Goal: Task Accomplishment & Management: Use online tool/utility

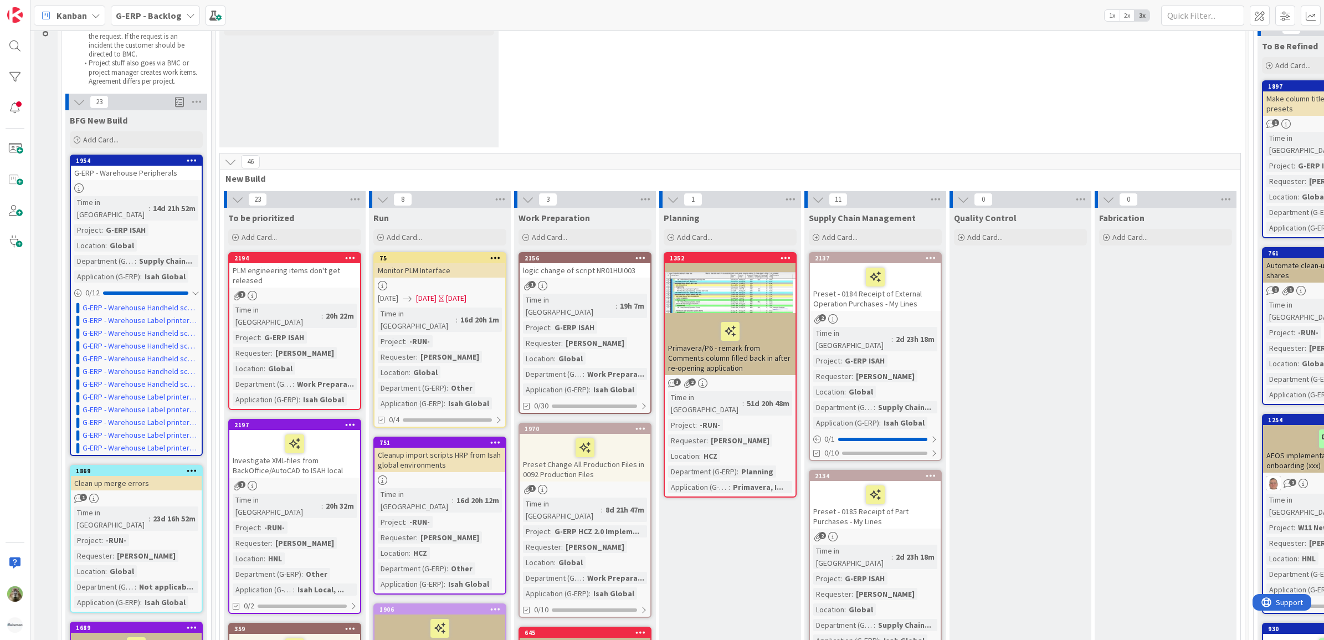
scroll to position [69, 0]
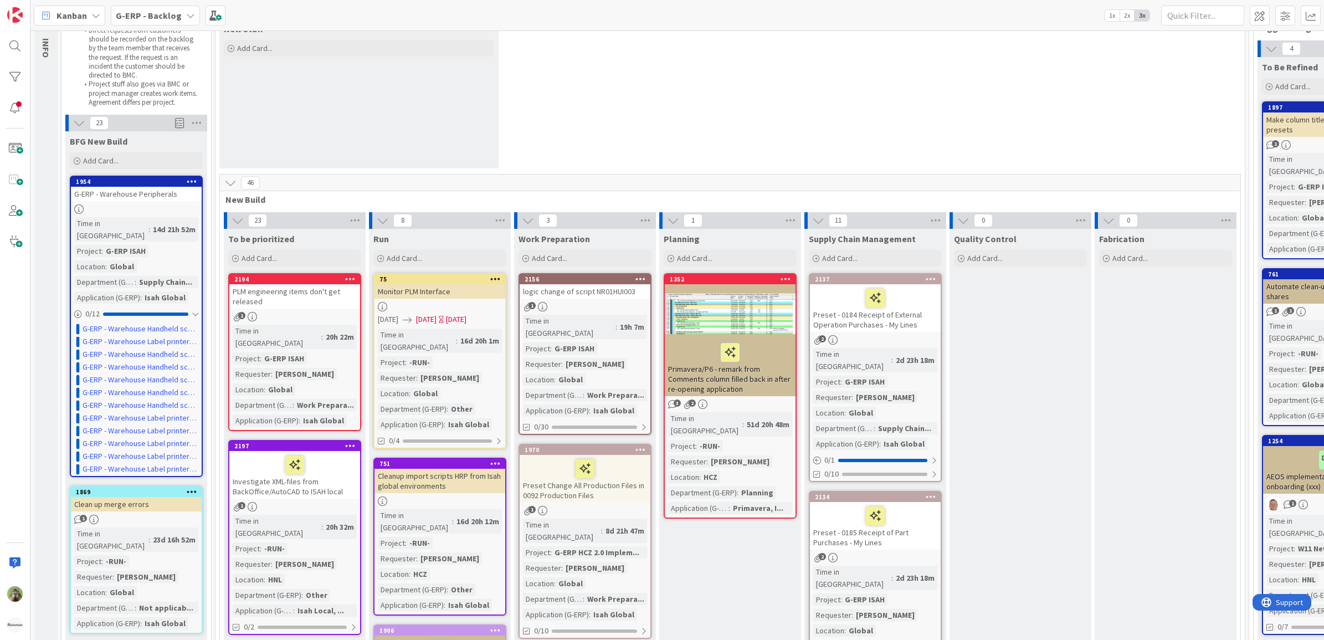
drag, startPoint x: 982, startPoint y: 105, endPoint x: 986, endPoint y: 83, distance: 22.6
click at [982, 105] on div "0 New Stuff Add Card..." at bounding box center [730, 88] width 1025 height 172
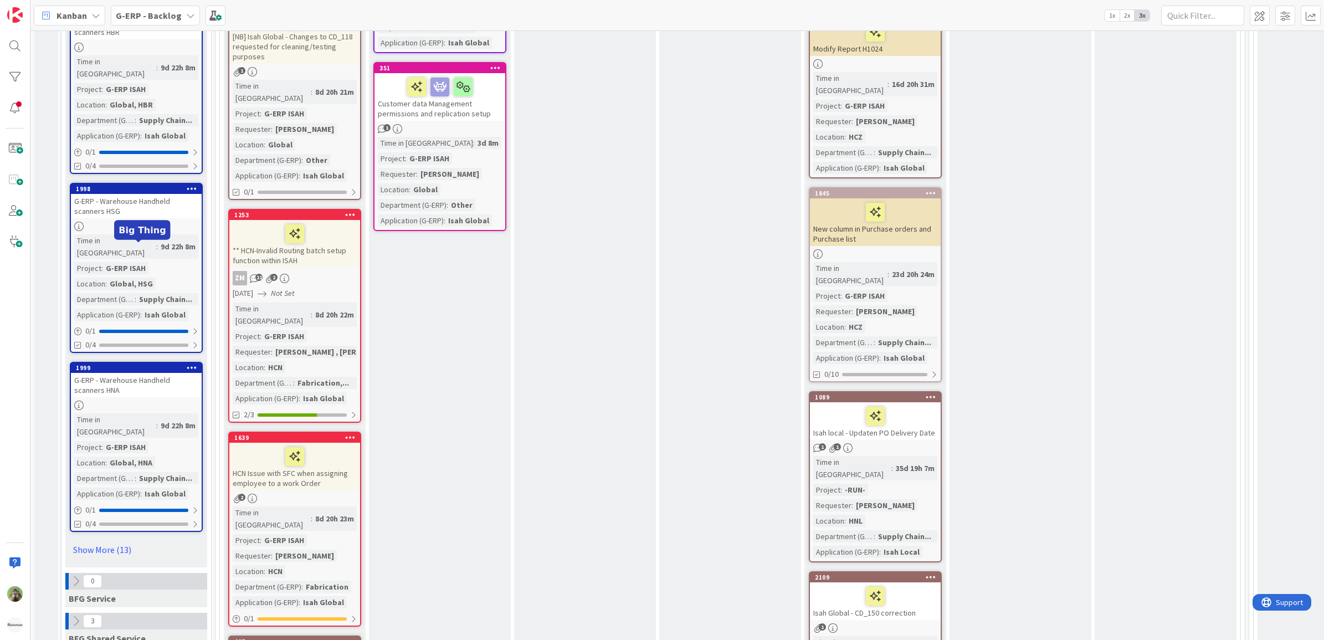
scroll to position [1592, 0]
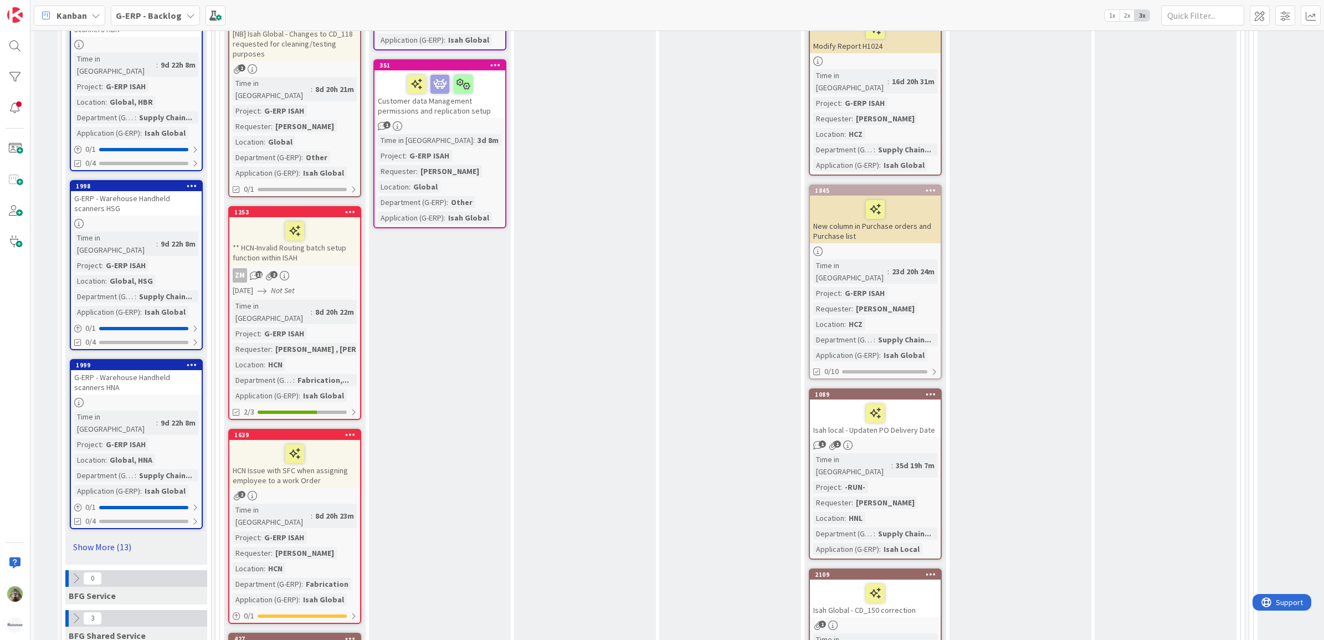
click at [109, 538] on link "Show More (13)" at bounding box center [136, 547] width 133 height 18
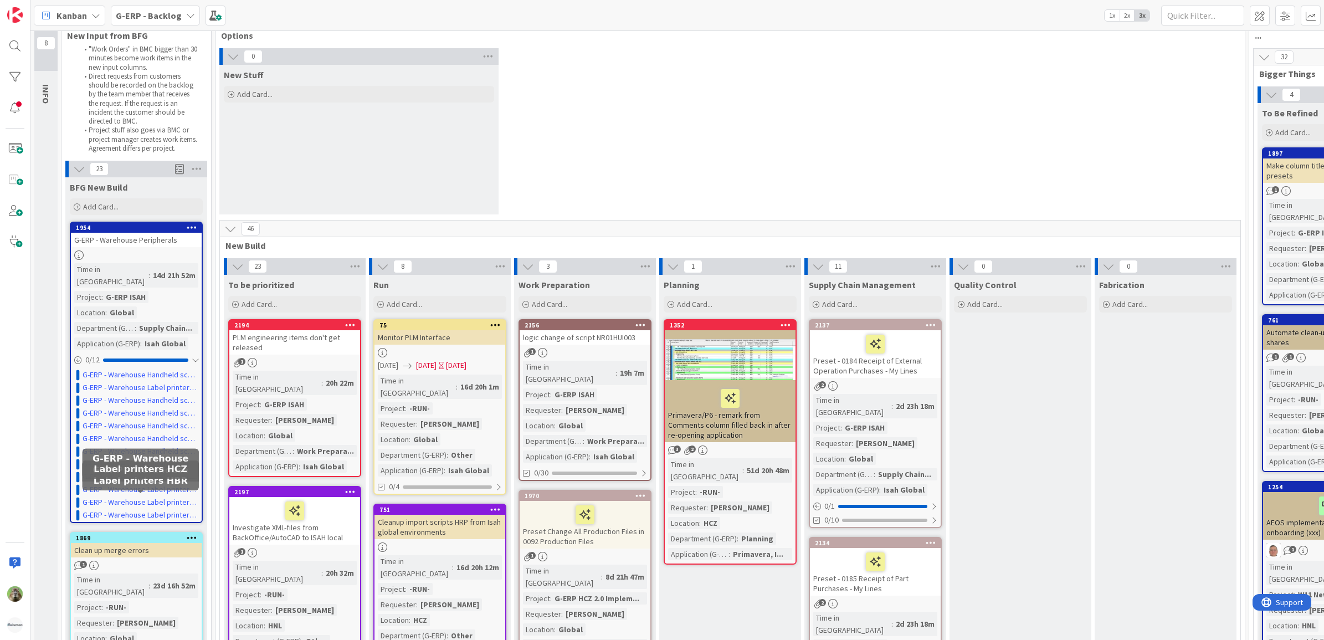
scroll to position [0, 0]
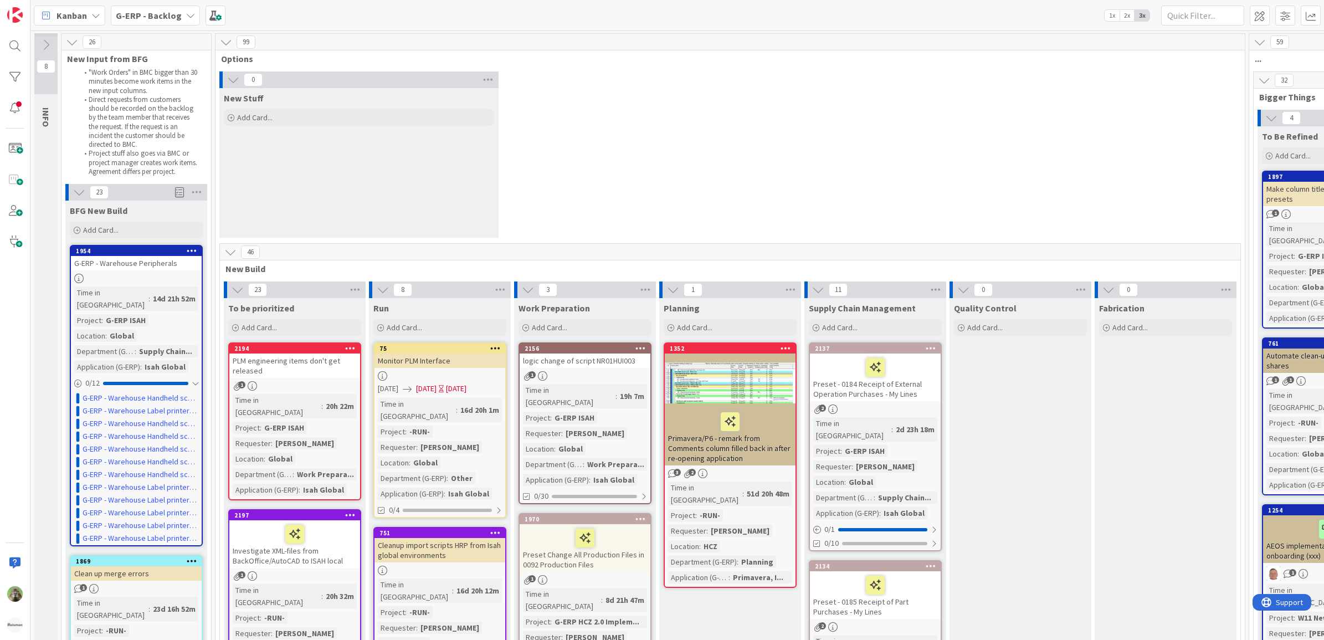
click at [156, 274] on div at bounding box center [136, 278] width 131 height 9
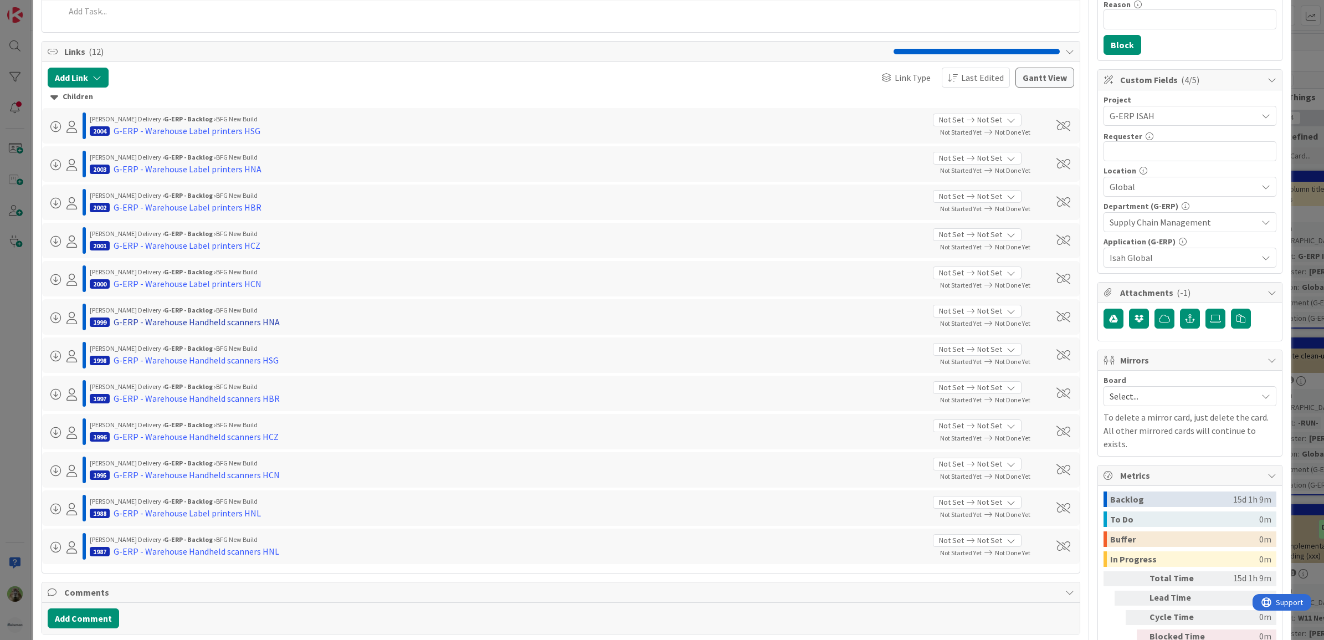
scroll to position [277, 0]
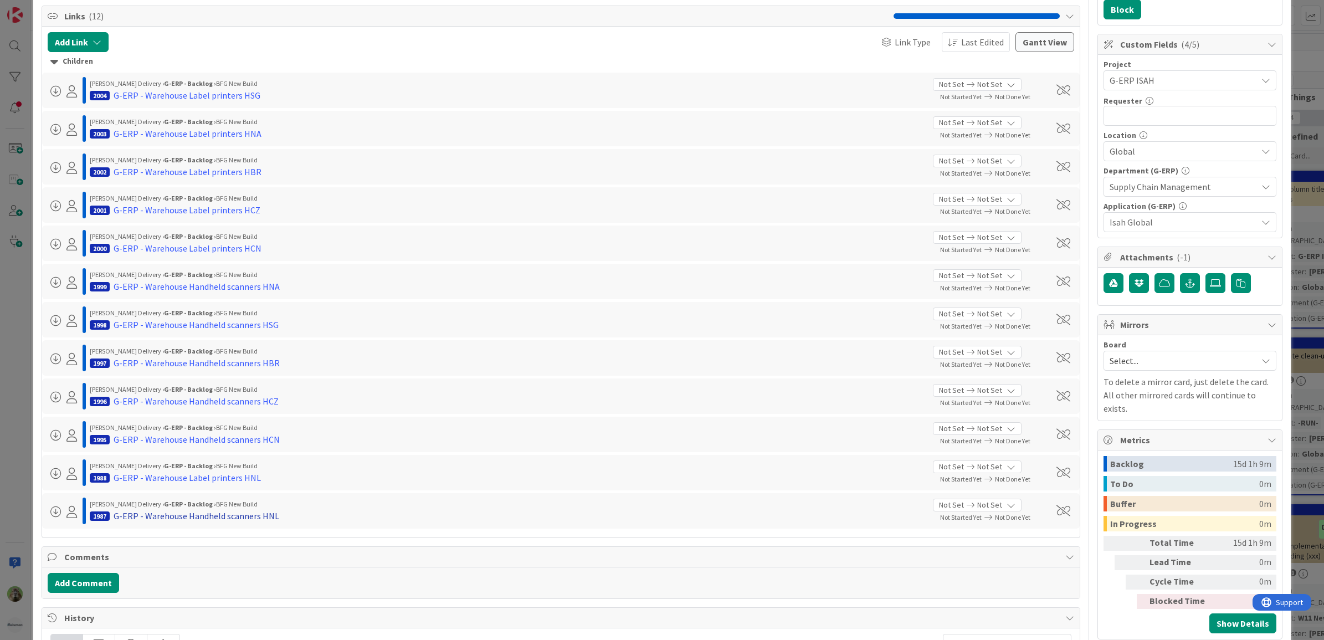
click at [198, 522] on div "G-ERP - Warehouse Handheld scanners HNL" at bounding box center [197, 515] width 166 height 13
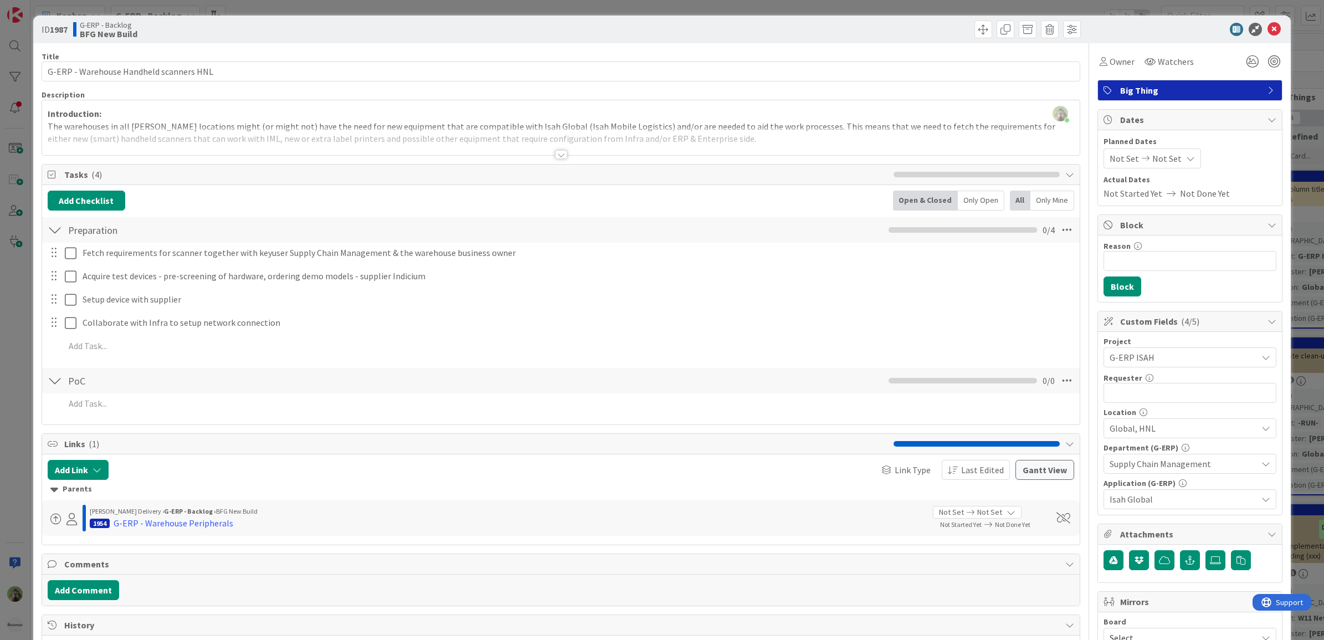
click at [15, 377] on div "ID 1987 G-ERP - Backlog BFG New Build Title 39 / 128 G-ERP - Warehouse Handheld…" at bounding box center [662, 320] width 1324 height 640
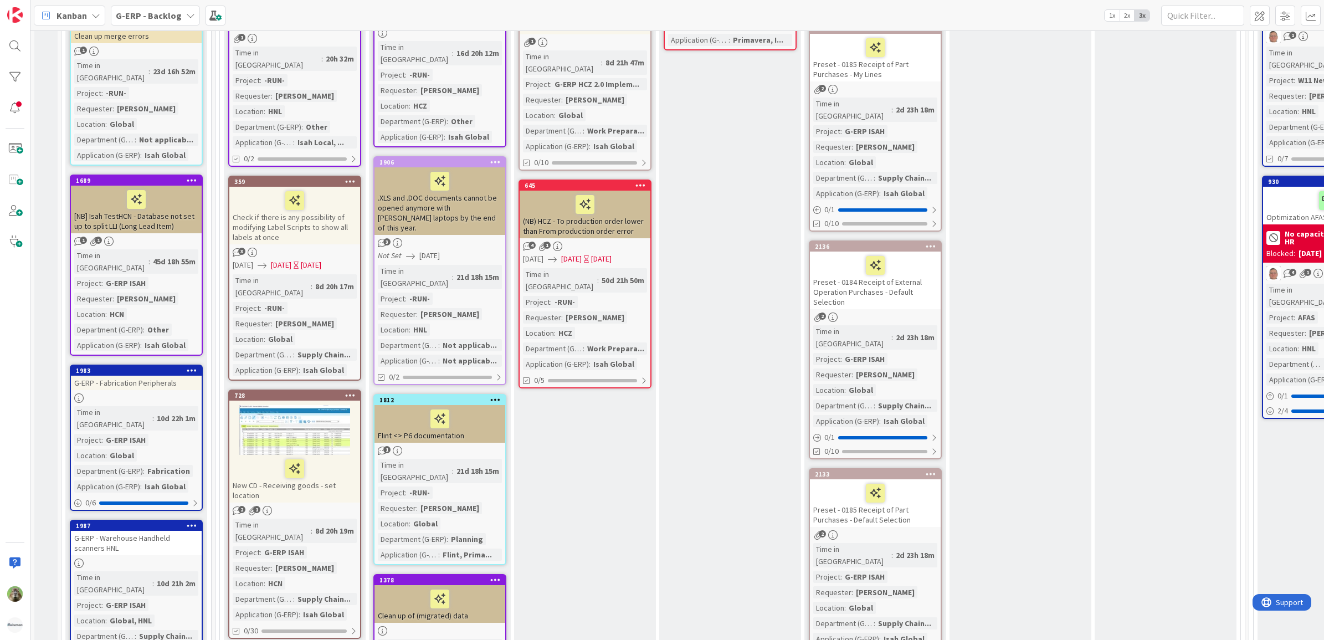
scroll to position [762, 0]
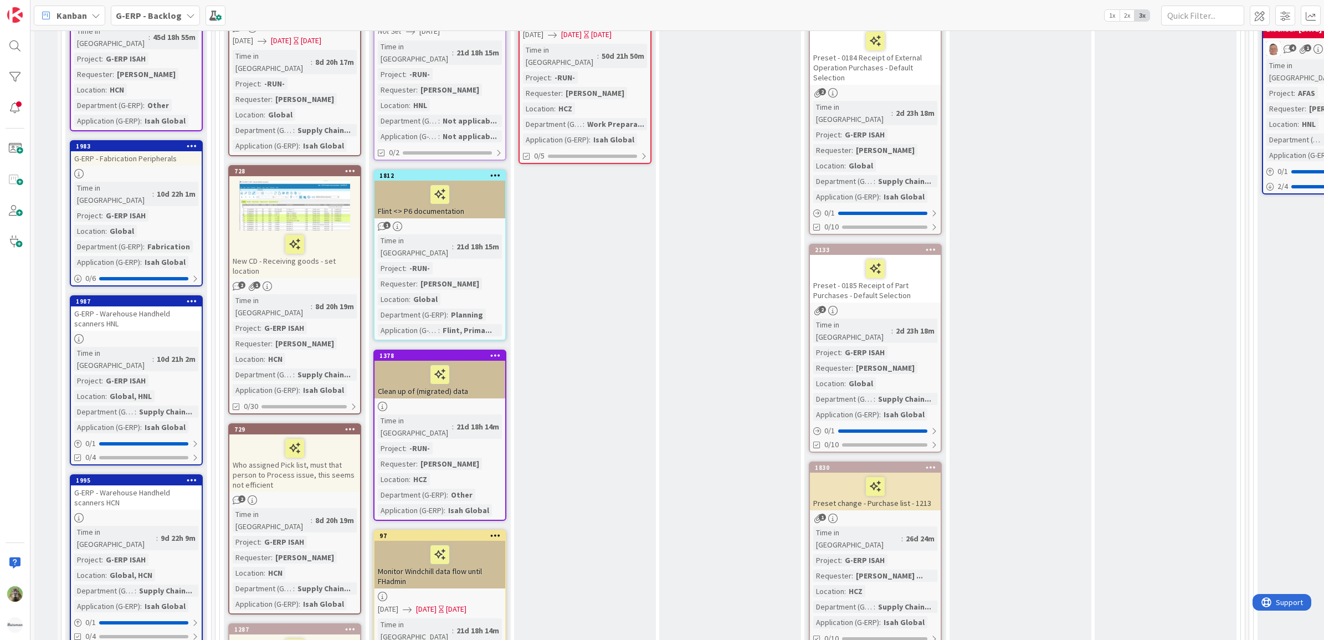
click at [152, 306] on div "G-ERP - Warehouse Handheld scanners HNL" at bounding box center [136, 318] width 131 height 24
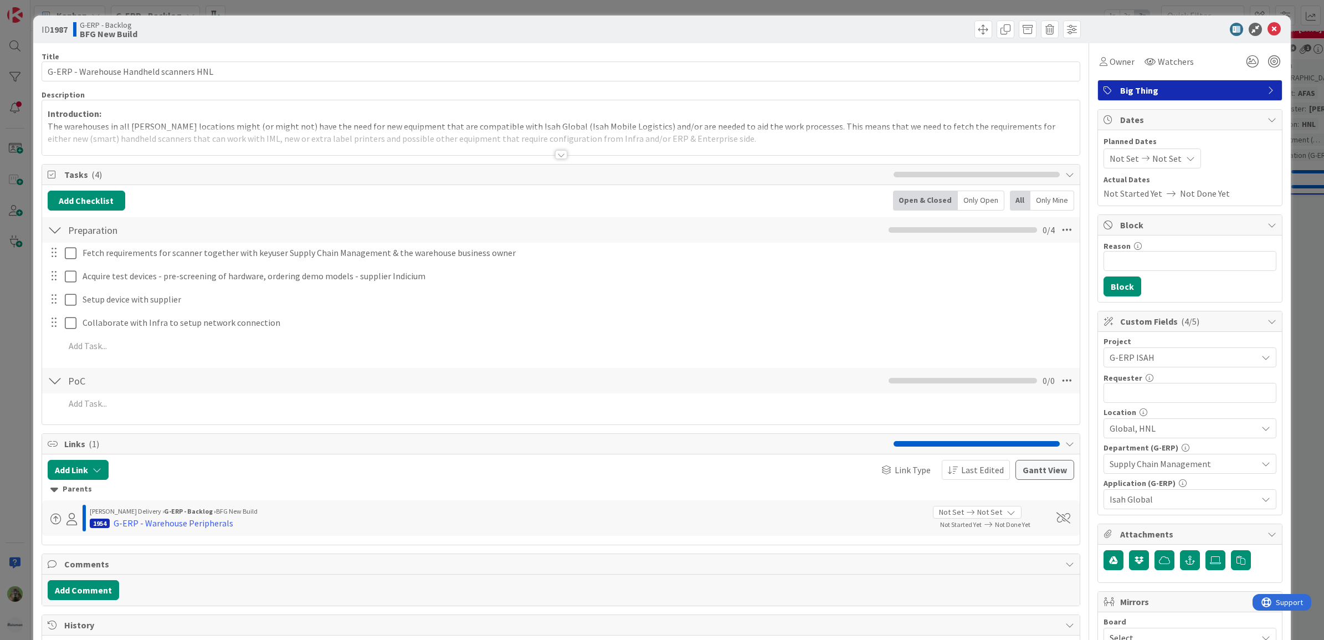
click at [409, 141] on div at bounding box center [561, 141] width 1038 height 28
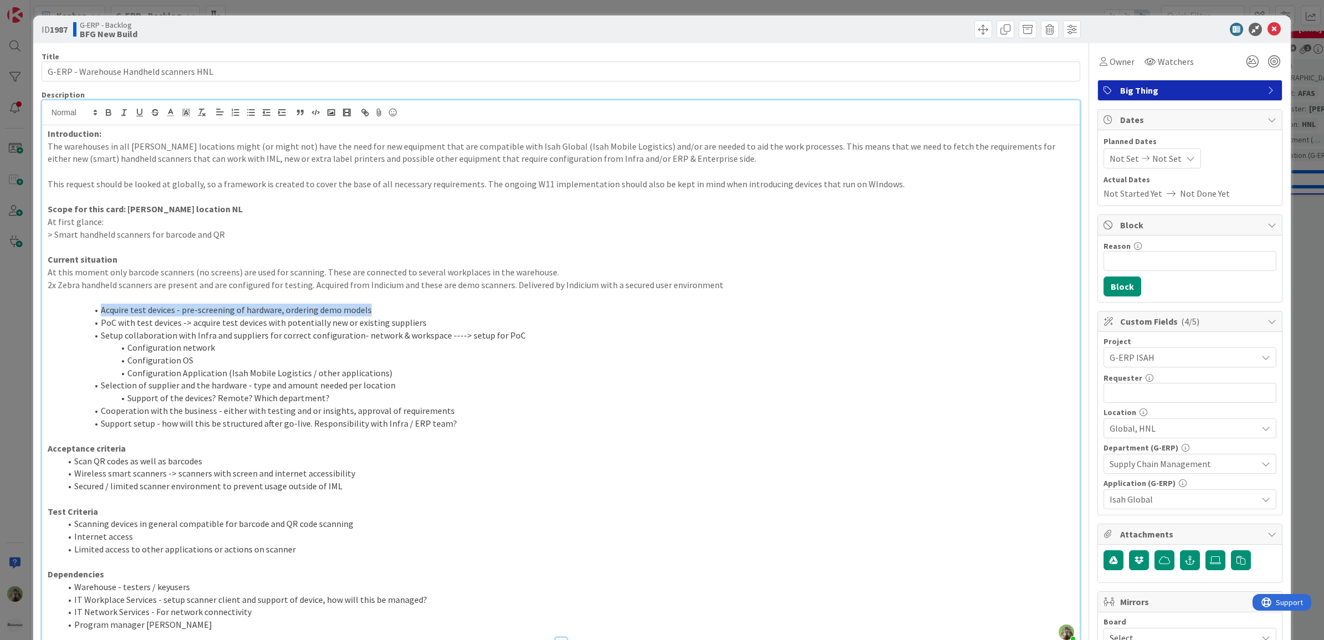
drag, startPoint x: 369, startPoint y: 306, endPoint x: 85, endPoint y: 307, distance: 284.2
click at [85, 307] on li "Acquire test devices - pre-screening of hardware, ordering demo models" at bounding box center [568, 310] width 1014 height 13
copy li "Acquire test devices - pre-screening of hardware, ordering demo models"
click at [258, 345] on li "Configuration network" at bounding box center [568, 347] width 1014 height 13
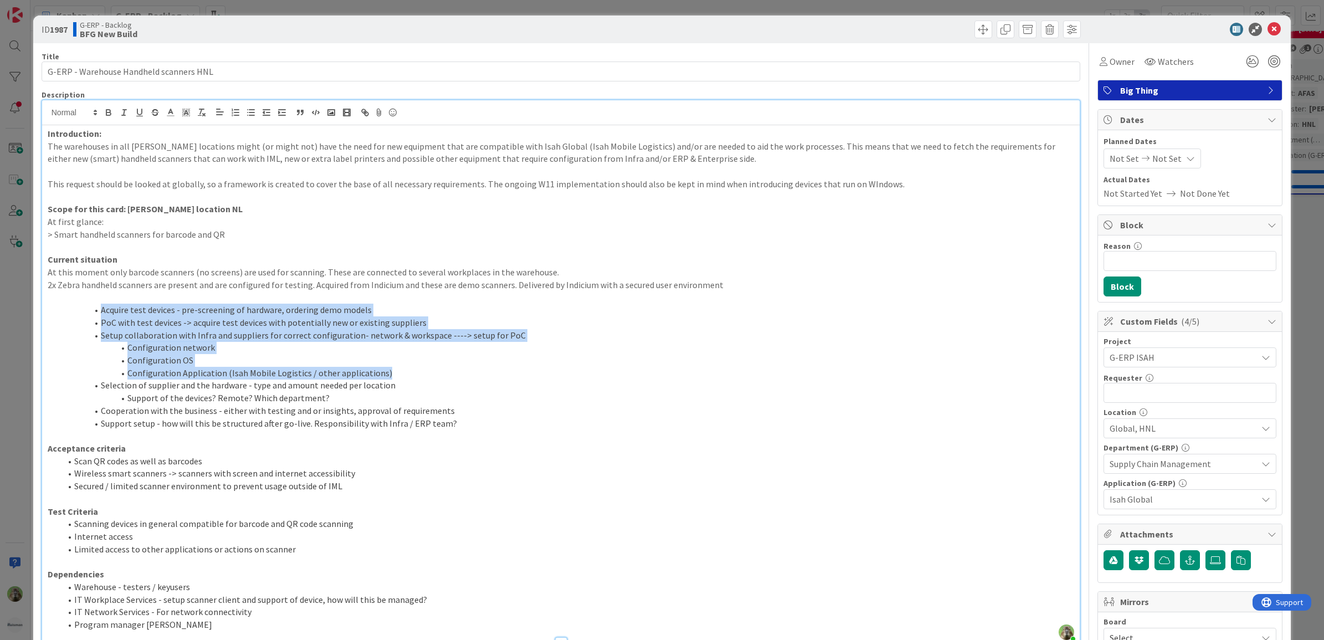
drag, startPoint x: 100, startPoint y: 311, endPoint x: 424, endPoint y: 373, distance: 329.8
click at [424, 373] on ol "Acquire test devices - pre-screening of hardware, ordering demo models PoC with…" at bounding box center [561, 367] width 1027 height 126
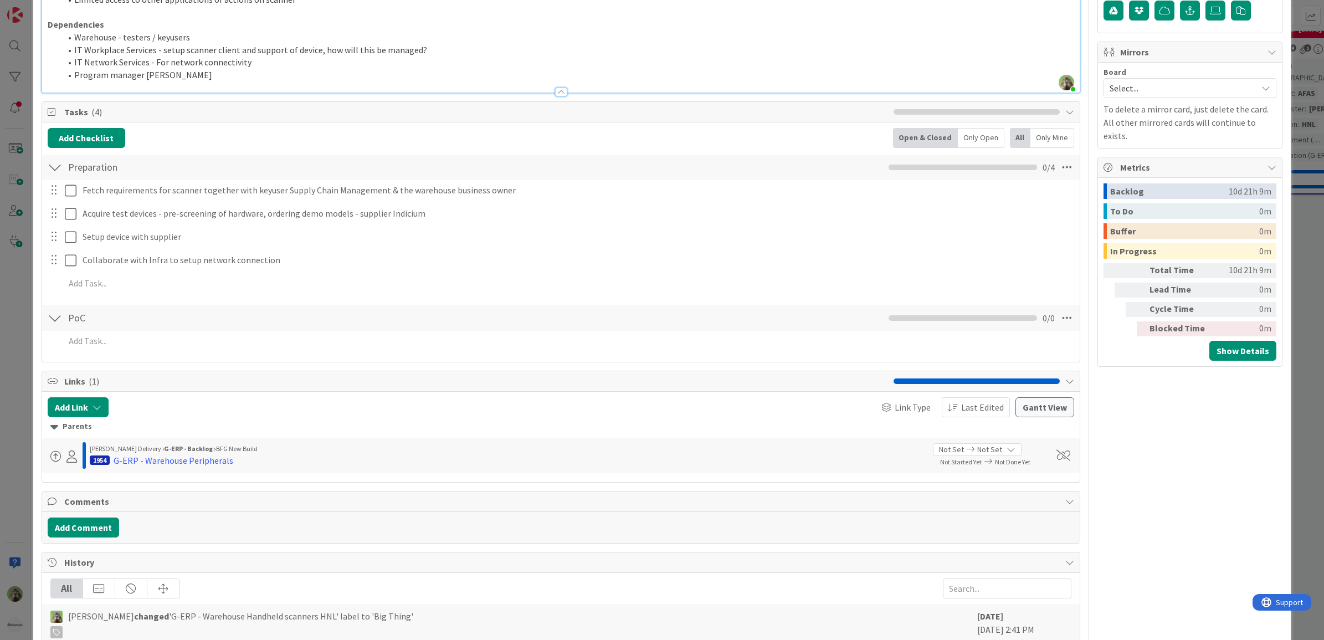
scroll to position [554, 0]
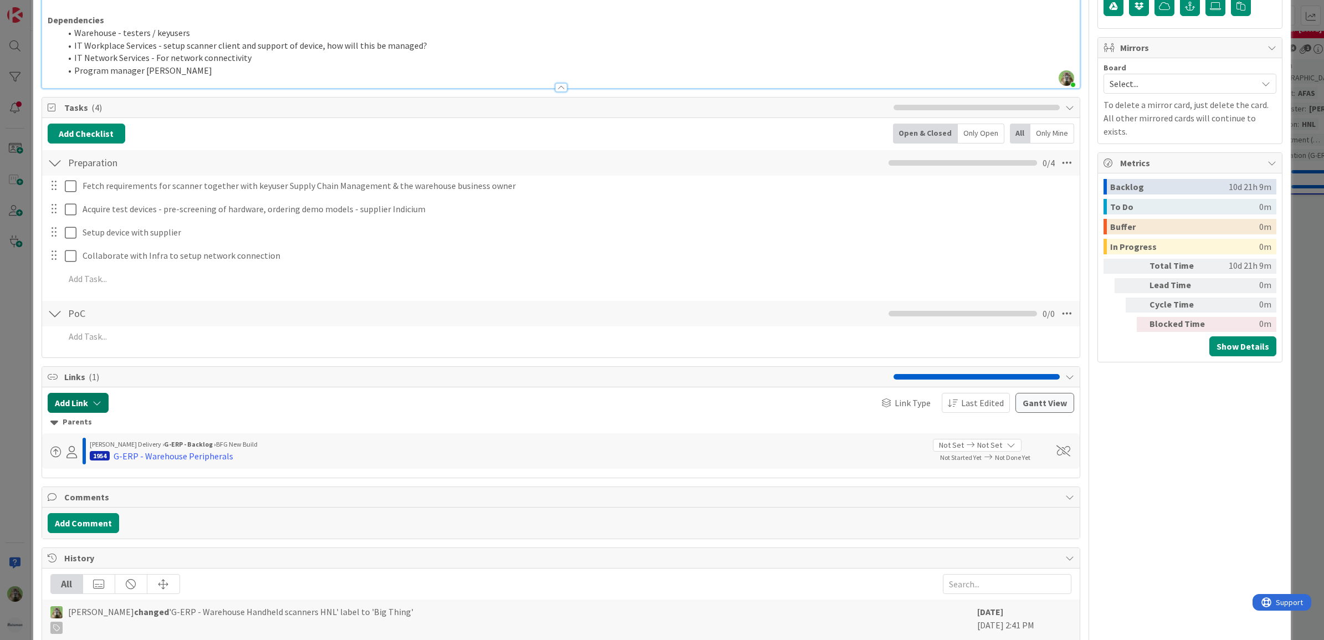
click at [95, 400] on icon "button" at bounding box center [97, 402] width 9 height 9
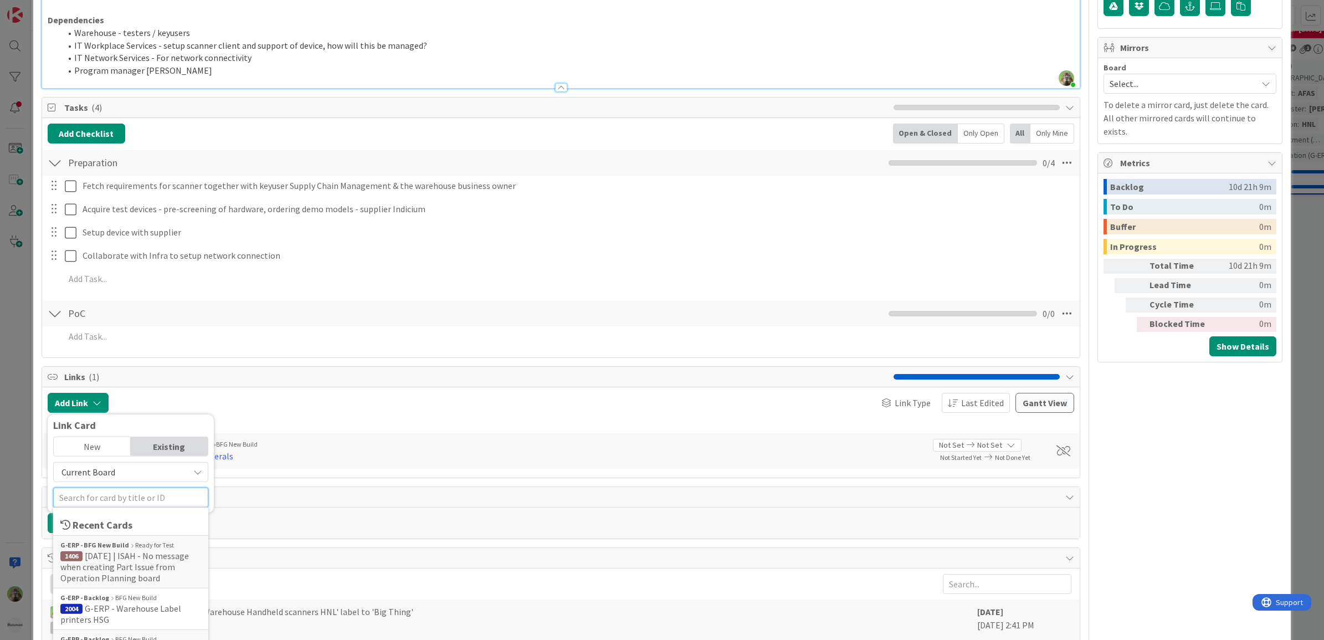
click at [122, 495] on input "text" at bounding box center [130, 497] width 155 height 20
type input "3"
type input "2207"
click at [70, 446] on div "New" at bounding box center [92, 446] width 77 height 19
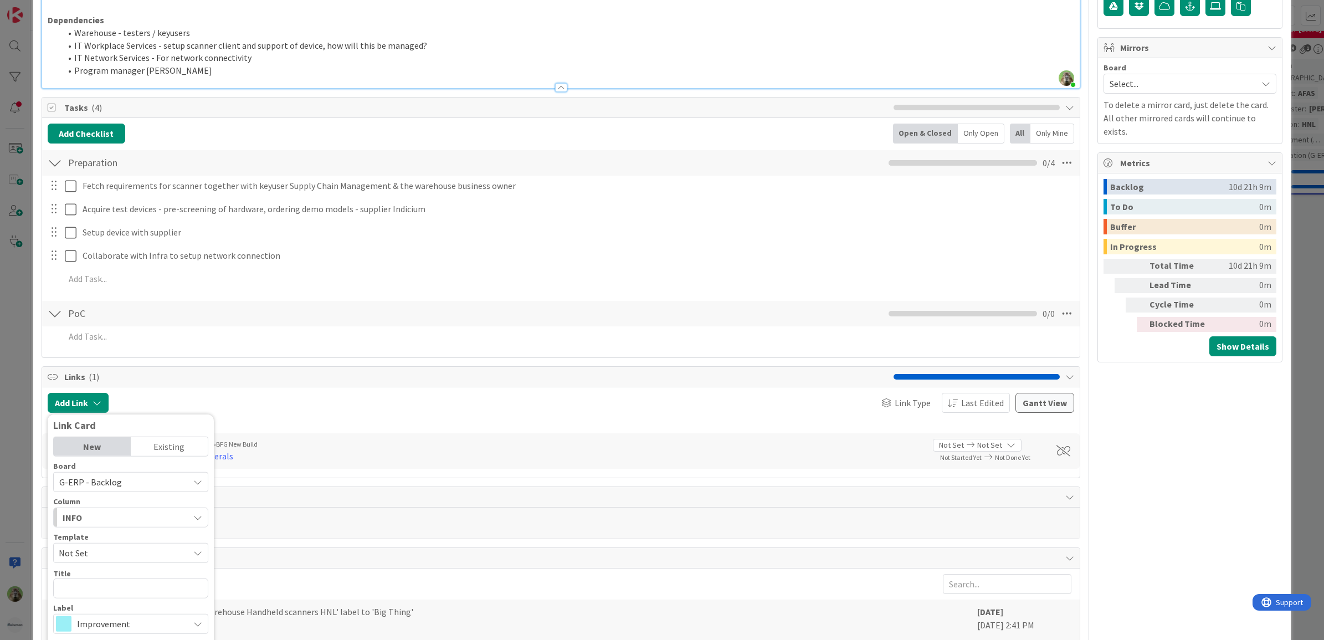
click at [183, 446] on div "Existing" at bounding box center [169, 446] width 77 height 19
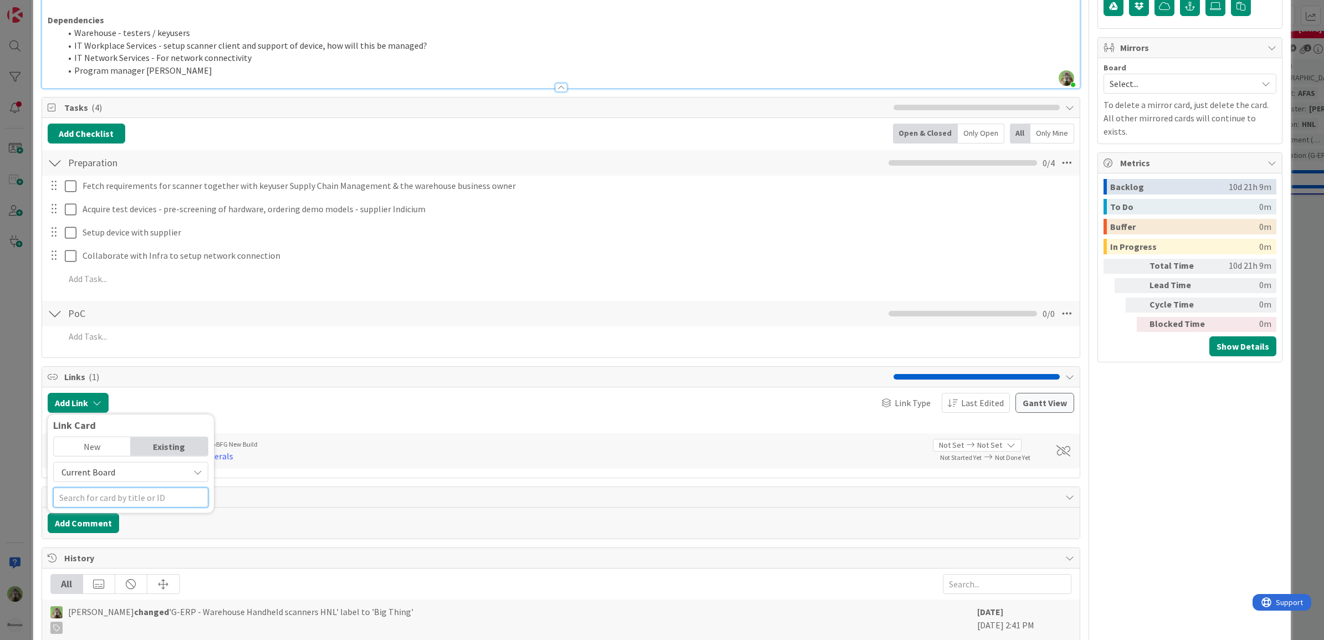
click at [124, 488] on input "text" at bounding box center [130, 497] width 155 height 20
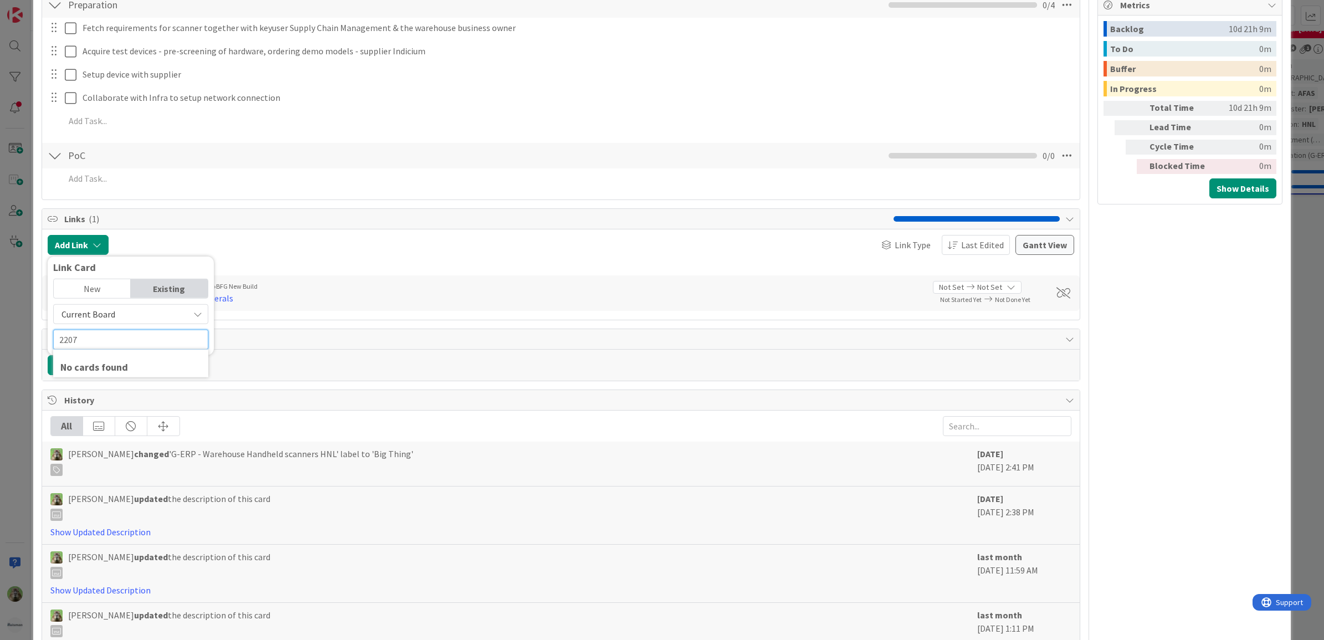
scroll to position [762, 0]
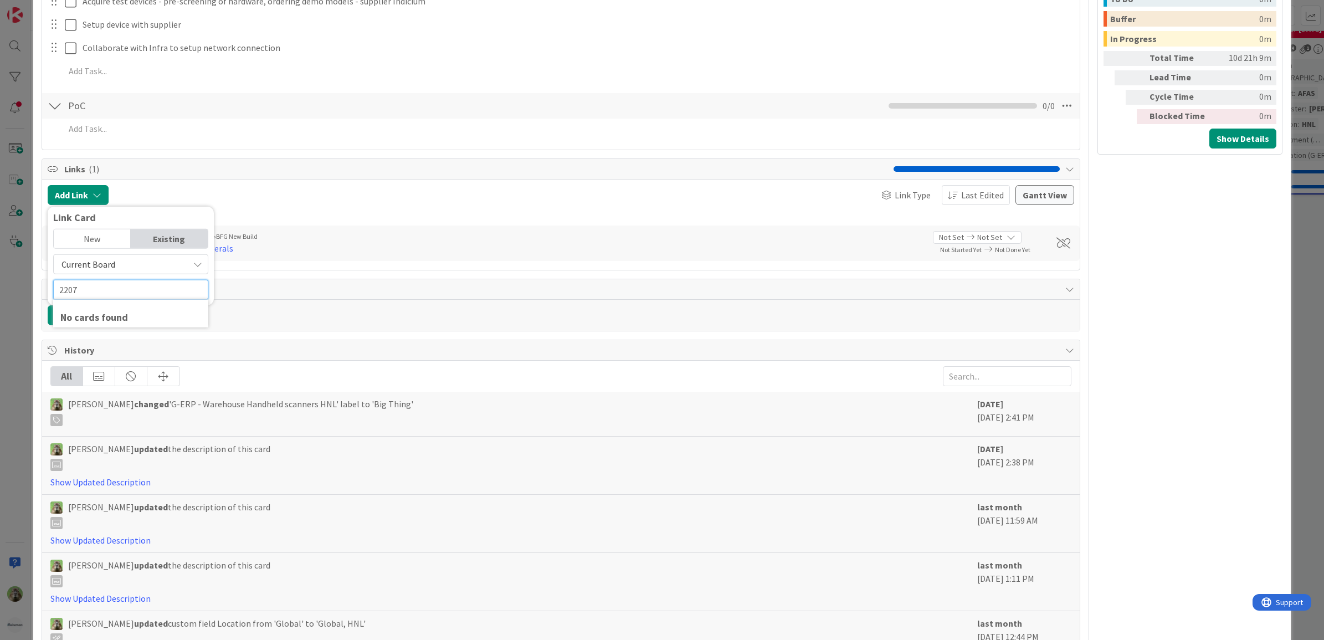
click at [125, 290] on input "2207" at bounding box center [130, 290] width 155 height 20
type input "2"
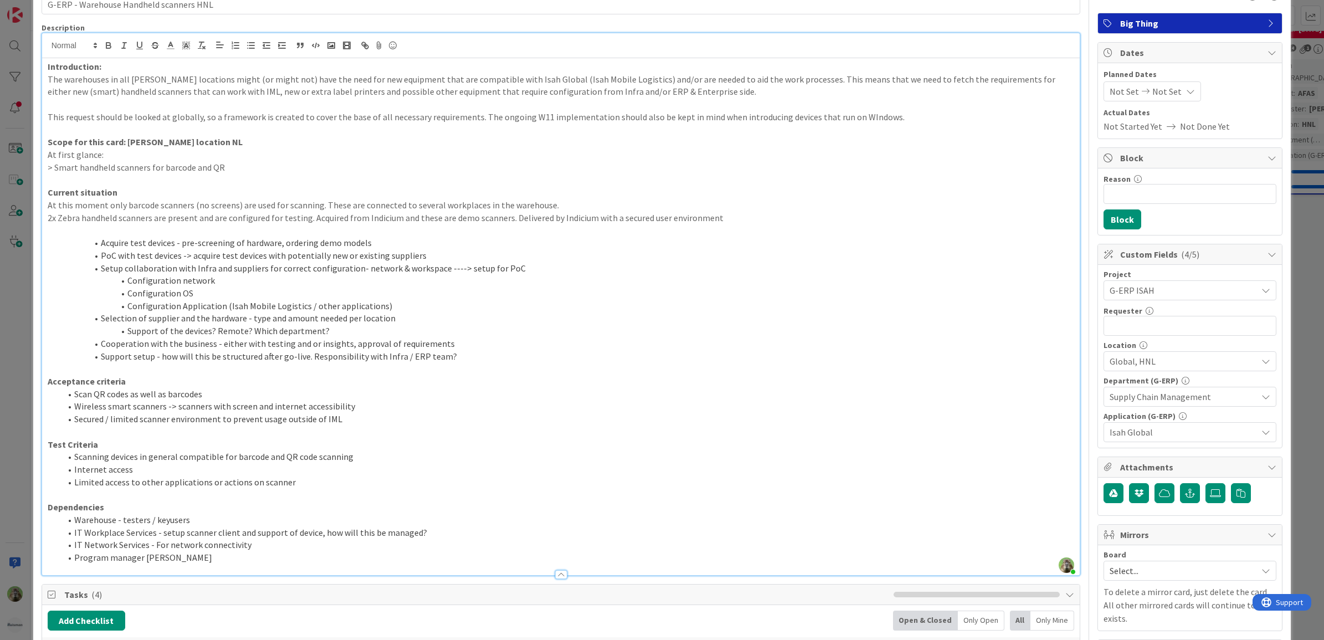
scroll to position [0, 0]
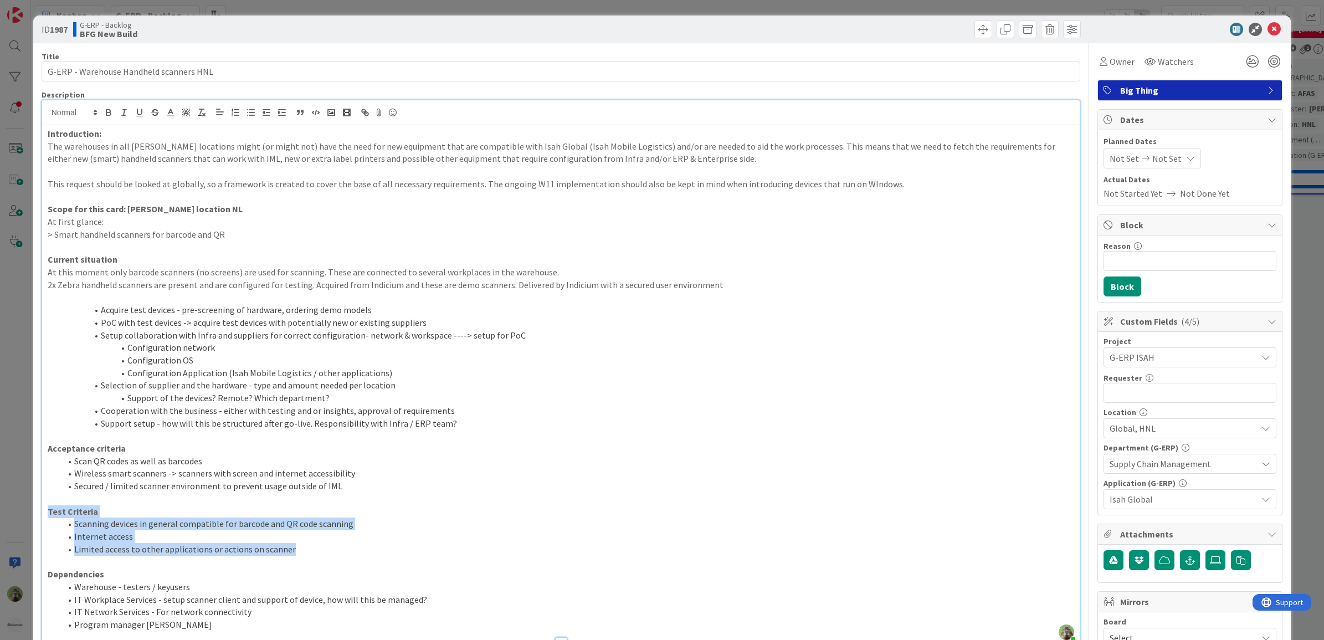
drag, startPoint x: 305, startPoint y: 547, endPoint x: 43, endPoint y: 514, distance: 264.6
click at [43, 514] on div "Introduction: The warehouses in all Huisman locations might (or might not) have…" at bounding box center [561, 383] width 1038 height 517
copy div "Test Criteria Scanning devices in general compatible for barcode and QR code sc…"
click at [339, 497] on p at bounding box center [561, 498] width 1027 height 13
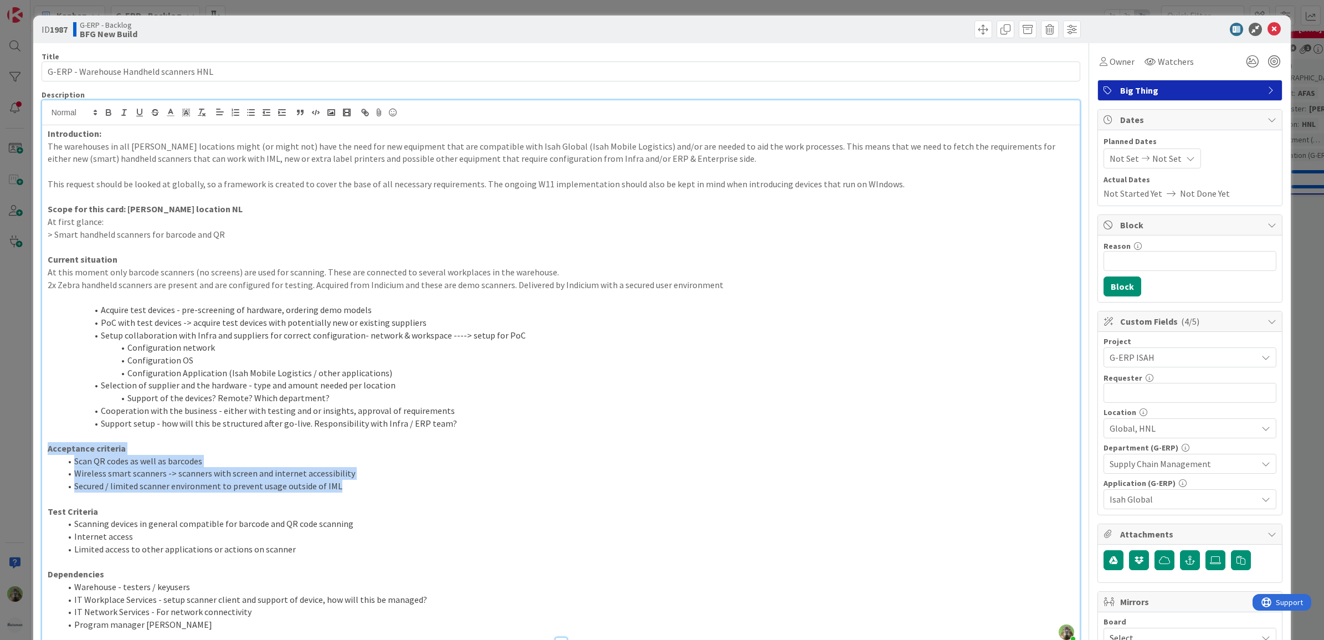
drag, startPoint x: 358, startPoint y: 486, endPoint x: 35, endPoint y: 444, distance: 326.3
copy div "Acceptance criteria Scan QR codes as well as barcodes Wireless smart scanners -…"
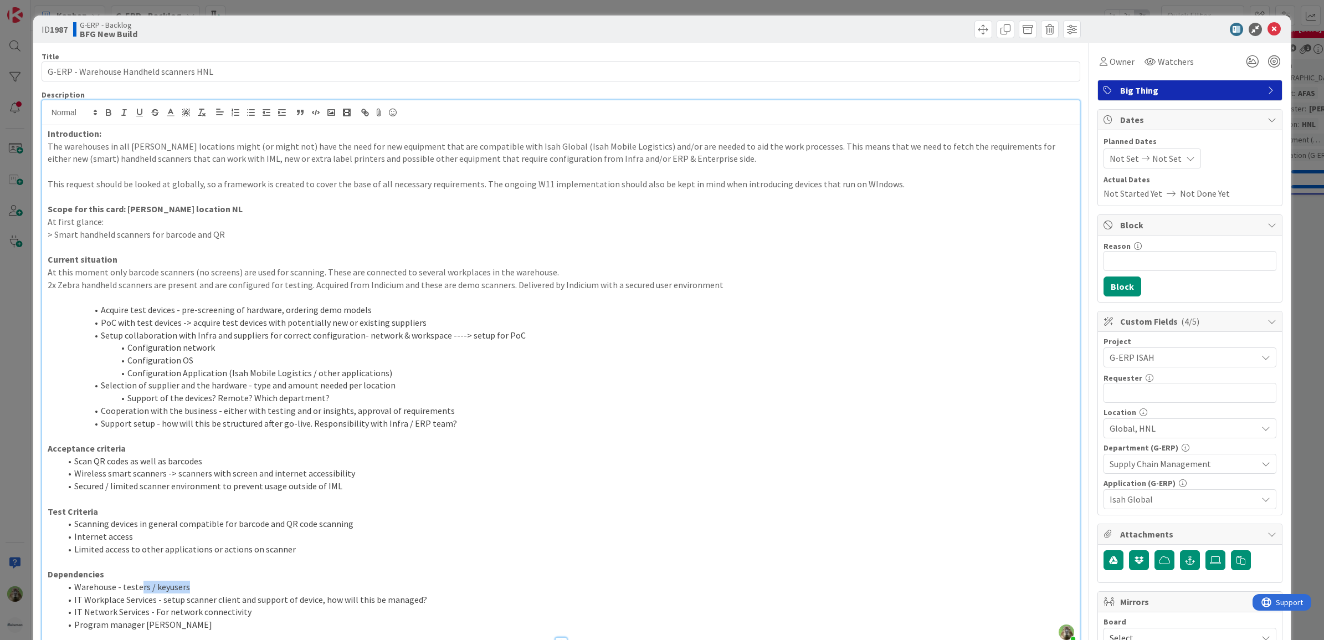
drag, startPoint x: 200, startPoint y: 588, endPoint x: 211, endPoint y: 583, distance: 12.1
click at [147, 583] on li "Warehouse - testers / keyusers" at bounding box center [568, 586] width 1014 height 13
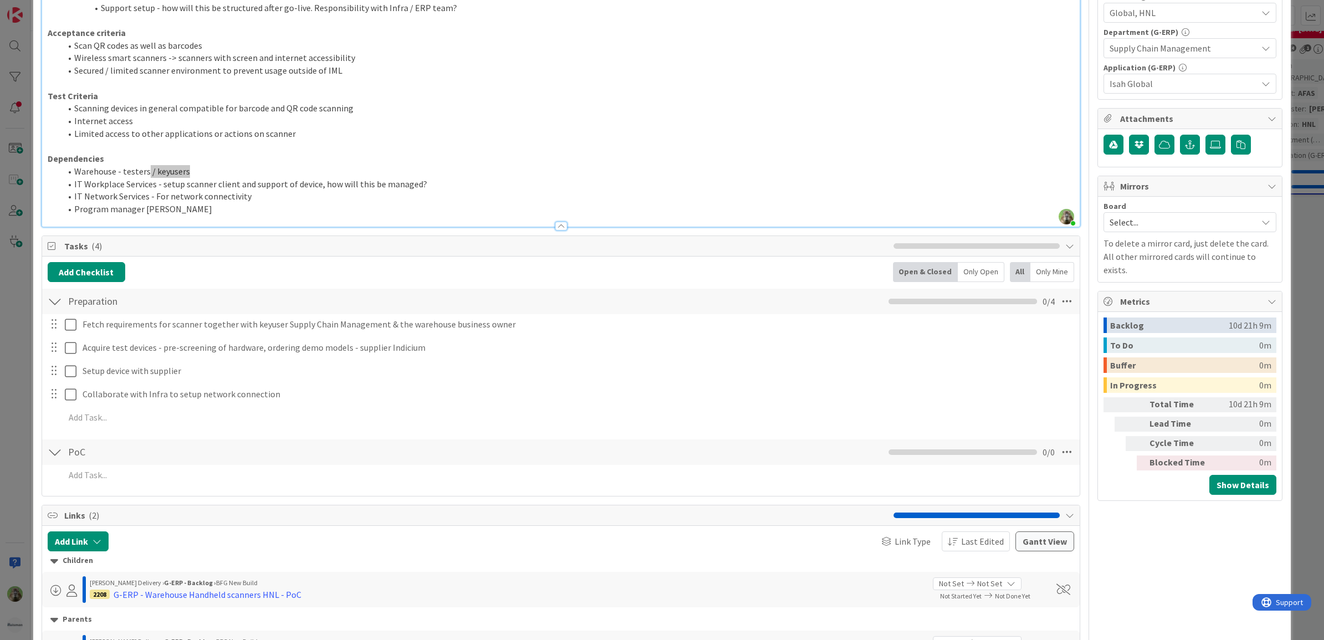
scroll to position [692, 0]
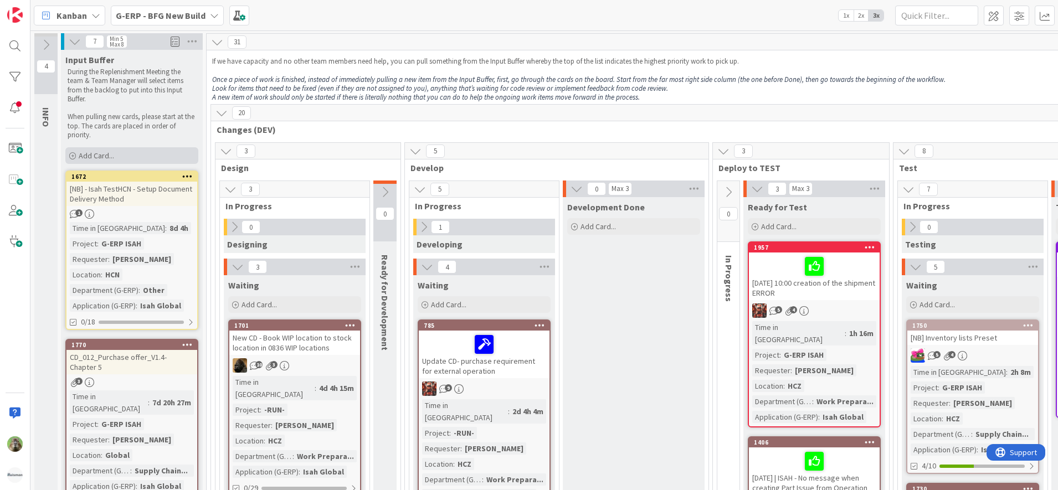
click at [138, 148] on div "Add Card..." at bounding box center [131, 155] width 133 height 17
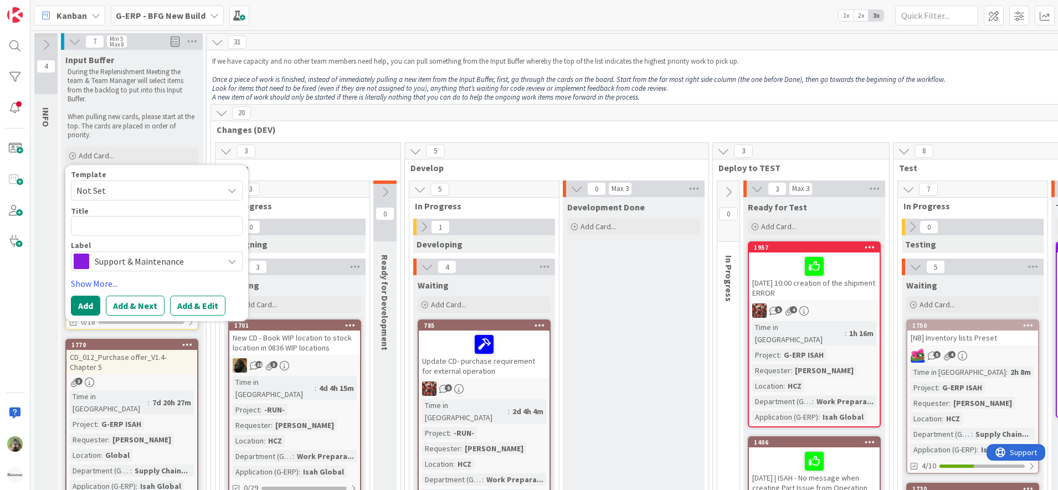
click at [112, 269] on span "Support & Maintenance" at bounding box center [156, 262] width 123 height 16
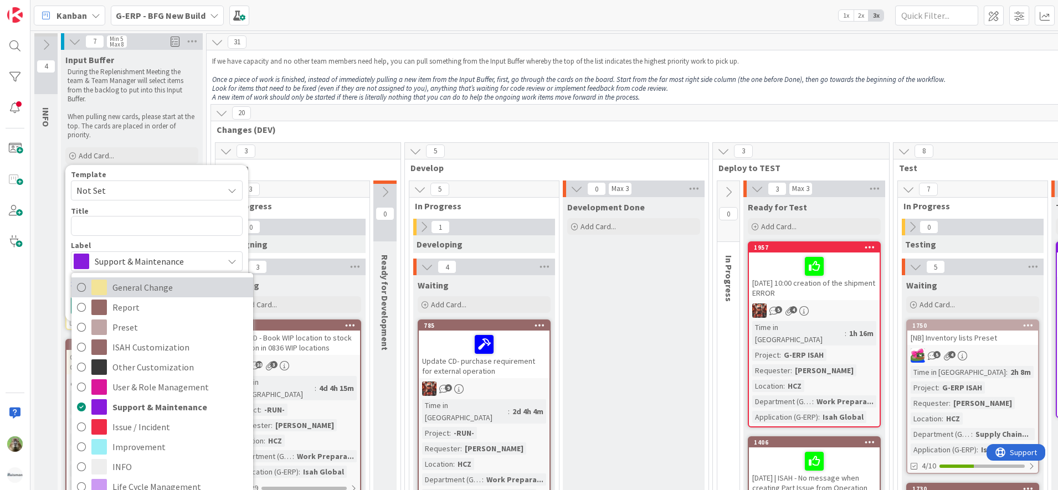
click at [181, 291] on span "General Change" at bounding box center [179, 287] width 135 height 17
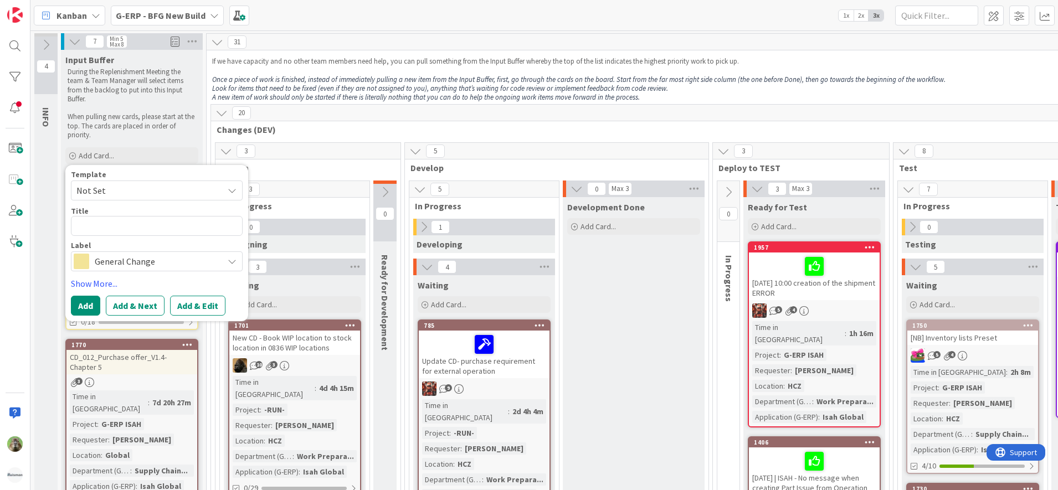
click at [177, 275] on div "Template Not Set Title 0 / 128 Label General Change General Change Report Prese…" at bounding box center [157, 243] width 172 height 145
click at [169, 257] on span "General Change" at bounding box center [156, 262] width 123 height 16
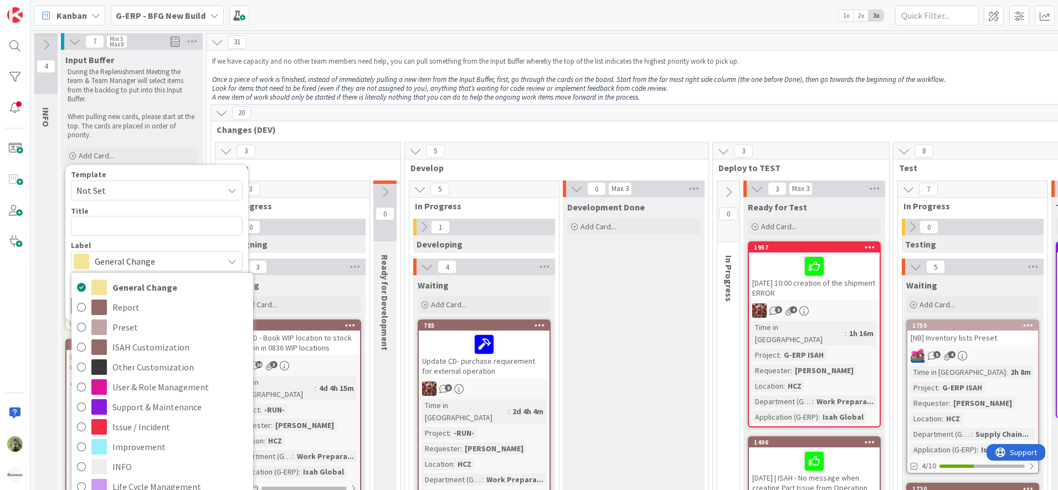
click at [169, 257] on span "General Change" at bounding box center [156, 262] width 123 height 16
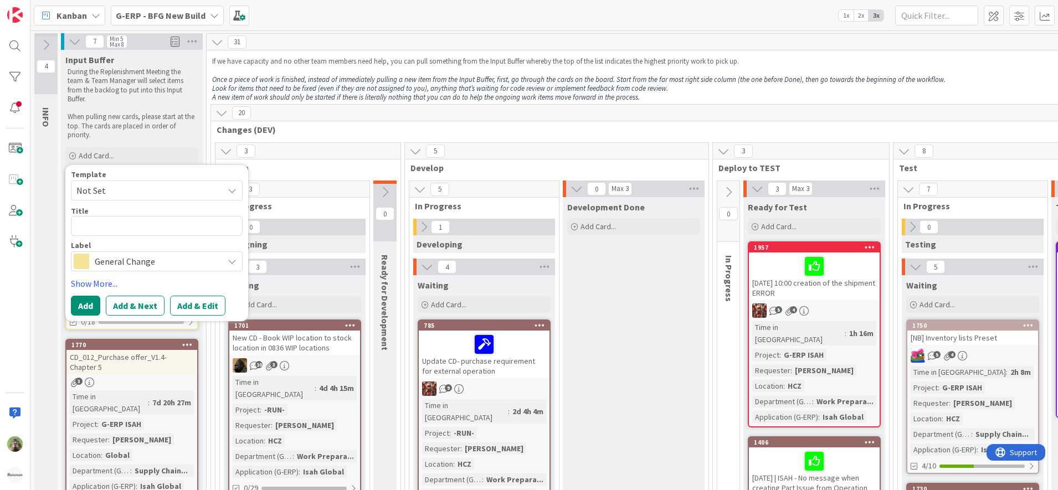
click at [177, 194] on span "Not Set" at bounding box center [145, 190] width 138 height 14
click at [150, 225] on textarea at bounding box center [157, 226] width 172 height 20
paste textarea "G-ERP - Warehouse Handheld scanners HNL"
type textarea "x"
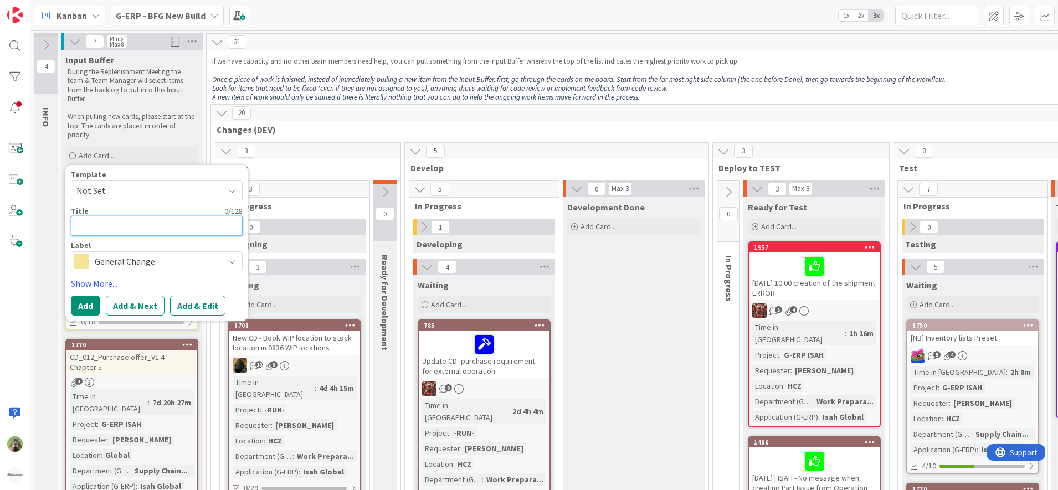
type textarea "G-ERP - Warehouse Handheld scanners HNL"
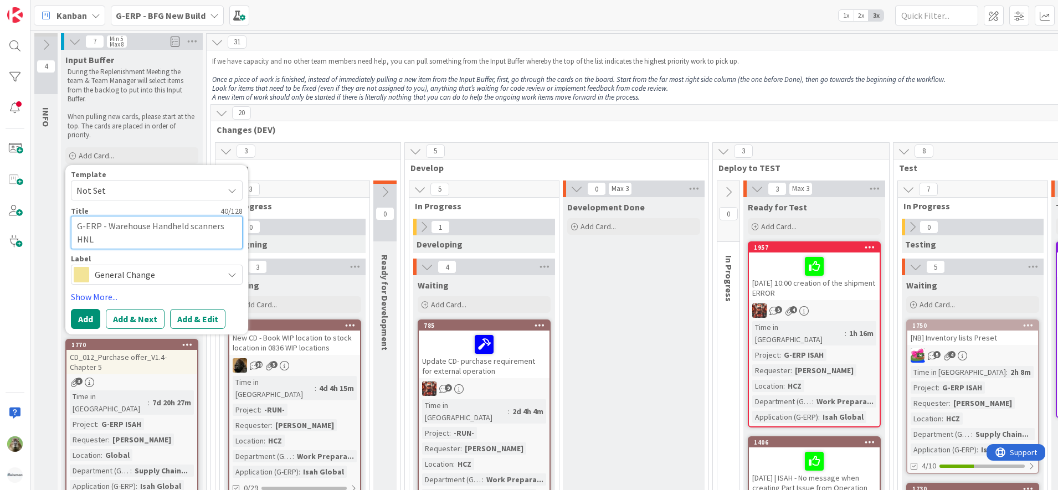
type textarea "x"
type textarea "G-ERP - Warehouse Handheld scanners HNL"
click at [103, 301] on link "Show More..." at bounding box center [157, 296] width 172 height 13
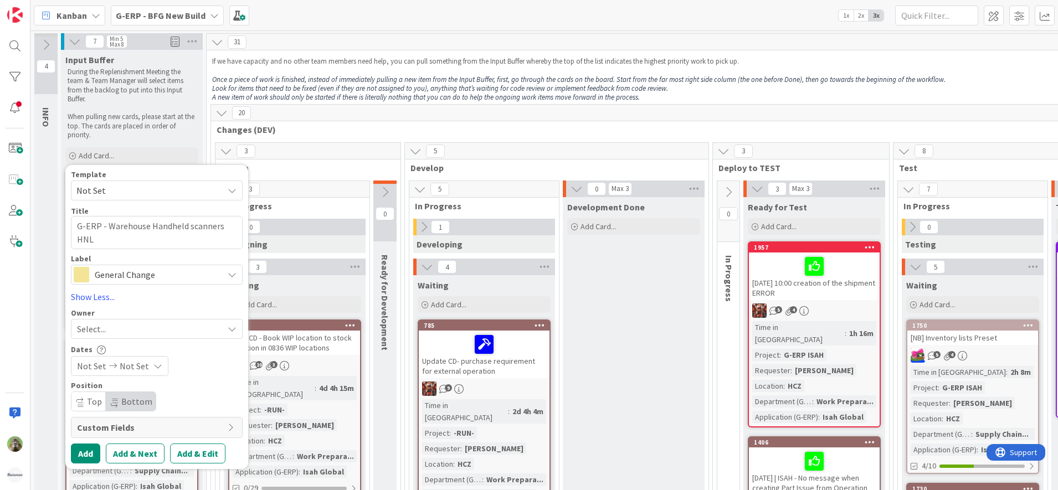
click at [95, 403] on span "Top" at bounding box center [94, 401] width 15 height 11
type textarea "x"
click at [95, 460] on button "Add" at bounding box center [85, 454] width 29 height 20
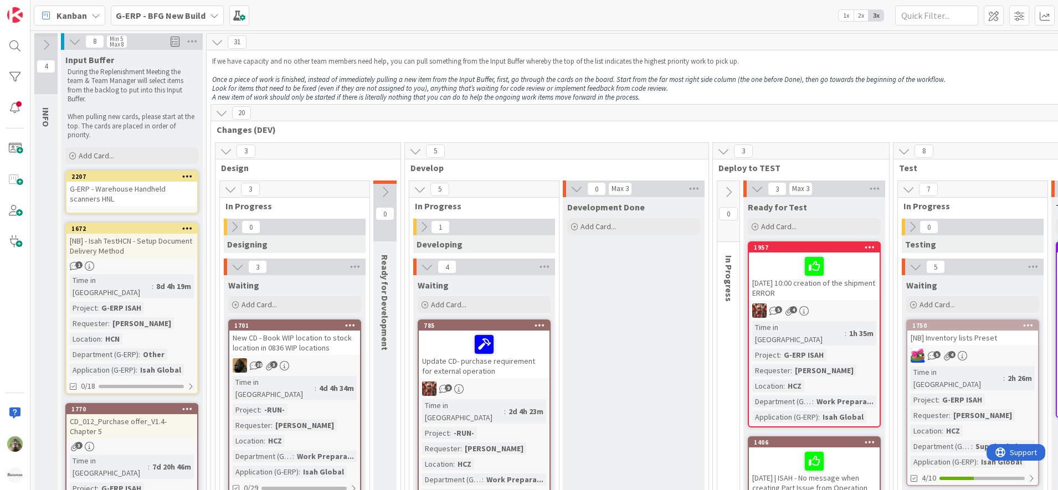
click at [128, 191] on div "G-ERP - Warehouse Handheld scanners HNL" at bounding box center [131, 194] width 131 height 24
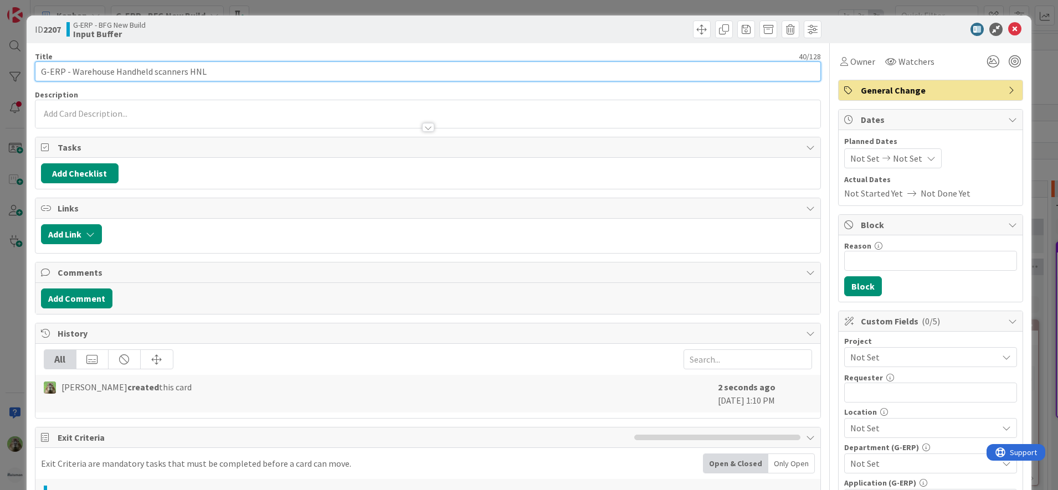
click at [220, 73] on input "G-ERP - Warehouse Handheld scanners HNL" at bounding box center [428, 71] width 787 height 20
click at [347, 74] on input "G-ERP - Warehouse Handheld scanners HNL - Acquiring Test devices" at bounding box center [428, 71] width 787 height 20
type input "G-ERP - Warehouse Handheld scanners HNL - Acquiring Test device"
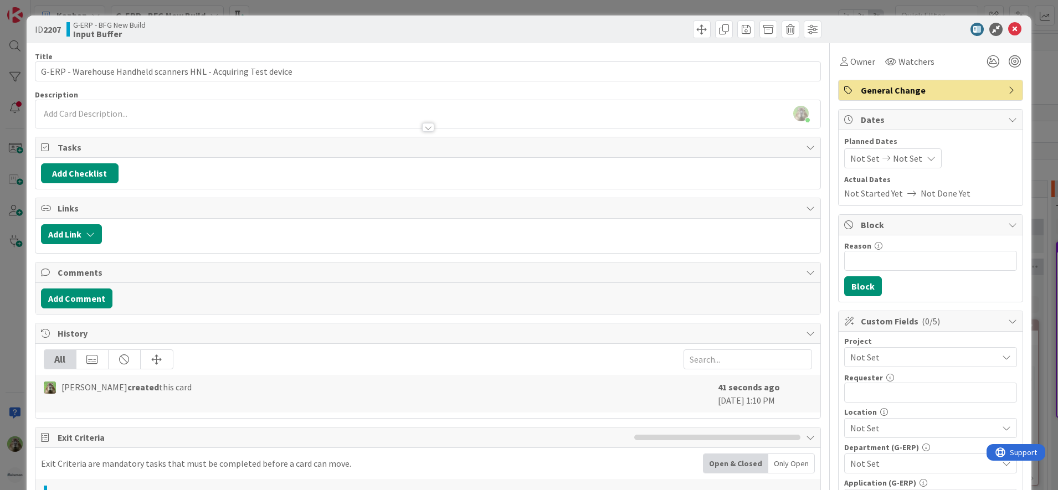
click at [317, 111] on div "Timothy Tjia just joined" at bounding box center [427, 114] width 785 height 28
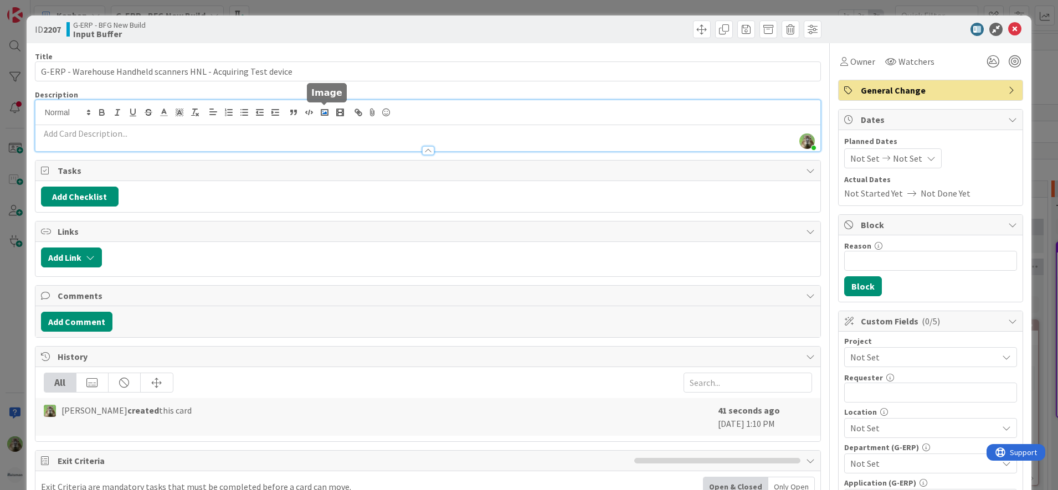
paste div
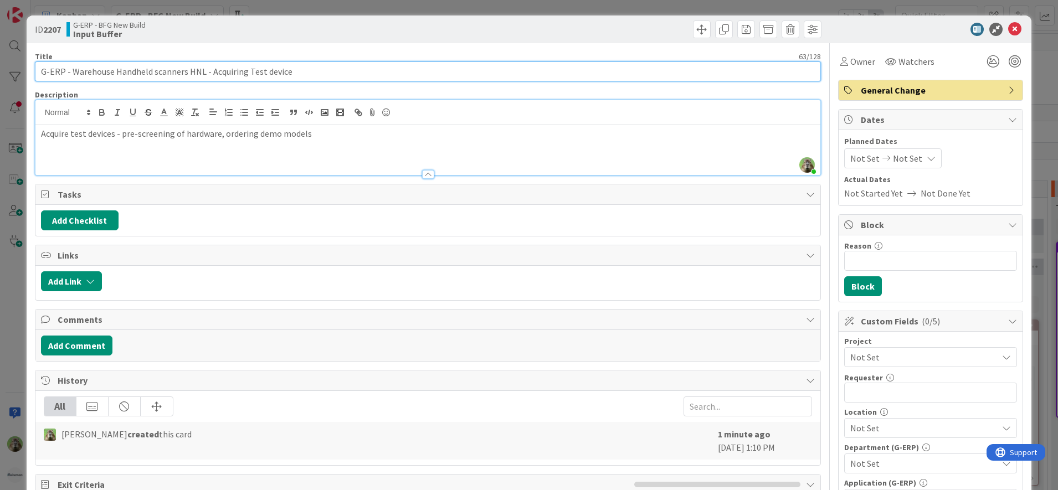
drag, startPoint x: 210, startPoint y: 73, endPoint x: 343, endPoint y: 71, distance: 133.0
click at [340, 74] on input "G-ERP - Warehouse Handheld scanners HNL - Acquiring Test device" at bounding box center [428, 71] width 787 height 20
type input "G-ERP - Warehouse Handheld scanners HNL - PoC phase"
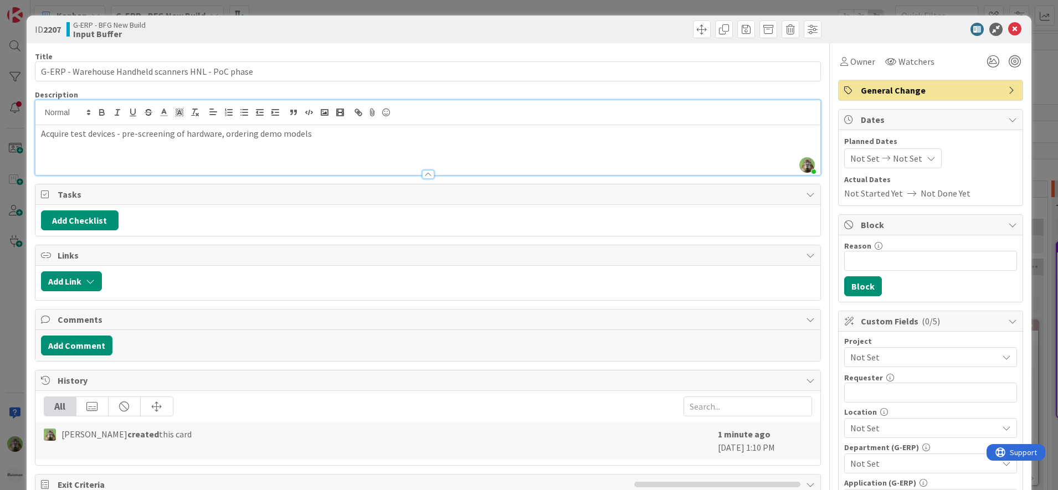
drag, startPoint x: 428, startPoint y: 136, endPoint x: 405, endPoint y: 135, distance: 23.3
click at [428, 136] on p "Acquire test devices - pre-screening of hardware, ordering demo models" at bounding box center [428, 133] width 774 height 13
click at [97, 224] on button "Add Checklist" at bounding box center [80, 220] width 78 height 20
click at [168, 207] on div "Add Checklist Add Checklist Checklist Name (needed before adding tasks) 0 / 64 …" at bounding box center [427, 220] width 785 height 31
click at [101, 274] on button "Add Link" at bounding box center [71, 281] width 61 height 20
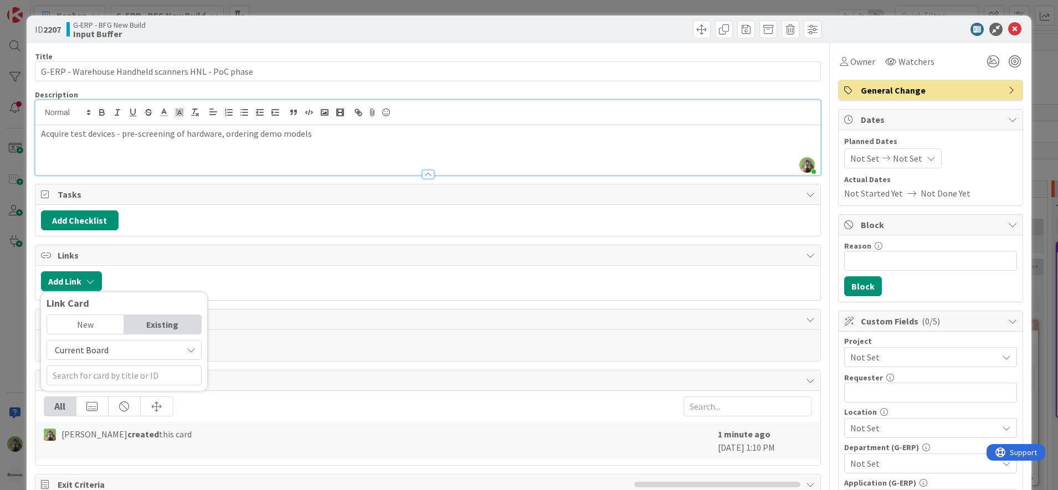
click at [119, 218] on div "Add Checklist Back" at bounding box center [428, 220] width 774 height 20
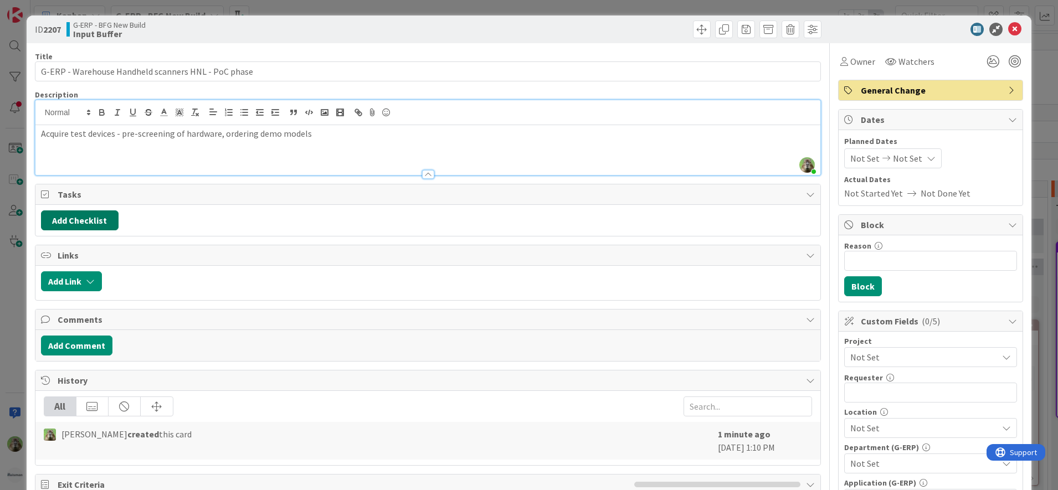
click at [104, 222] on button "Add Checklist" at bounding box center [80, 220] width 78 height 20
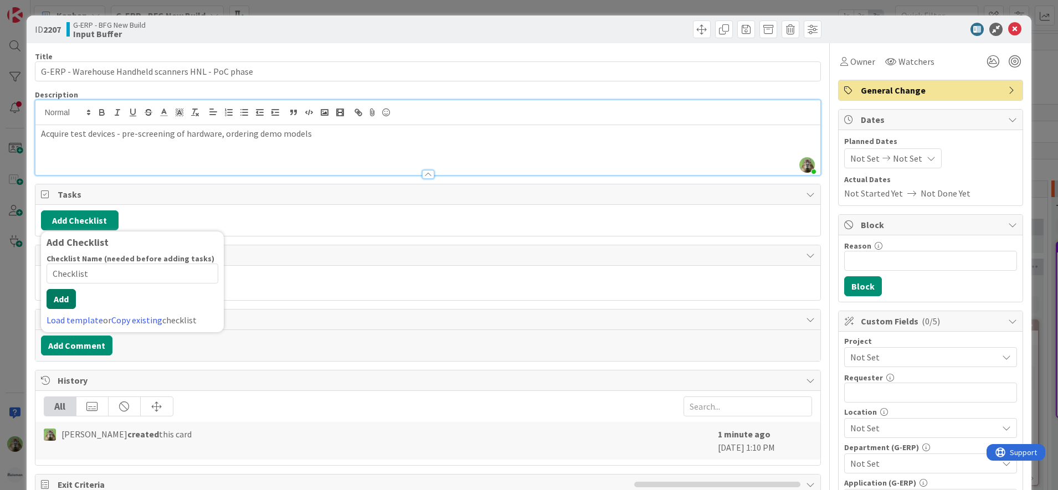
type input "Checklist"
click at [71, 301] on button "Add" at bounding box center [61, 299] width 29 height 20
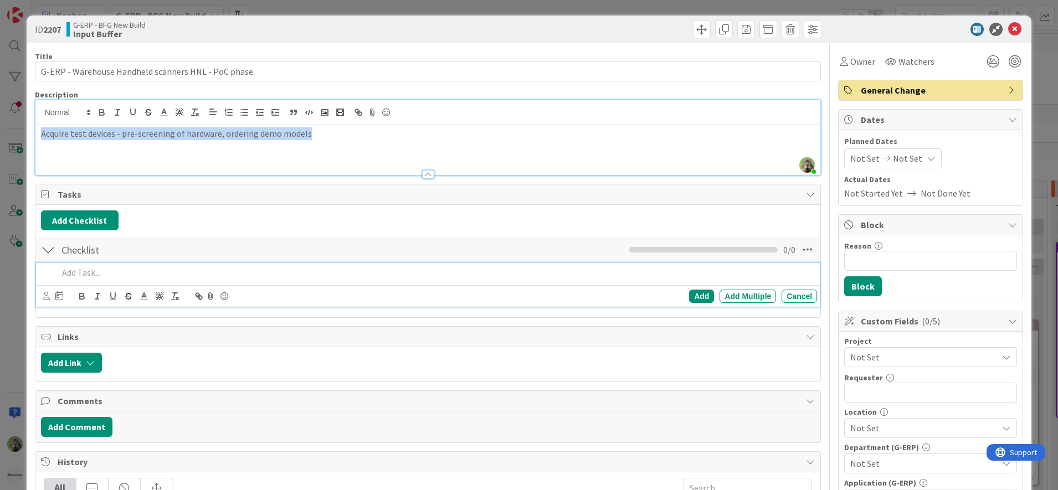
drag, startPoint x: 328, startPoint y: 135, endPoint x: 31, endPoint y: 132, distance: 296.9
click at [31, 132] on div "ID 2207 G-ERP - BFG New Build Input Buffer Title 51 / 128 G-ERP - Warehouse Han…" at bounding box center [529, 470] width 1005 height 909
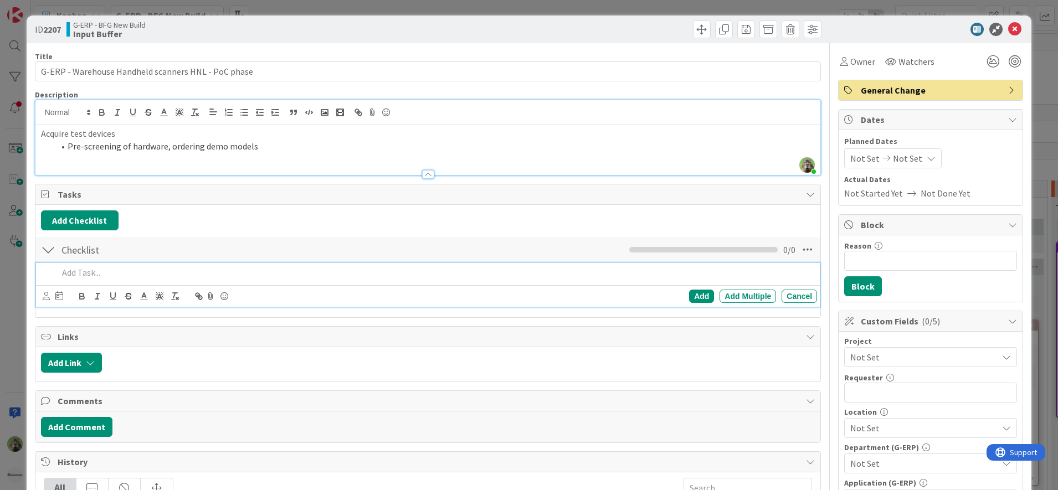
click at [116, 269] on p at bounding box center [435, 272] width 755 height 13
drag, startPoint x: 208, startPoint y: 271, endPoint x: 42, endPoint y: 268, distance: 166.2
click at [42, 268] on div "Contact supplier for demo model" at bounding box center [428, 272] width 777 height 19
click at [127, 270] on p "Make arrangement for demo model and configuration of testscanners" at bounding box center [435, 272] width 755 height 13
click at [695, 299] on div "Add" at bounding box center [701, 296] width 25 height 13
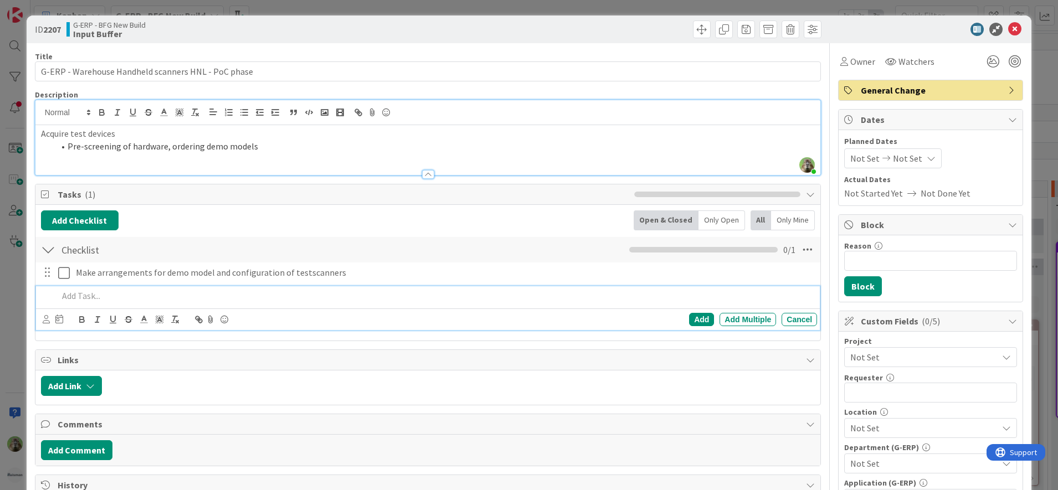
click at [232, 288] on div at bounding box center [436, 295] width 764 height 19
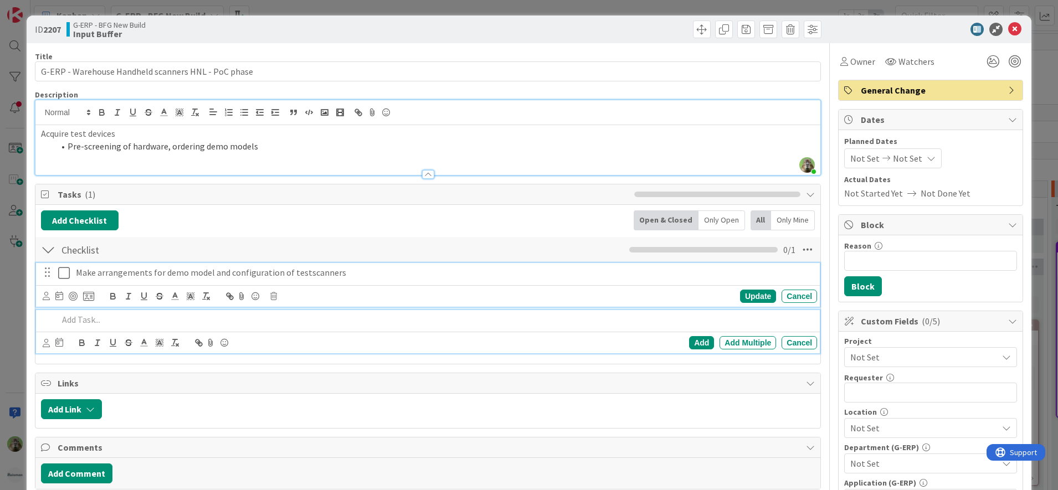
click at [205, 279] on p "Make arrangements for demo model and configuration of testscanners" at bounding box center [444, 272] width 737 height 13
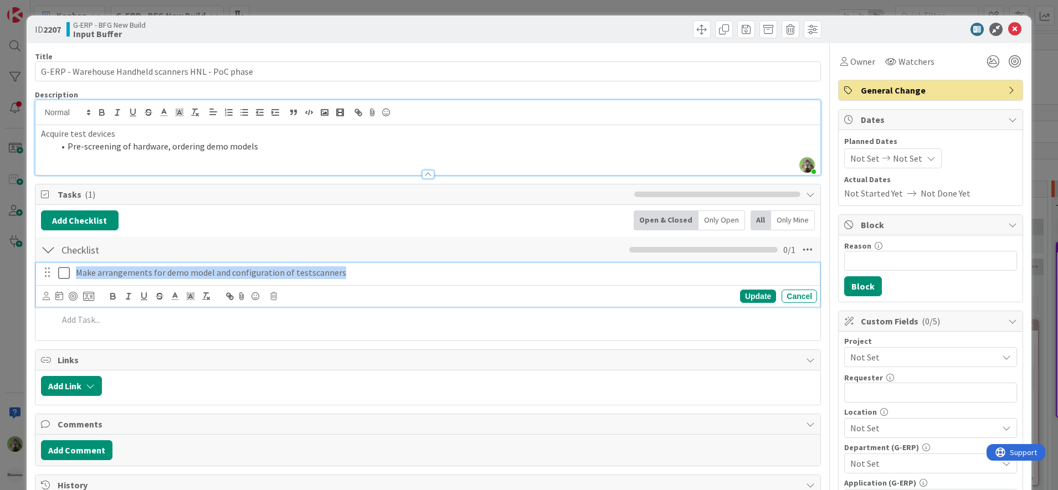
drag, startPoint x: 372, startPoint y: 280, endPoint x: 75, endPoint y: 271, distance: 297.6
click at [75, 271] on div "Make arrangements for demo model and configuration of testscanners" at bounding box center [444, 272] width 746 height 19
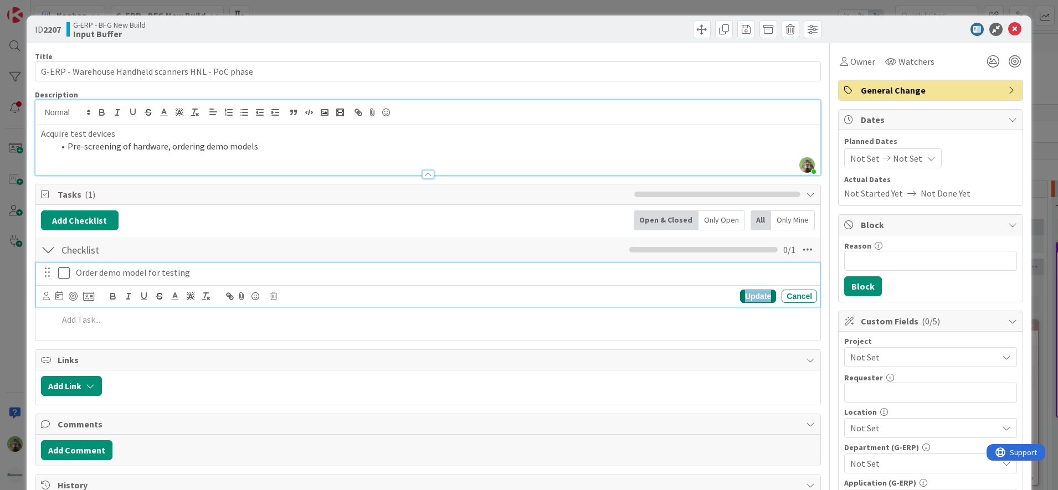
click at [757, 299] on div "Update" at bounding box center [758, 296] width 36 height 13
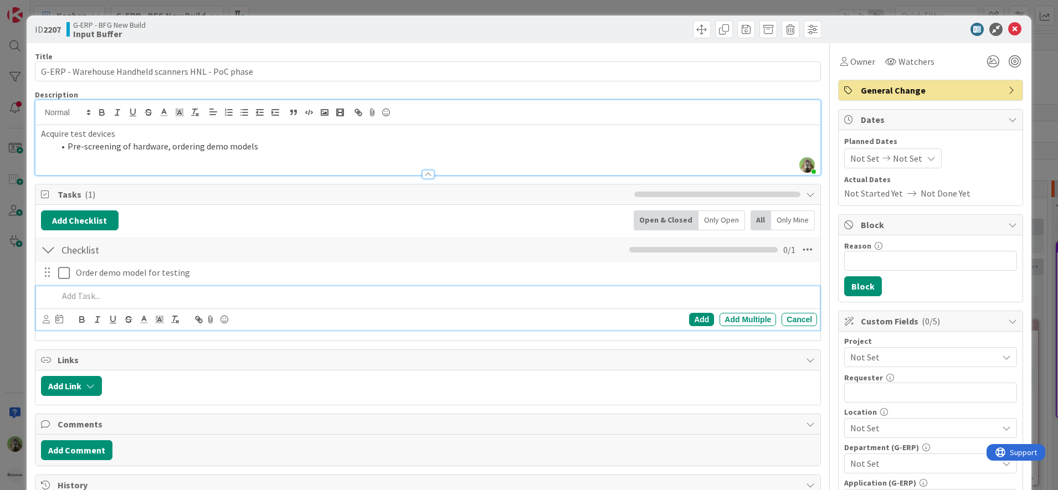
click at [197, 290] on p at bounding box center [435, 296] width 755 height 13
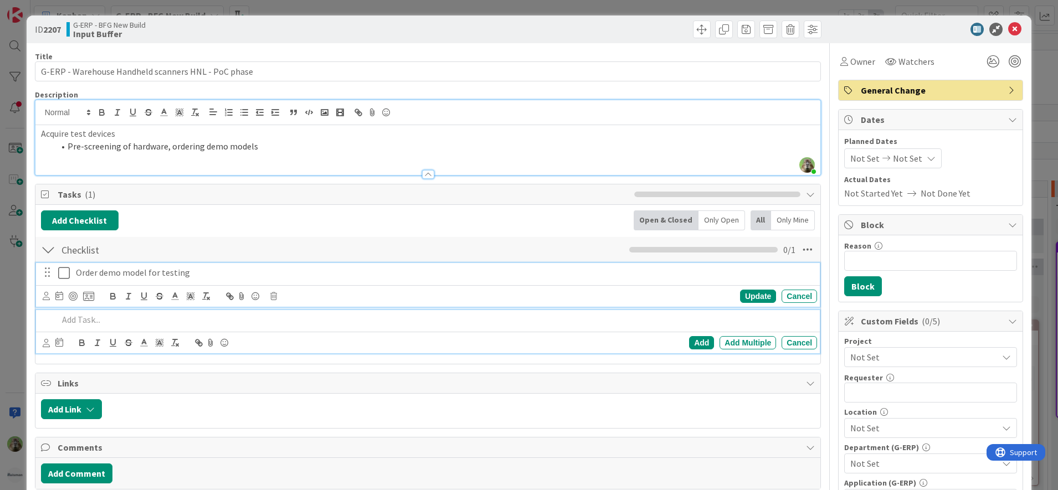
click at [125, 271] on p "Order demo model for testing" at bounding box center [444, 272] width 737 height 13
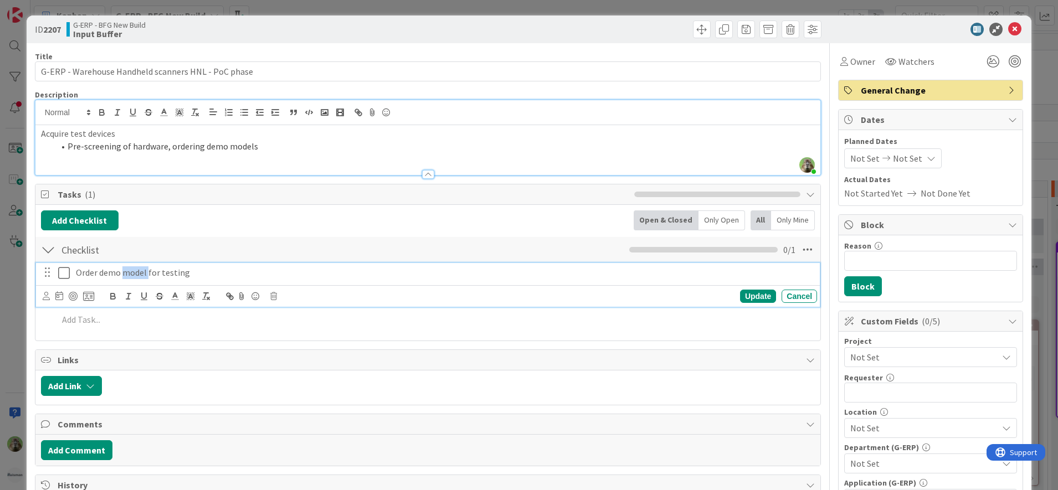
click at [125, 271] on p "Order demo model for testing" at bounding box center [444, 272] width 737 height 13
drag, startPoint x: 150, startPoint y: 275, endPoint x: 157, endPoint y: 271, distance: 7.7
click at [150, 275] on p "Order demo scannerfor testing" at bounding box center [444, 272] width 737 height 13
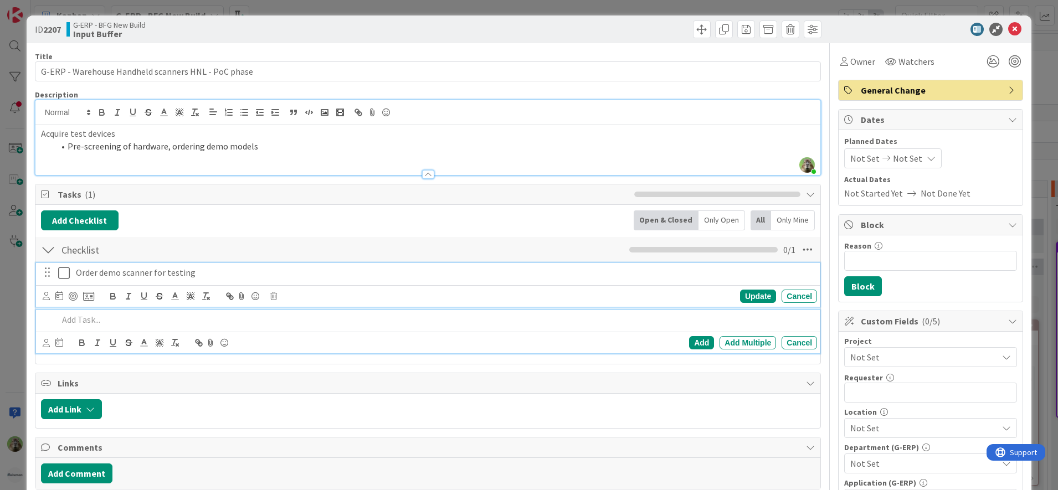
click at [122, 322] on p at bounding box center [435, 320] width 755 height 13
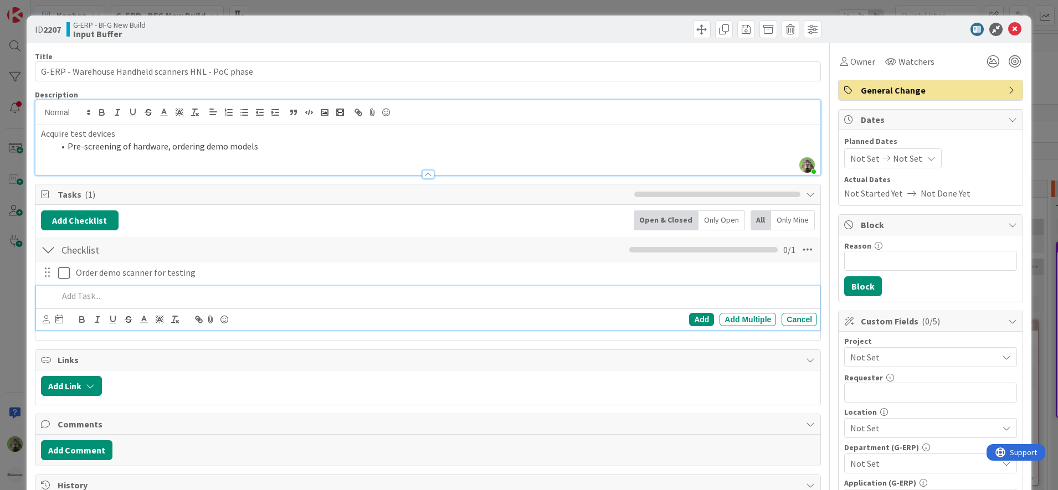
click at [294, 151] on li "Pre-screening of hardware, ordering demo models" at bounding box center [434, 146] width 761 height 13
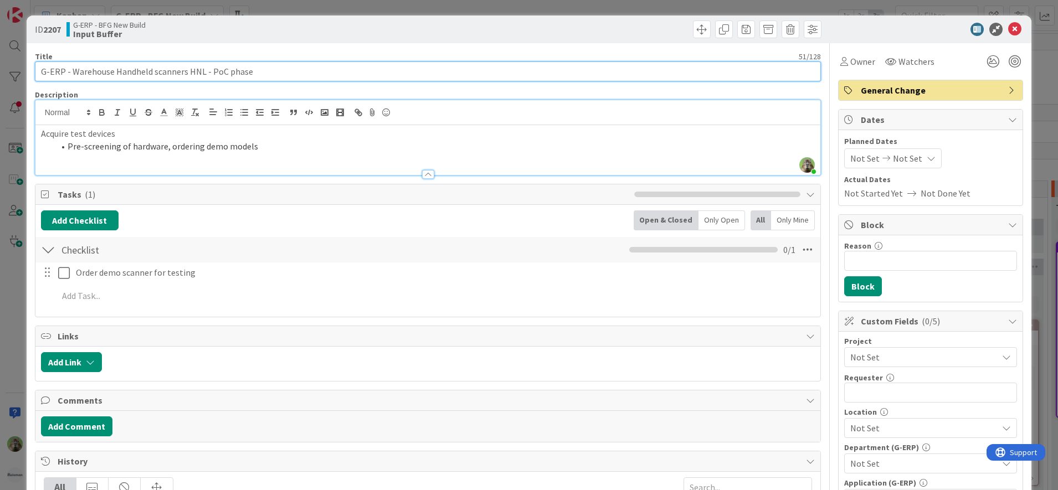
drag, startPoint x: 207, startPoint y: 74, endPoint x: 359, endPoint y: 70, distance: 151.8
click at [359, 70] on input "G-ERP - Warehouse Handheld scanners HNL - PoC phase" at bounding box center [428, 71] width 787 height 20
type input "G-ERP - Warehouse Handheld scanners HNL - demo scanner"
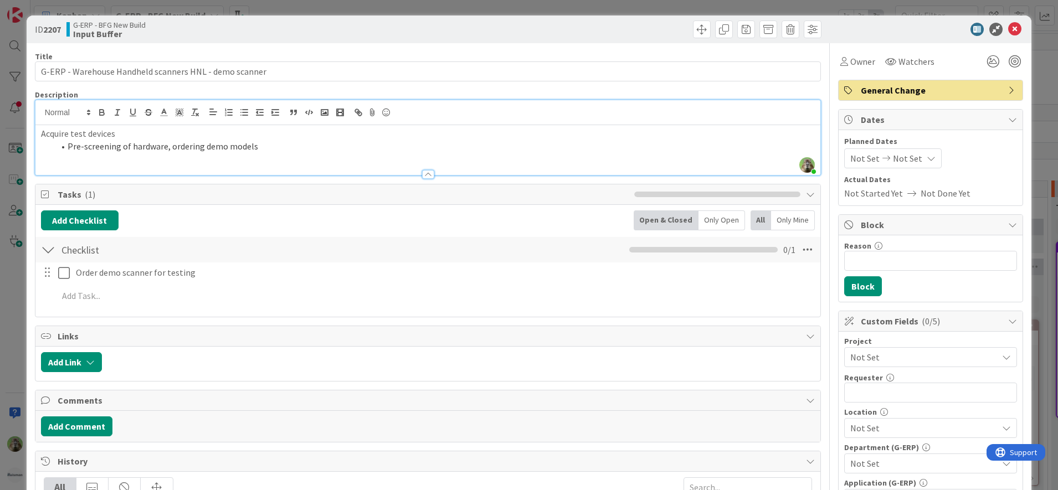
click at [280, 145] on li "Pre-screening of hardware, ordering demo models" at bounding box center [434, 146] width 761 height 13
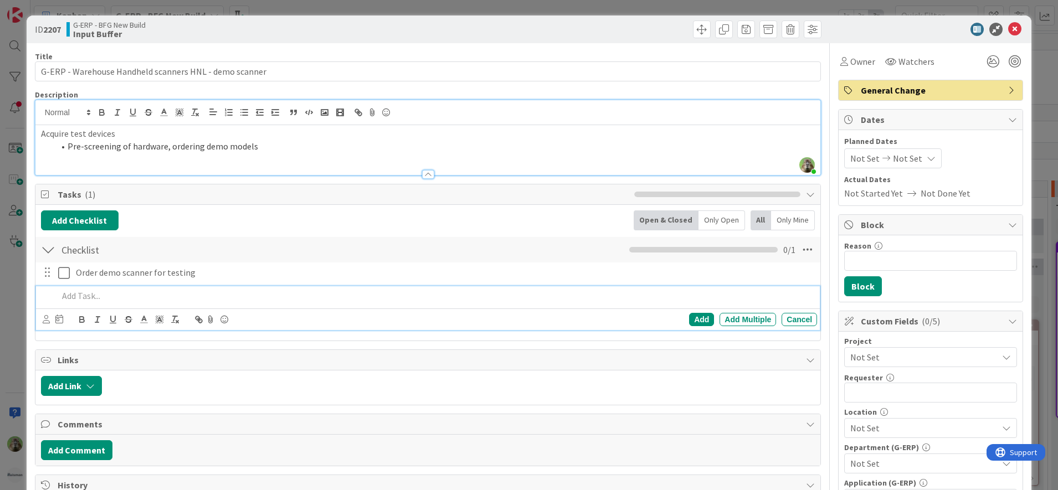
click at [127, 297] on p at bounding box center [435, 296] width 755 height 13
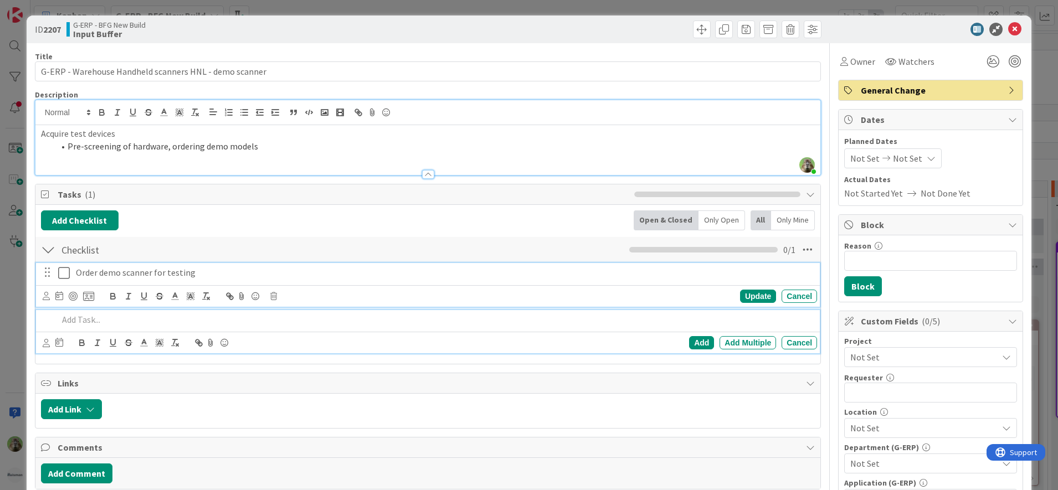
click at [235, 278] on p "Order demo scanner for testing" at bounding box center [444, 272] width 737 height 13
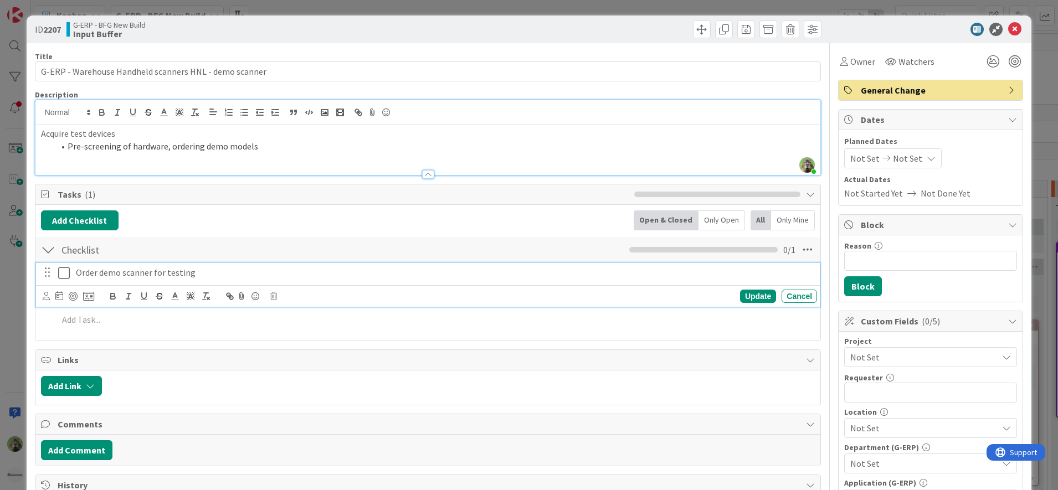
click at [582, 125] on div at bounding box center [427, 112] width 785 height 25
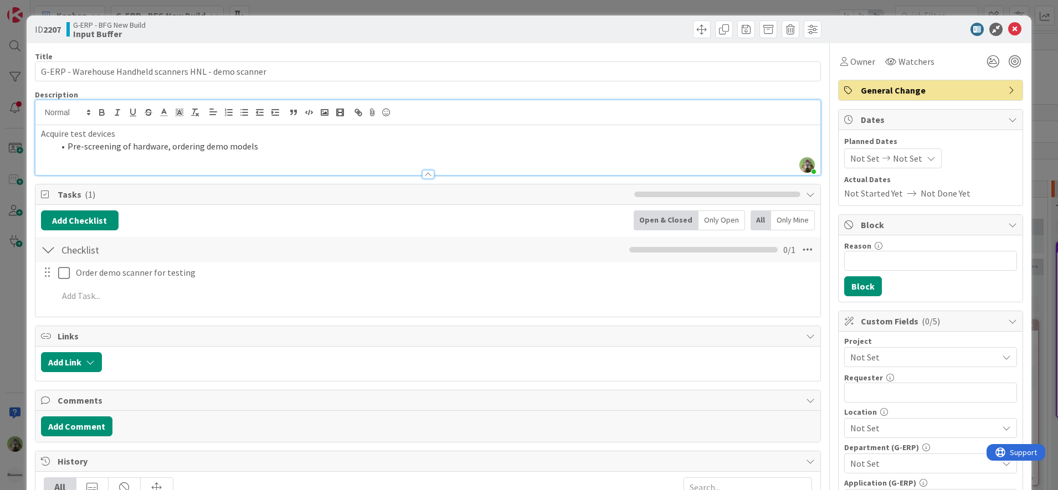
click at [165, 330] on div "Title 54 / 128 G-ERP - Warehouse Handheld scanners HNL - demo scanner Descripti…" at bounding box center [428, 479] width 787 height 873
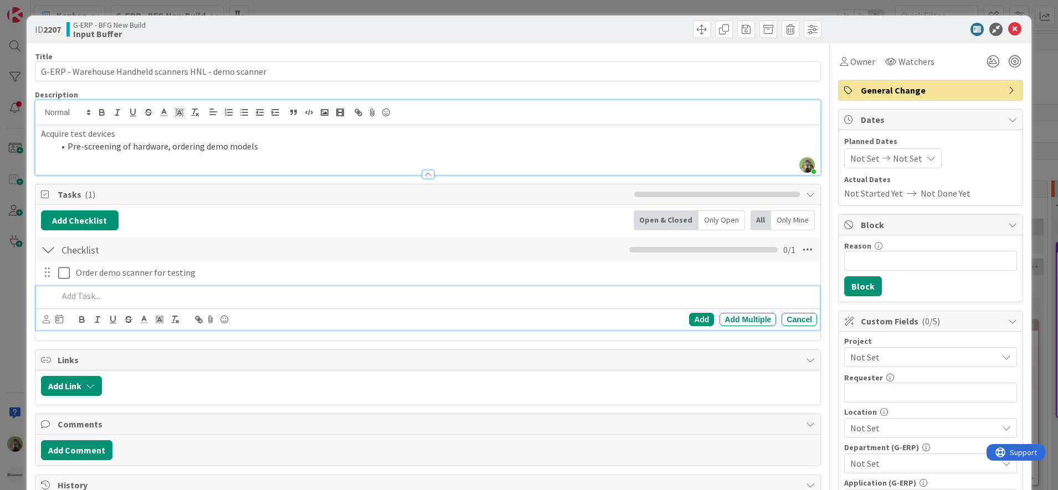
click at [171, 301] on p at bounding box center [435, 296] width 755 height 13
click at [65, 294] on p "Configuration from supplier side" at bounding box center [435, 296] width 755 height 13
click at [706, 317] on div "Add Add Multiple Cancel" at bounding box center [644, 319] width 345 height 13
click at [695, 316] on div "Add" at bounding box center [701, 319] width 25 height 13
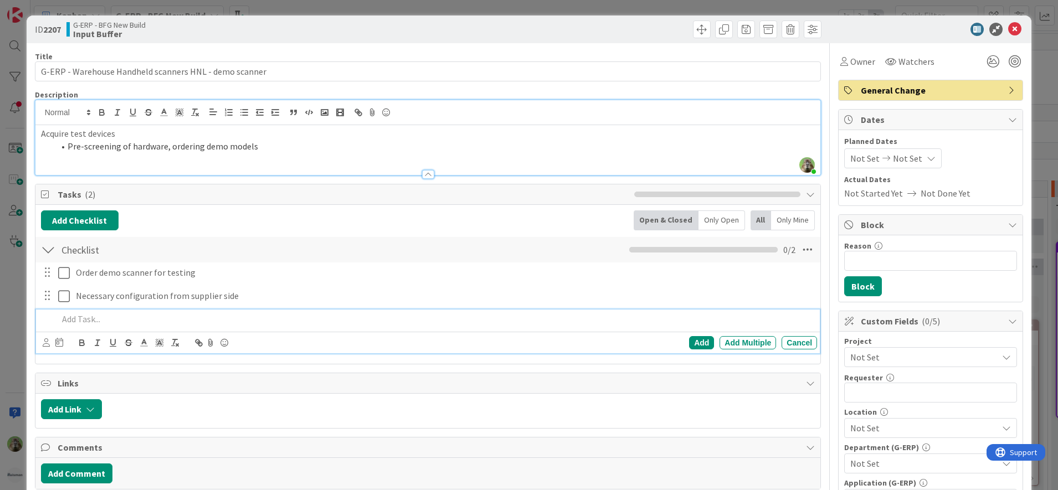
click at [214, 322] on p at bounding box center [435, 319] width 755 height 13
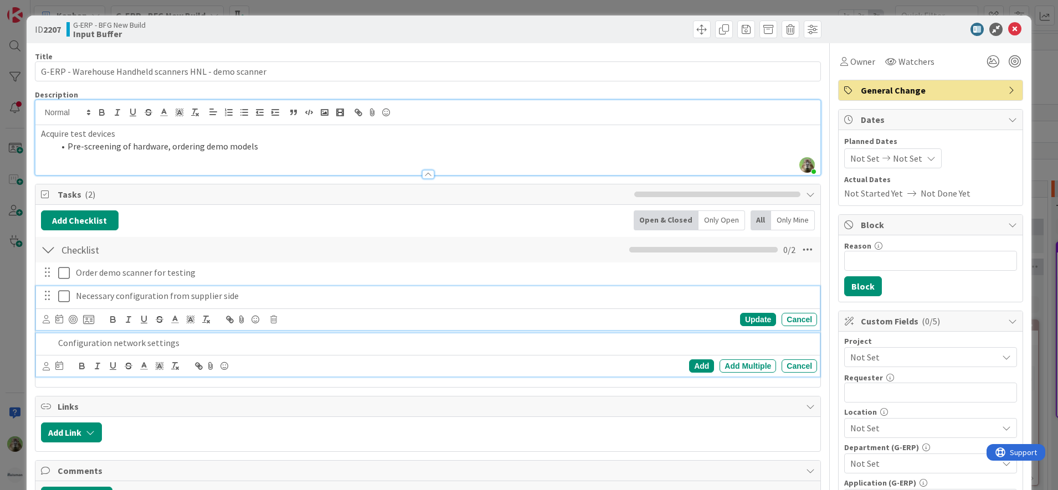
click at [263, 303] on div "Necessary configuration from supplier side" at bounding box center [444, 295] width 746 height 19
click at [628, 346] on p "Configuration network settings" at bounding box center [435, 343] width 755 height 13
drag, startPoint x: 112, startPoint y: 296, endPoint x: 29, endPoint y: 287, distance: 84.2
click at [29, 287] on div "ID 2207 G-ERP - BFG New Build Input Buffer Title 54 / 128 G-ERP - Warehouse Han…" at bounding box center [529, 470] width 1005 height 909
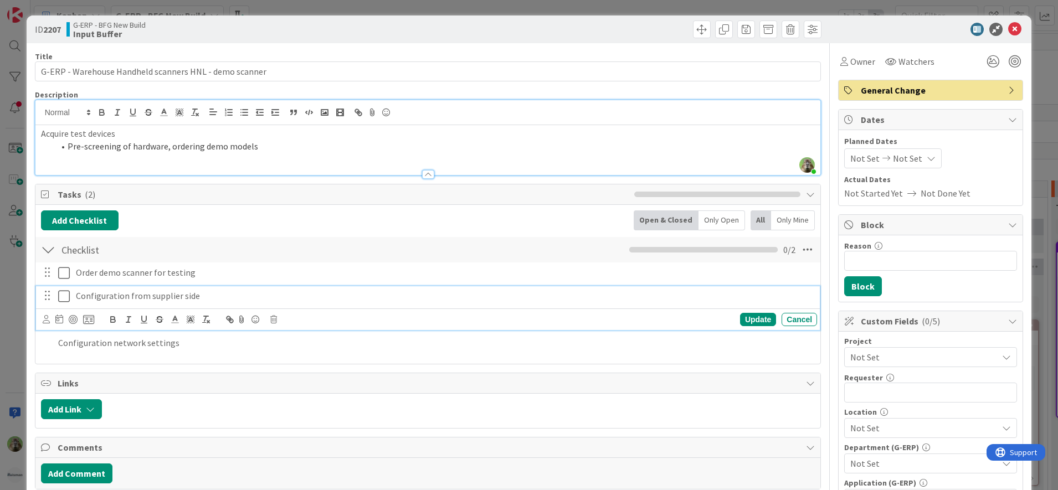
drag, startPoint x: 76, startPoint y: 293, endPoint x: 58, endPoint y: 288, distance: 18.9
click at [58, 288] on div "Configuration from supplier side" at bounding box center [428, 295] width 777 height 19
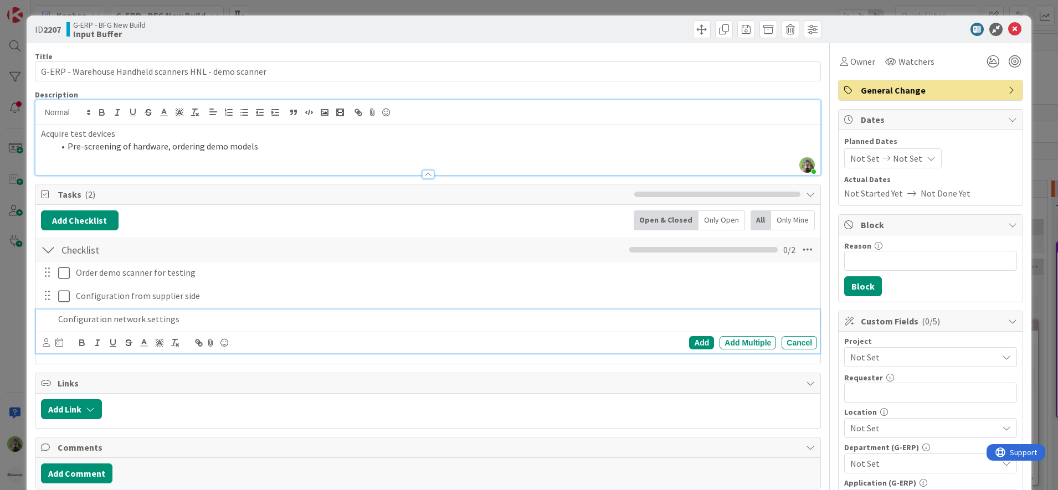
click at [354, 338] on div "Configuration network settings Add Add Multiple Cancel" at bounding box center [428, 332] width 784 height 44
click at [689, 343] on div "Add" at bounding box center [701, 342] width 25 height 13
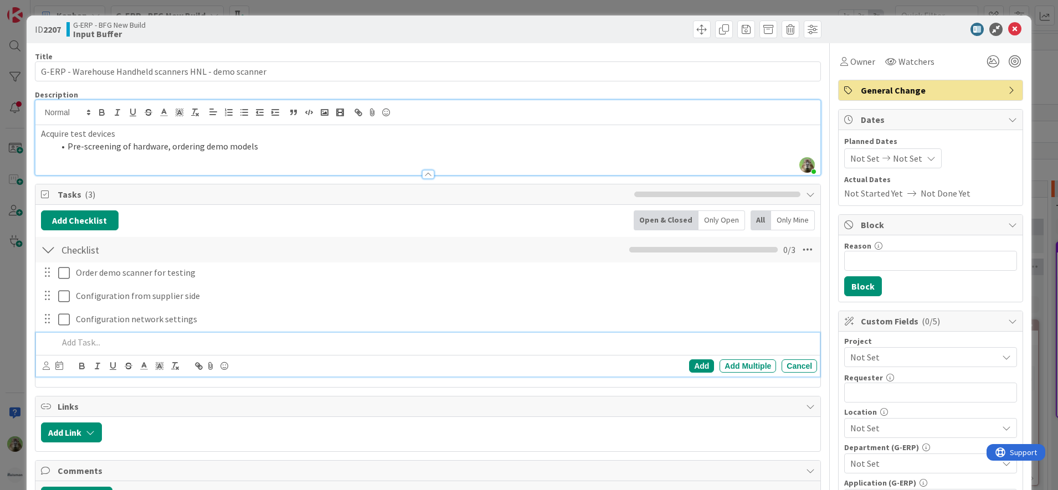
click at [140, 338] on p at bounding box center [435, 342] width 755 height 13
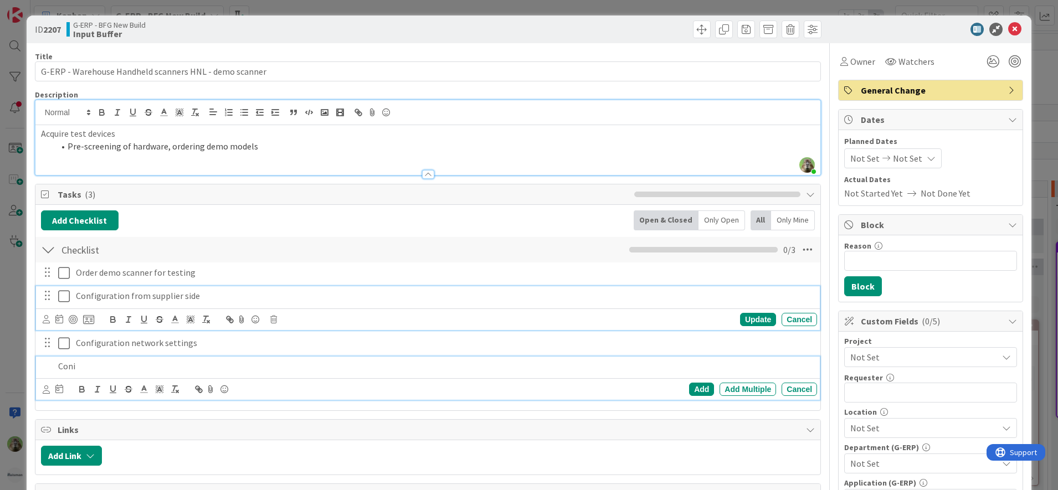
click at [224, 295] on p "Configuration from supplier side" at bounding box center [444, 296] width 737 height 13
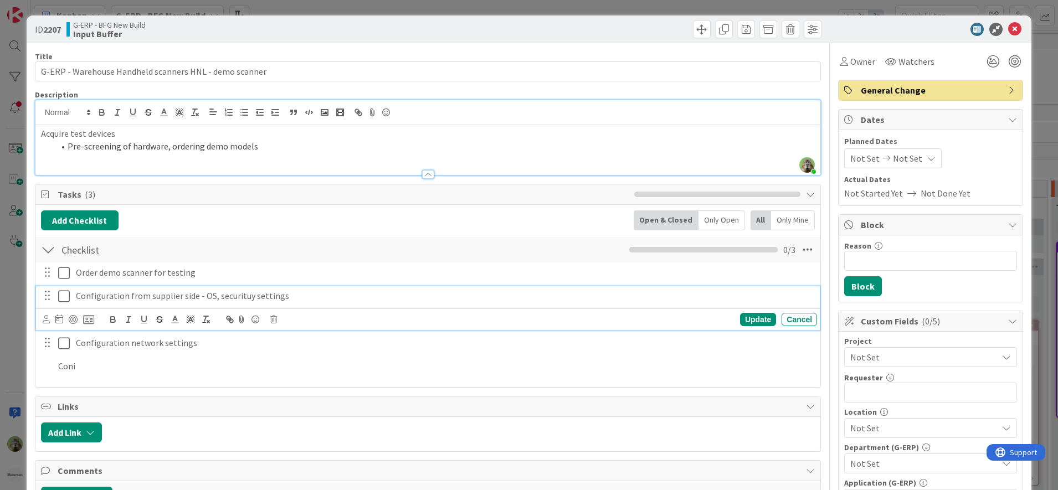
click at [249, 294] on p "Configuration from supplier side - OS, securituy settings" at bounding box center [444, 296] width 737 height 13
click at [255, 289] on div "Configuration from supplier side - OS, securituy settings" at bounding box center [444, 295] width 746 height 19
click at [240, 292] on p "Configuration from supplier side - OS, securituy settings" at bounding box center [444, 296] width 737 height 13
drag, startPoint x: 215, startPoint y: 293, endPoint x: 451, endPoint y: 286, distance: 235.5
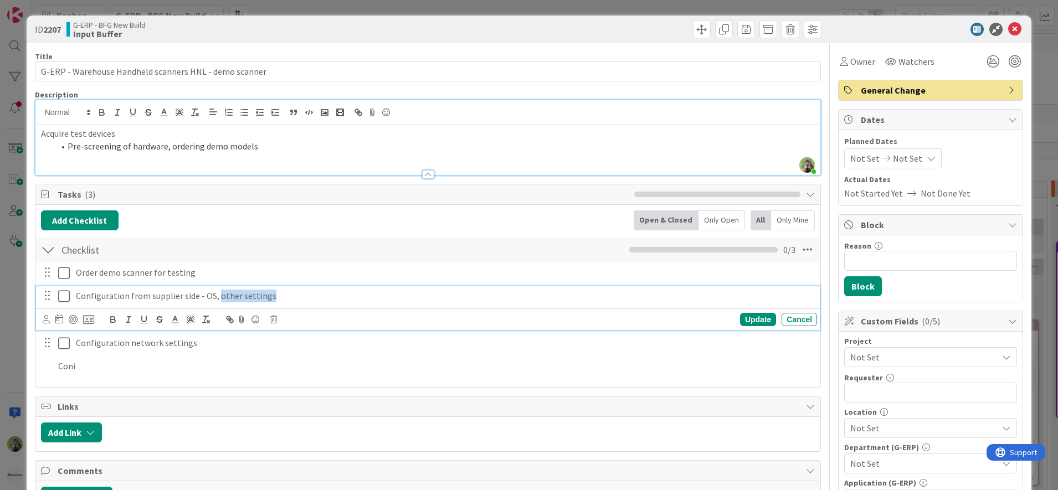
click at [439, 292] on p "Configuration from supplier side - OS, other settings" at bounding box center [444, 296] width 737 height 13
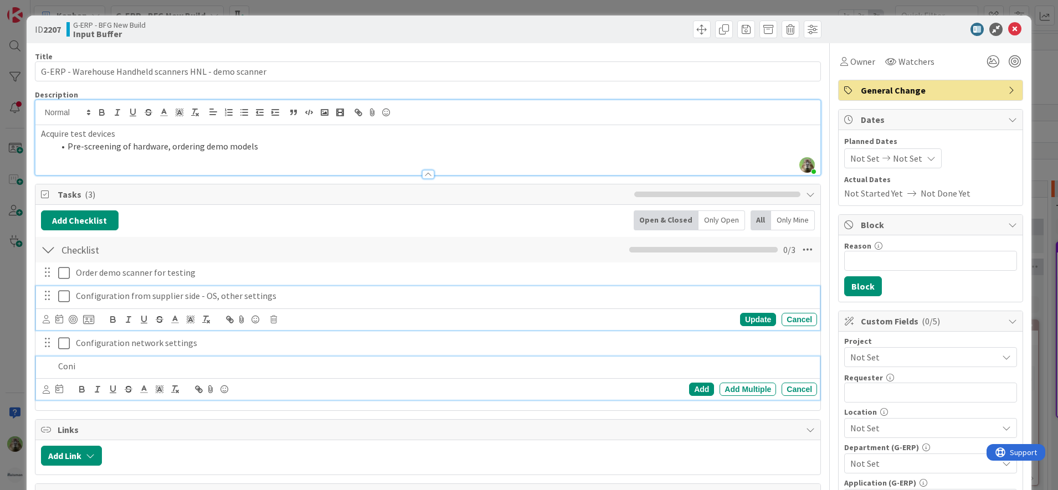
click at [153, 358] on div "Coni" at bounding box center [436, 366] width 764 height 19
drag, startPoint x: 308, startPoint y: 298, endPoint x: 263, endPoint y: 302, distance: 45.1
click at [307, 298] on p "Configuration from supplier side - OS, other settings" at bounding box center [444, 296] width 737 height 13
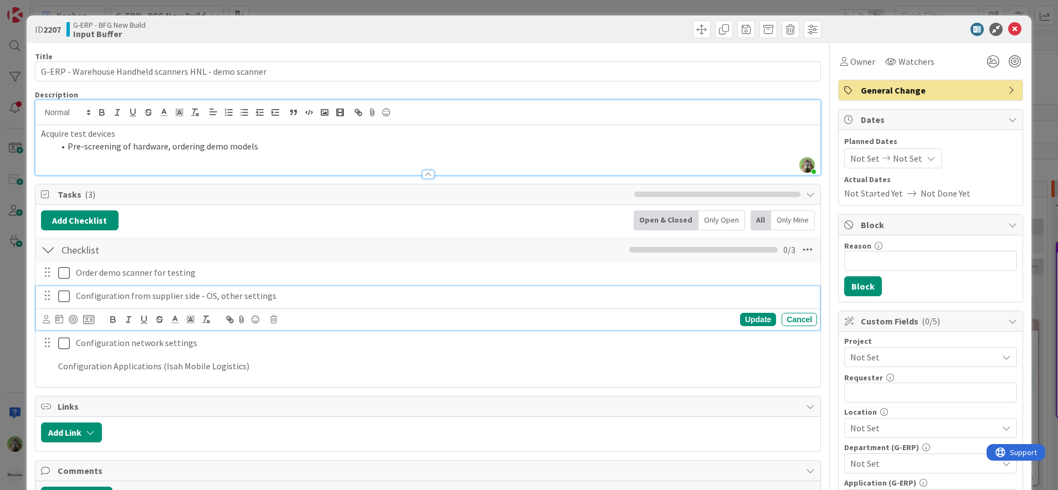
click at [234, 297] on p "Configuration from supplier side - OS, other settings" at bounding box center [444, 296] width 737 height 13
click at [223, 300] on p "Configuration from supplier side - OS, other settings" at bounding box center [444, 296] width 737 height 13
drag, startPoint x: 217, startPoint y: 300, endPoint x: 421, endPoint y: 300, distance: 203.8
click at [421, 300] on p "Configuration from supplier side - OS, other settings" at bounding box center [444, 296] width 737 height 13
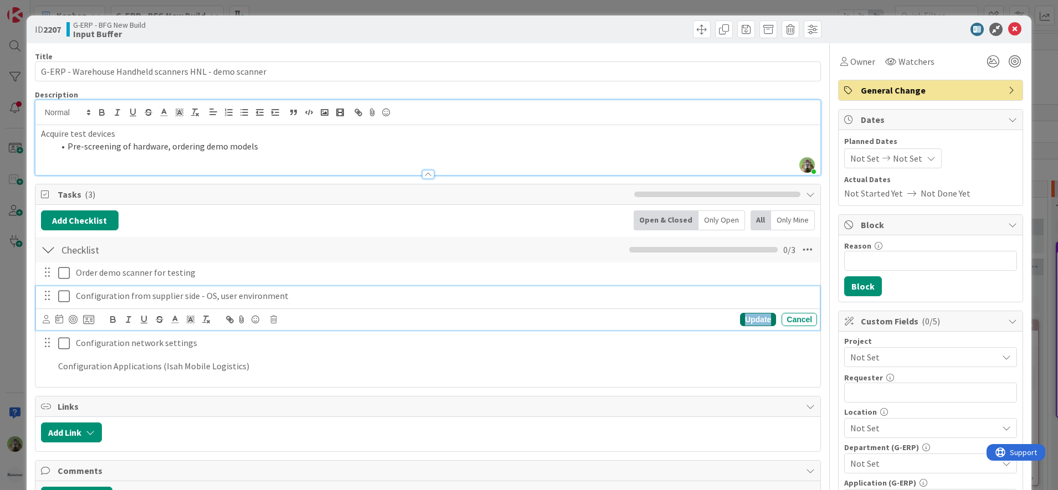
click at [740, 315] on div "Update" at bounding box center [758, 319] width 36 height 13
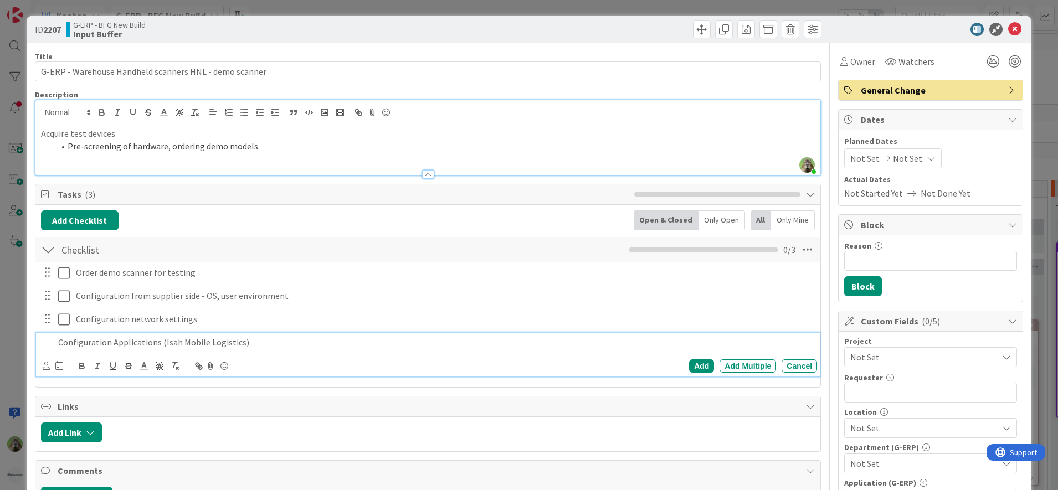
click at [293, 346] on p "Configuration Applications (Isah Mobile Logistics)" at bounding box center [435, 342] width 755 height 13
click at [695, 363] on div "Add" at bounding box center [701, 365] width 25 height 13
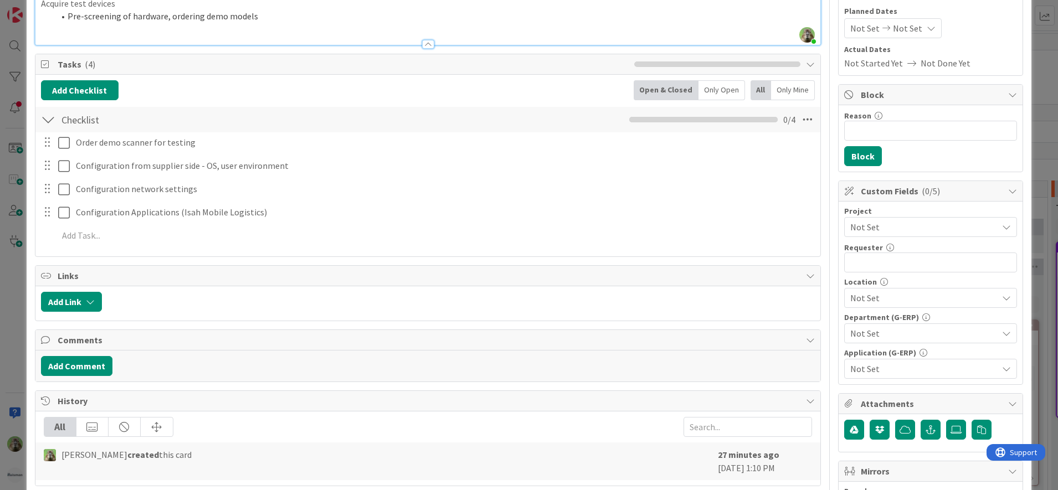
scroll to position [138, 0]
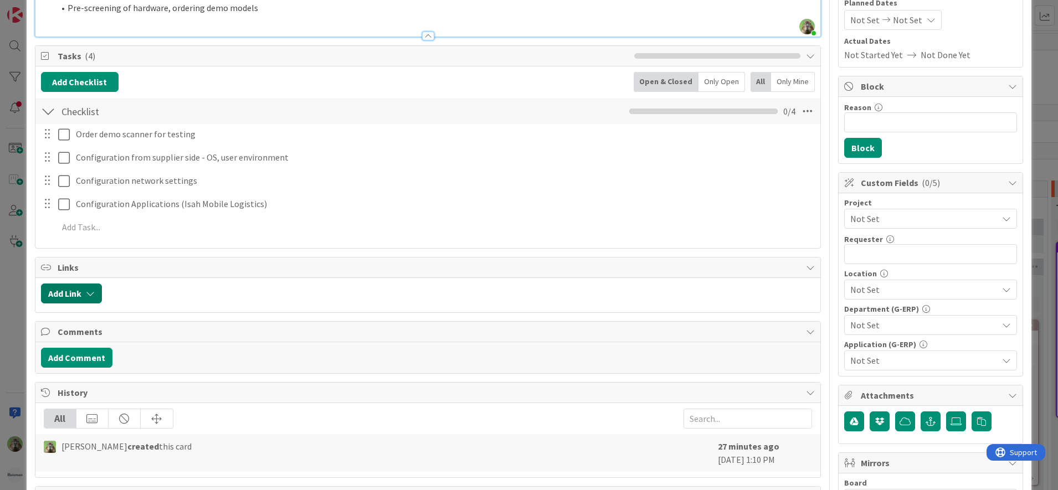
click at [90, 293] on icon "button" at bounding box center [90, 293] width 9 height 9
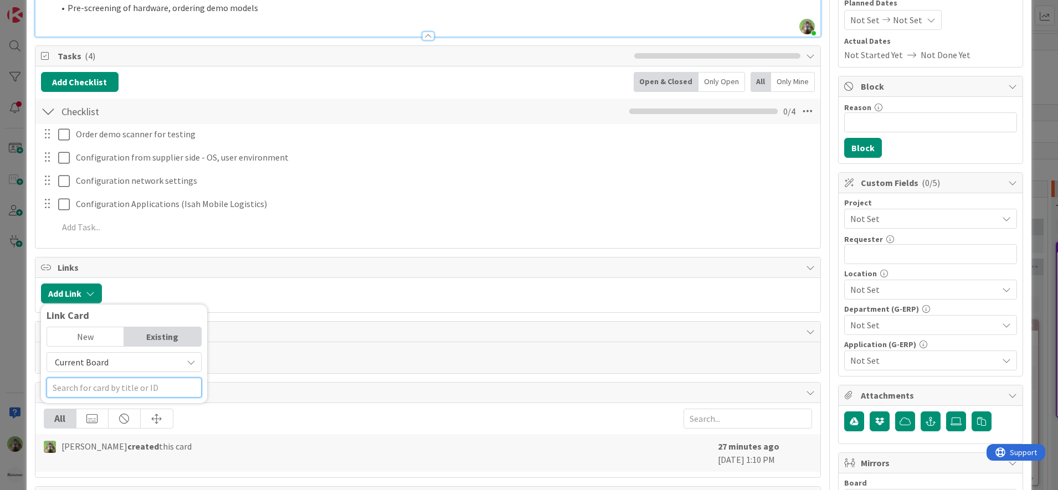
click at [122, 386] on input "text" at bounding box center [124, 388] width 155 height 20
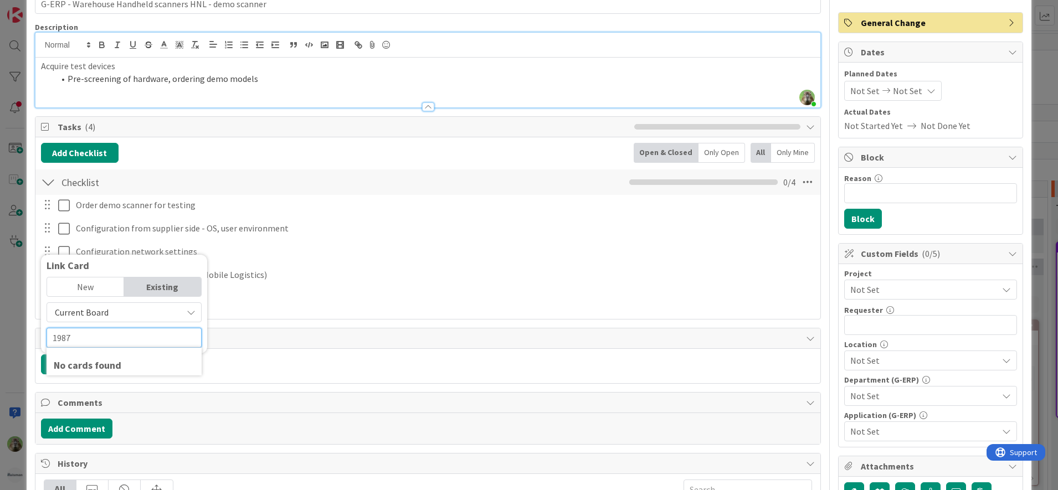
scroll to position [0, 0]
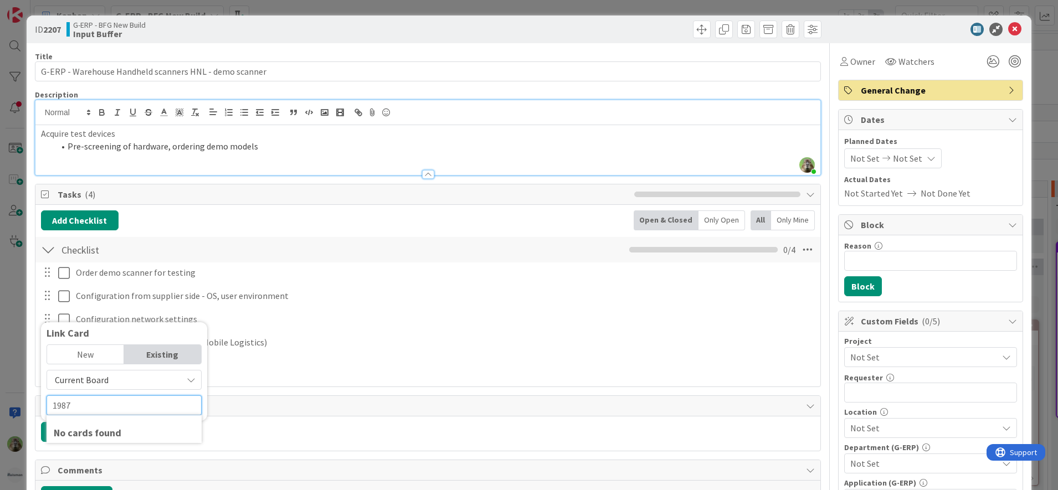
type input "1987"
click at [23, 289] on div "ID 2207 G-ERP - BFG New Build Input Buffer Title 54 / 128 G-ERP - Warehouse Han…" at bounding box center [529, 245] width 1058 height 490
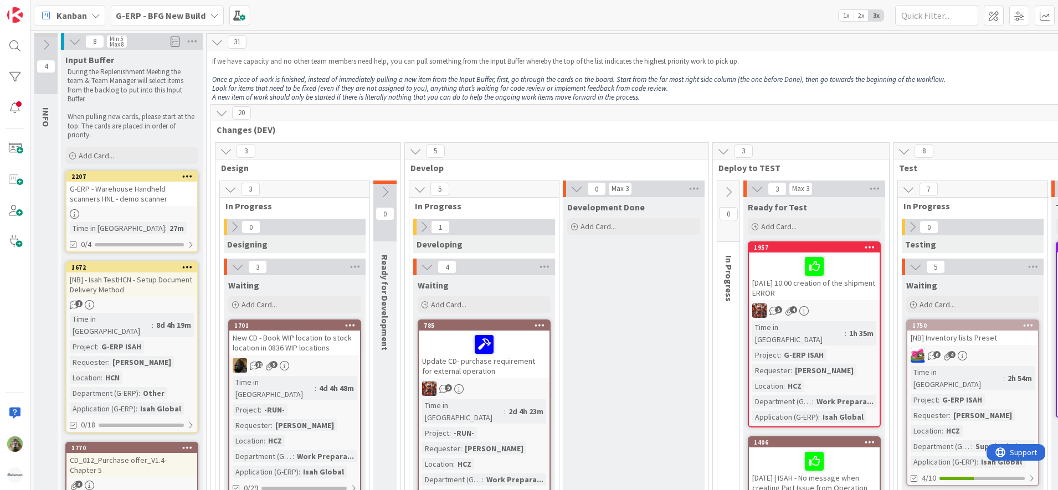
click at [146, 201] on div "G-ERP - Warehouse Handheld scanners HNL - demo scanner" at bounding box center [131, 194] width 131 height 24
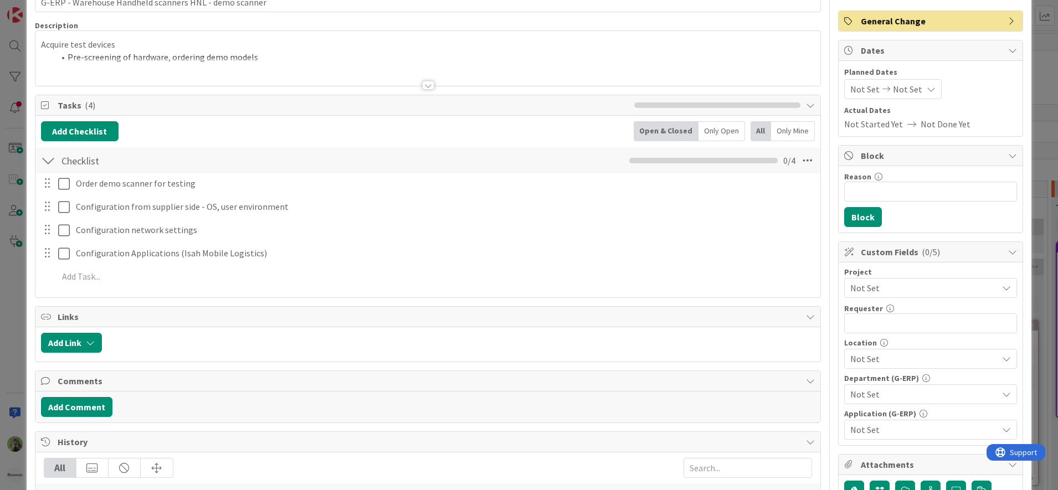
click at [906, 285] on span "Not Set" at bounding box center [921, 288] width 142 height 16
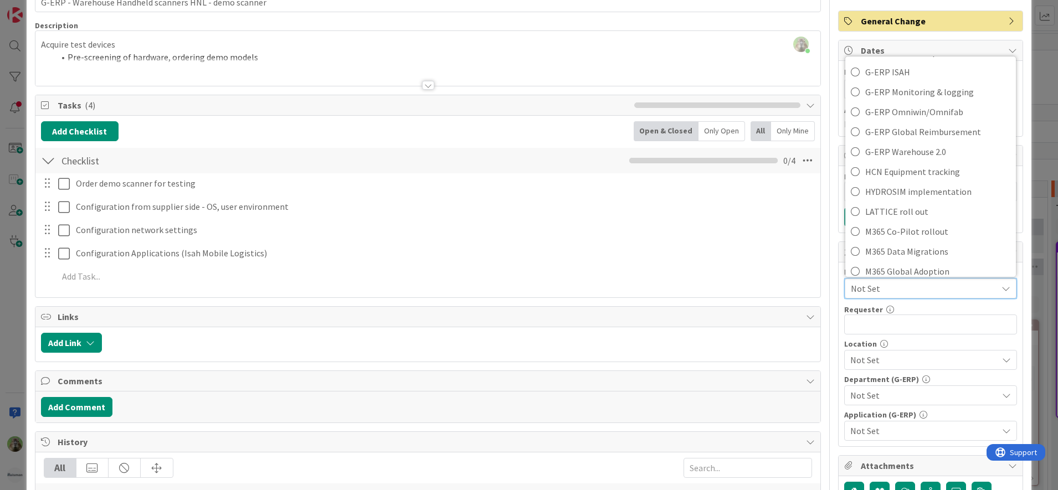
scroll to position [485, 0]
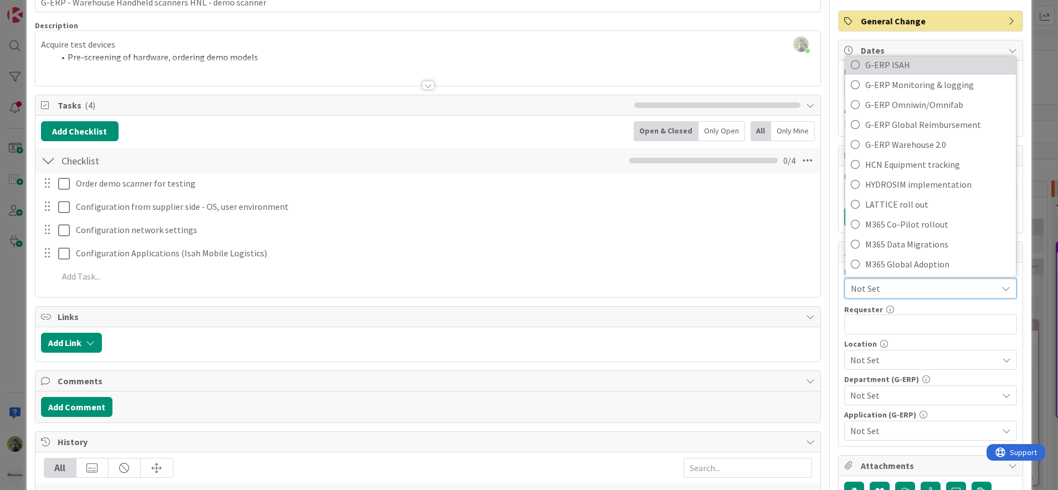
click at [932, 67] on span "G-ERP ISAH" at bounding box center [937, 64] width 145 height 17
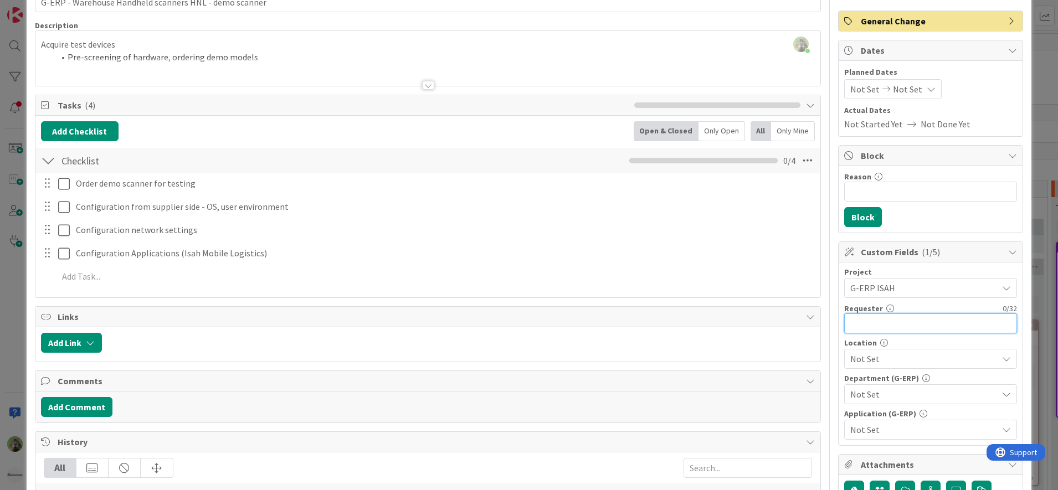
click at [902, 327] on input "text" at bounding box center [930, 324] width 173 height 20
click at [900, 367] on div "Not Set" at bounding box center [930, 359] width 173 height 20
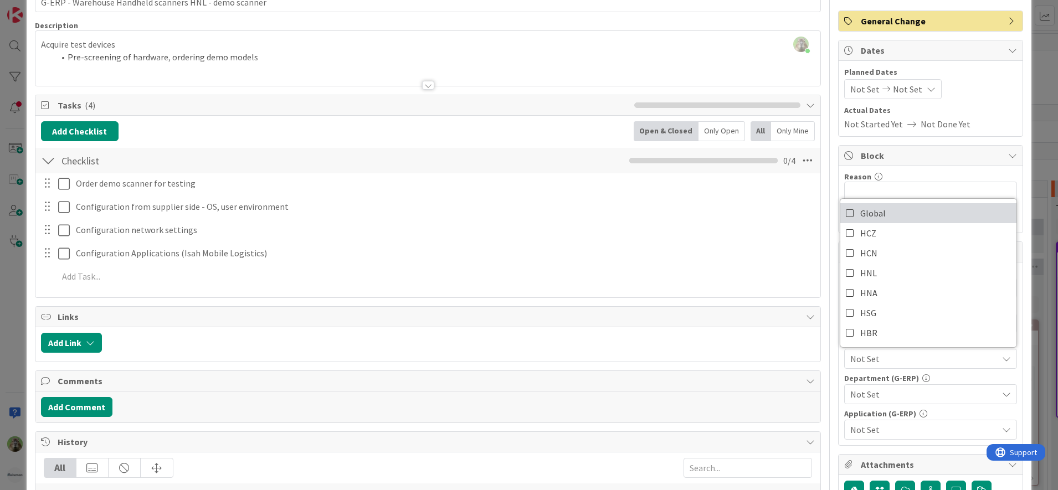
click at [876, 213] on link "Global" at bounding box center [928, 213] width 176 height 20
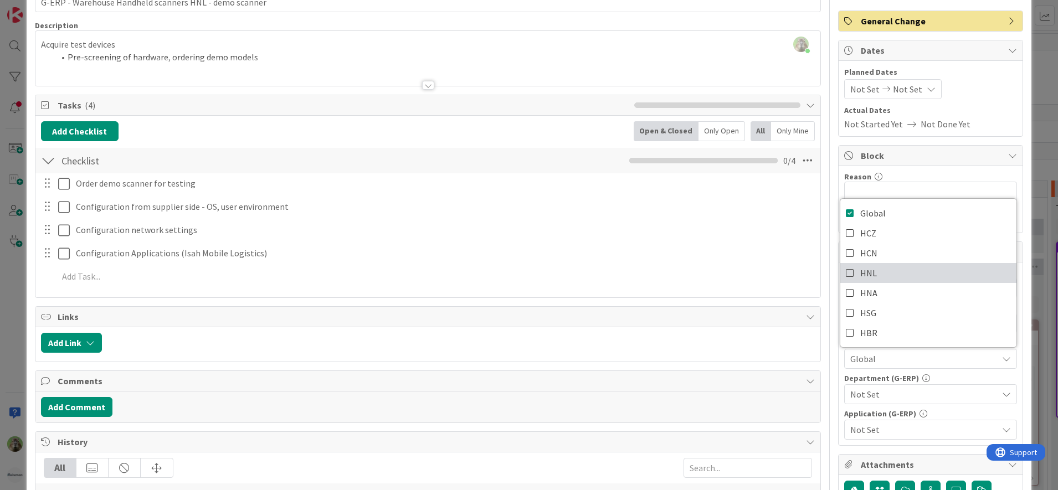
click at [894, 282] on link "HNL" at bounding box center [928, 273] width 176 height 20
click at [891, 399] on span "Not Set" at bounding box center [923, 394] width 147 height 13
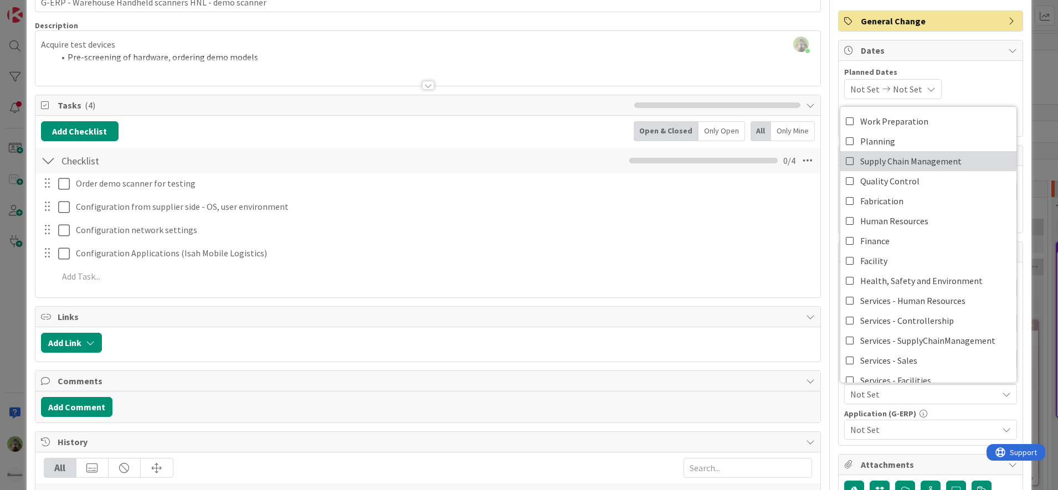
click at [930, 163] on span "Supply Chain Management" at bounding box center [910, 161] width 101 height 17
click at [916, 426] on span "Not Set" at bounding box center [923, 429] width 147 height 13
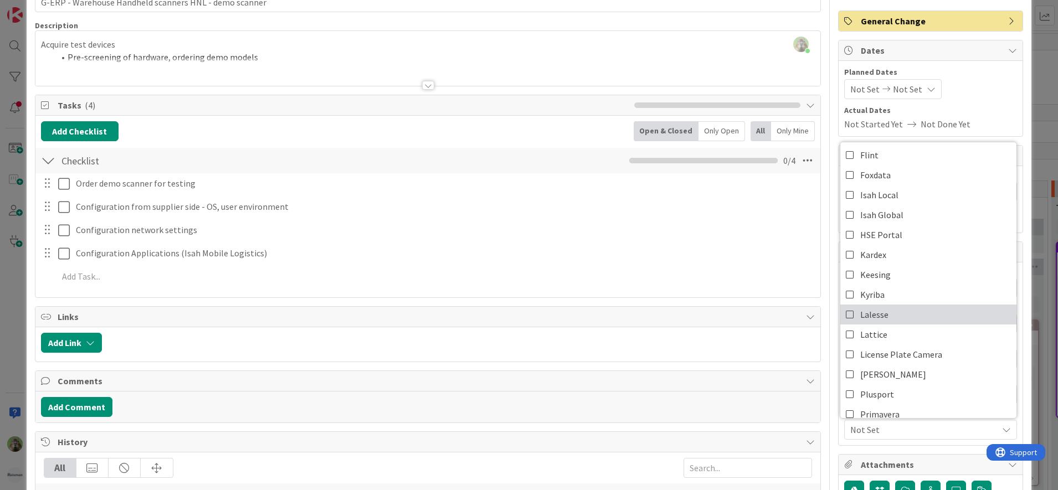
scroll to position [165, 0]
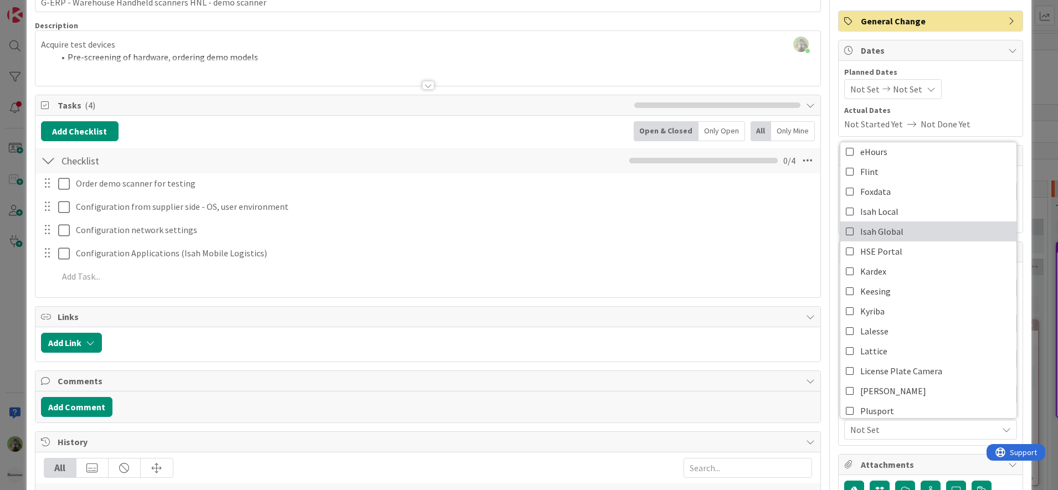
click at [911, 233] on link "Isah Global" at bounding box center [928, 232] width 176 height 20
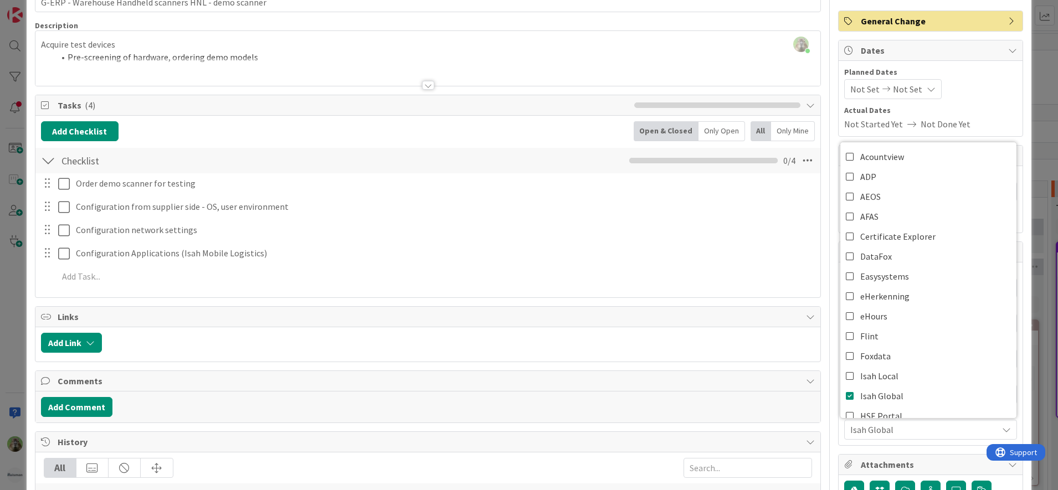
click at [744, 264] on div "Order demo scanner for testing Update Cancel Configuration from supplier side -…" at bounding box center [428, 231] width 774 height 117
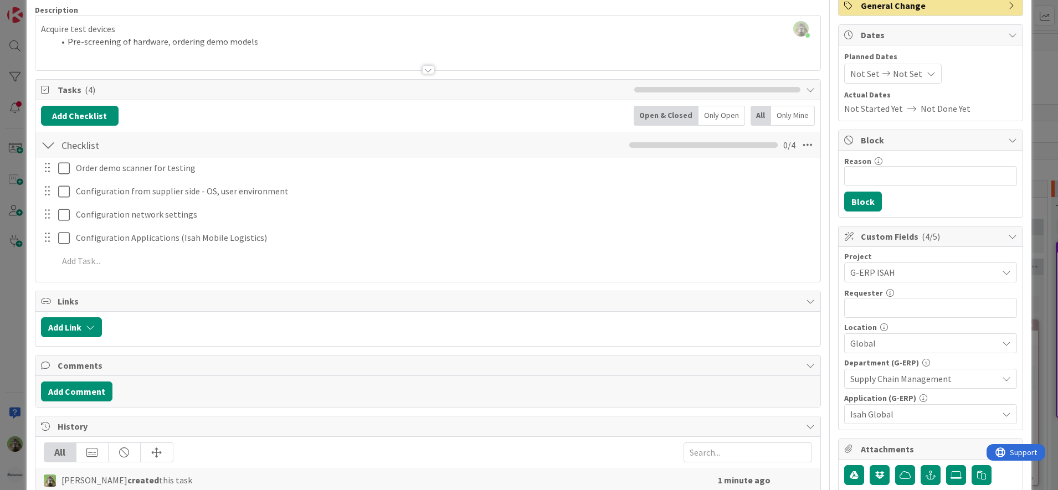
scroll to position [208, 0]
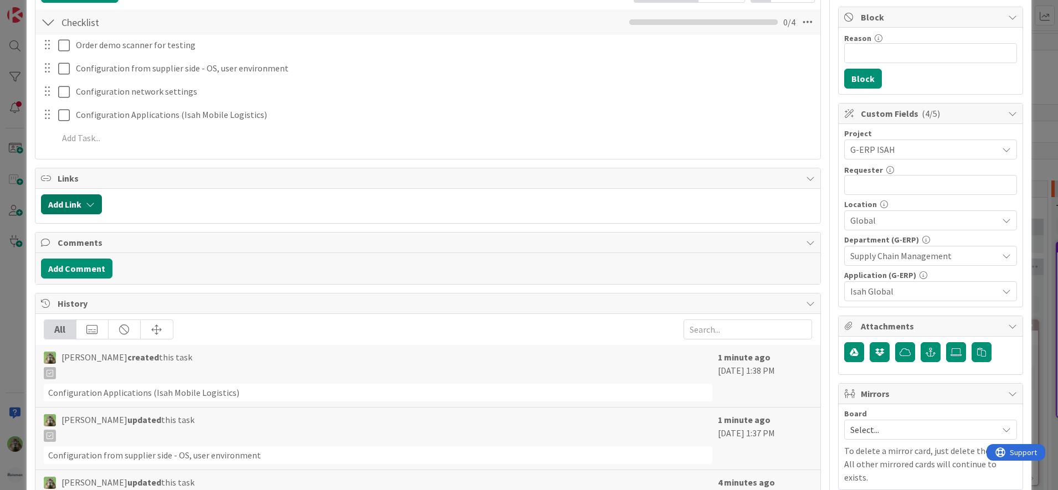
click at [99, 207] on button "Add Link" at bounding box center [71, 204] width 61 height 20
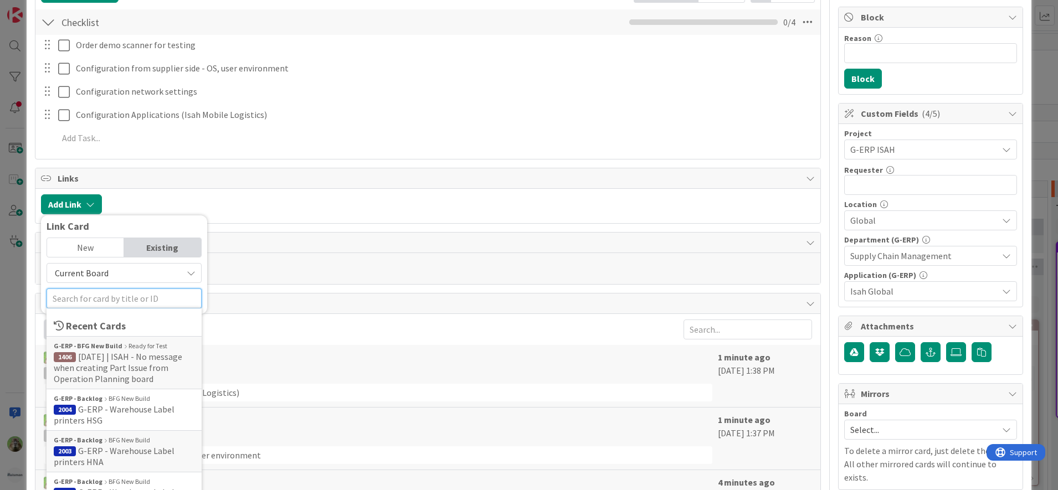
click at [107, 306] on input "text" at bounding box center [124, 299] width 155 height 20
click at [142, 299] on input "text" at bounding box center [124, 299] width 155 height 20
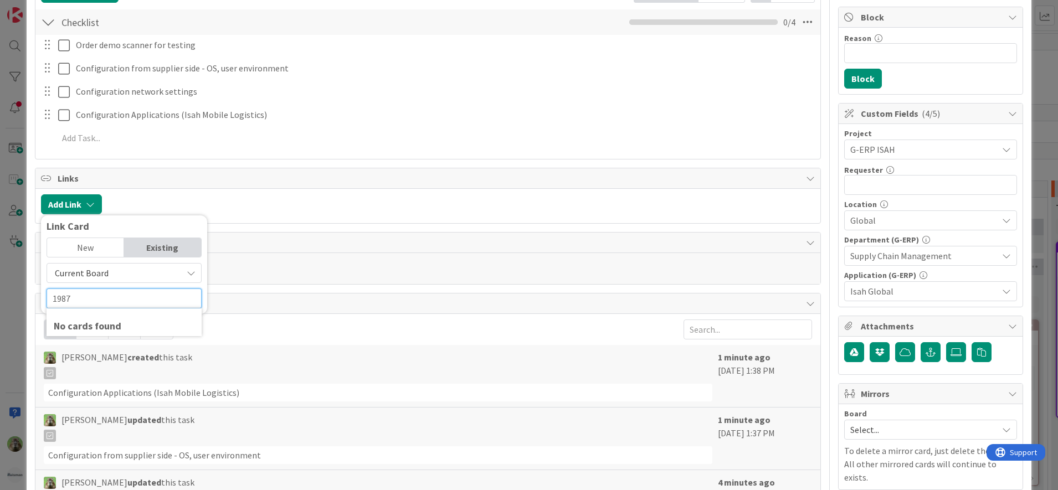
type input "1987"
click at [132, 268] on span "Current Board" at bounding box center [115, 273] width 124 height 16
click at [105, 320] on span "All Boards" at bounding box center [130, 319] width 154 height 17
click at [132, 300] on input "text" at bounding box center [124, 299] width 155 height 20
type input "1987"
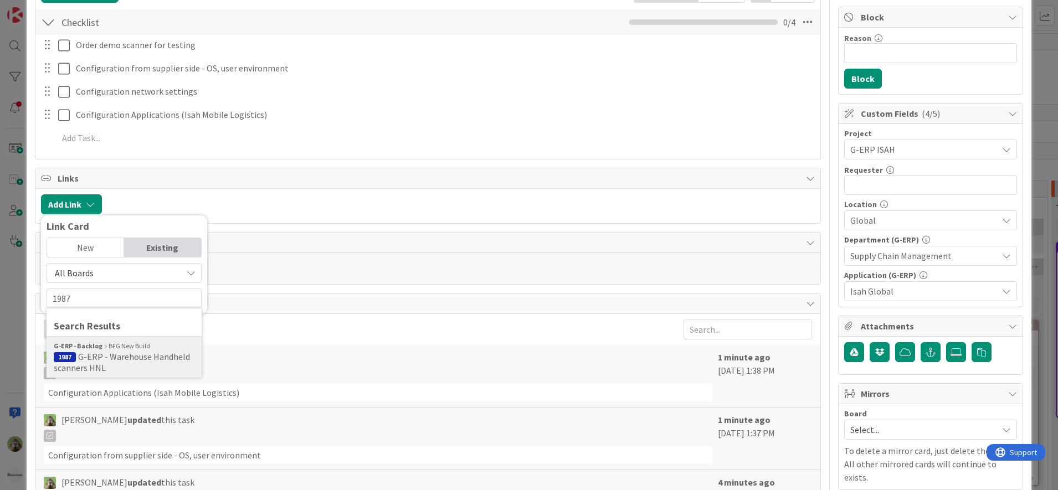
click at [149, 346] on div "G-ERP - Backlog BFG New Build" at bounding box center [124, 346] width 141 height 10
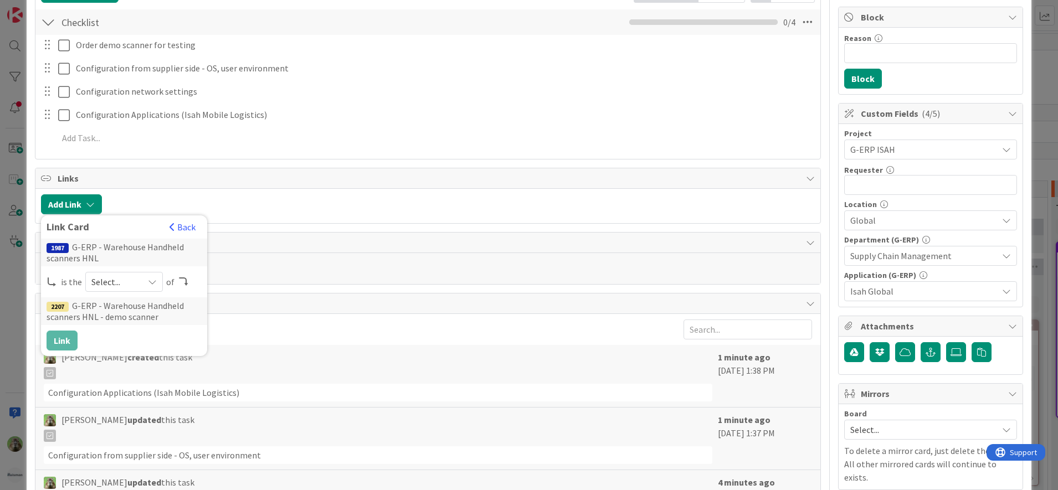
click at [127, 284] on span "Select..." at bounding box center [114, 282] width 47 height 16
click at [148, 312] on span "parent" at bounding box center [182, 308] width 125 height 17
click at [68, 343] on button "Link" at bounding box center [62, 341] width 31 height 20
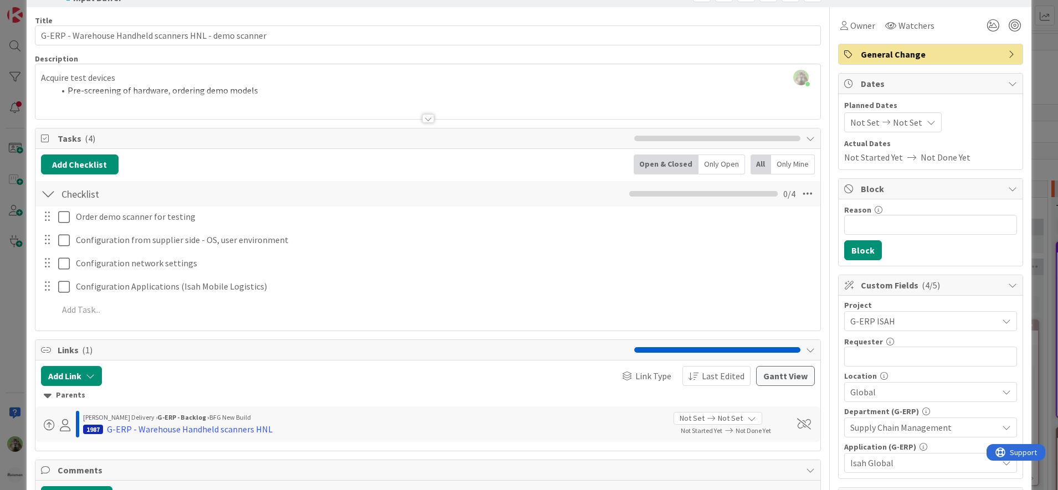
scroll to position [0, 0]
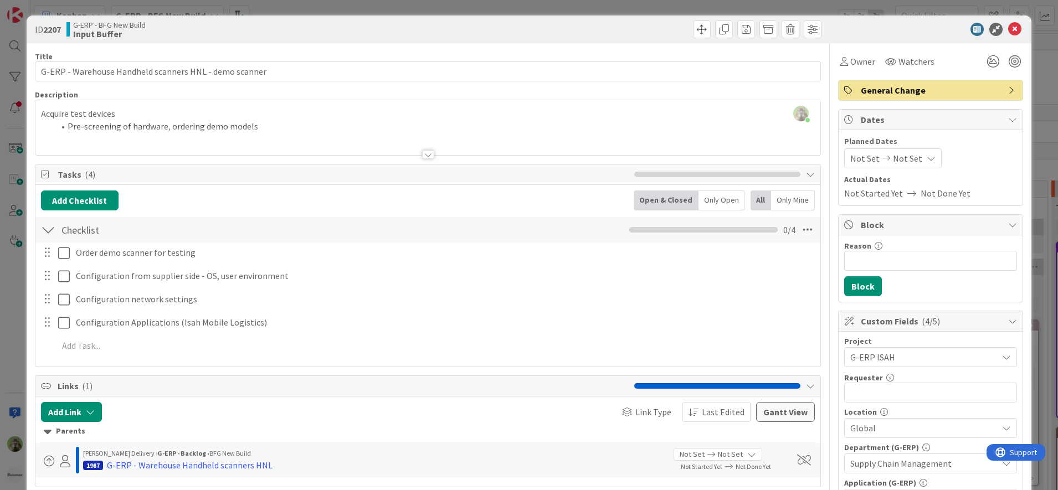
click at [246, 155] on div at bounding box center [427, 141] width 785 height 28
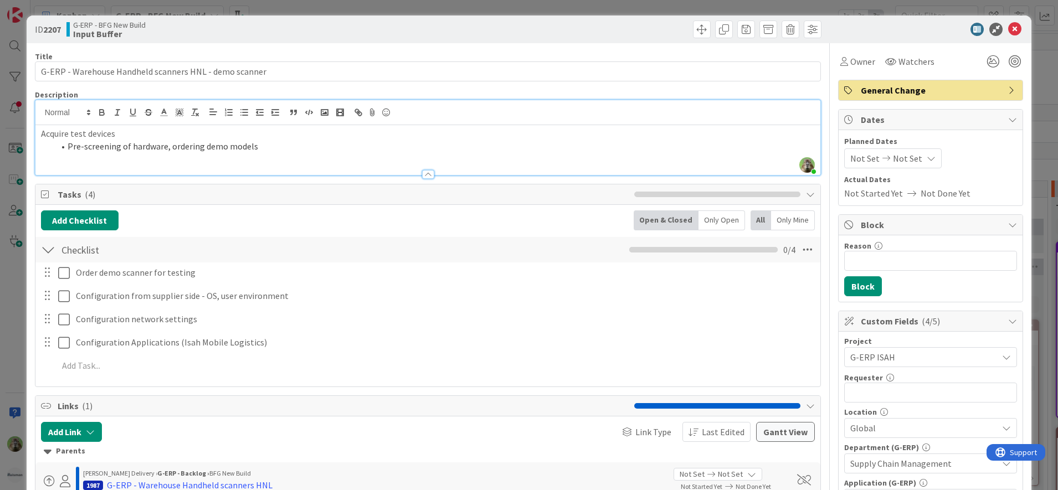
click at [259, 152] on li "Pre-screening of hardware, ordering demo models" at bounding box center [434, 146] width 761 height 13
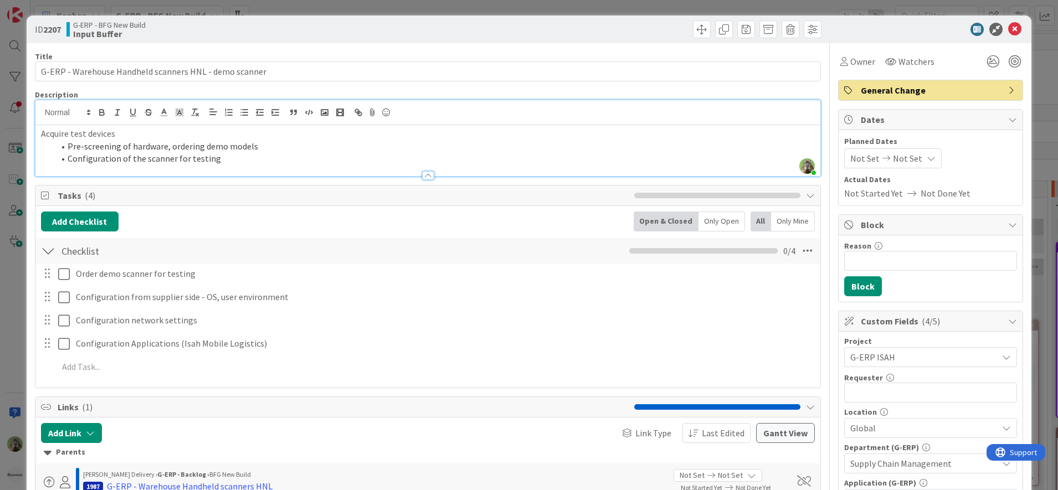
click at [22, 304] on div "ID 2207 G-ERP - BFG New Build Input Buffer Title 54 / 128 G-ERP - Warehouse Han…" at bounding box center [529, 245] width 1058 height 490
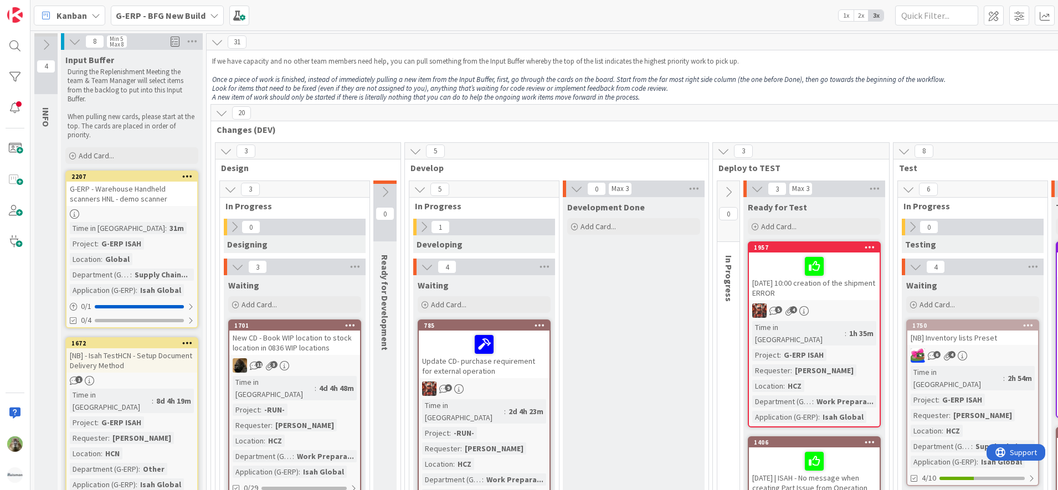
click at [178, 205] on div "G-ERP - Warehouse Handheld scanners HNL - demo scanner" at bounding box center [131, 194] width 131 height 24
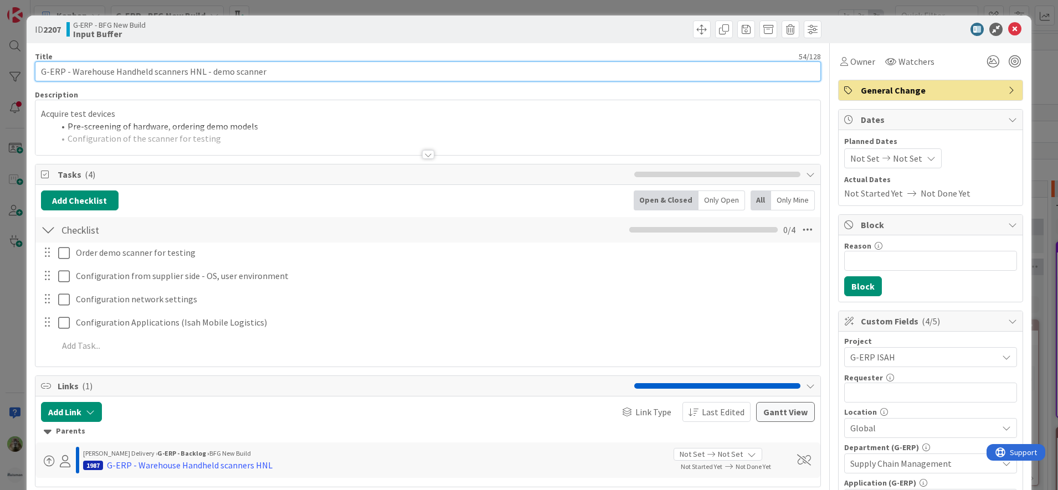
click at [292, 68] on input "G-ERP - Warehouse Handheld scanners HNL - demo scanner" at bounding box center [428, 71] width 787 height 20
click at [217, 76] on input "G-ERP - Warehouse Handheld scanners HNL - demo scanner" at bounding box center [428, 71] width 787 height 20
click at [224, 71] on input "G-ERP - Warehouse Handheld scanners HNL - demo scanner" at bounding box center [428, 71] width 787 height 20
click at [229, 73] on input "G-ERP - Warehouse Handheld scanners HNL - demo scanner" at bounding box center [428, 71] width 787 height 20
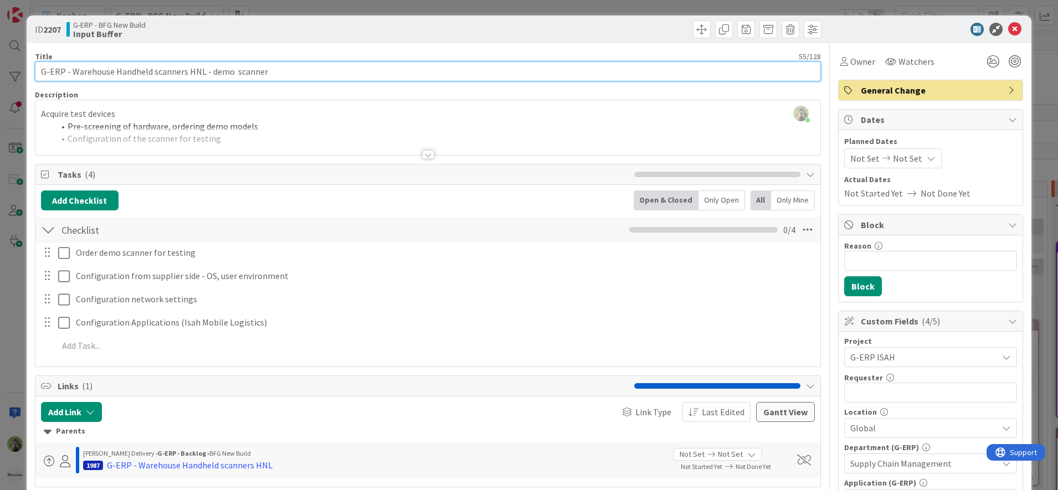
type input "G-ERP - Warehouse Handheld scanners HNL - demo scanner"
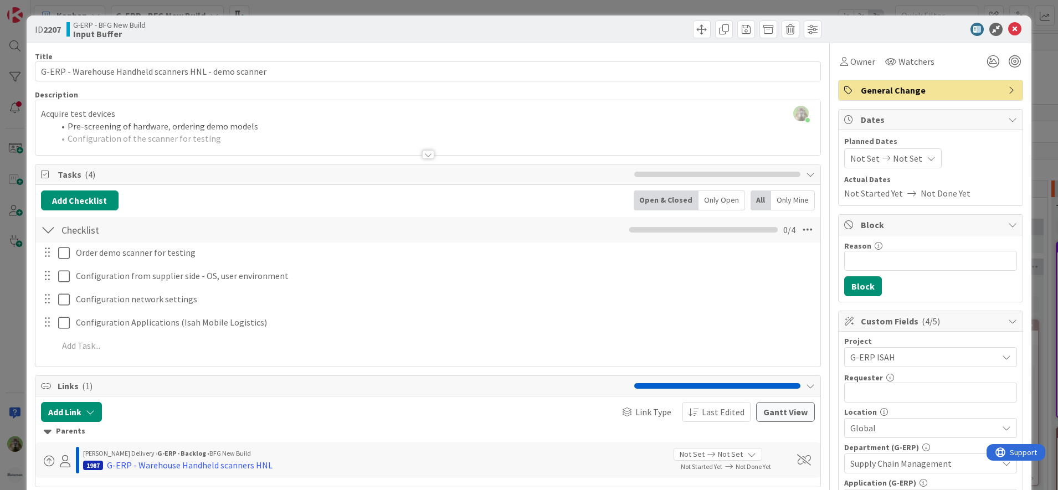
click at [14, 315] on div "ID 2207 G-ERP - BFG New Build Input Buffer Title 54 / 128 G-ERP - Warehouse Han…" at bounding box center [529, 245] width 1058 height 490
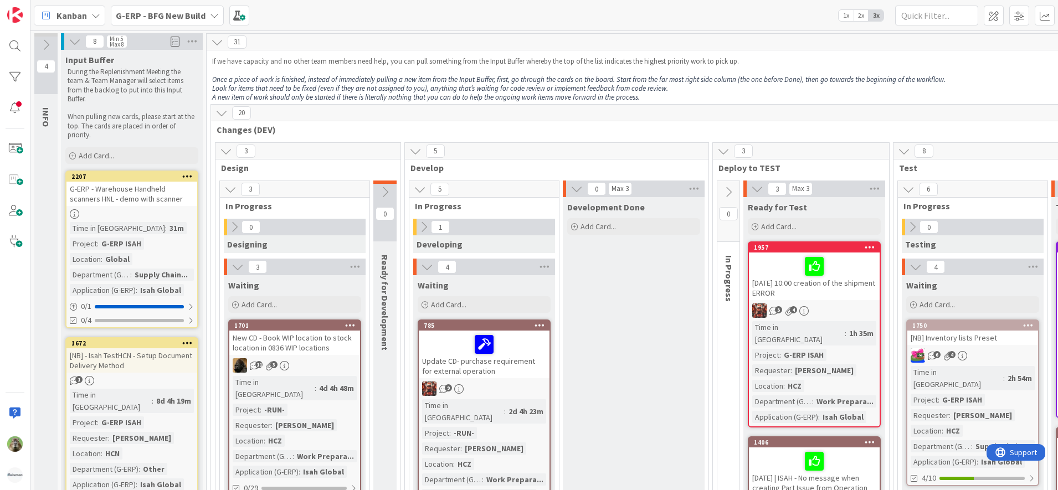
click at [191, 177] on icon at bounding box center [187, 176] width 11 height 8
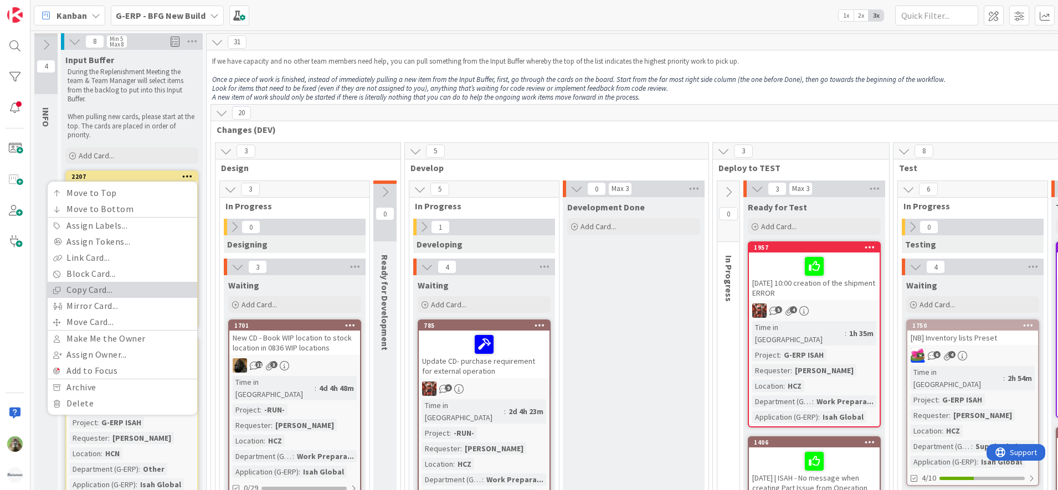
click at [152, 288] on link "Copy Card..." at bounding box center [123, 290] width 150 height 16
type textarea "x"
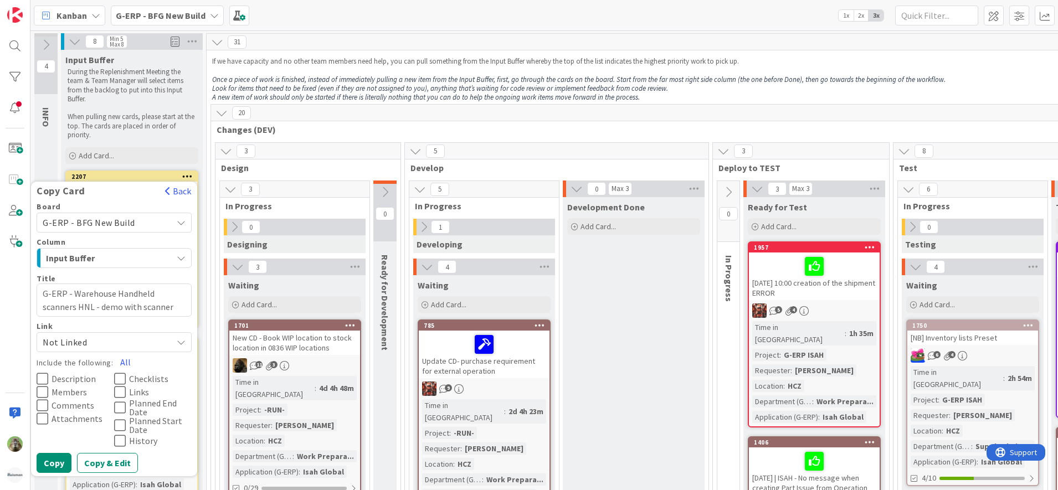
click at [127, 316] on textarea "G-ERP - Warehouse Handheld scanners HNL - demo with scanner" at bounding box center [114, 300] width 155 height 33
drag, startPoint x: 101, startPoint y: 311, endPoint x: 208, endPoint y: 299, distance: 108.2
type textarea "G-ERP - Warehouse Handheld scanners HNL - P"
type textarea "x"
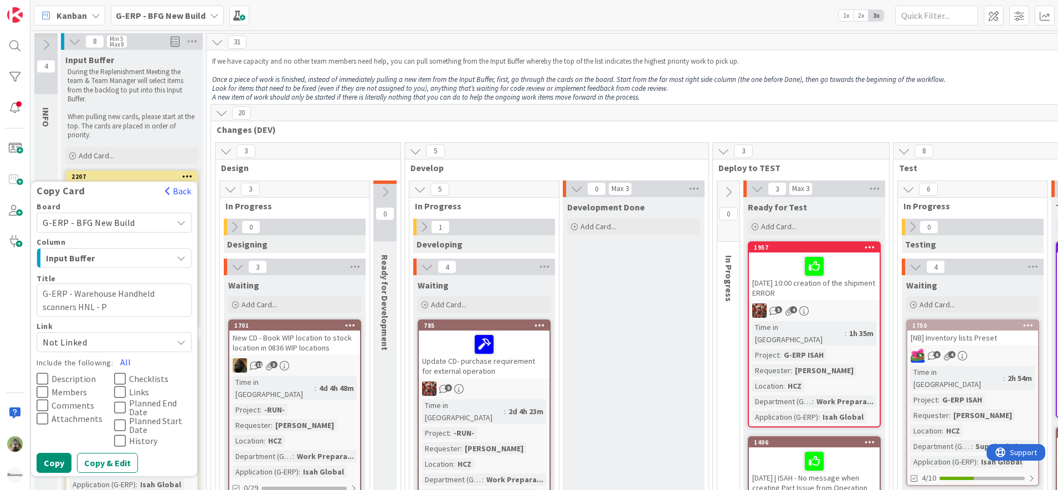
type textarea "G-ERP - Warehouse Handheld scanners HNL - Po"
type textarea "x"
type textarea "G-ERP - Warehouse Handheld scanners HNL - PoC"
click at [63, 378] on span "Description" at bounding box center [74, 378] width 44 height 9
click at [61, 394] on span "Members" at bounding box center [69, 392] width 35 height 9
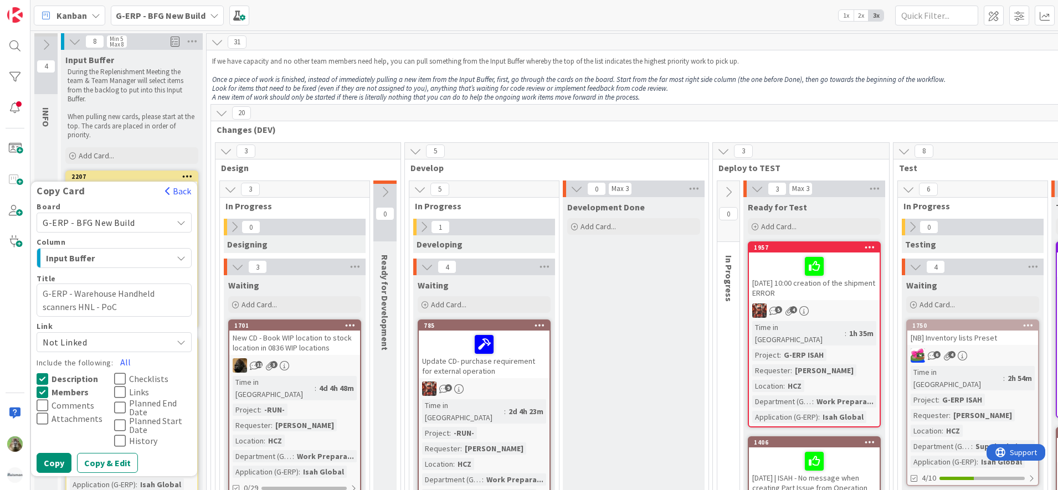
click at [60, 410] on span "Comments" at bounding box center [73, 405] width 43 height 9
click at [60, 418] on span "Attachments" at bounding box center [77, 418] width 51 height 9
click at [69, 418] on span "Attachments" at bounding box center [78, 418] width 53 height 9
click at [93, 465] on button "Copy & Edit" at bounding box center [107, 463] width 61 height 20
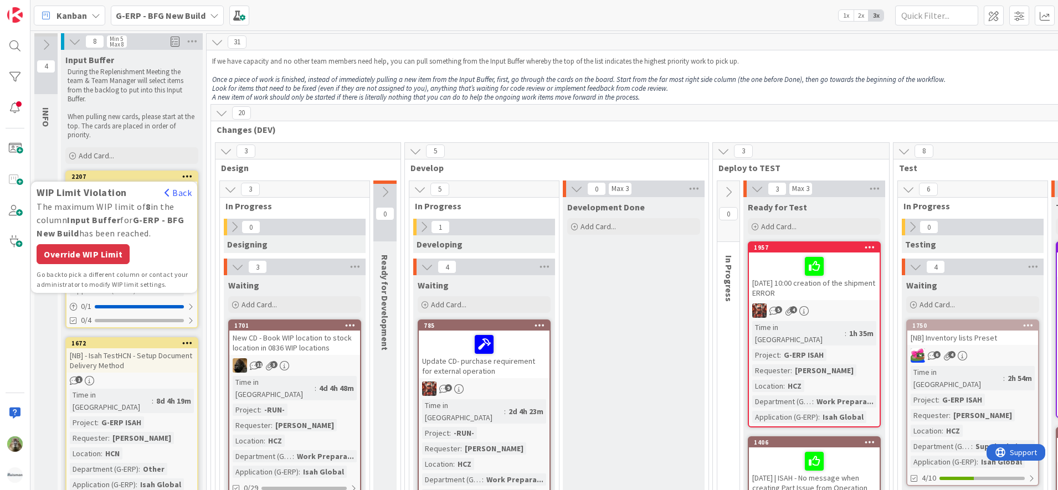
click at [347, 119] on div "20" at bounding box center [814, 113] width 1206 height 17
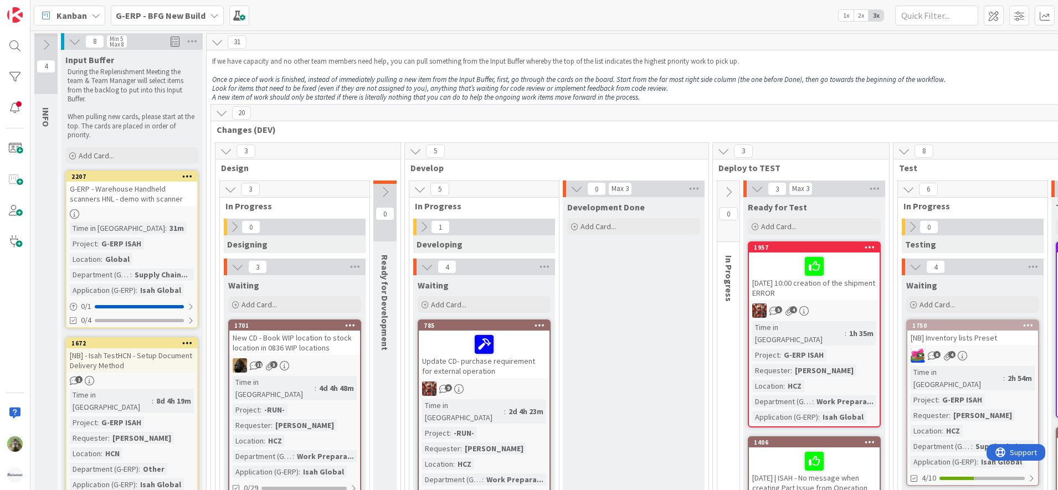
click at [187, 175] on icon at bounding box center [187, 176] width 11 height 8
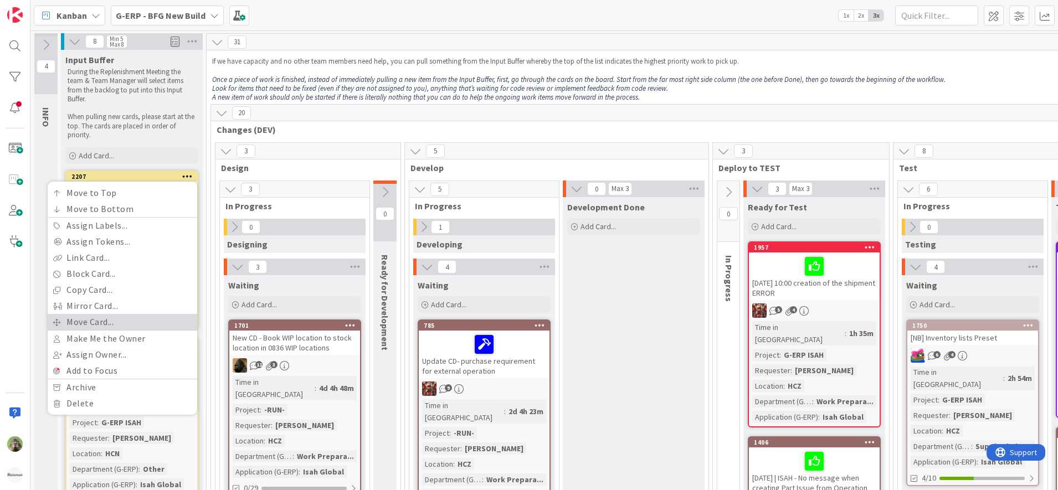
click at [142, 321] on link "Move Card..." at bounding box center [123, 322] width 150 height 16
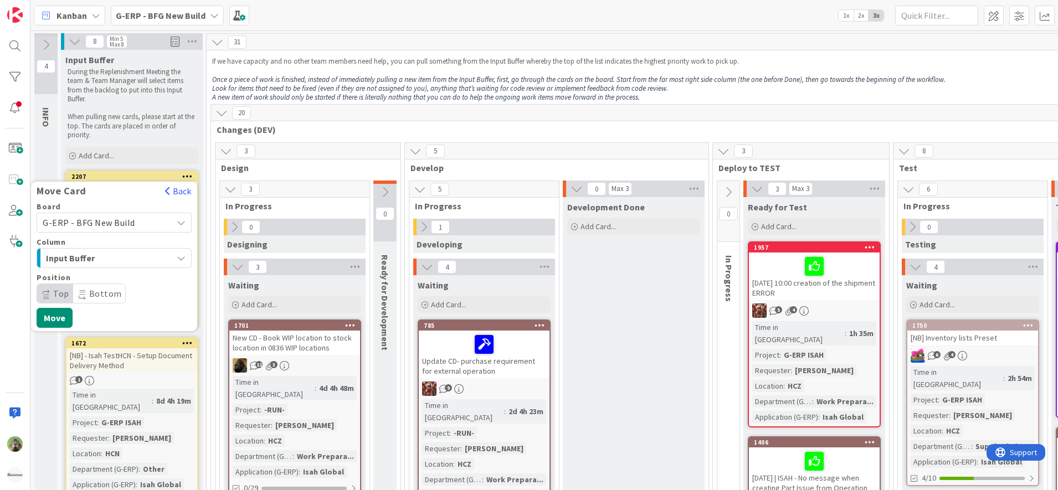
click at [291, 127] on span "Changes (DEV)" at bounding box center [810, 129] width 1187 height 11
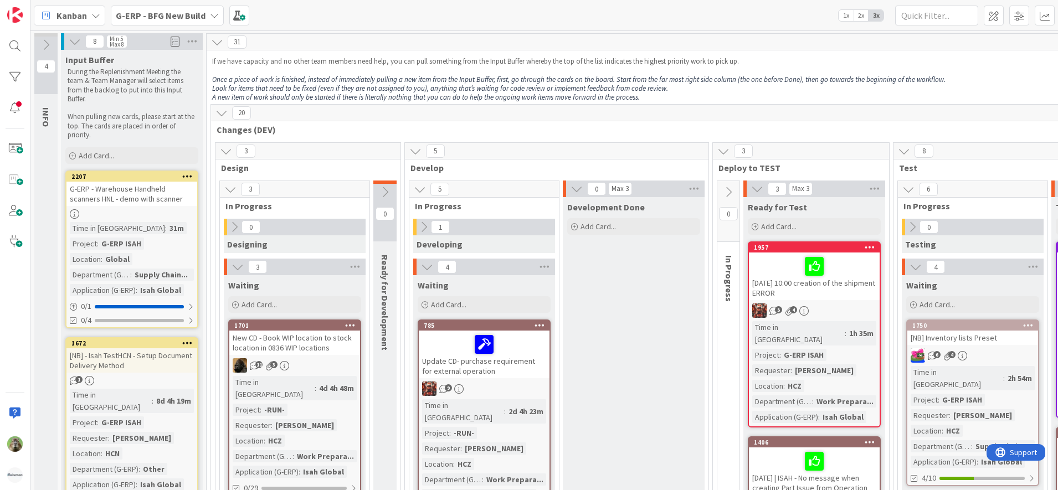
click at [184, 172] on icon at bounding box center [187, 176] width 11 height 8
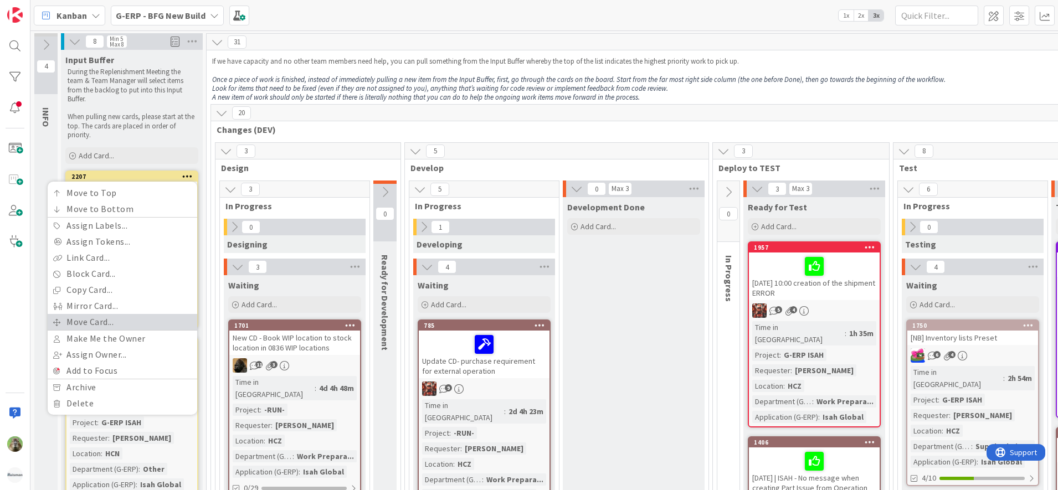
click at [114, 317] on link "Move Card..." at bounding box center [123, 322] width 150 height 16
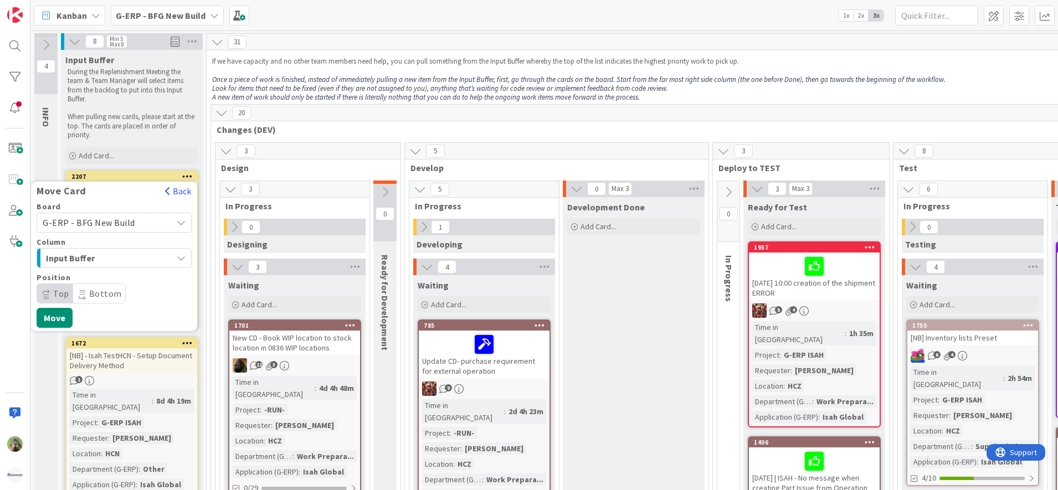
click at [151, 230] on span "G-ERP - BFG New Build" at bounding box center [105, 223] width 124 height 16
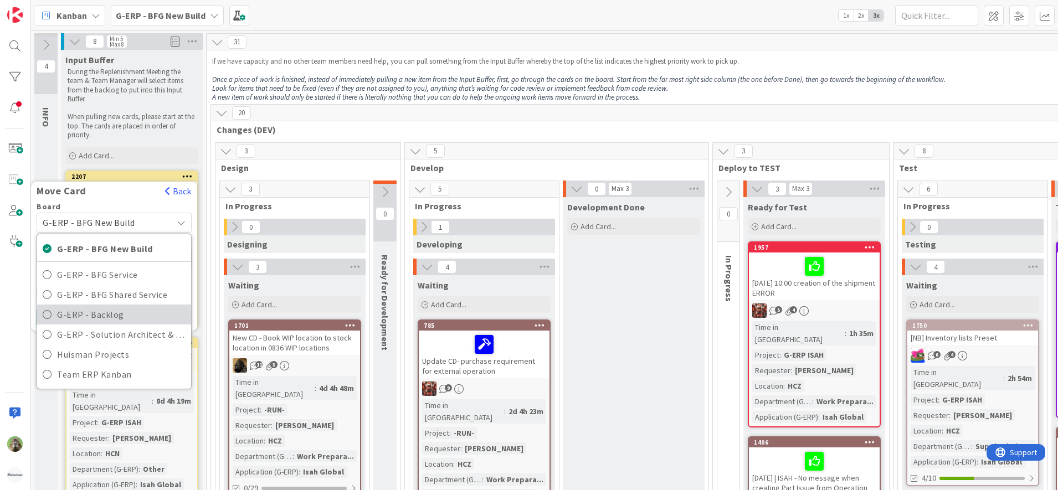
click at [119, 312] on span "G-ERP - Backlog" at bounding box center [121, 314] width 129 height 17
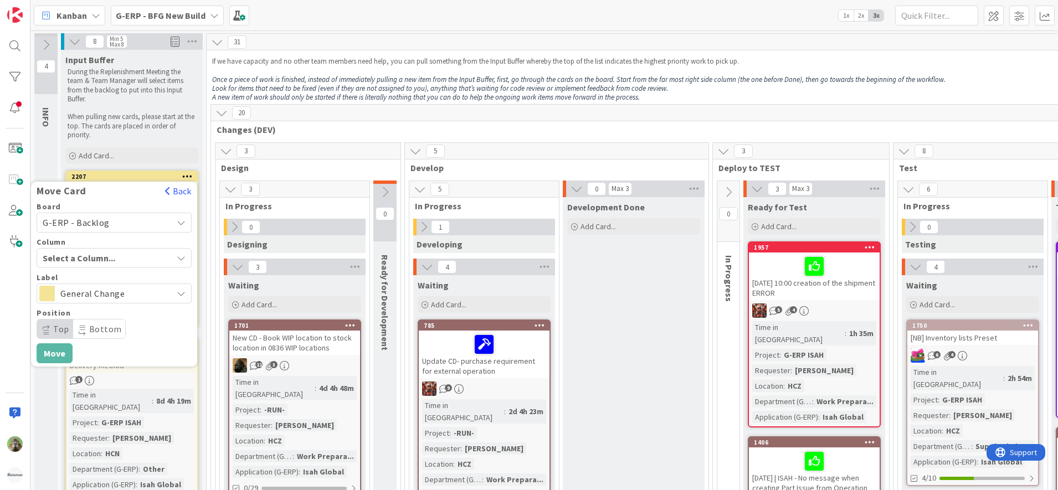
click at [142, 259] on div "Select a Column..." at bounding box center [106, 258] width 132 height 18
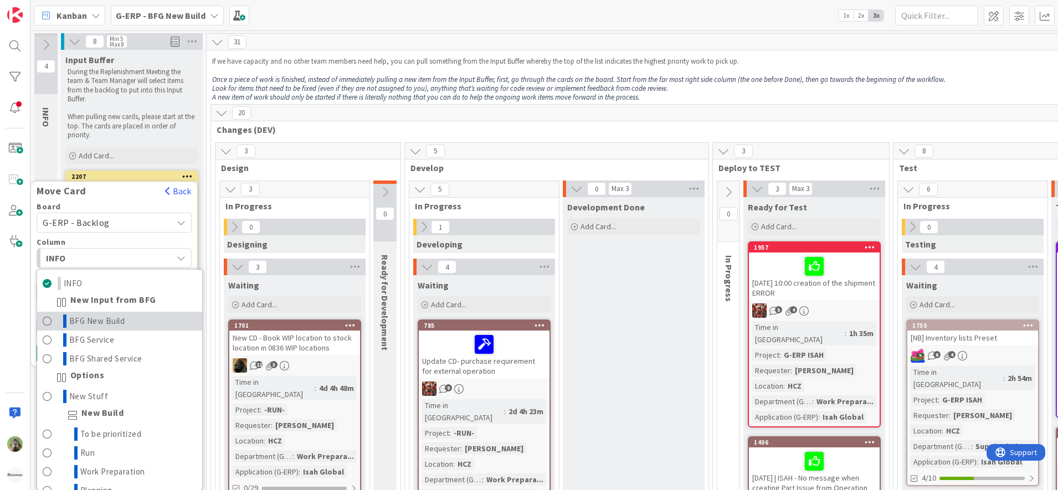
click at [136, 314] on link "BFG New Build" at bounding box center [119, 321] width 165 height 19
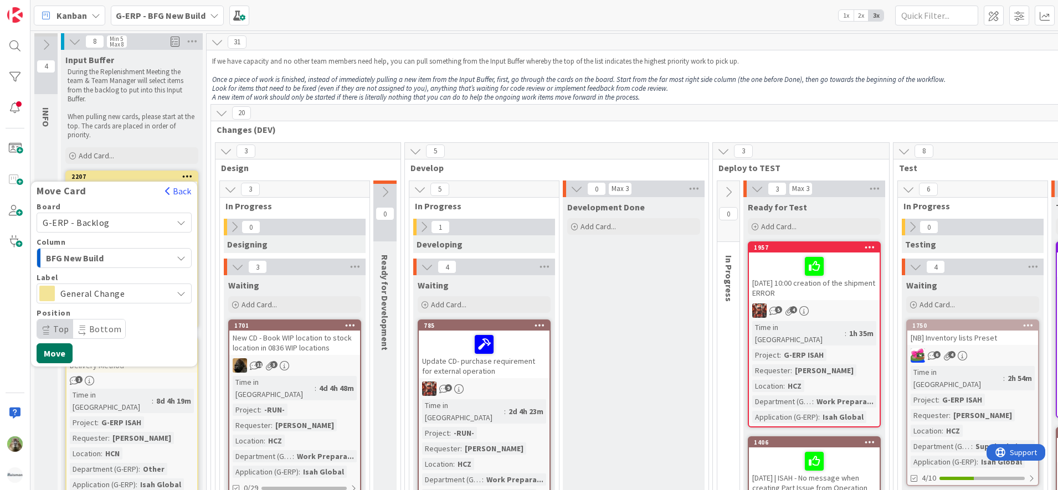
click at [54, 357] on button "Move" at bounding box center [55, 353] width 36 height 20
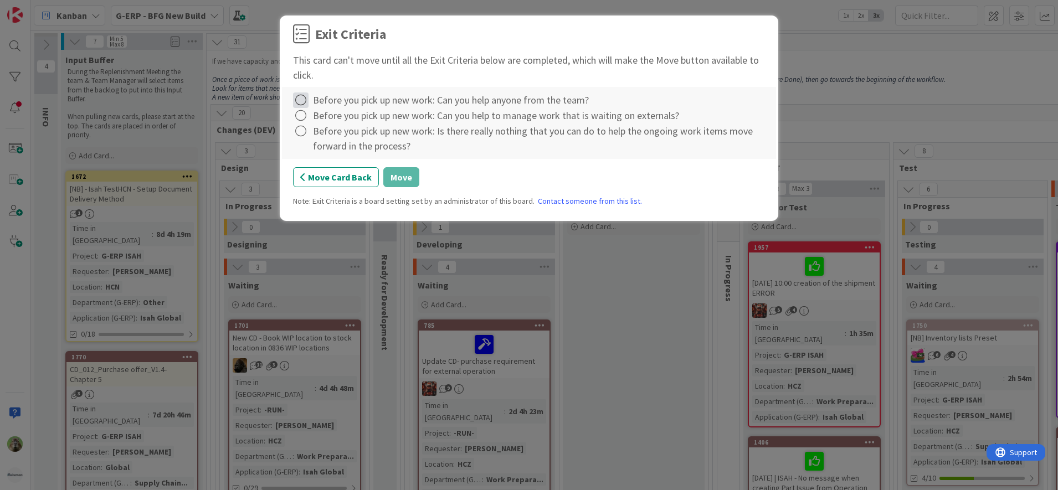
click at [294, 100] on icon at bounding box center [301, 101] width 16 height 16
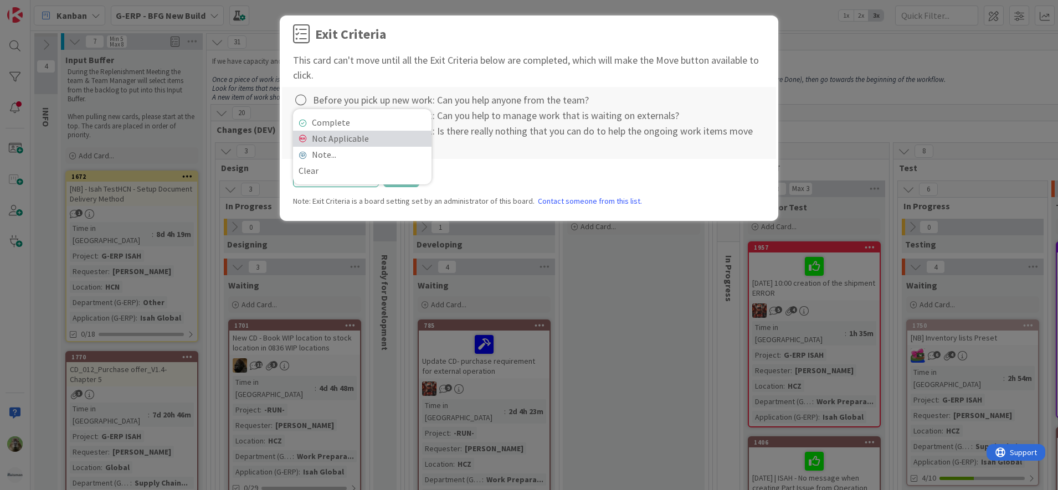
click at [325, 139] on link "Not Applicable" at bounding box center [362, 139] width 138 height 16
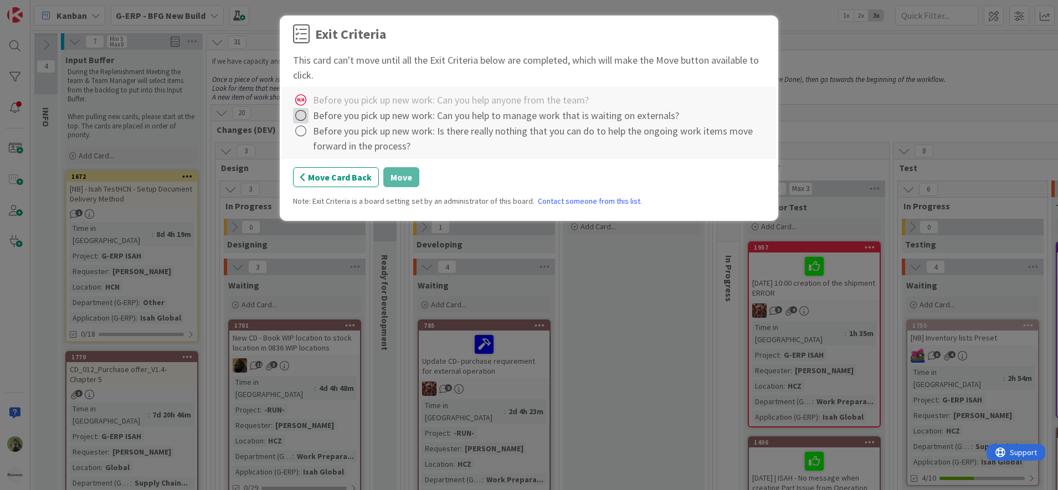
click at [306, 115] on icon at bounding box center [301, 116] width 16 height 16
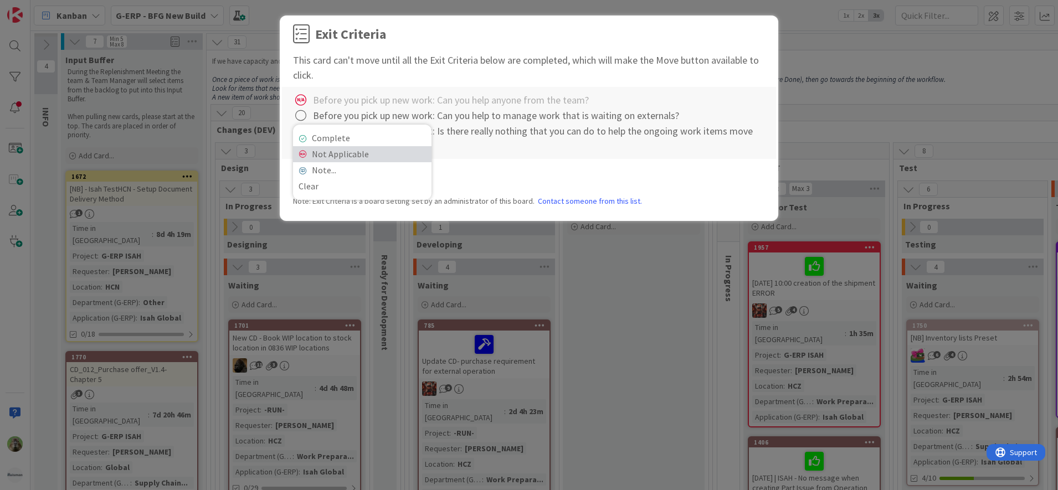
click at [325, 155] on link "Not Applicable" at bounding box center [362, 154] width 138 height 16
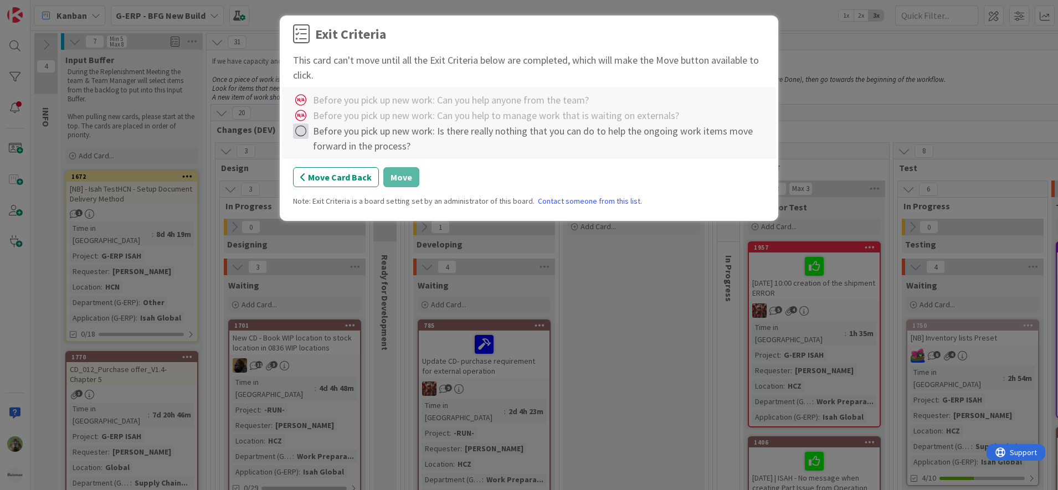
click at [304, 137] on icon at bounding box center [301, 132] width 16 height 16
click at [327, 176] on link "Not Applicable" at bounding box center [362, 170] width 138 height 16
click at [391, 171] on button "Move" at bounding box center [401, 177] width 36 height 20
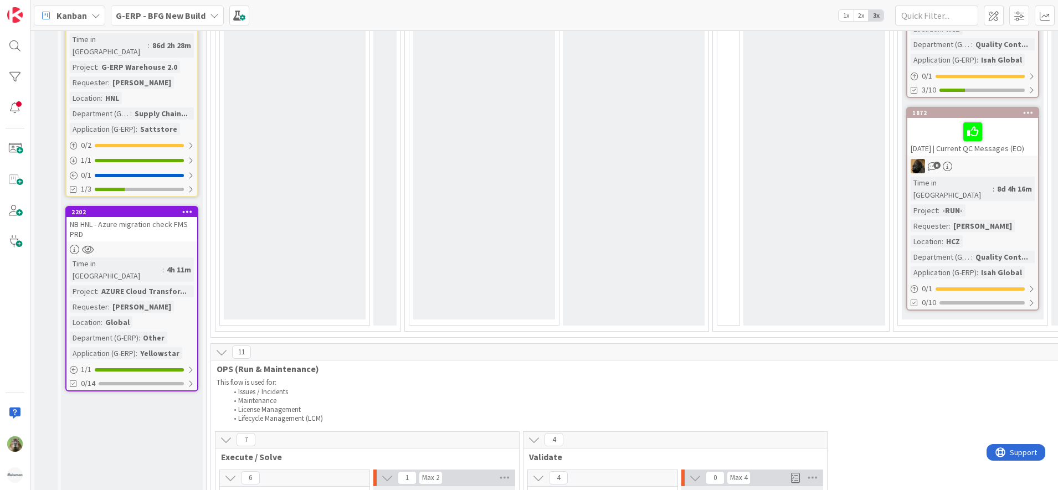
scroll to position [1246, 0]
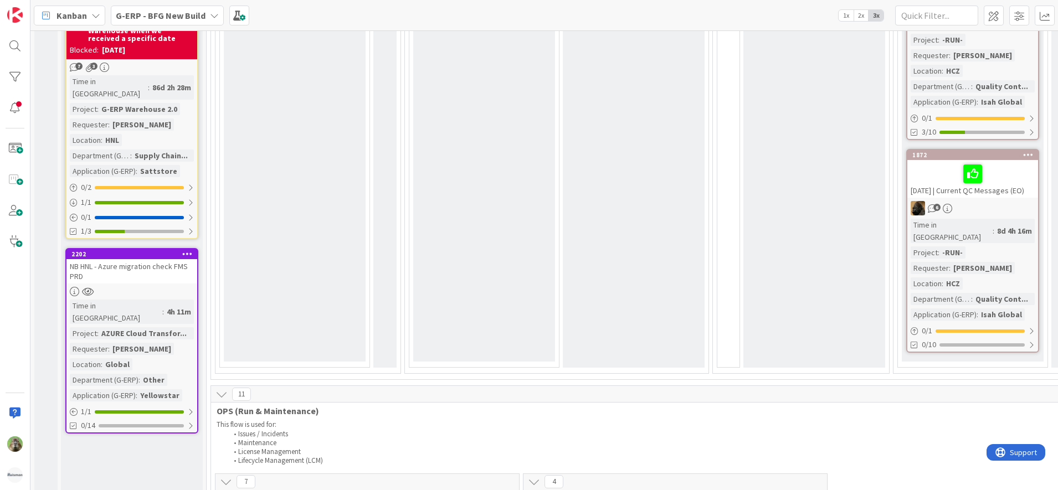
click at [163, 18] on b "G-ERP - BFG New Build" at bounding box center [161, 15] width 90 height 11
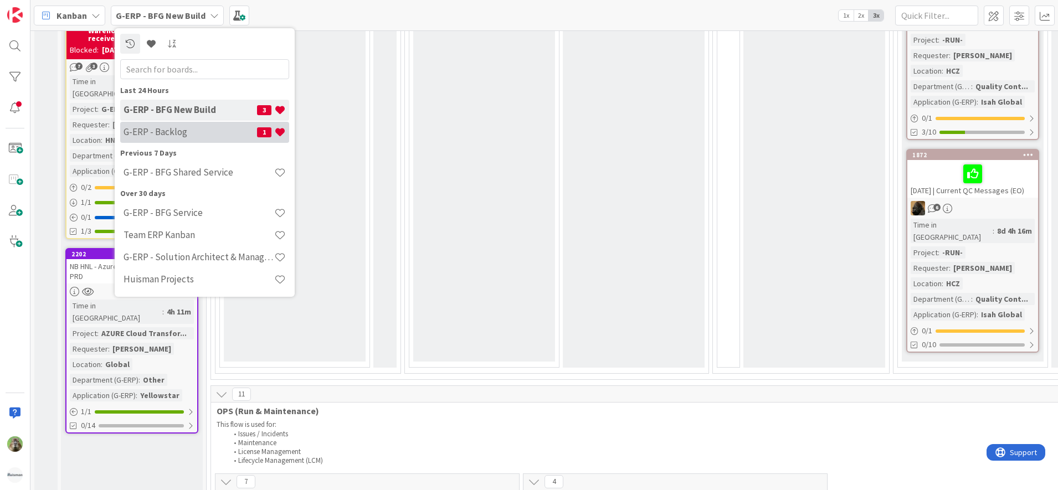
click at [185, 123] on div "G-ERP - Backlog 1" at bounding box center [204, 132] width 169 height 21
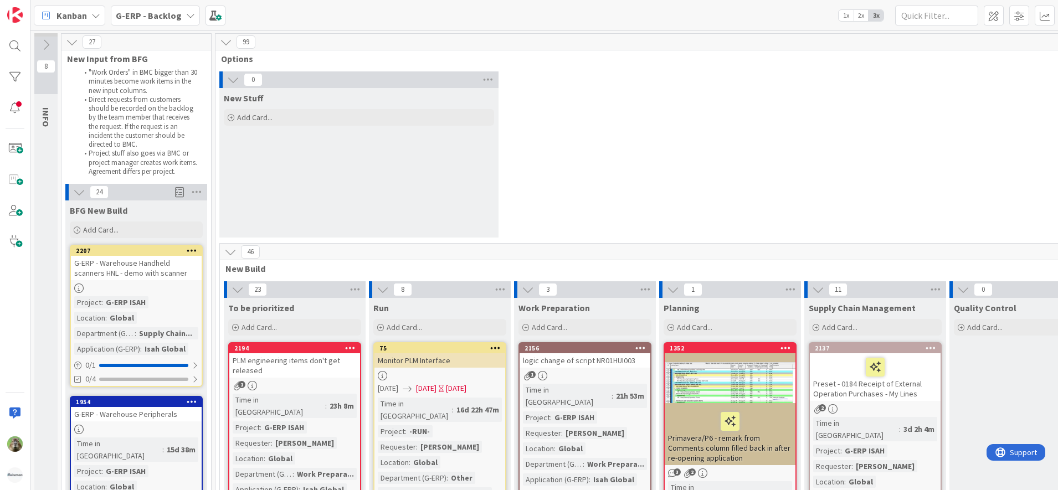
click at [158, 265] on div "G-ERP - Warehouse Handheld scanners HNL - demo with scanner" at bounding box center [136, 268] width 131 height 24
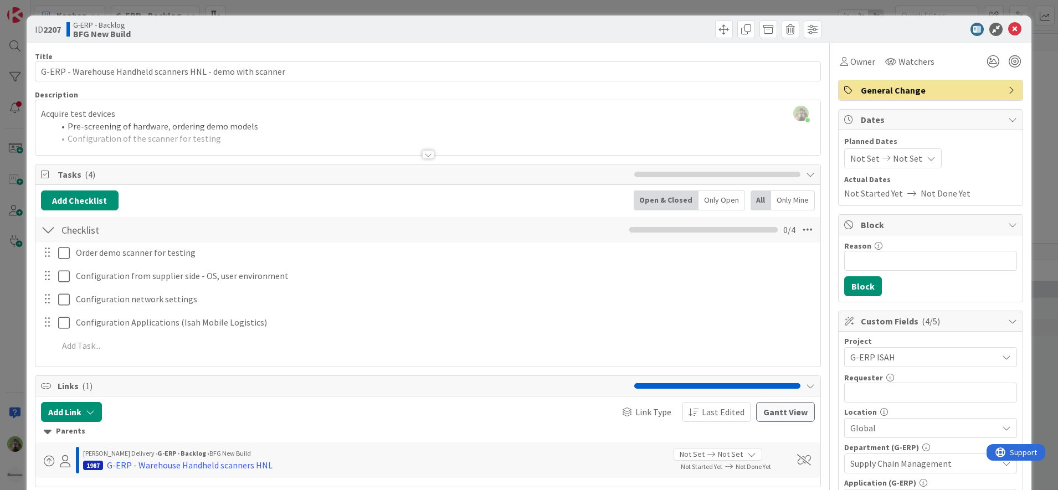
click at [19, 268] on div "ID 2207 G-ERP - Backlog BFG New Build Title 59 / 128 G-ERP - Warehouse Handheld…" at bounding box center [529, 245] width 1058 height 490
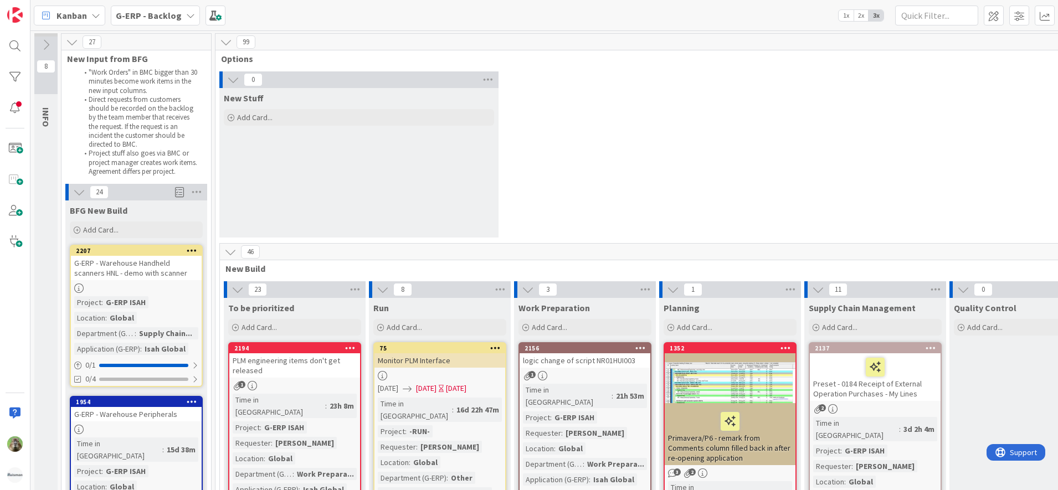
click at [191, 252] on icon at bounding box center [192, 250] width 11 height 8
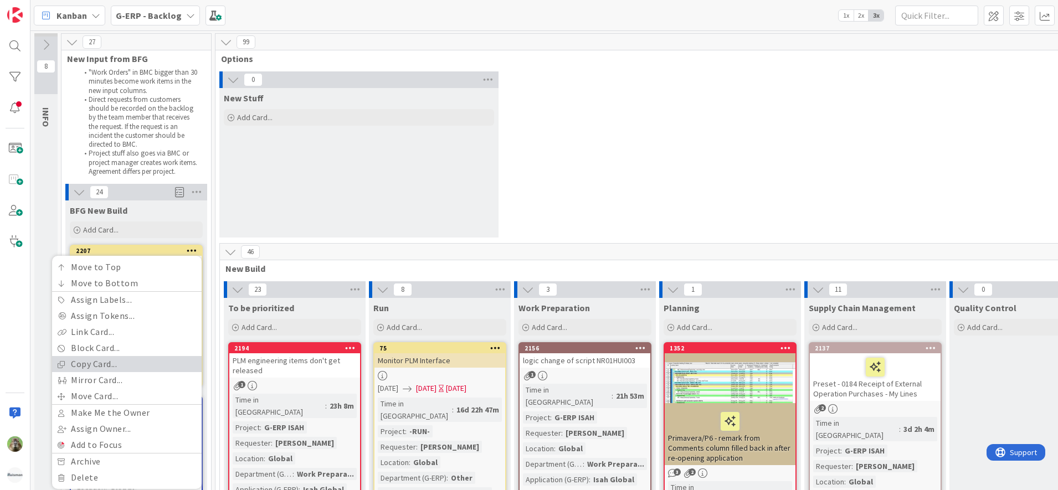
click at [155, 367] on link "Copy Card..." at bounding box center [127, 364] width 150 height 16
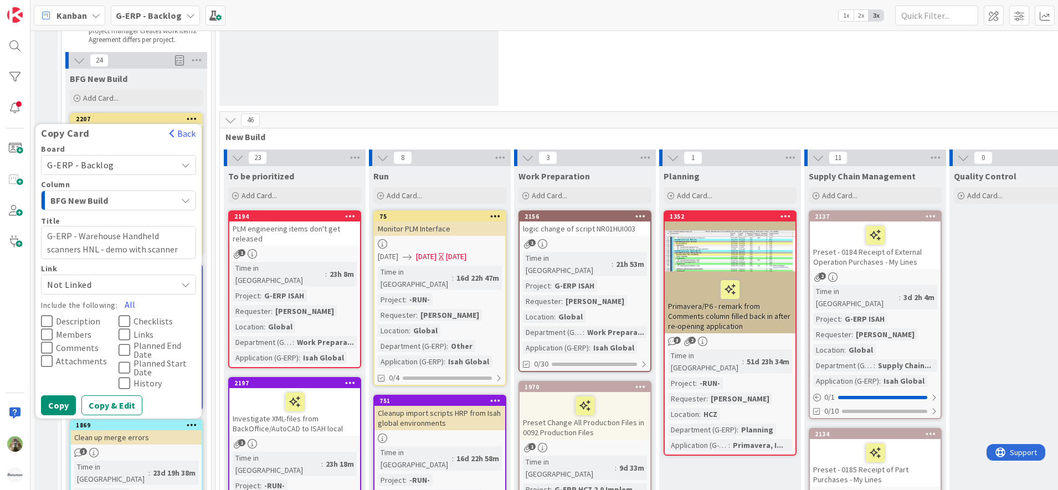
scroll to position [138, 0]
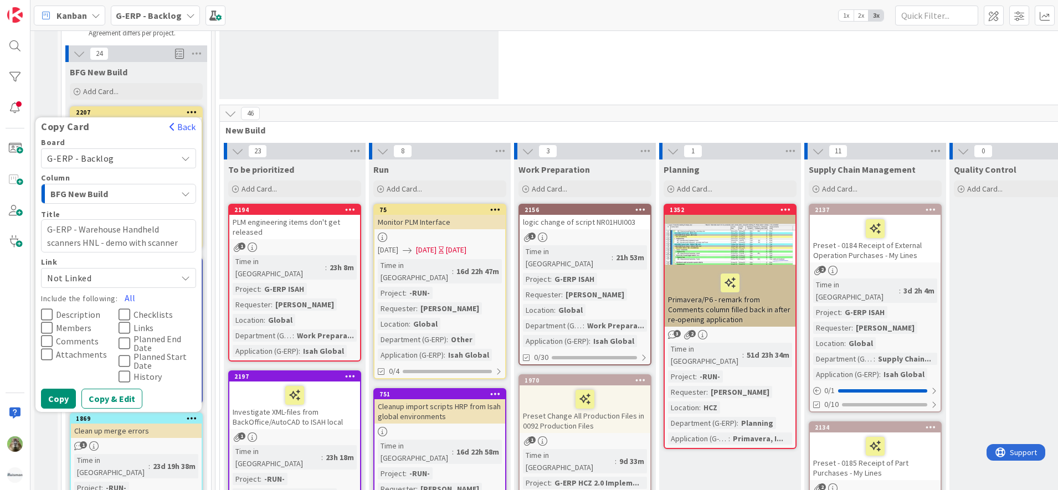
click at [146, 242] on textarea "G-ERP - Warehouse Handheld scanners HNL - demo with scanner" at bounding box center [118, 235] width 155 height 33
drag, startPoint x: 109, startPoint y: 244, endPoint x: 254, endPoint y: 222, distance: 147.3
type textarea "x"
type textarea "G-ERP - Warehouse Handheld scanners HNL - d"
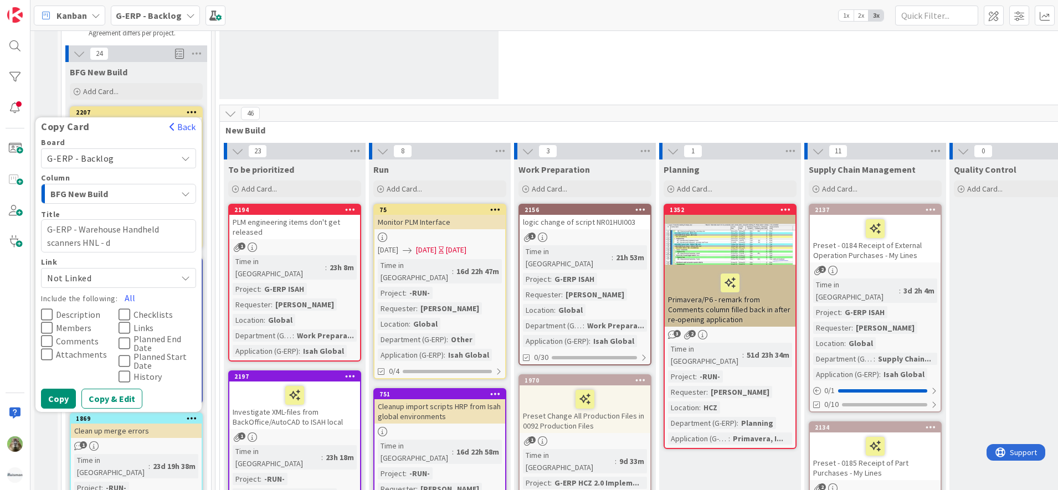
type textarea "x"
type textarea "G-ERP - Warehouse Handheld scanners HNL -"
type textarea "x"
type textarea "G-ERP - Warehouse Handheld scanners HNL - P"
type textarea "x"
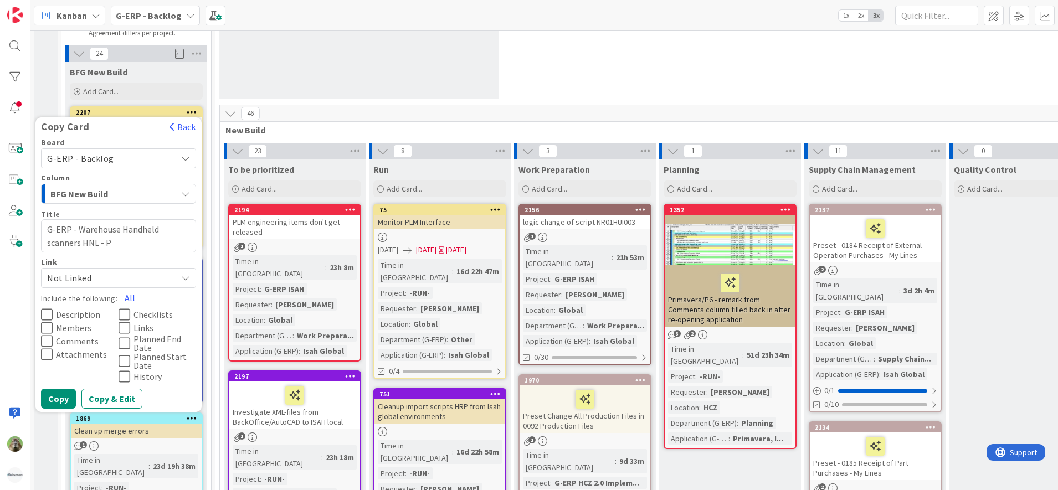
type textarea "G-ERP - Warehouse Handheld scanners HNL - Po"
type textarea "x"
type textarea "G-ERP - Warehouse Handheld scanners HNL - PoC"
click at [73, 309] on button "Description" at bounding box center [80, 314] width 78 height 13
click at [85, 335] on button "Comments" at bounding box center [80, 341] width 78 height 13
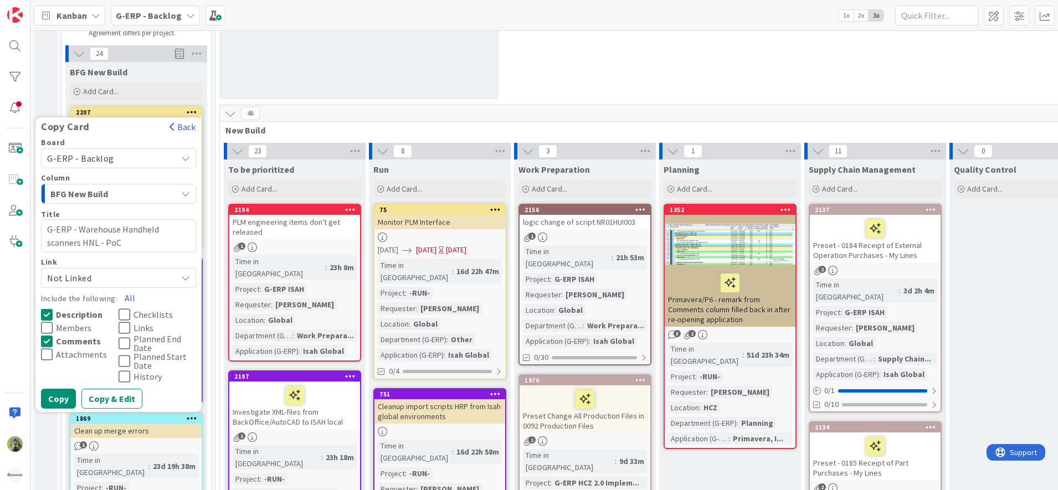
click at [84, 346] on span "Comments" at bounding box center [78, 341] width 45 height 9
click at [81, 334] on button "Members" at bounding box center [80, 327] width 78 height 13
click at [123, 274] on span "Not Linked" at bounding box center [109, 278] width 124 height 16
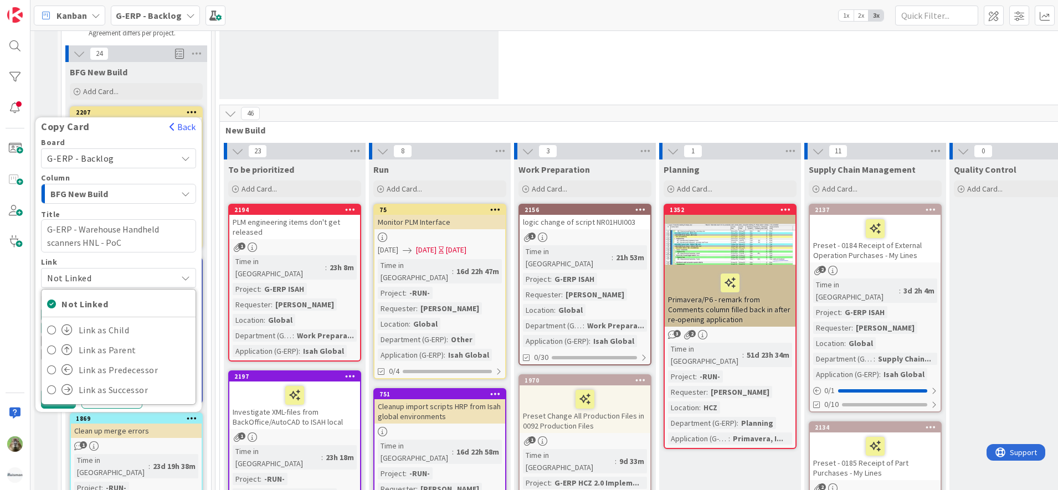
click at [123, 274] on span "Not Linked" at bounding box center [109, 278] width 124 height 16
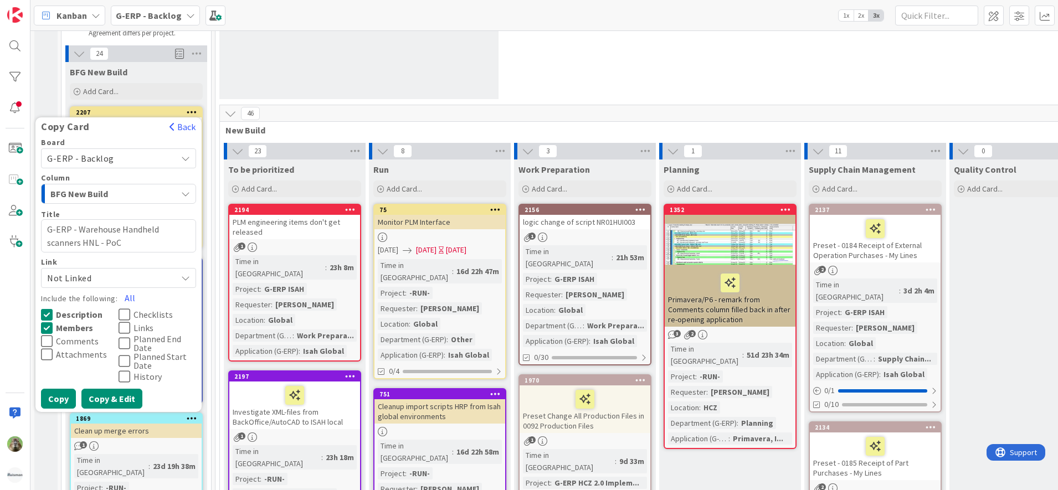
click at [109, 402] on button "Copy & Edit" at bounding box center [111, 399] width 61 height 20
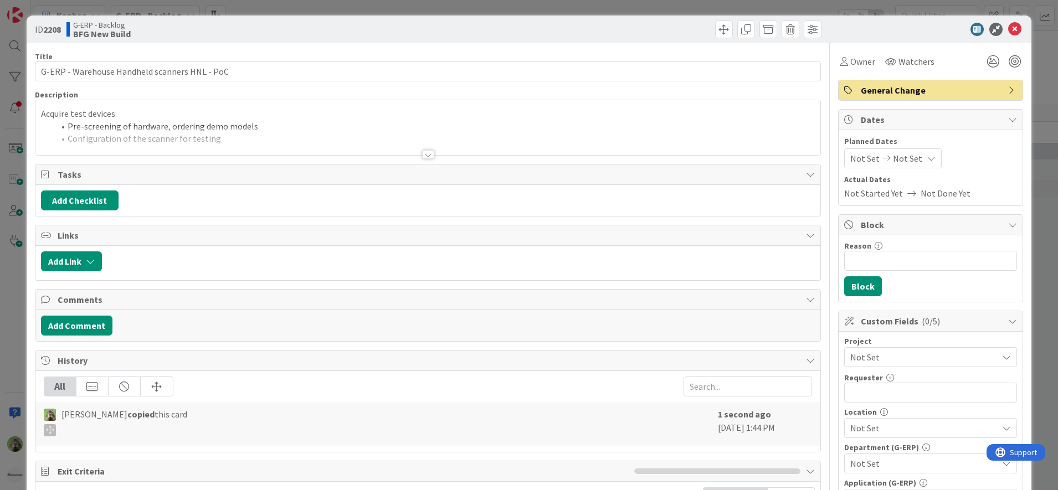
type textarea "x"
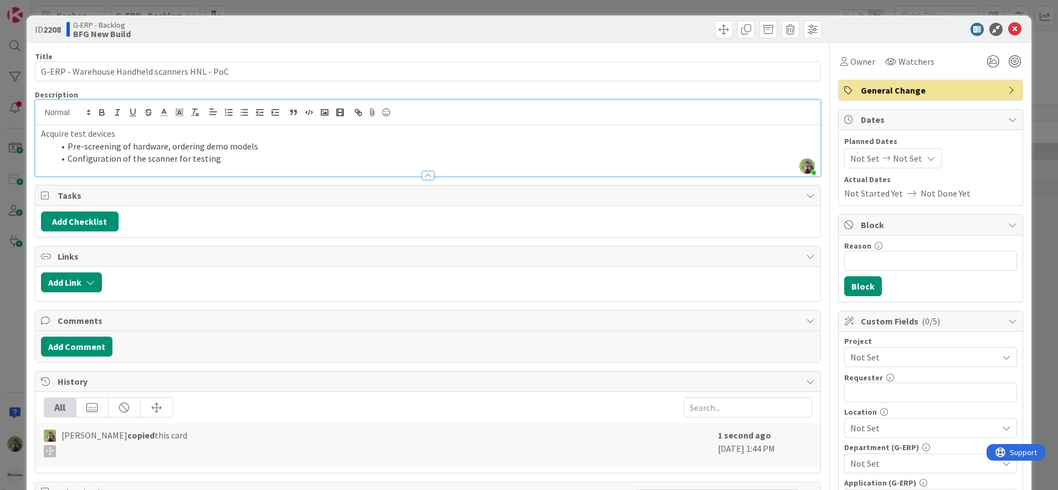
click at [213, 114] on div "Timothy Tjia joined 3 m ago Acquire test devices Pre-screening of hardware, ord…" at bounding box center [427, 138] width 785 height 76
click at [218, 161] on li "Configuration of the scanner for testing" at bounding box center [434, 158] width 761 height 13
drag, startPoint x: 249, startPoint y: 162, endPoint x: 37, endPoint y: 130, distance: 214.6
click at [37, 130] on div "Acquire test devices Pre-screening of hardware, ordering demo models Configurat…" at bounding box center [427, 150] width 785 height 51
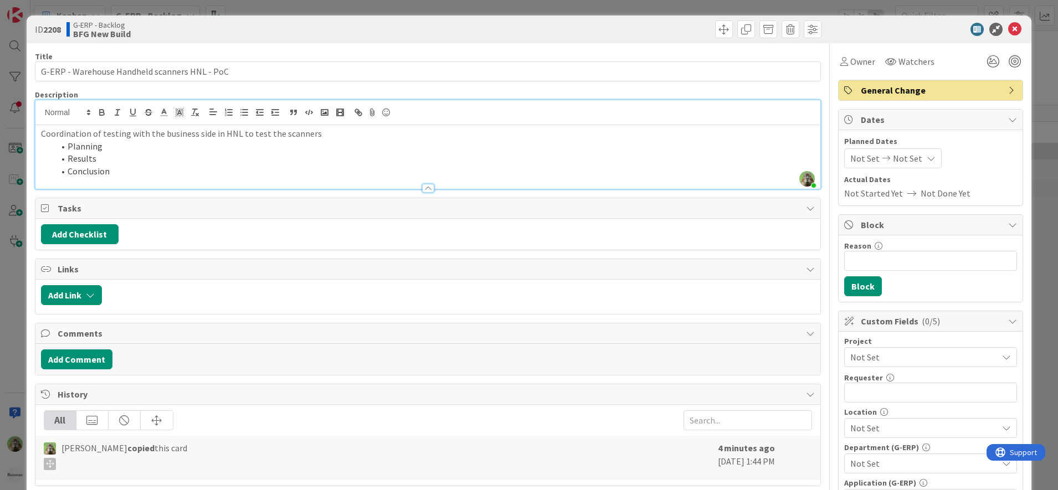
click at [165, 179] on div at bounding box center [427, 183] width 785 height 12
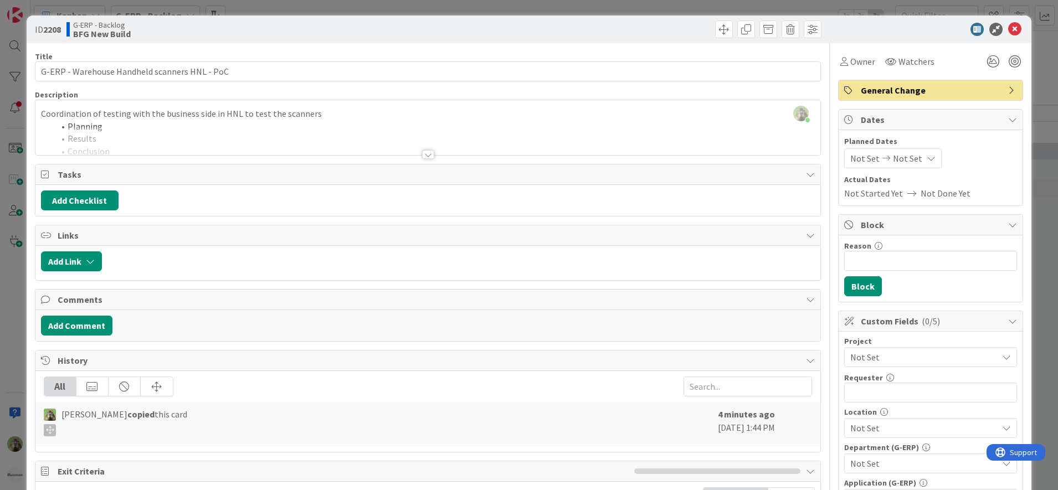
click at [167, 124] on li "Planning" at bounding box center [434, 126] width 761 height 13
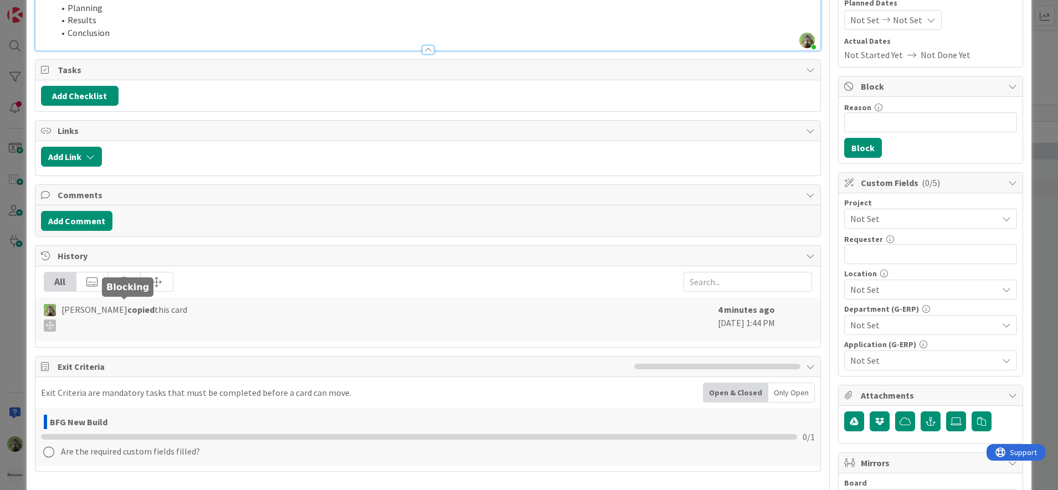
scroll to position [69, 0]
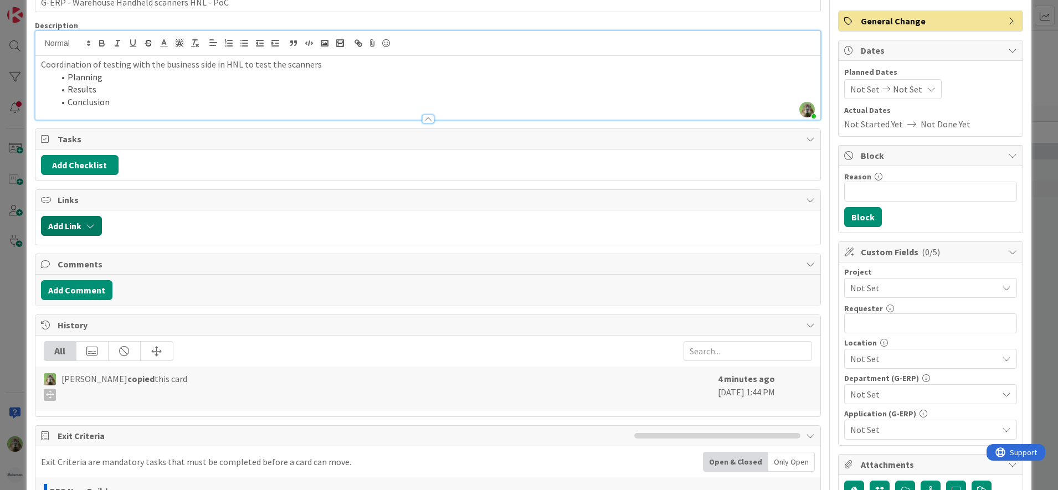
drag, startPoint x: 93, startPoint y: 215, endPoint x: 80, endPoint y: 227, distance: 16.8
click at [89, 215] on div "Add Link" at bounding box center [427, 227] width 785 height 34
click at [80, 228] on button "Add Link" at bounding box center [71, 226] width 61 height 20
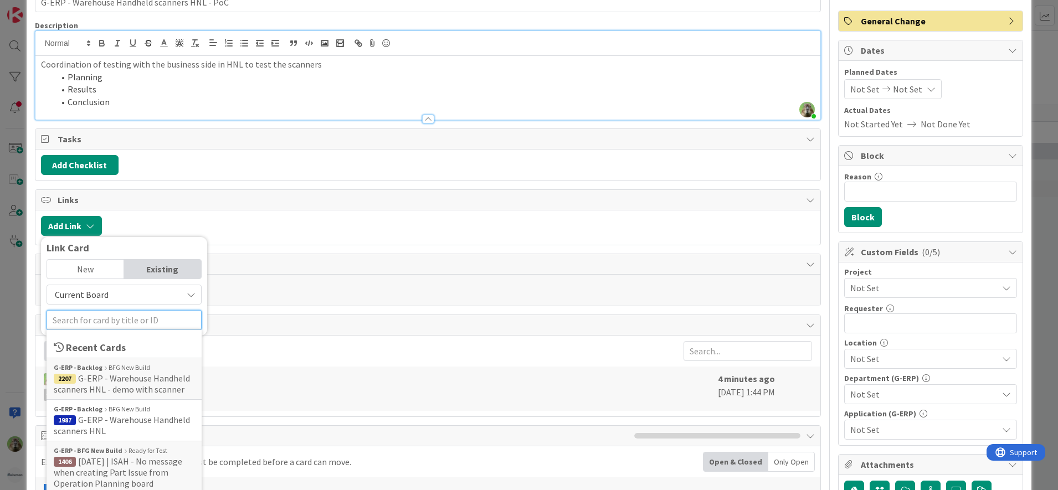
click at [111, 316] on input "text" at bounding box center [124, 320] width 155 height 20
click at [144, 414] on span "G-ERP - Warehouse Handheld scanners HNL" at bounding box center [122, 425] width 136 height 22
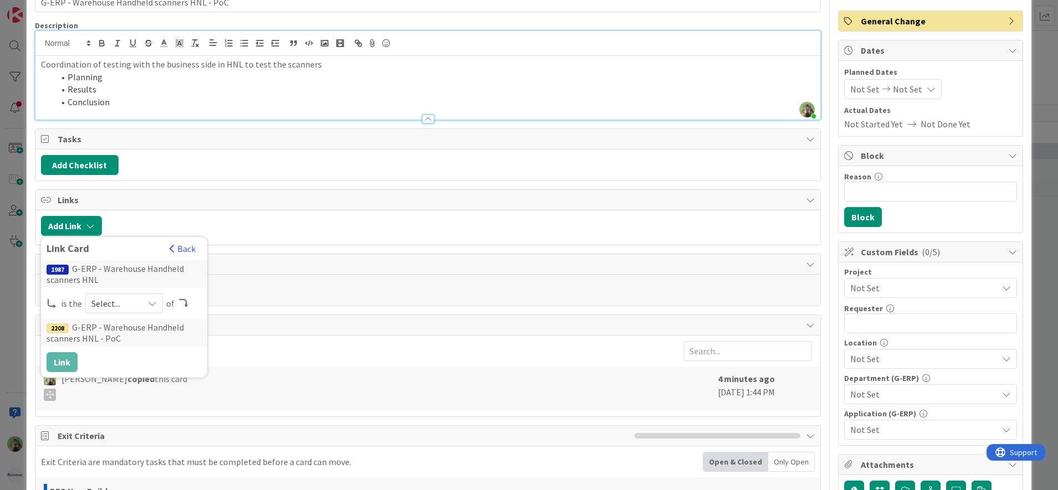
click at [131, 309] on span "Select..." at bounding box center [114, 304] width 47 height 16
drag, startPoint x: 152, startPoint y: 333, endPoint x: 125, endPoint y: 346, distance: 30.5
click at [152, 333] on span "parent" at bounding box center [182, 329] width 125 height 17
click at [63, 372] on button "Link" at bounding box center [62, 362] width 31 height 20
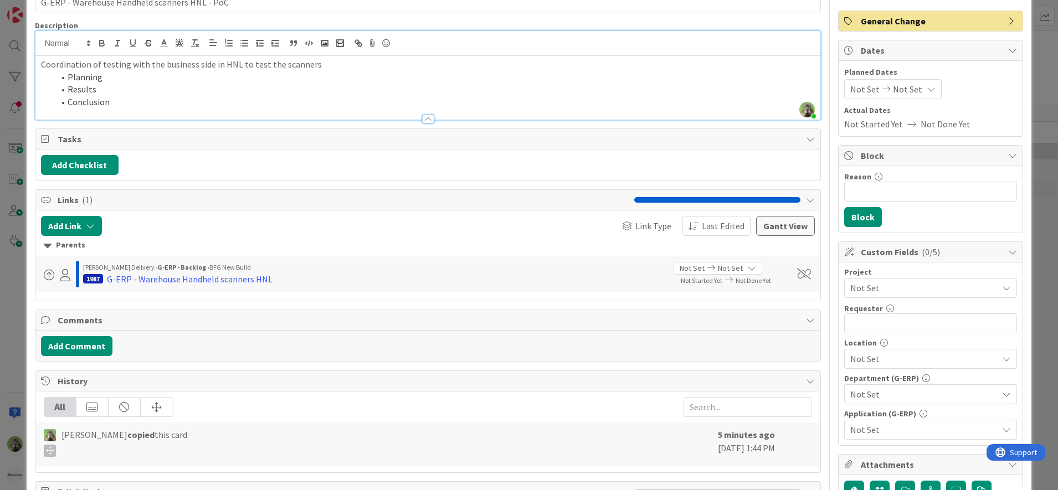
scroll to position [0, 0]
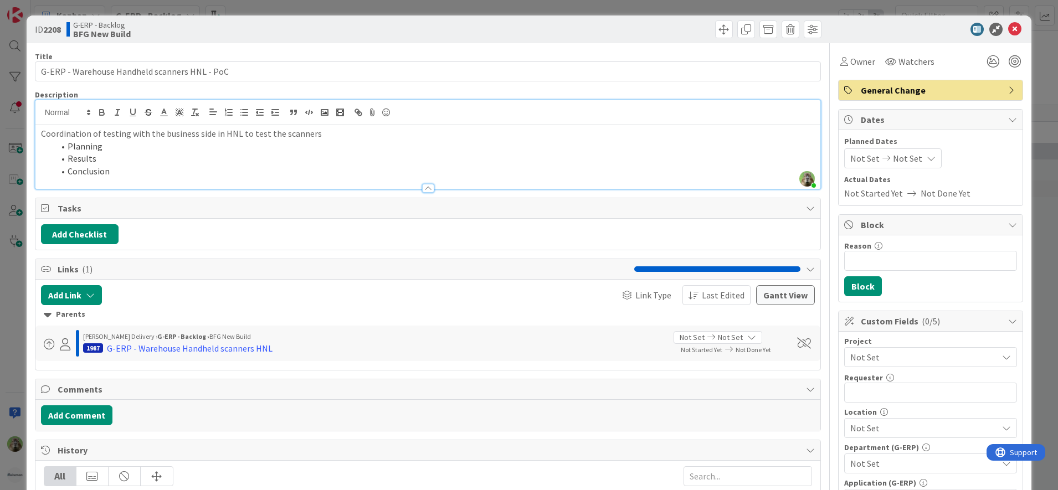
click at [323, 133] on p "Coordination of testing with the business side in HNL to test the scanners" at bounding box center [428, 133] width 774 height 13
drag, startPoint x: 322, startPoint y: 133, endPoint x: 251, endPoint y: 138, distance: 71.6
click at [251, 138] on p "Coordination of testing with the business side in HNL to test the scanners" at bounding box center [428, 133] width 774 height 13
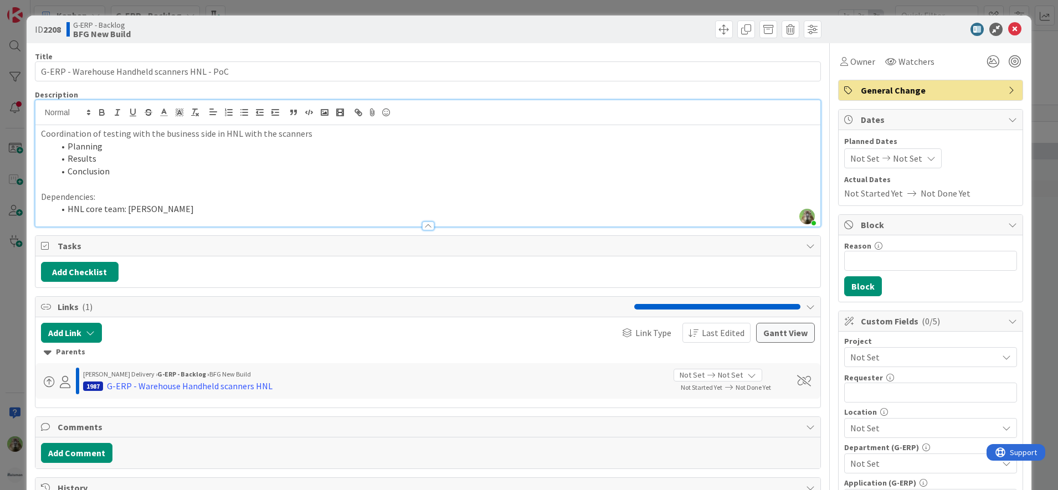
click at [138, 208] on li "HNL core team: [PERSON_NAME]" at bounding box center [434, 209] width 761 height 13
click at [142, 187] on p at bounding box center [428, 184] width 774 height 13
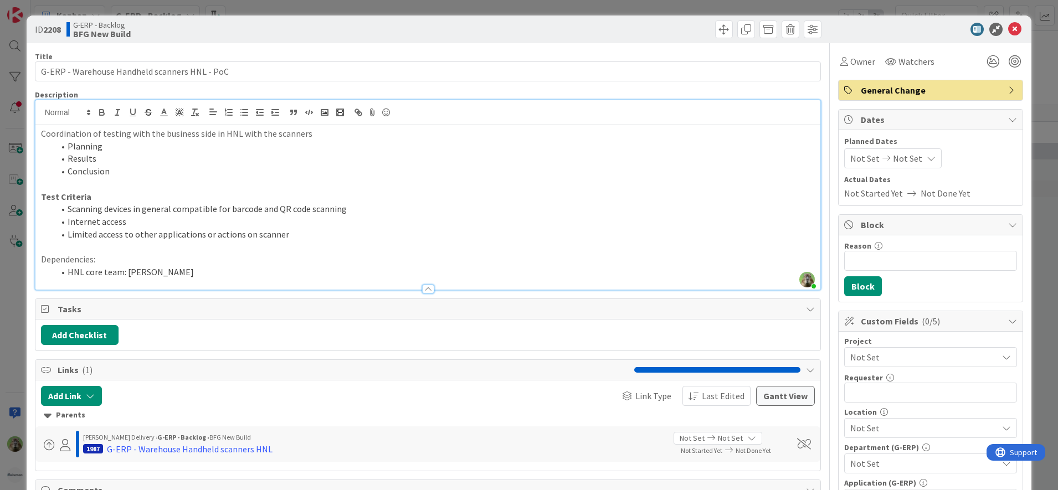
click at [172, 189] on p at bounding box center [428, 184] width 774 height 13
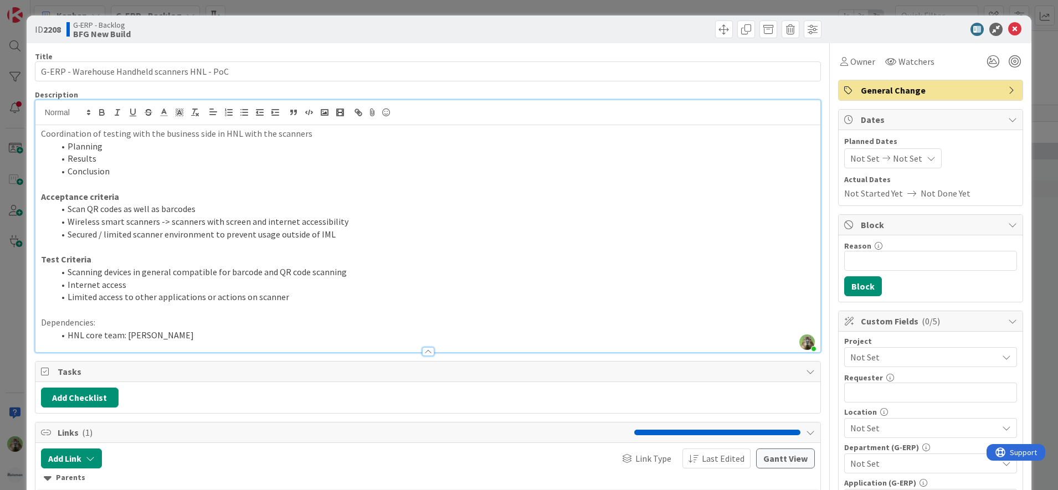
click at [69, 157] on li "Results" at bounding box center [434, 158] width 761 height 13
drag, startPoint x: 285, startPoint y: 339, endPoint x: 273, endPoint y: 330, distance: 15.1
click at [285, 339] on li "HNL core team: [PERSON_NAME]" at bounding box center [434, 335] width 761 height 13
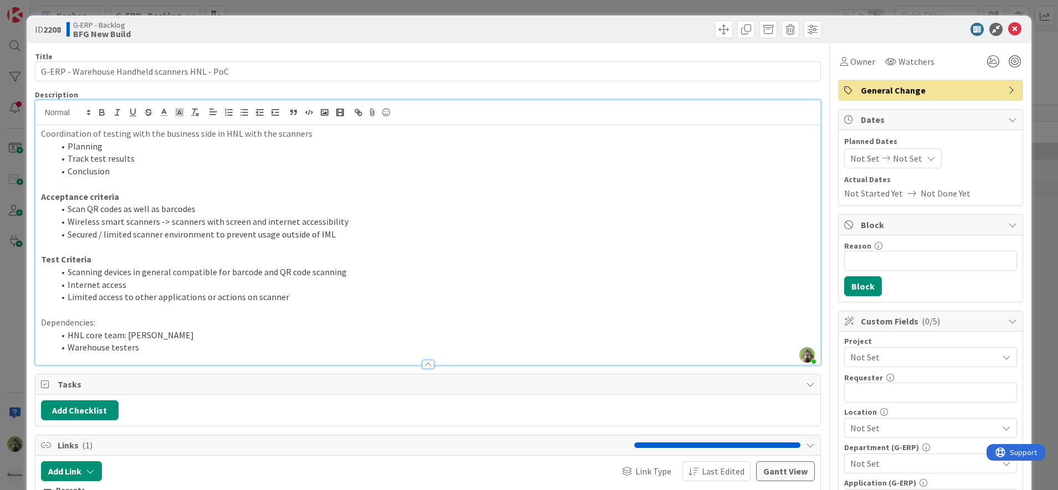
click at [932, 347] on div "Not Set" at bounding box center [930, 357] width 173 height 20
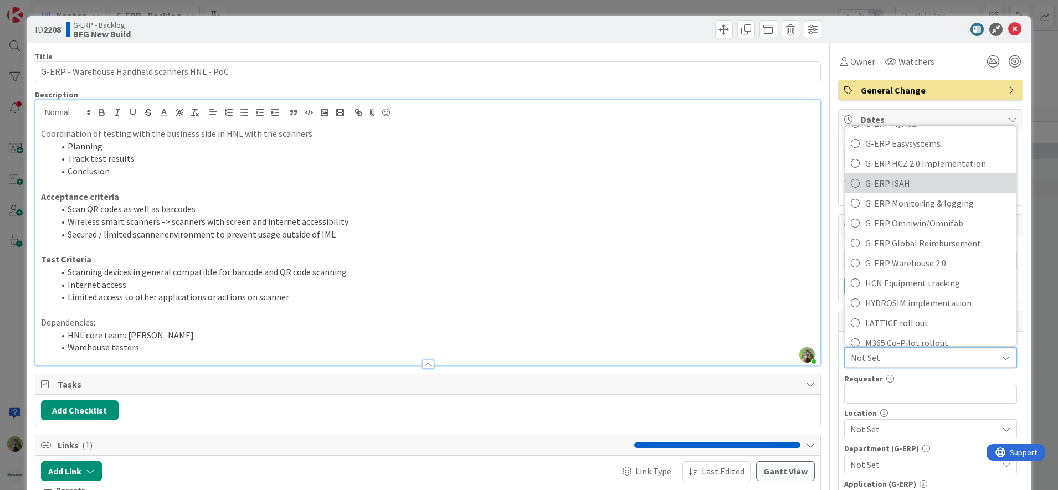
scroll to position [415, 0]
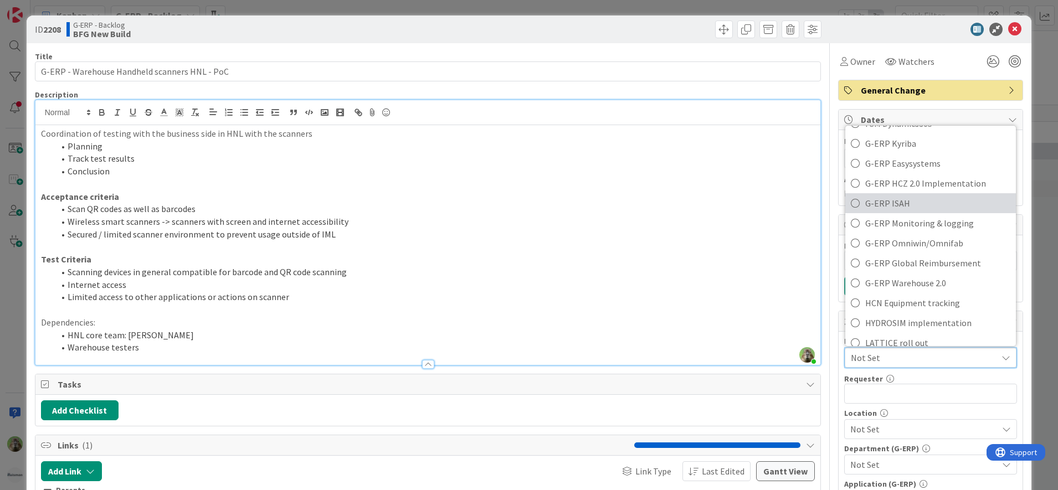
click at [904, 203] on span "G-ERP ISAH" at bounding box center [937, 203] width 145 height 17
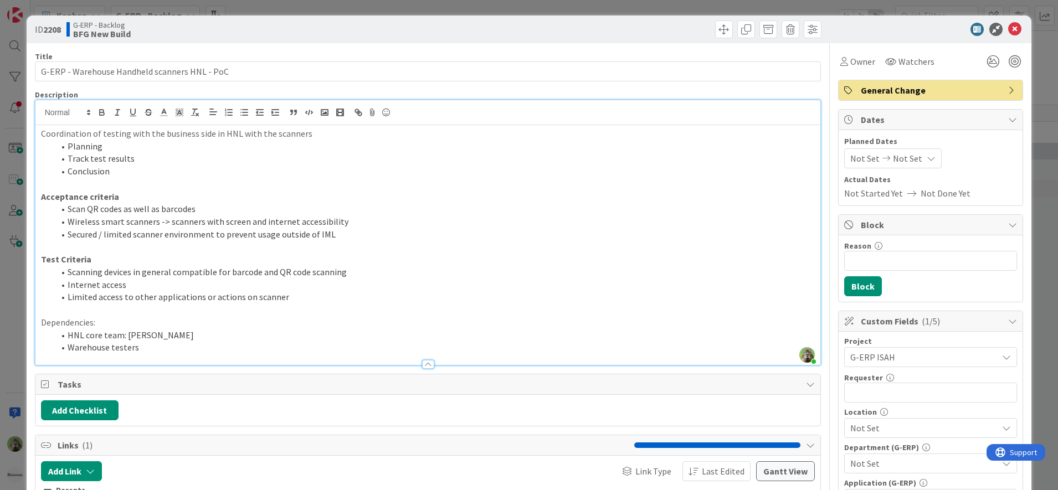
click at [894, 435] on div "Not Set" at bounding box center [930, 428] width 173 height 20
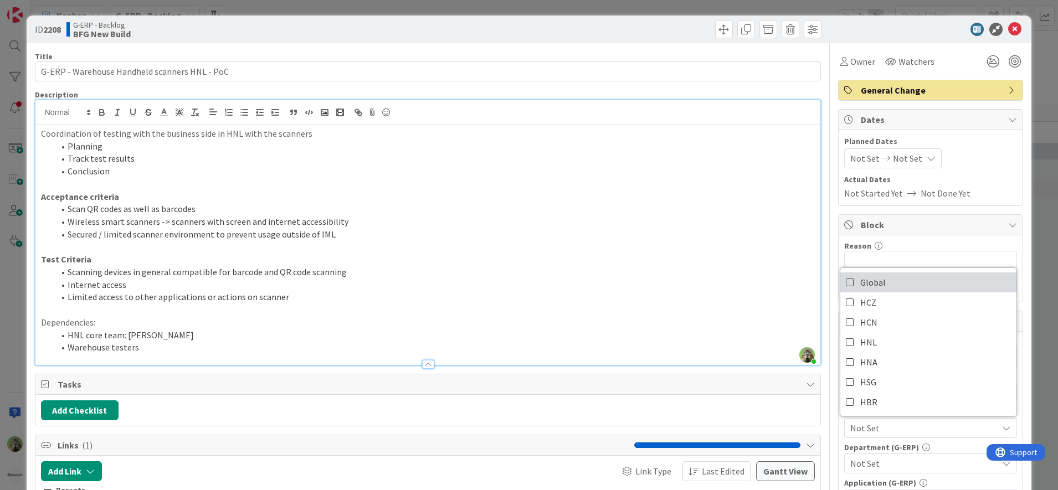
click at [884, 282] on link "Global" at bounding box center [928, 283] width 176 height 20
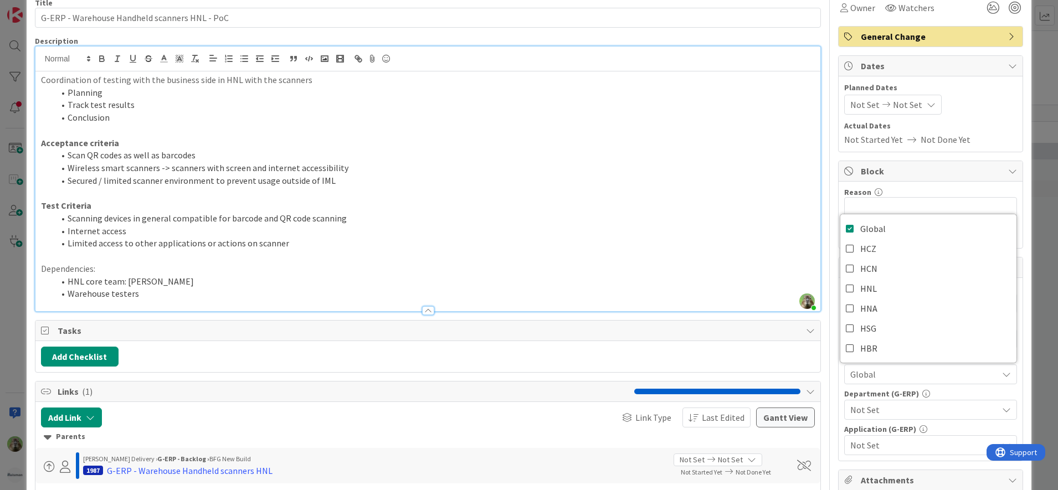
scroll to position [138, 0]
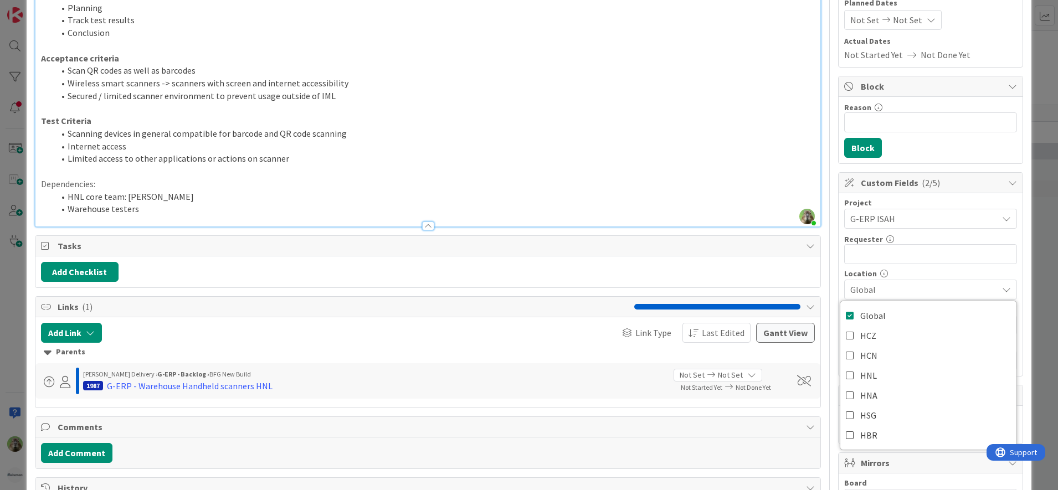
click at [816, 284] on div "Title 45 / 128 G-ERP - Warehouse Handheld scanners HNL - PoC Description Timoth…" at bounding box center [529, 341] width 989 height 873
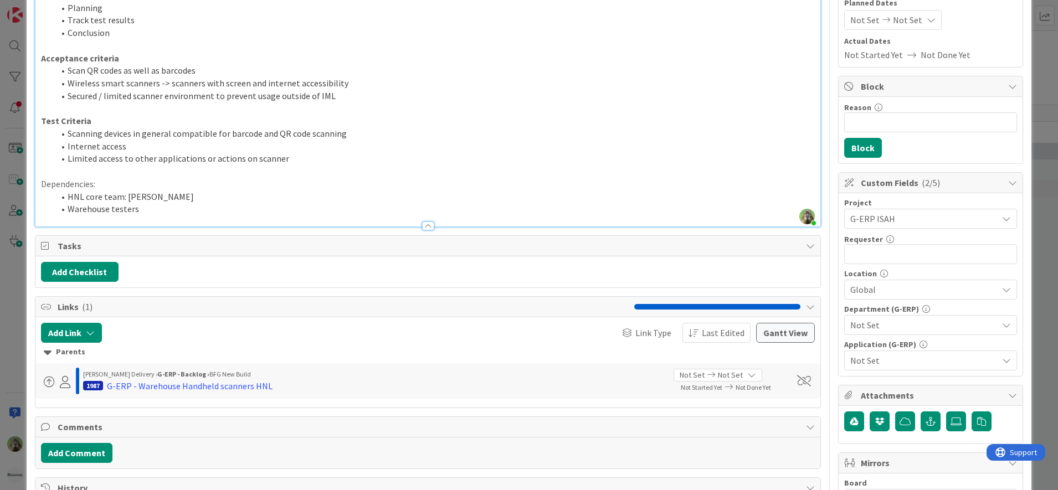
click at [930, 327] on span "Not Set" at bounding box center [923, 324] width 147 height 13
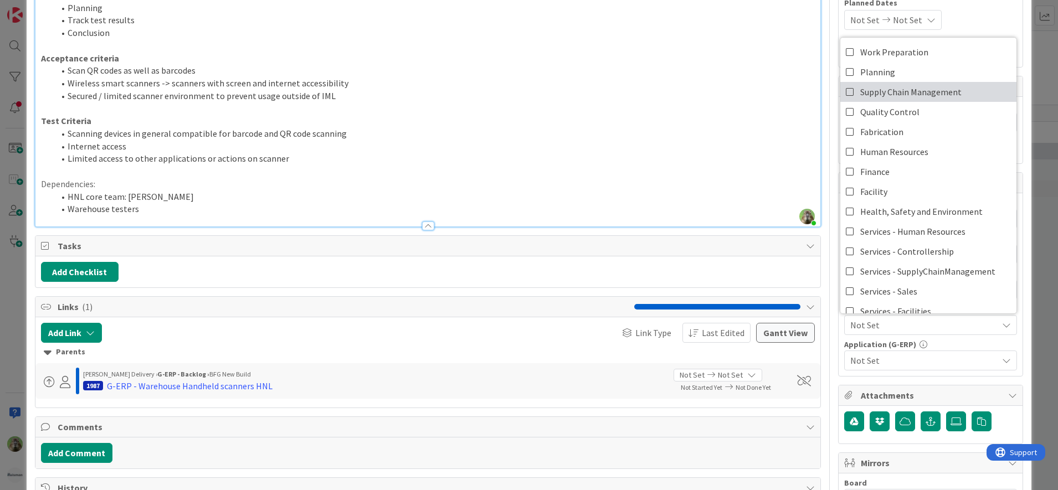
click at [950, 90] on link "Supply Chain Management" at bounding box center [928, 92] width 176 height 20
click at [916, 367] on div "Not Set" at bounding box center [930, 361] width 173 height 20
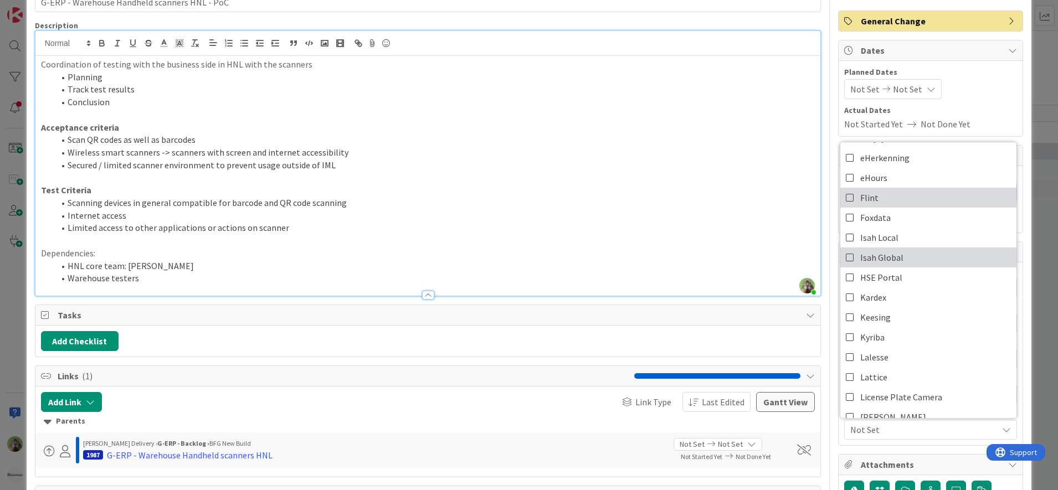
click at [886, 257] on span "Isah Global" at bounding box center [881, 257] width 43 height 17
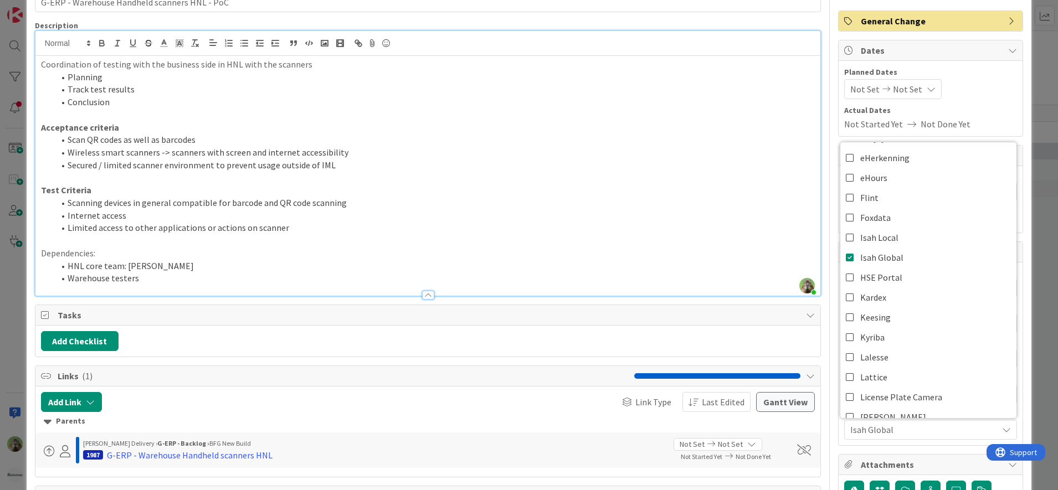
click at [826, 263] on div "Title 45 / 128 G-ERP - Warehouse Handheld scanners HNL - PoC Description Timoth…" at bounding box center [529, 410] width 989 height 873
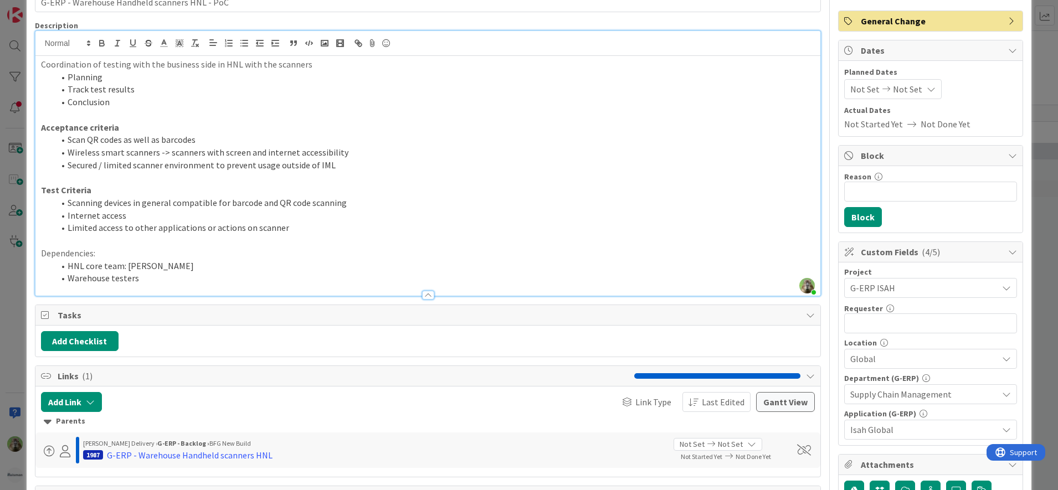
scroll to position [0, 0]
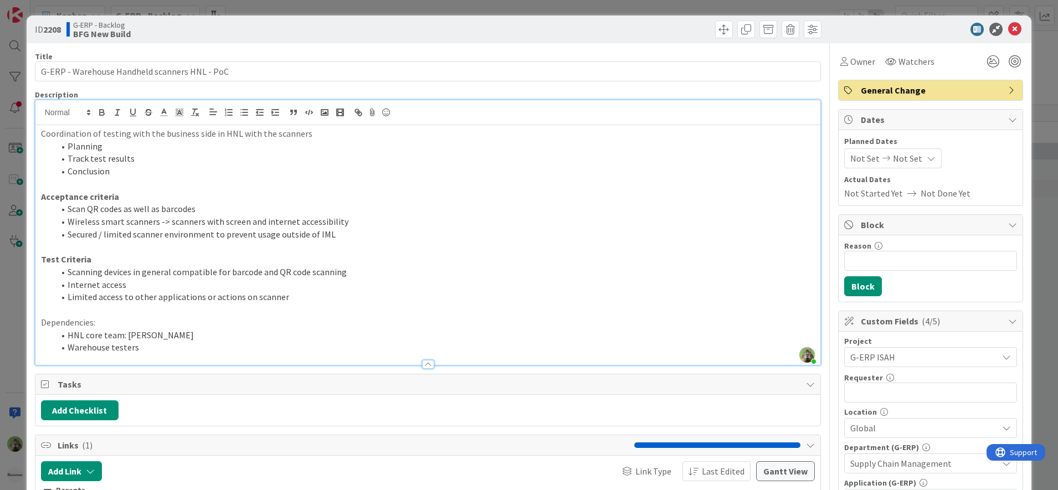
click at [335, 233] on li "Secured / limited scanner environment to prevent usage outside of IML" at bounding box center [434, 234] width 761 height 13
click at [110, 219] on li "Wireless smart scanners -> scanners with screen and internet accessibility" at bounding box center [434, 221] width 761 height 13
drag, startPoint x: 228, startPoint y: 207, endPoint x: 71, endPoint y: 204, distance: 157.3
click at [71, 204] on li "Scan QR codes as well as barcodes" at bounding box center [434, 209] width 761 height 13
click at [264, 235] on li "Secured / limited scanner environment to prevent usage outside of IML" at bounding box center [434, 234] width 761 height 13
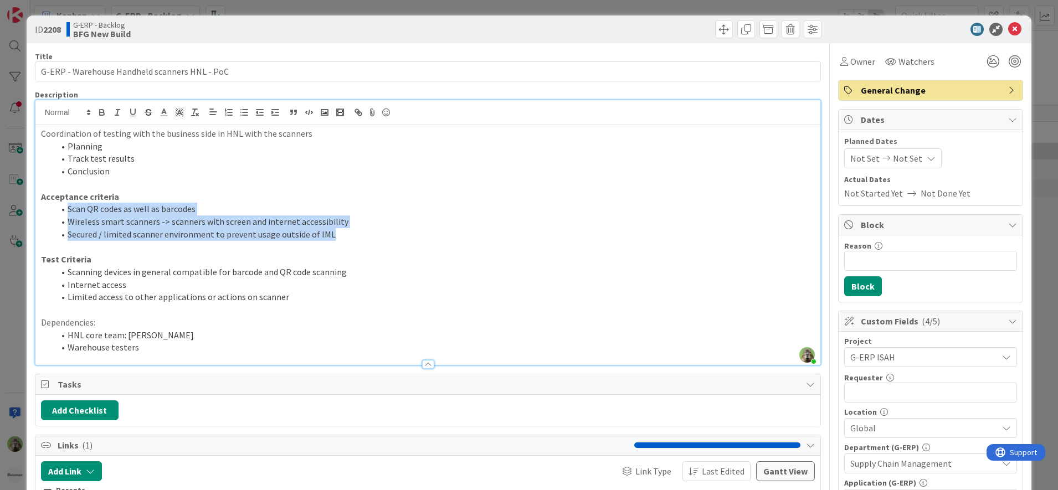
drag, startPoint x: 359, startPoint y: 240, endPoint x: 25, endPoint y: 203, distance: 336.6
click at [25, 203] on div "ID 2208 G-ERP - Backlog BFG New Build Title 45 / 128 G-ERP - Warehouse Handheld…" at bounding box center [529, 245] width 1058 height 490
click at [362, 237] on li "Secured / limited scanner environment to prevent usage outside of IML" at bounding box center [434, 234] width 761 height 13
drag, startPoint x: 369, startPoint y: 234, endPoint x: 20, endPoint y: 187, distance: 352.2
click at [20, 187] on div "ID 2208 G-ERP - Backlog BFG New Build Title 45 / 128 G-ERP - Warehouse Handheld…" at bounding box center [529, 245] width 1058 height 490
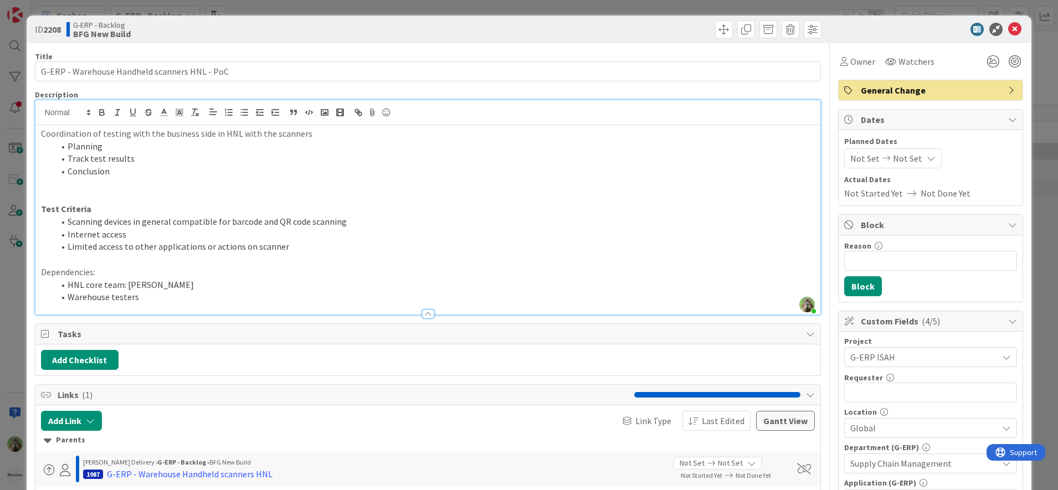
click at [169, 206] on p "Test Criteria" at bounding box center [428, 209] width 774 height 13
click at [183, 198] on p at bounding box center [428, 197] width 774 height 13
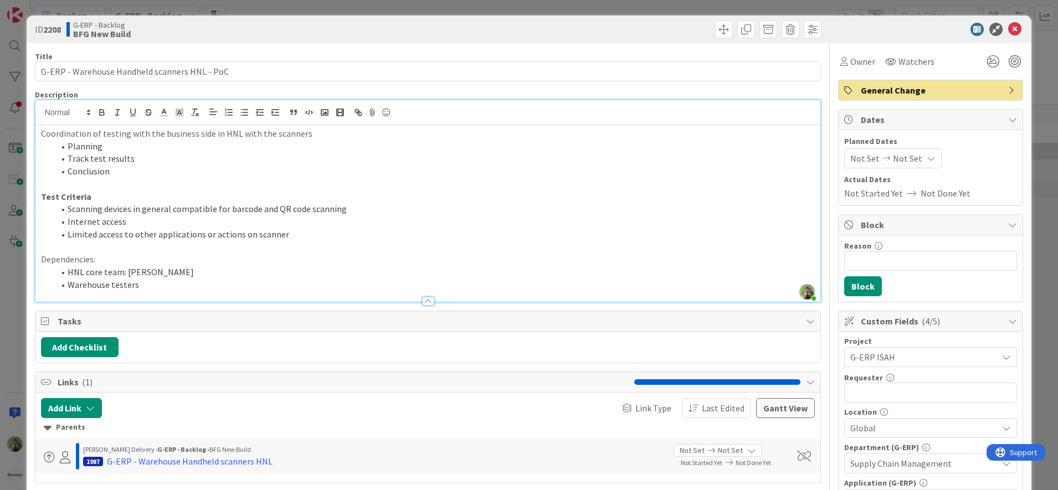
click at [149, 150] on li "Planning" at bounding box center [434, 146] width 761 height 13
drag, startPoint x: 12, startPoint y: 328, endPoint x: 33, endPoint y: 325, distance: 21.2
click at [12, 328] on div "ID 2208 G-ERP - Backlog BFG New Build Title 45 / 128 G-ERP - Warehouse Handheld…" at bounding box center [529, 245] width 1058 height 490
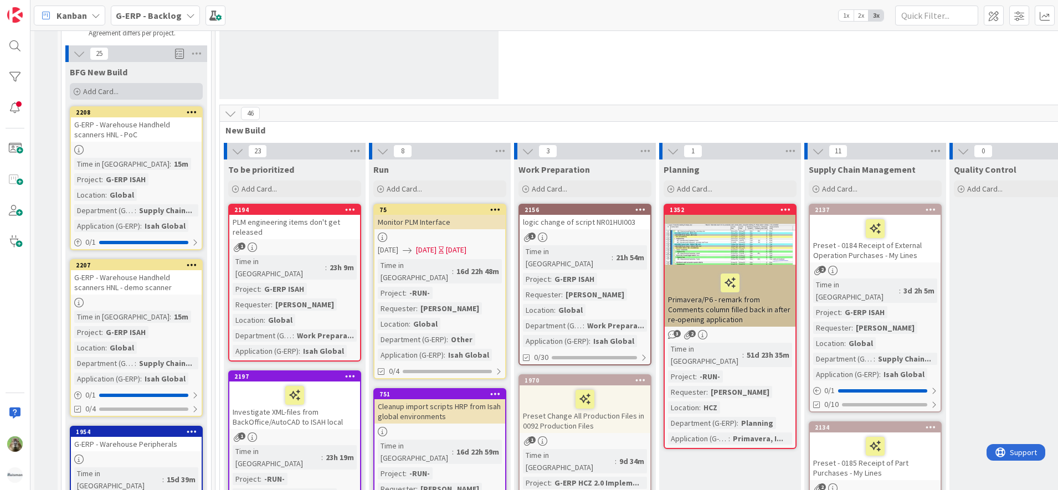
click at [110, 90] on span "Add Card..." at bounding box center [100, 91] width 35 height 10
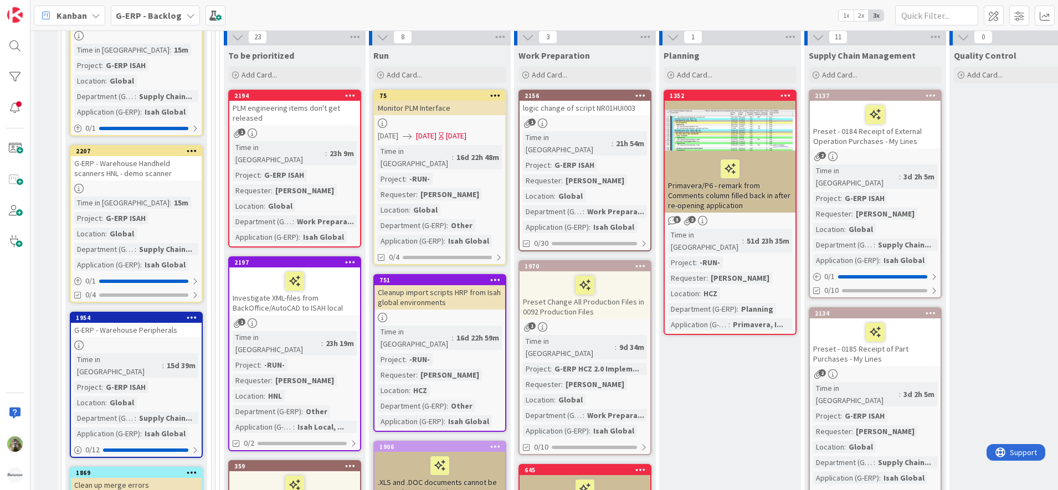
scroll to position [277, 0]
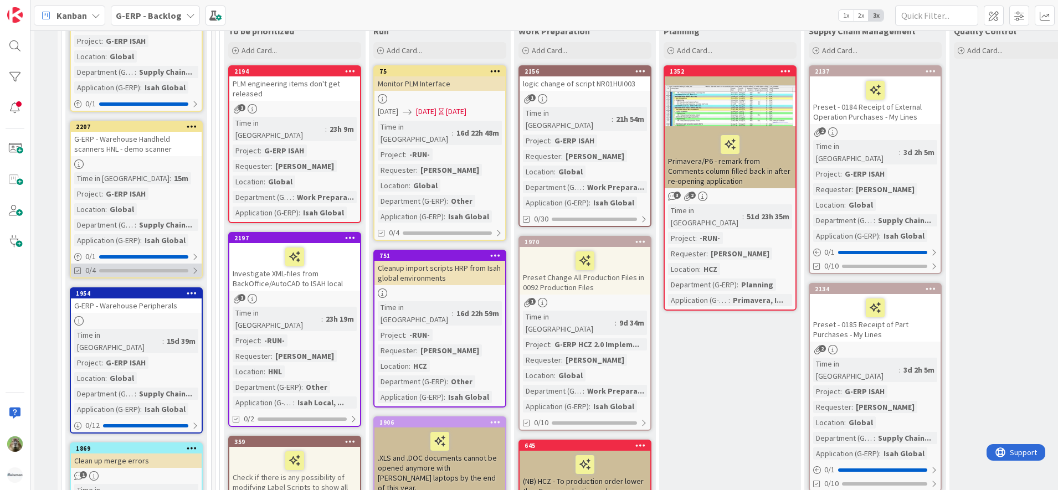
click at [162, 273] on div "0/4" at bounding box center [136, 271] width 131 height 14
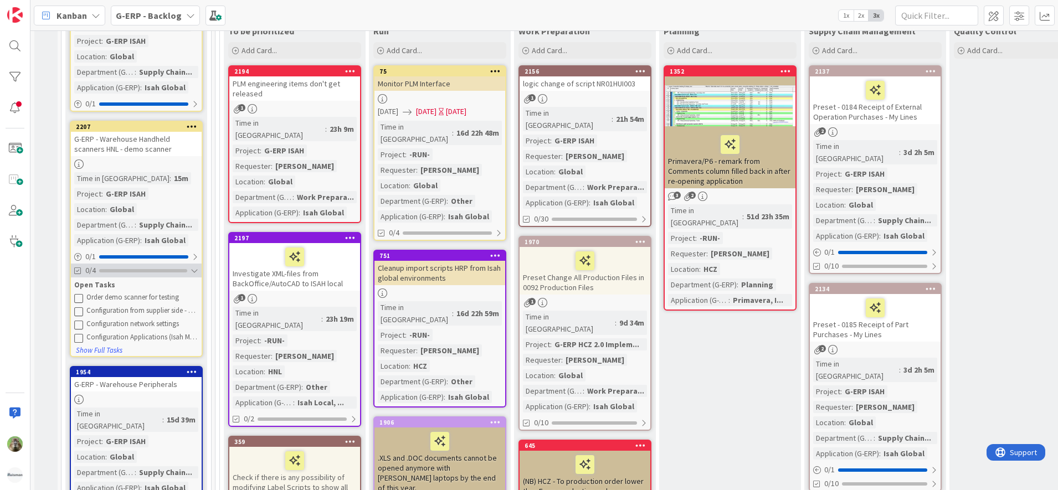
click at [162, 270] on div at bounding box center [143, 270] width 88 height 3
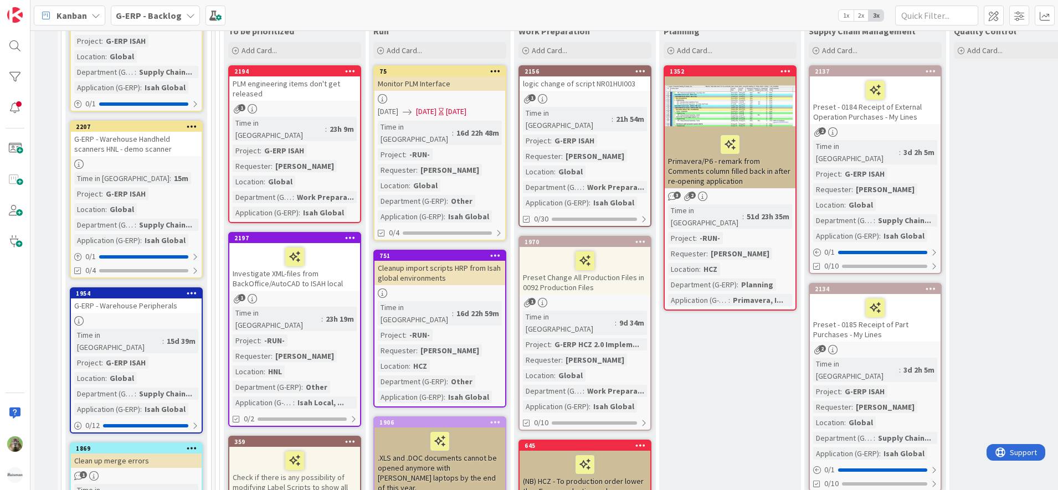
click at [157, 96] on div "2208 G-ERP - Warehouse Handheld scanners HNL - PoC Time in Column : 15m Project…" at bounding box center [136, 40] width 133 height 144
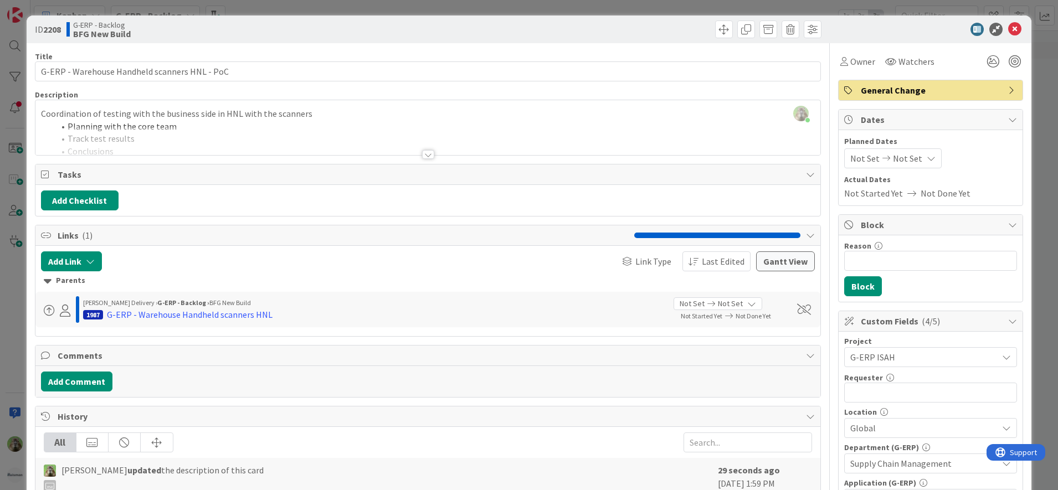
click at [17, 310] on div "ID 2208 G-ERP - Backlog BFG New Build Title 45 / 128 G-ERP - Warehouse Handheld…" at bounding box center [529, 245] width 1058 height 490
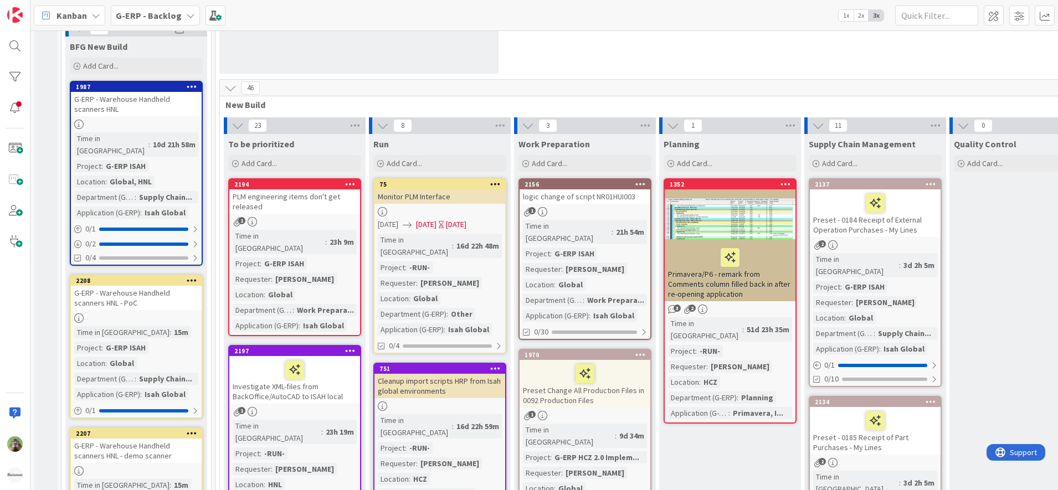
scroll to position [208, 0]
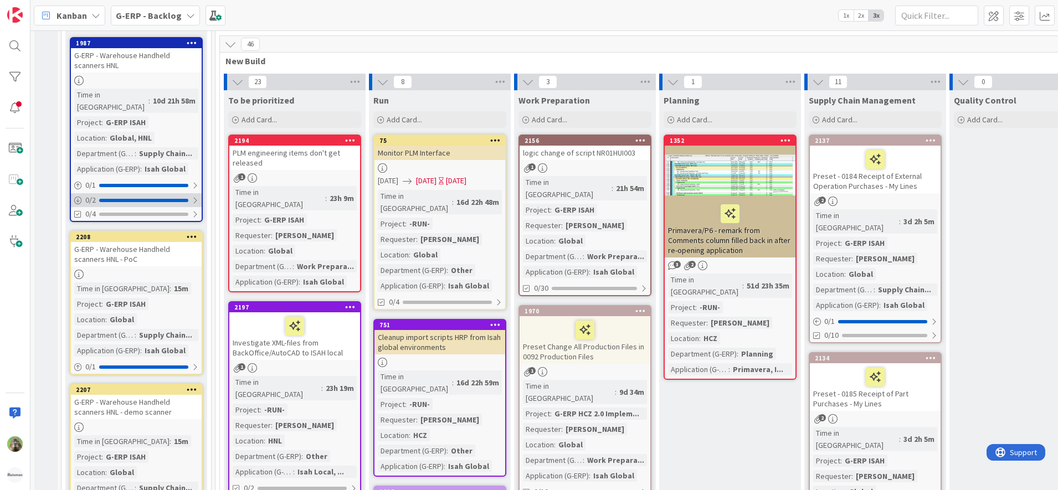
click at [143, 193] on div "0 / 2" at bounding box center [136, 200] width 131 height 14
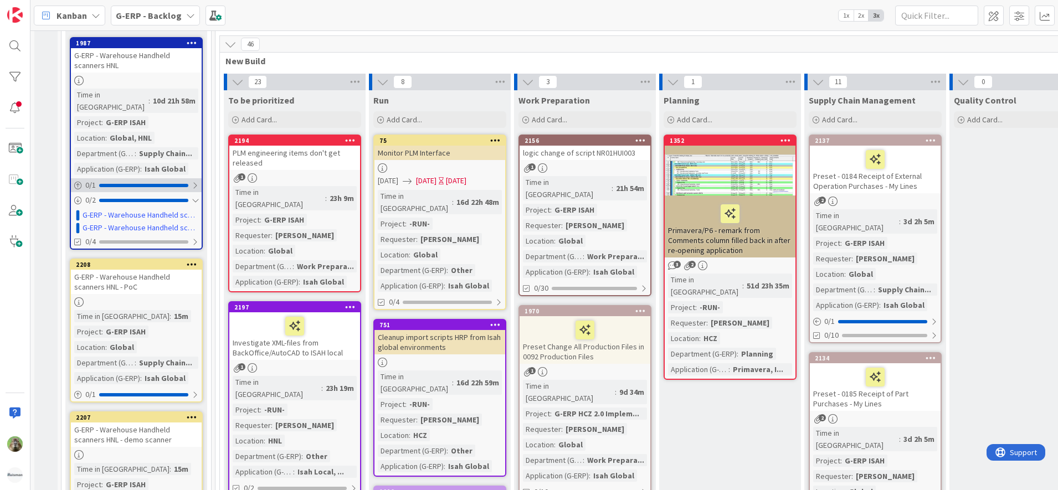
click at [153, 184] on div at bounding box center [143, 185] width 89 height 3
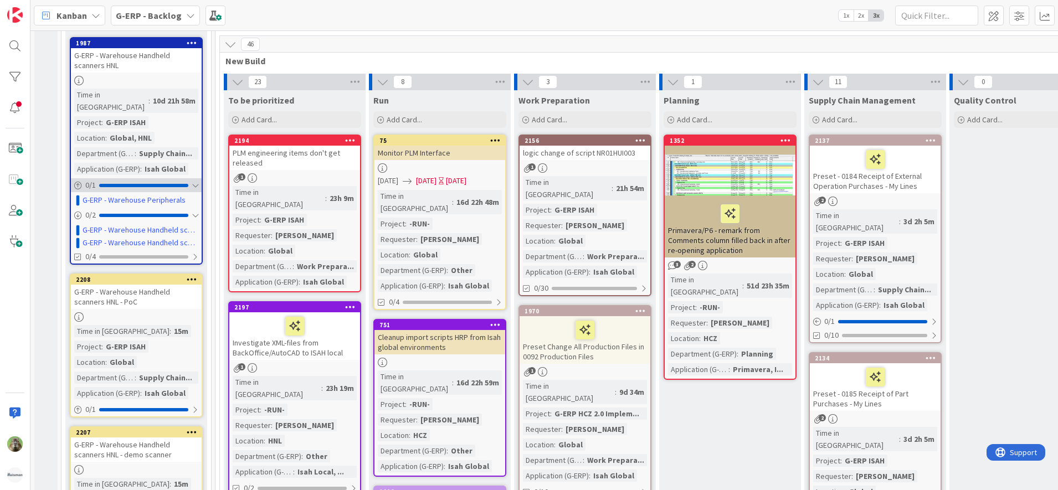
click at [153, 178] on div "0 / 1" at bounding box center [136, 185] width 131 height 14
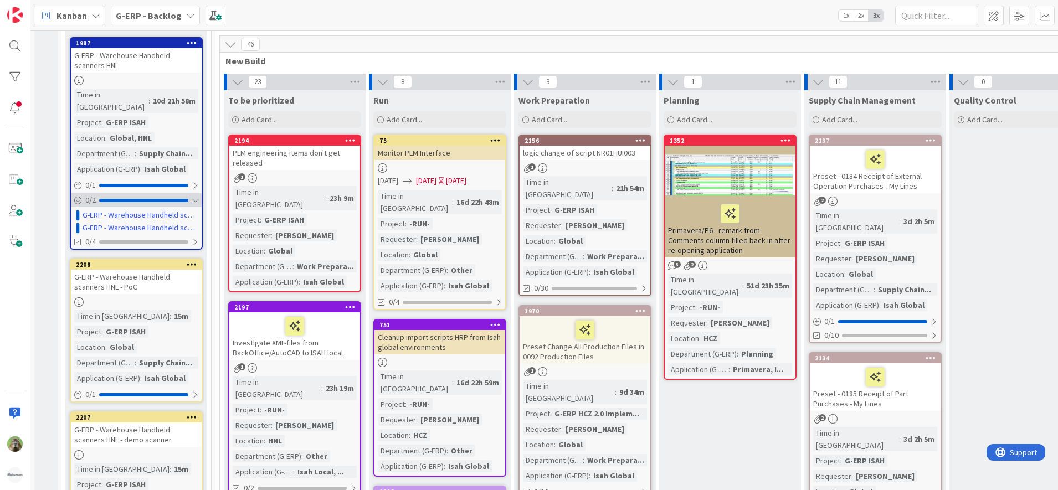
click at [148, 193] on div "0 / 2" at bounding box center [136, 200] width 131 height 14
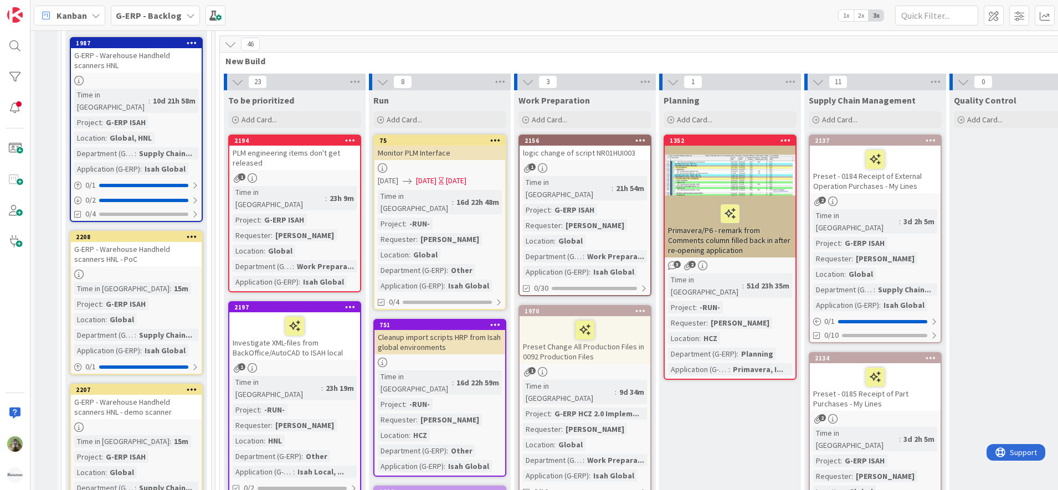
scroll to position [69, 0]
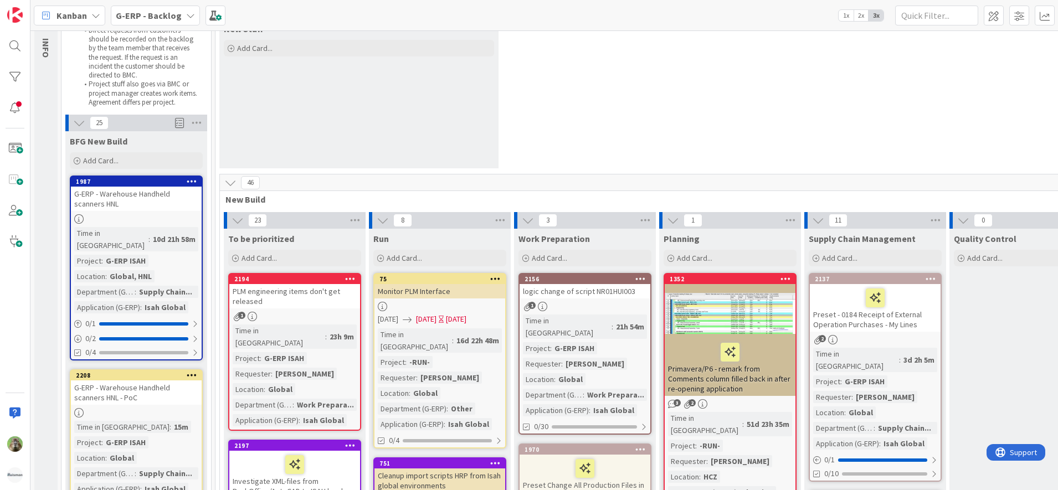
click at [101, 169] on div "BFG New Build Add Card... Template Not Set Title 0 / 128 Label Improvement Show…" at bounding box center [136, 151] width 142 height 40
click at [108, 160] on span "Add Card..." at bounding box center [100, 161] width 35 height 10
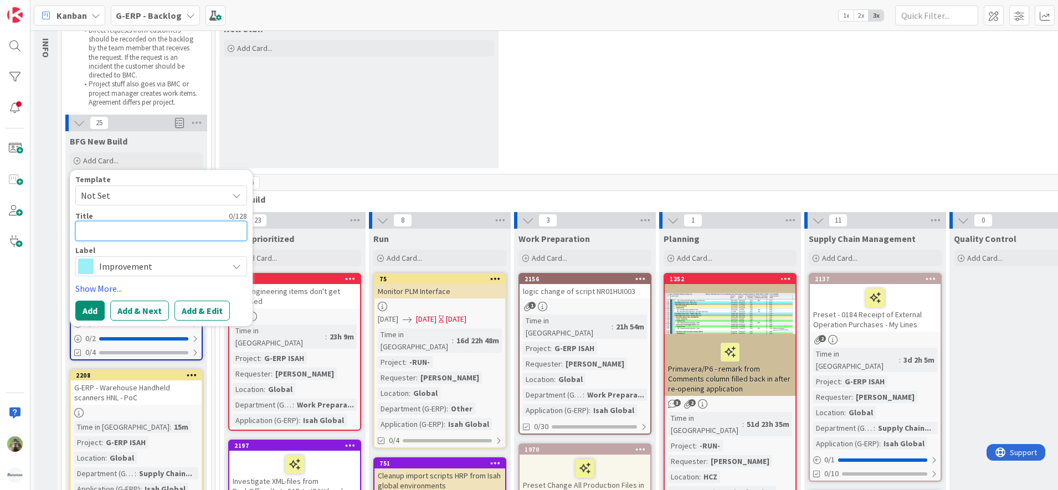
click at [132, 228] on textarea at bounding box center [161, 231] width 172 height 20
paste textarea "Acceptance criteria Scan QR codes as well as barcodes Wireless smart scanners -…"
type textarea "x"
type textarea "Acceptance criteria Scan QR codes as well as barcodes Wireless smart scanners -…"
click at [146, 231] on textarea at bounding box center [161, 231] width 172 height 20
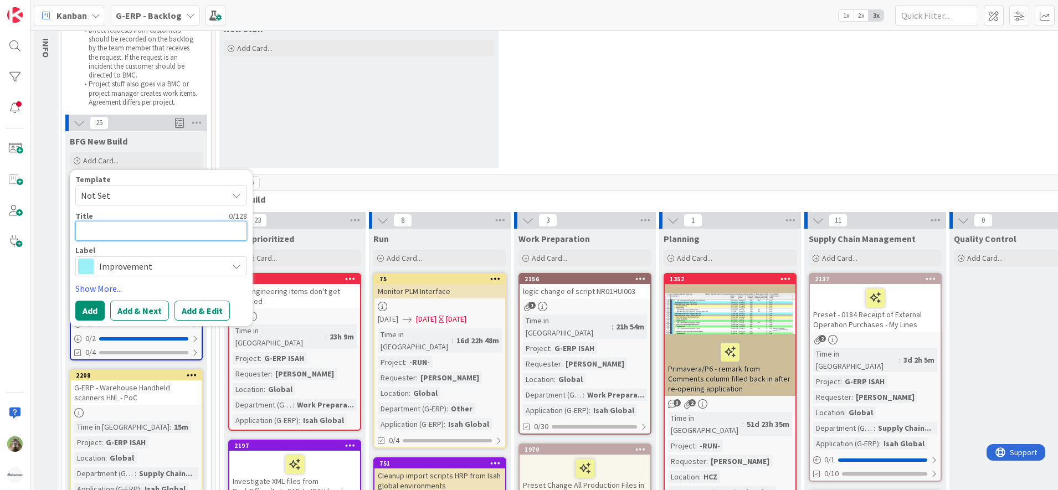
paste textarea "G-ERP - Warehouse Handheld scanners HNL"
type textarea "x"
type textarea "G-ERP - Warehouse Handheld scanners HNL"
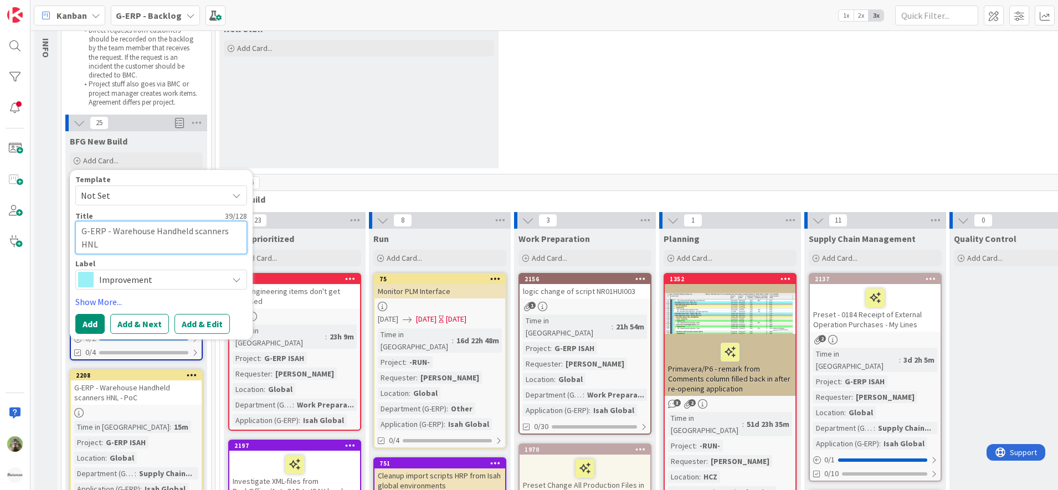
type textarea "x"
type textarea "G-ERP - Warehouse Handheld scanners HNL"
type textarea "x"
type textarea "G-ERP - Warehouse Handheld scanners HNL -"
type textarea "x"
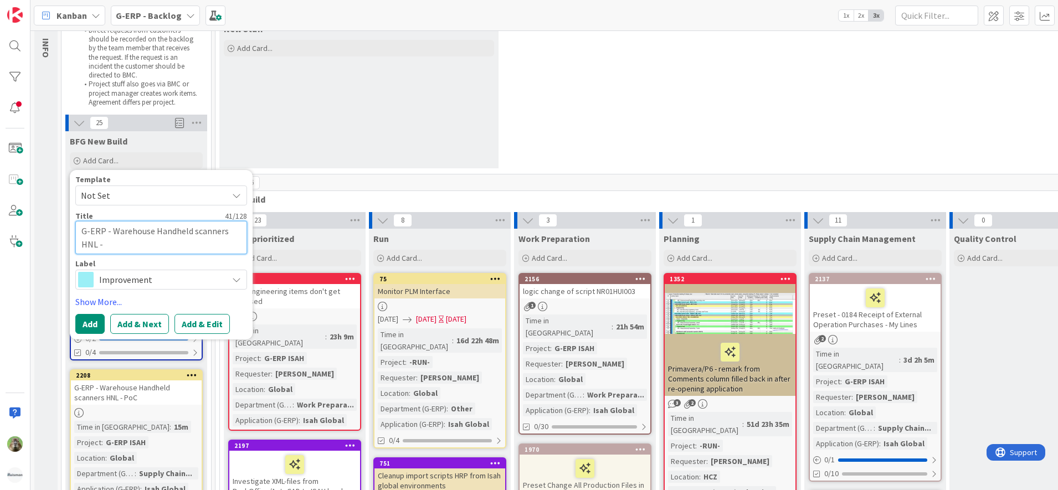
type textarea "G-ERP - Warehouse Handheld scanners HNL -"
type textarea "x"
type textarea "G-ERP - Warehouse Handheld scanners HNL - Fa"
type textarea "x"
type textarea "G-ERP - Warehouse Handheld scanners HNL - Fan"
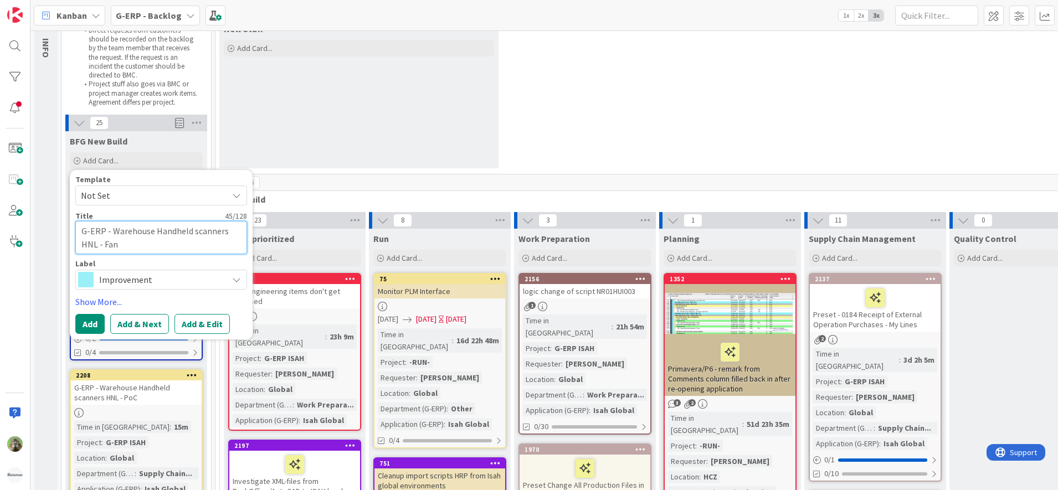
type textarea "x"
type textarea "G-ERP - Warehouse Handheld scanners HNL - Fa"
type textarea "x"
type textarea "G-ERP - Warehouse Handheld scanners HNL - F"
type textarea "x"
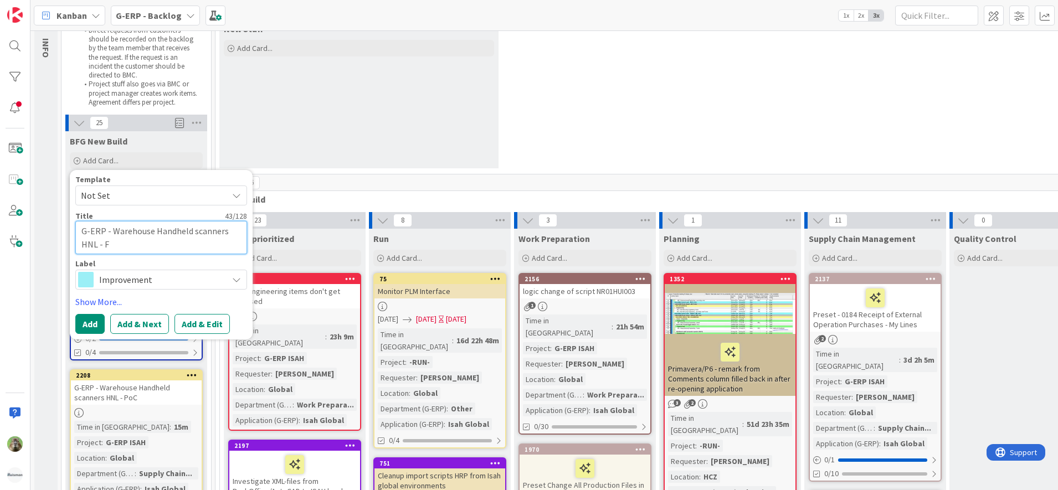
type textarea "G-ERP - Warehouse Handheld scanners HNL -"
type textarea "x"
type textarea "G-ERP - Warehouse Handheld scanners HNL - S"
type textarea "x"
type textarea "G-ERP - Warehouse Handheld scanners HNL - Sel"
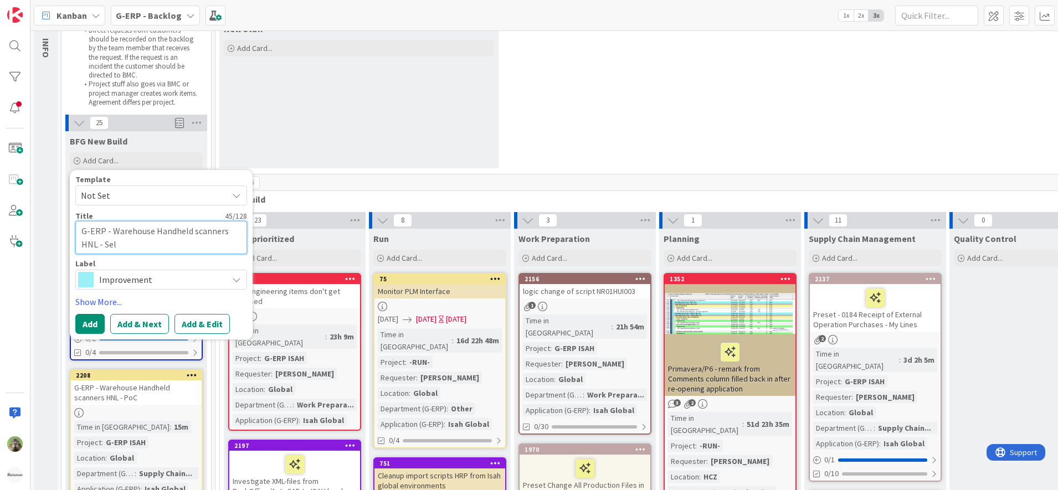
type textarea "x"
type textarea "G-ERP - Warehouse Handheld scanners HNL - Sele"
type textarea "x"
type textarea "G-ERP - Warehouse Handheld scanners HNL - Select"
type textarea "x"
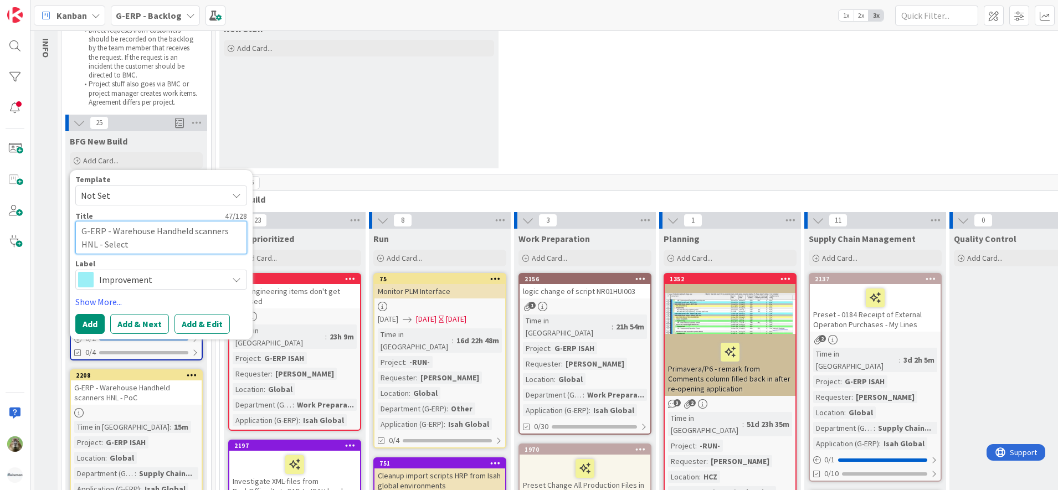
type textarea "G-ERP - Warehouse Handheld scanners HNL - Selecti"
type textarea "x"
type textarea "G-ERP - Warehouse Handheld scanners HNL - Selectio"
type textarea "x"
type textarea "G-ERP - Warehouse Handheld scanners HNL - Selection"
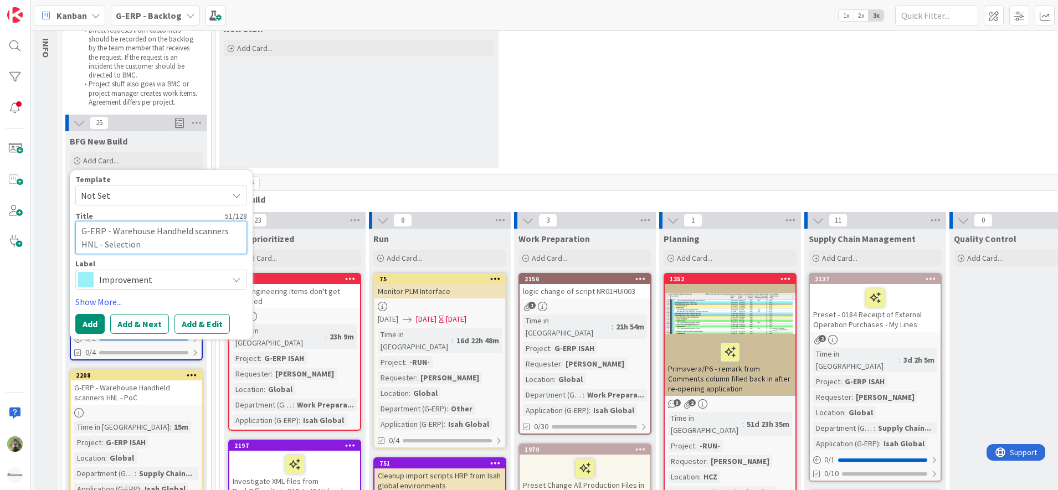
type textarea "x"
type textarea "G-ERP - Warehouse Handheld scanners HNL - Selection"
type textarea "x"
type textarea "G-ERP - Warehouse Handheld scanners HNL - Selection o"
type textarea "x"
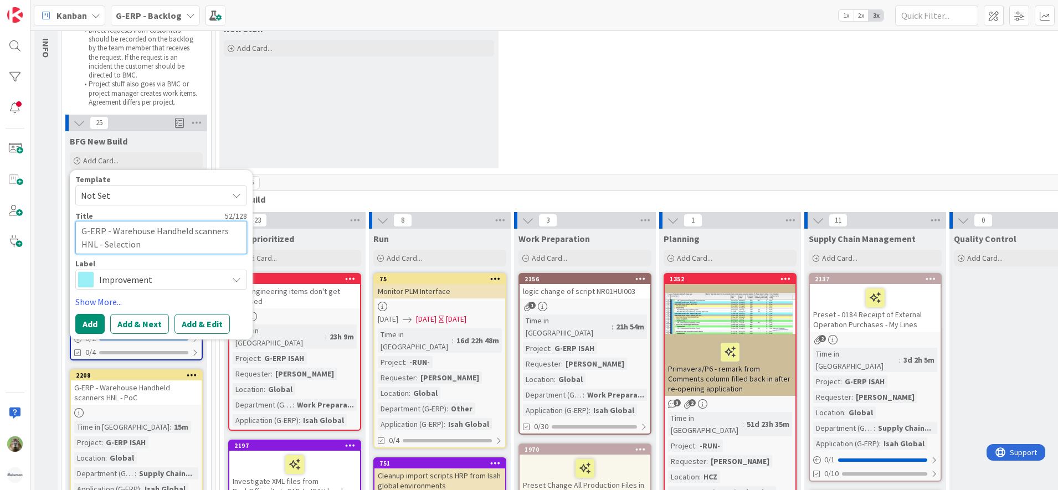
type textarea "G-ERP - Warehouse Handheld scanners HNL - Selection"
type textarea "x"
type textarea "G-ERP - Warehouse Handheld scanners HNL - Selectio"
type textarea "x"
type textarea "G-ERP - Warehouse Handheld scanners HNL - Selecti"
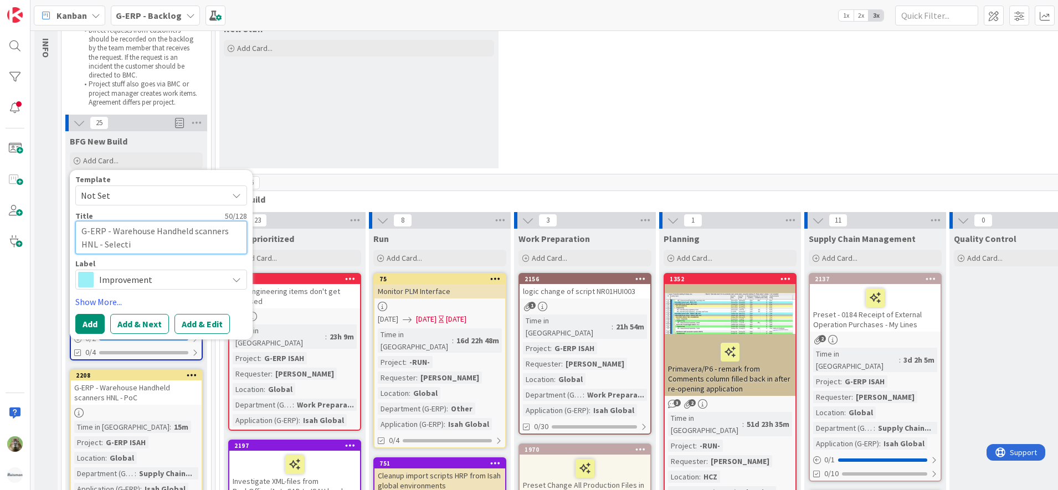
type textarea "x"
type textarea "G-ERP - Warehouse Handheld scanners HNL - Selec"
type textarea "x"
type textarea "G-ERP - Warehouse Handheld scanners HNL - Sele"
type textarea "x"
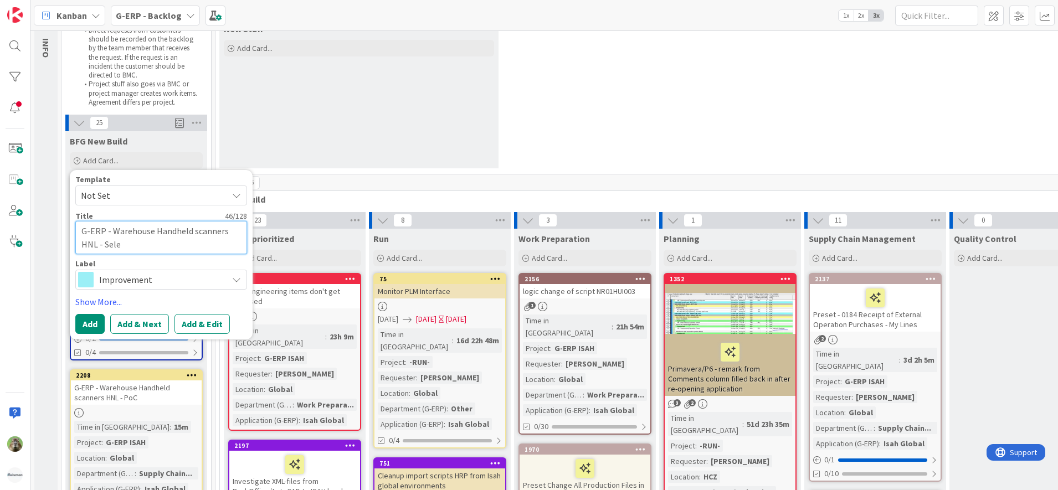
type textarea "G-ERP - Warehouse Handheld scanners HNL - Sel"
type textarea "x"
type textarea "G-ERP - Warehouse Handheld scanners HNL - S"
type textarea "x"
type textarea "G-ERP - Warehouse Handheld scanners HNL -"
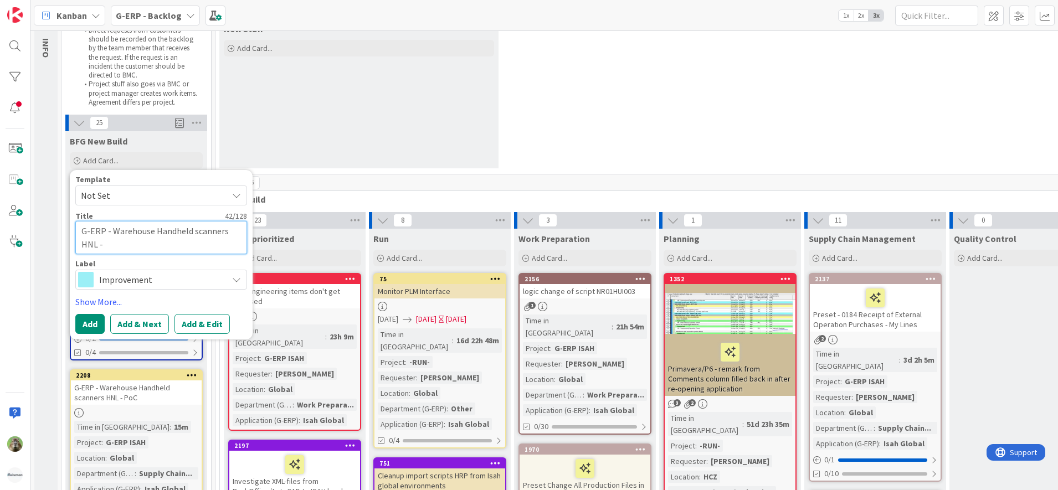
type textarea "x"
type textarea "G-ERP - Warehouse Handheld scanners HNL - S"
type textarea "x"
type textarea "G-ERP - Warehouse Handheld scanners HNL - Sl"
type textarea "x"
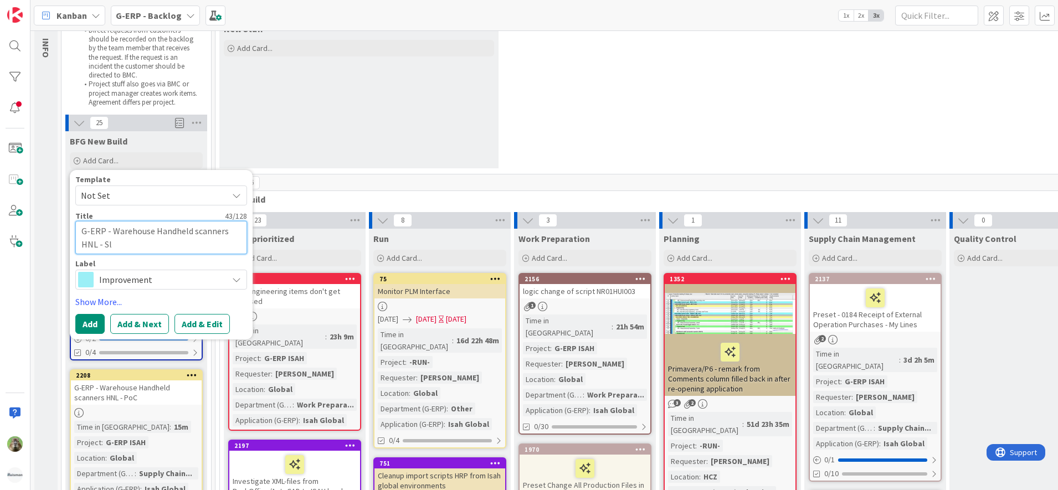
type textarea "G-ERP - Warehouse Handheld scanners HNL - Sle"
type textarea "x"
type textarea "G-ERP - Warehouse Handheld scanners HNL - Sl"
type textarea "x"
type textarea "G-ERP - Warehouse Handheld scanners HNL - S"
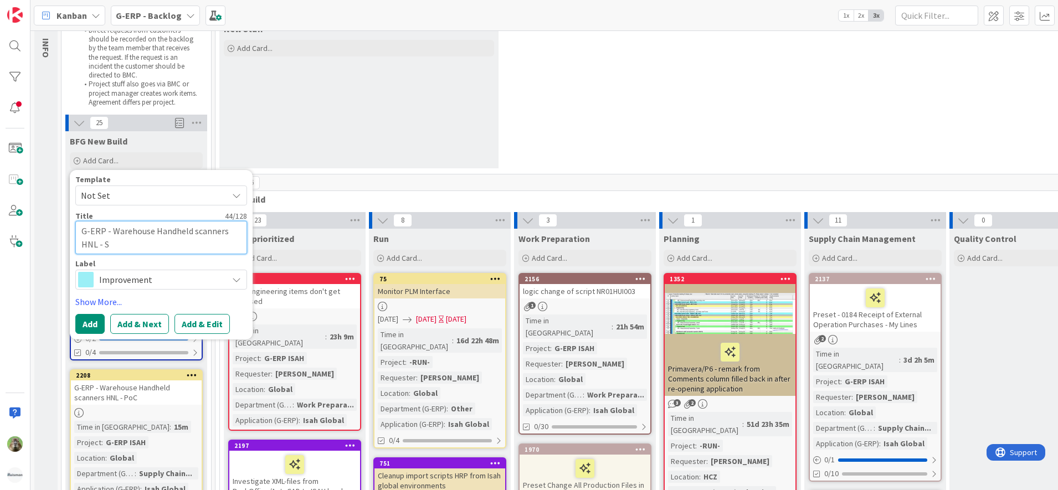
type textarea "x"
type textarea "G-ERP - Warehouse Handheld scanners HNL - Se"
type textarea "x"
type textarea "G-ERP - Warehouse Handheld scanners HNL - See"
click at [146, 249] on textarea "G-ERP - Warehouse Handheld scanners HNL - See" at bounding box center [161, 237] width 172 height 33
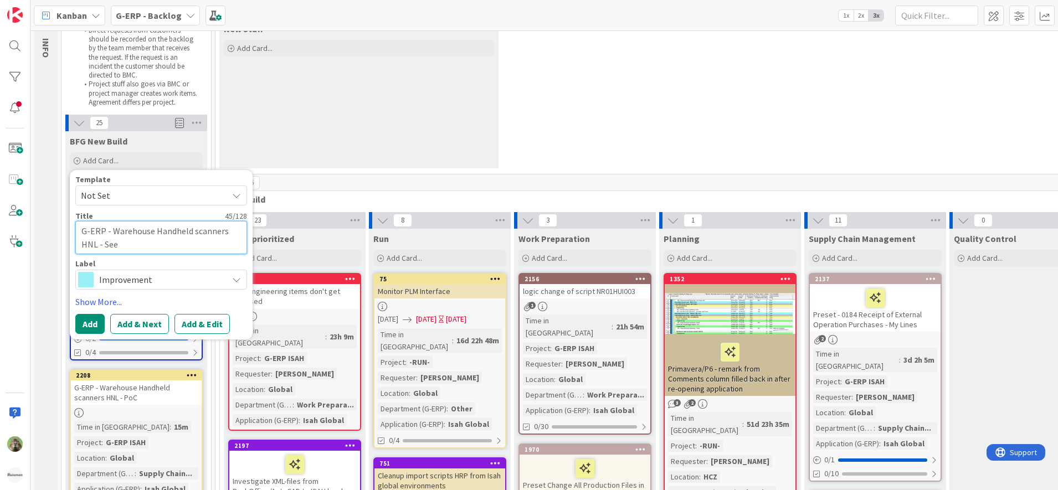
type textarea "x"
type textarea "G-ERP - Warehouse Handheld scanners HNL - Se"
type textarea "x"
type textarea "G-ERP - Warehouse Handheld scanners HNL - Sel"
type textarea "x"
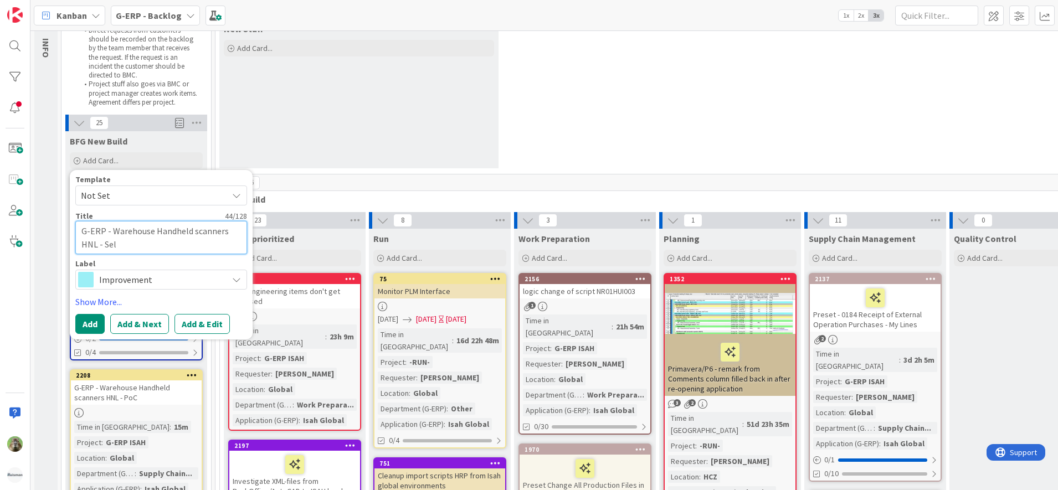
type textarea "G-ERP - Warehouse Handheld scanners HNL - Sele"
type textarea "x"
type textarea "G-ERP - Warehouse Handheld scanners HNL - Selec"
type textarea "x"
type textarea "G-ERP - Warehouse Handheld scanners HNL - Select"
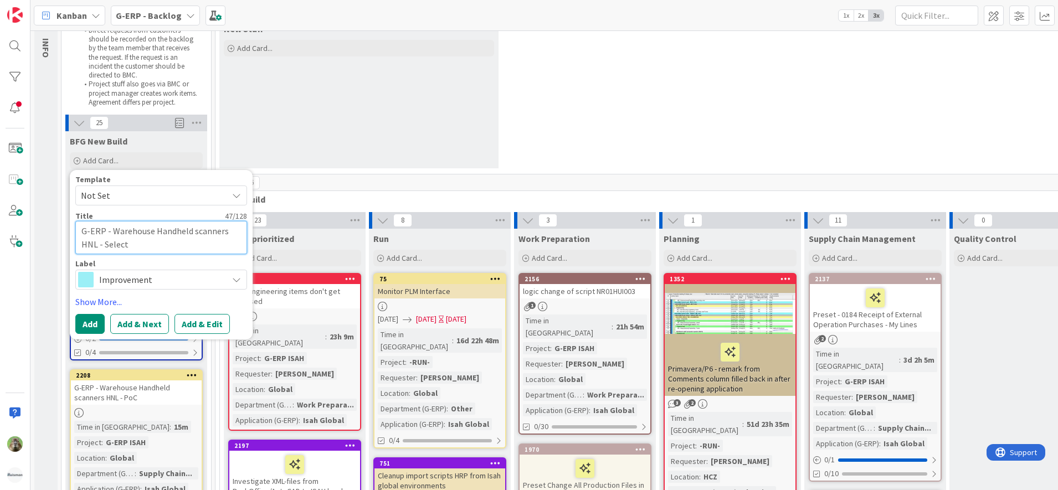
type textarea "x"
type textarea "G-ERP - Warehouse Handheld scanners HNL - Selecti"
type textarea "x"
type textarea "G-ERP - Warehouse Handheld scanners HNL - Selection"
type textarea "x"
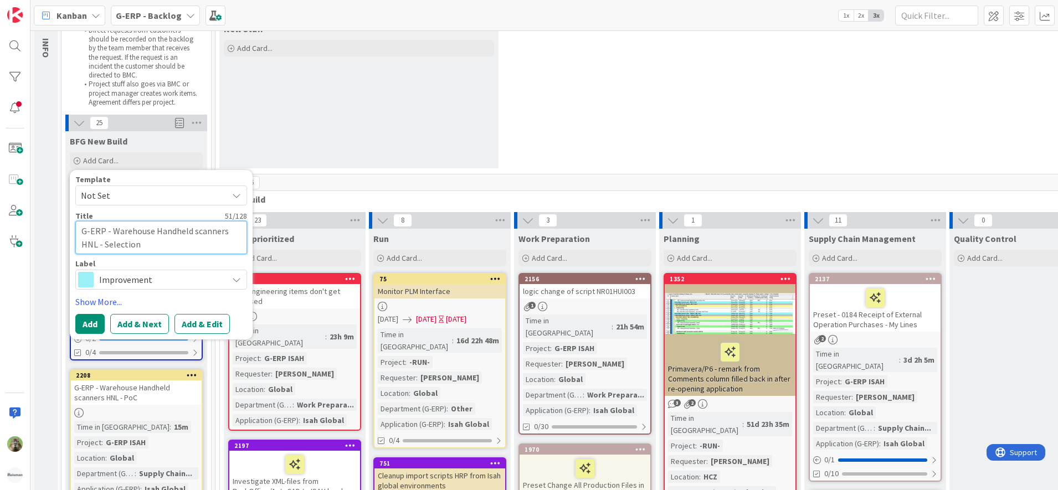
type textarea "G-ERP - Warehouse Handheld scanners HNL - Selection"
type textarea "x"
type textarea "G-ERP - Warehouse Handheld scanners HNL - Selection s"
type textarea "x"
type textarea "G-ERP - Warehouse Handheld scanners HNL - Selection sc"
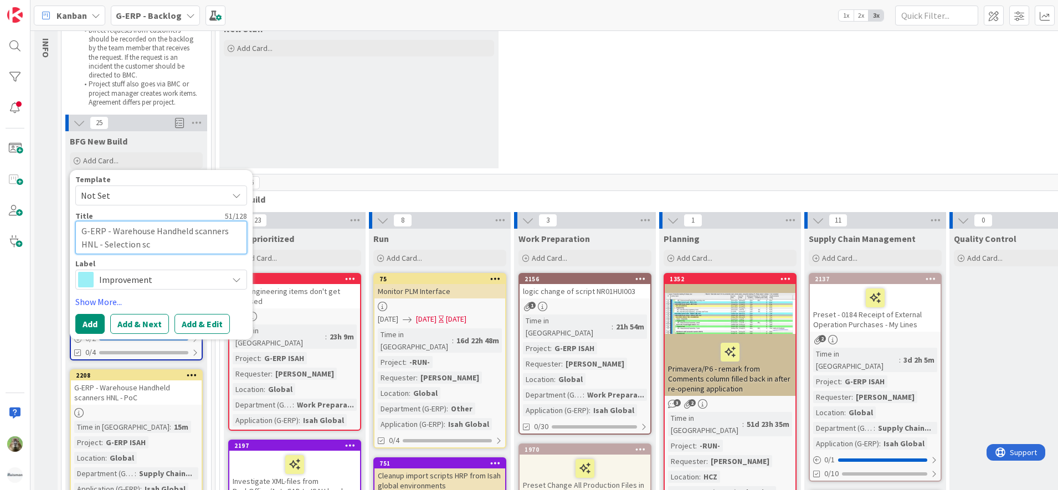
type textarea "x"
type textarea "G-ERP - Warehouse Handheld scanners HNL - Selection sca"
type textarea "x"
type textarea "G-ERP - Warehouse Handheld scanners HNL - Selection scan"
type textarea "x"
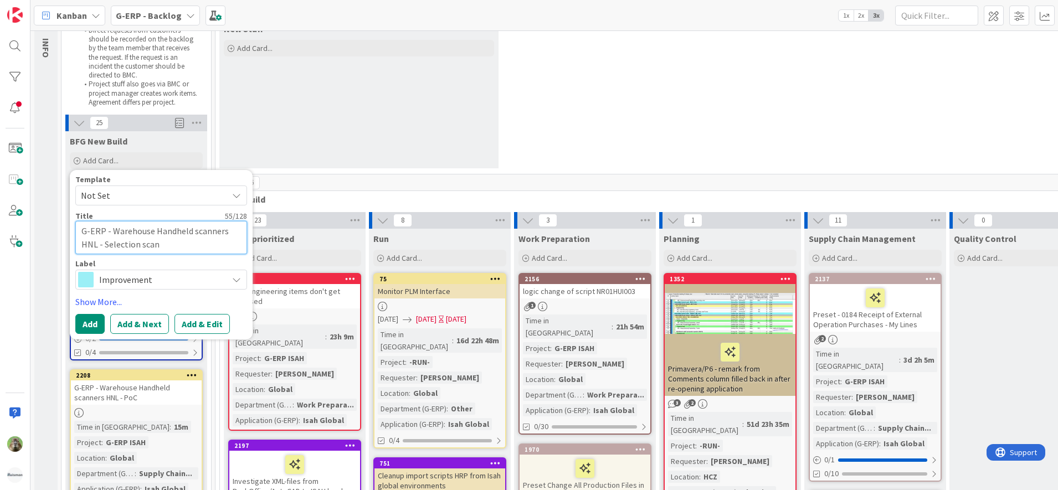
type textarea "G-ERP - Warehouse Handheld scanners HNL - Selection scann"
type textarea "x"
type textarea "G-ERP - Warehouse Handheld scanners HNL - Selection scanne"
type textarea "x"
type textarea "G-ERP - Warehouse Handheld scanners HNL - Selection scanner"
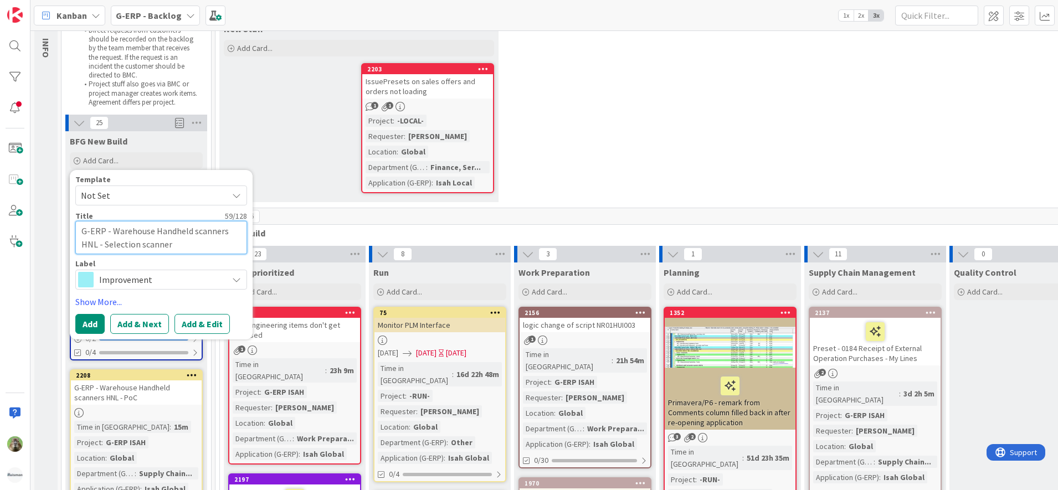
click at [165, 244] on textarea "G-ERP - Warehouse Handheld scanners HNL - Selection scanner" at bounding box center [161, 237] width 172 height 33
click at [176, 243] on textarea "G-ERP - Warehouse Handheld scanners HNL - Selection scanner" at bounding box center [161, 237] width 172 height 33
type textarea "x"
type textarea "G-ERP - Warehouse Handheld scanners HNL - Selection scanners"
click at [156, 275] on span "Improvement" at bounding box center [160, 280] width 123 height 16
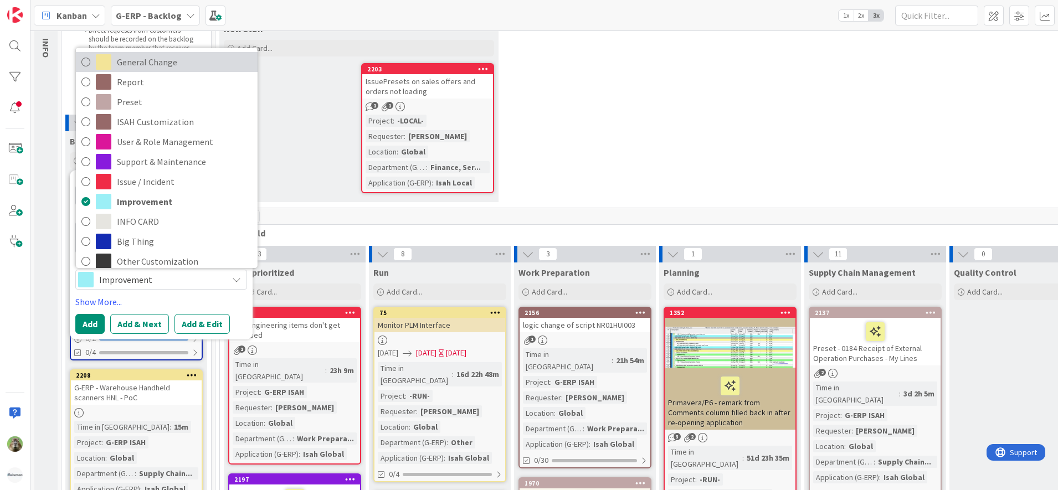
click at [183, 58] on span "General Change" at bounding box center [184, 62] width 135 height 17
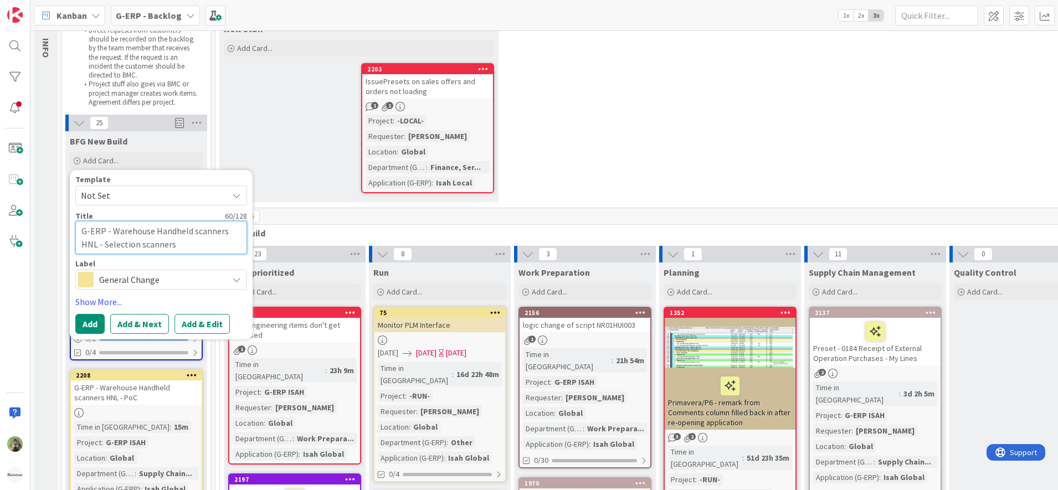
click at [184, 240] on textarea "G-ERP - Warehouse Handheld scanners HNL - Selection scanners" at bounding box center [161, 237] width 172 height 33
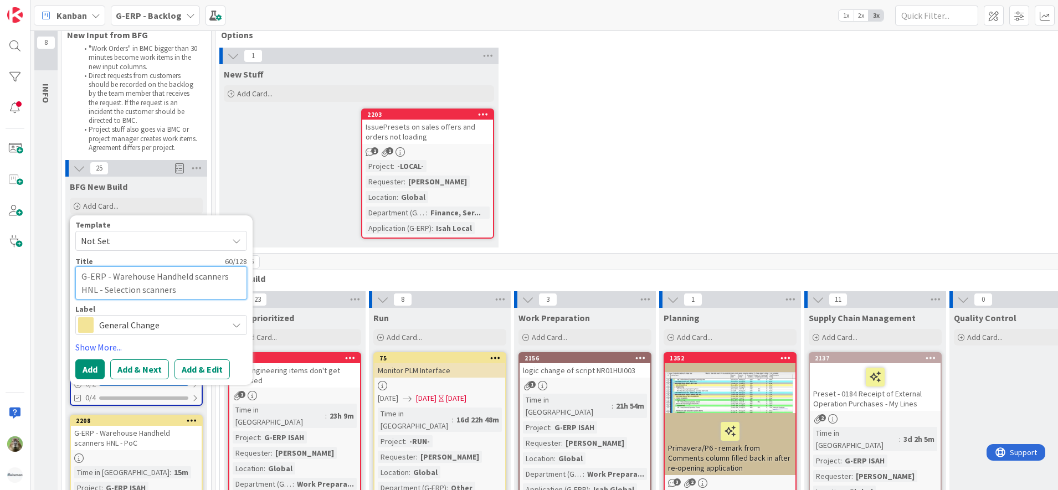
scroll to position [0, 0]
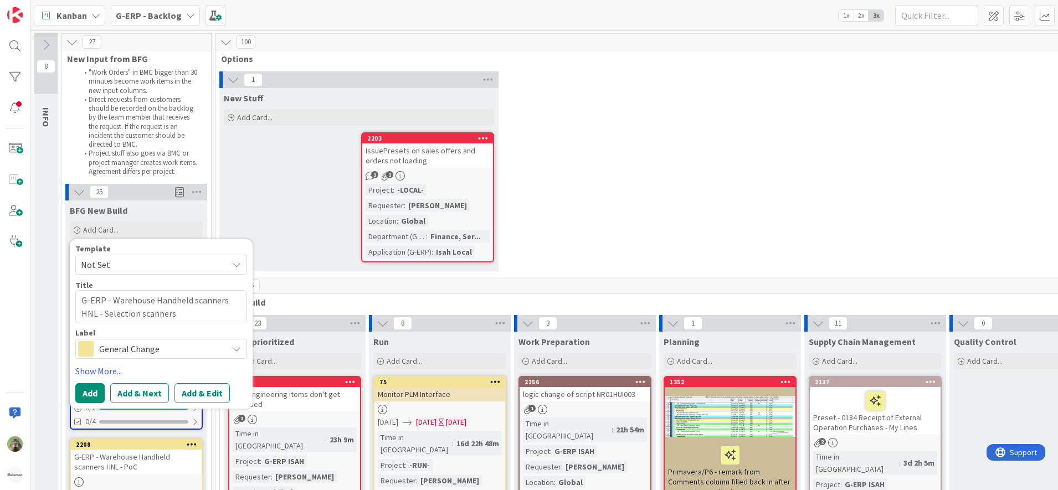
click at [158, 354] on span "General Change" at bounding box center [160, 349] width 123 height 16
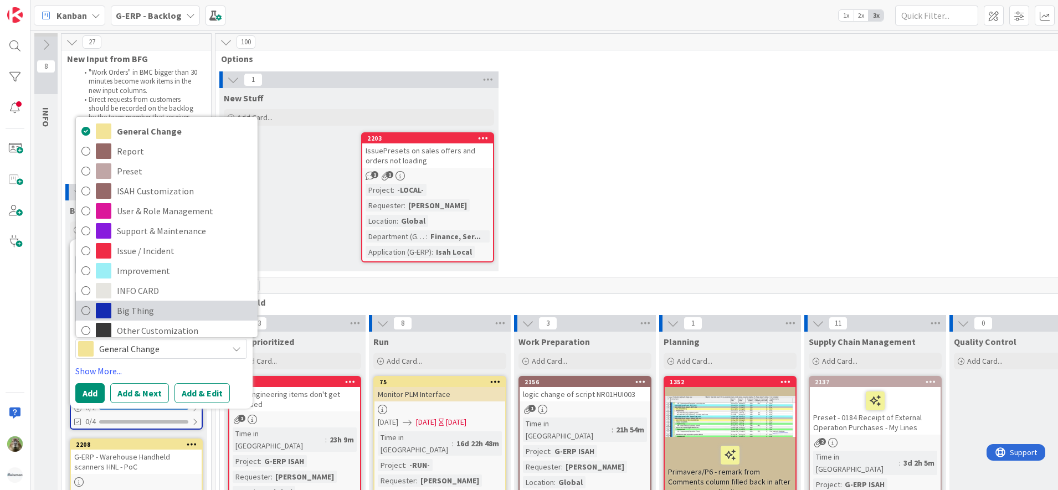
click at [158, 309] on span "Big Thing" at bounding box center [184, 310] width 135 height 17
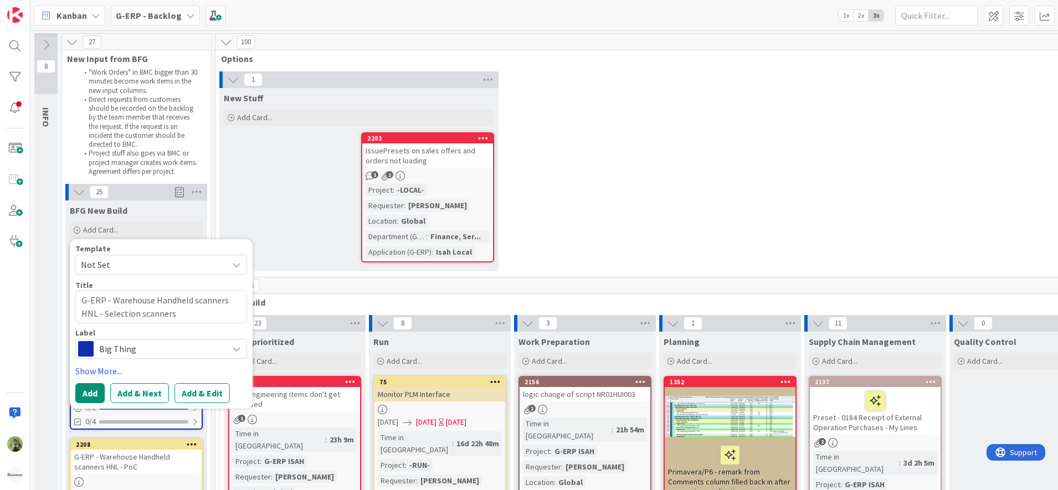
click at [147, 349] on span "Big Thing" at bounding box center [160, 349] width 123 height 16
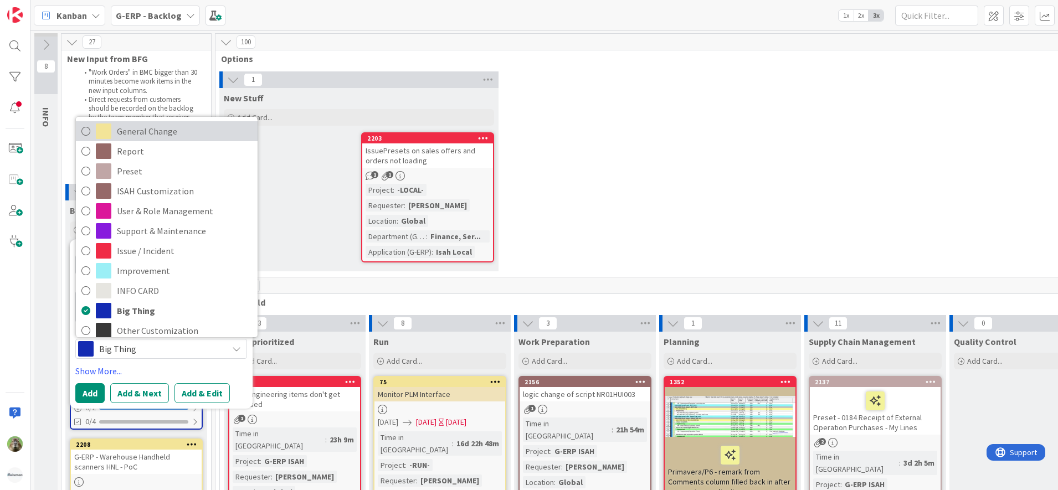
click at [154, 133] on span "General Change" at bounding box center [184, 131] width 135 height 17
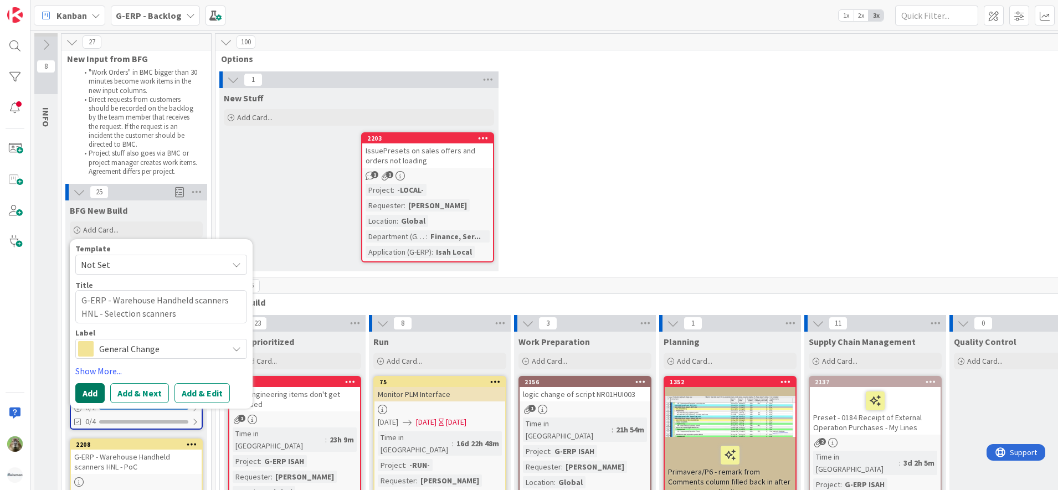
click at [97, 394] on button "Add" at bounding box center [89, 393] width 29 height 20
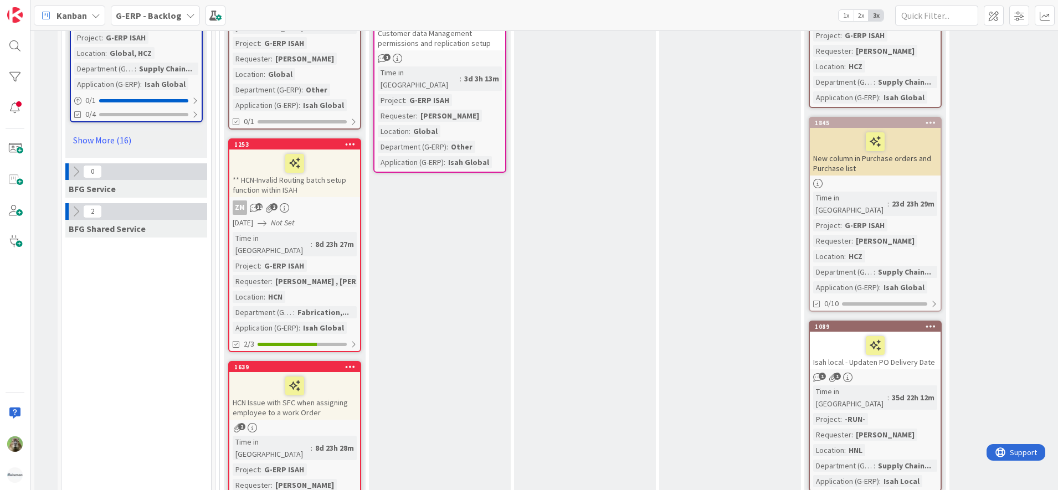
type textarea "x"
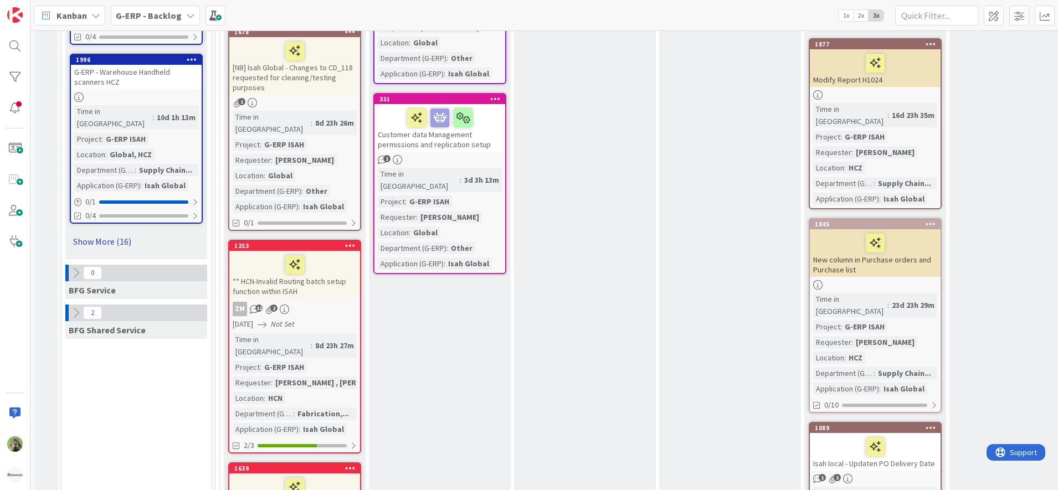
click at [121, 233] on link "Show More (16)" at bounding box center [136, 242] width 133 height 18
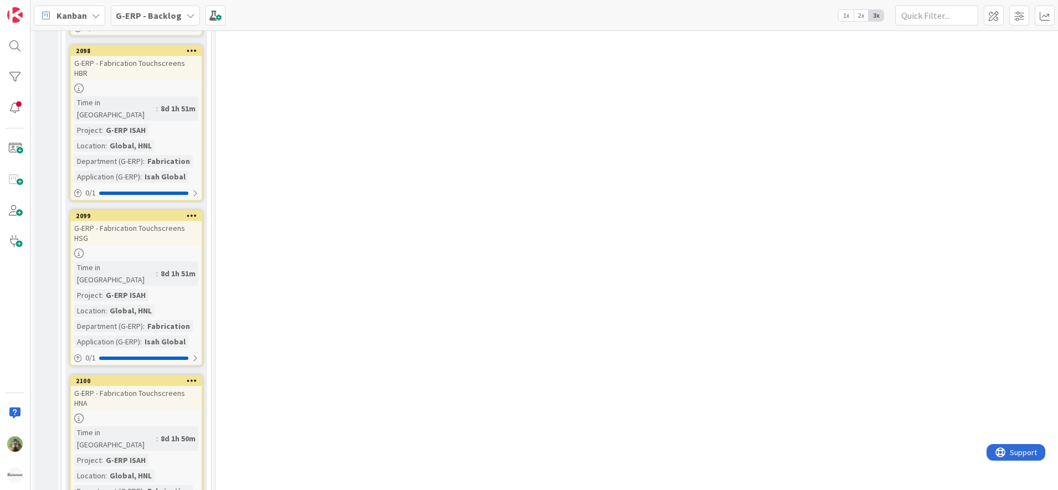
scroll to position [3739, 0]
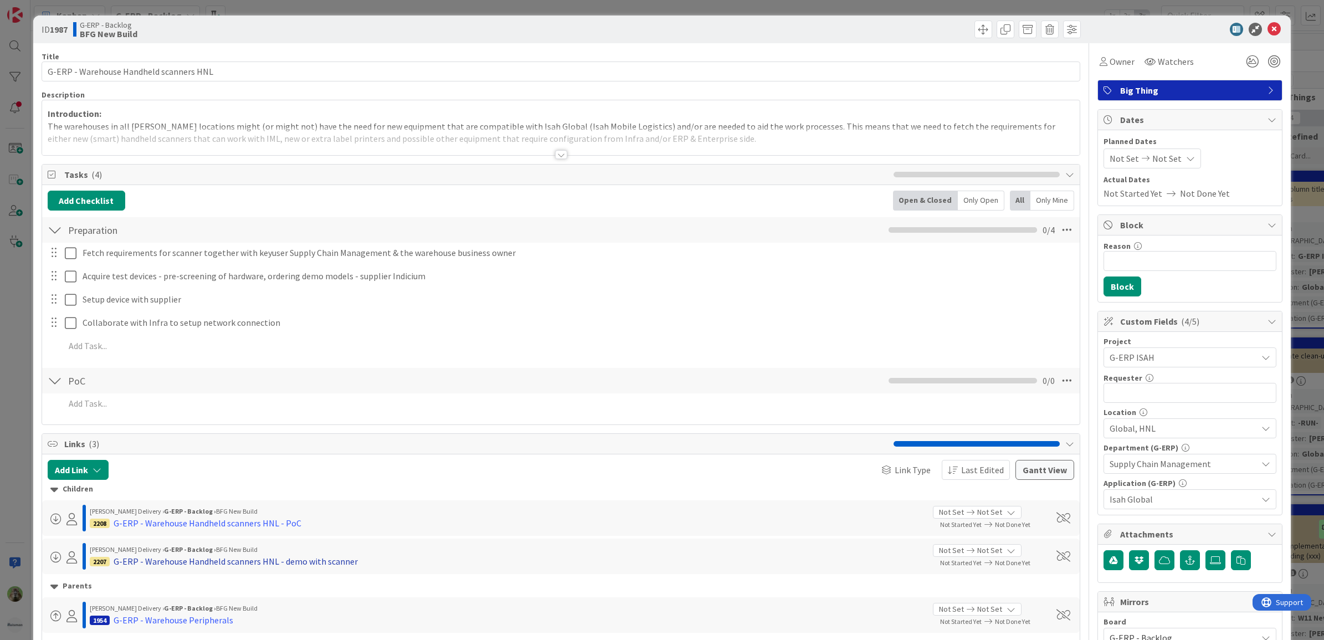
click at [292, 563] on div "G-ERP - Warehouse Handheld scanners HNL - demo with scanner" at bounding box center [236, 560] width 244 height 13
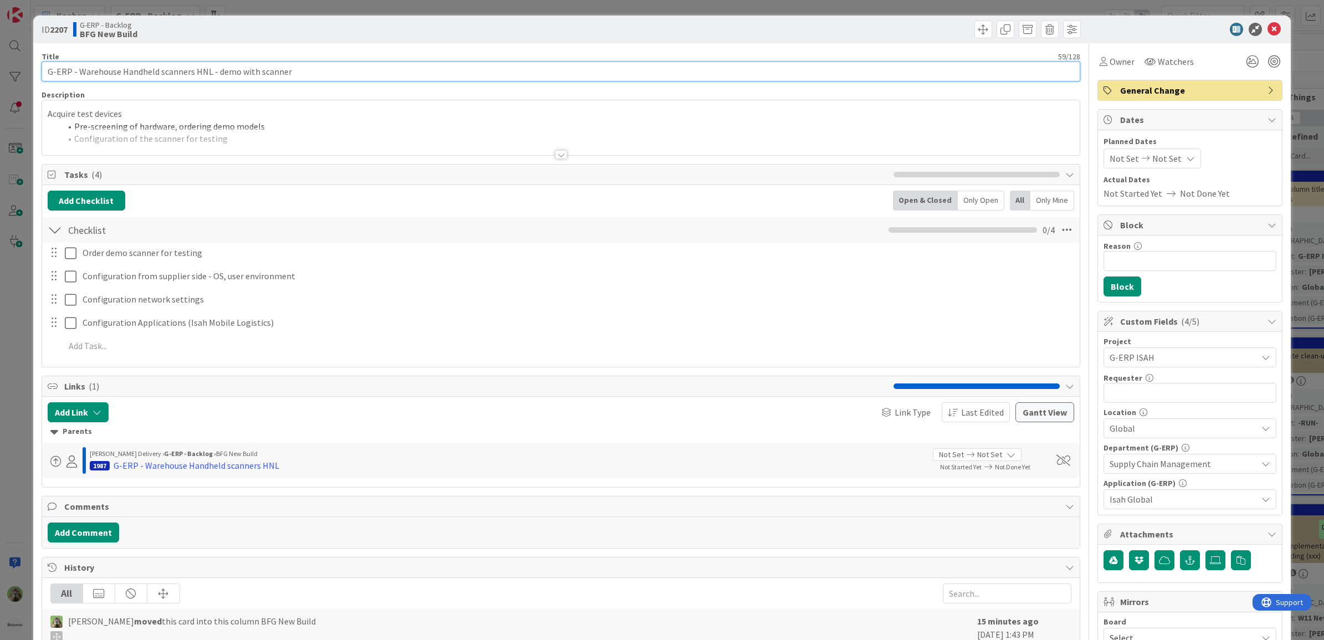
click at [244, 74] on input "G-ERP - Warehouse Handheld scanners HNL - demo with scanner" at bounding box center [561, 71] width 1039 height 20
type input "G-ERP - Warehouse Handheld scanners HNL - demo scanner"
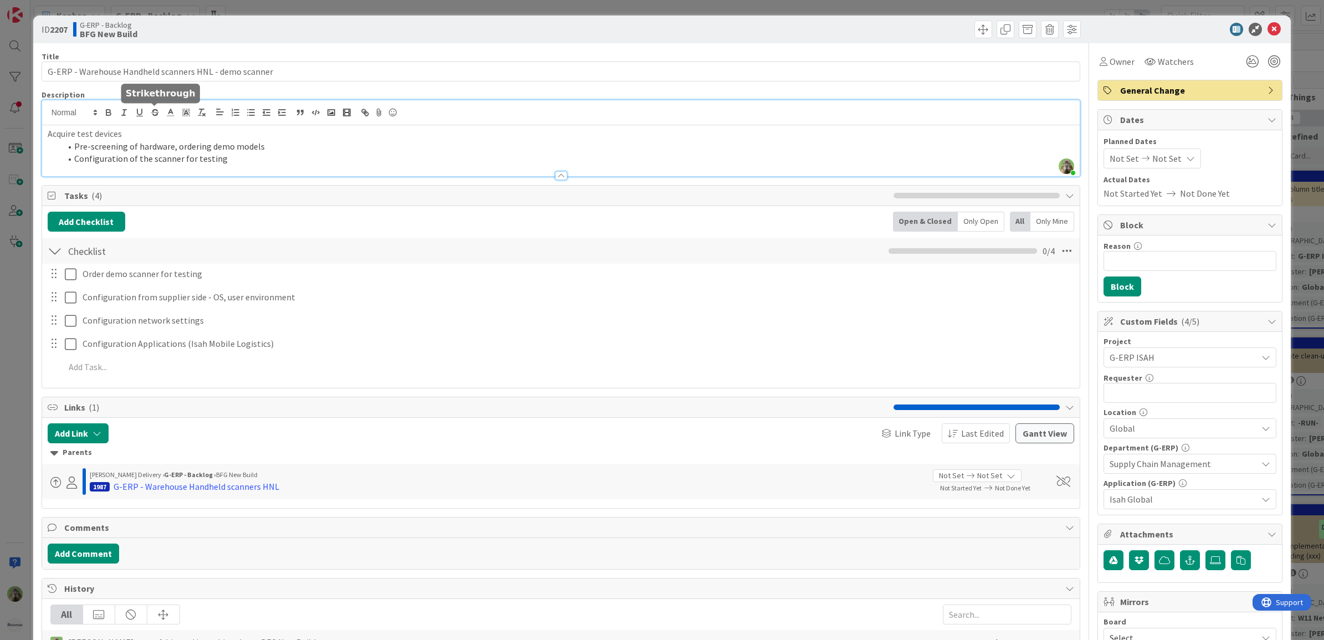
click at [148, 117] on div "[PERSON_NAME] just joined Acquire test devices Pre-screening of hardware, order…" at bounding box center [561, 138] width 1038 height 76
click at [253, 159] on li "Configuration of the scanner for testing" at bounding box center [568, 158] width 1014 height 13
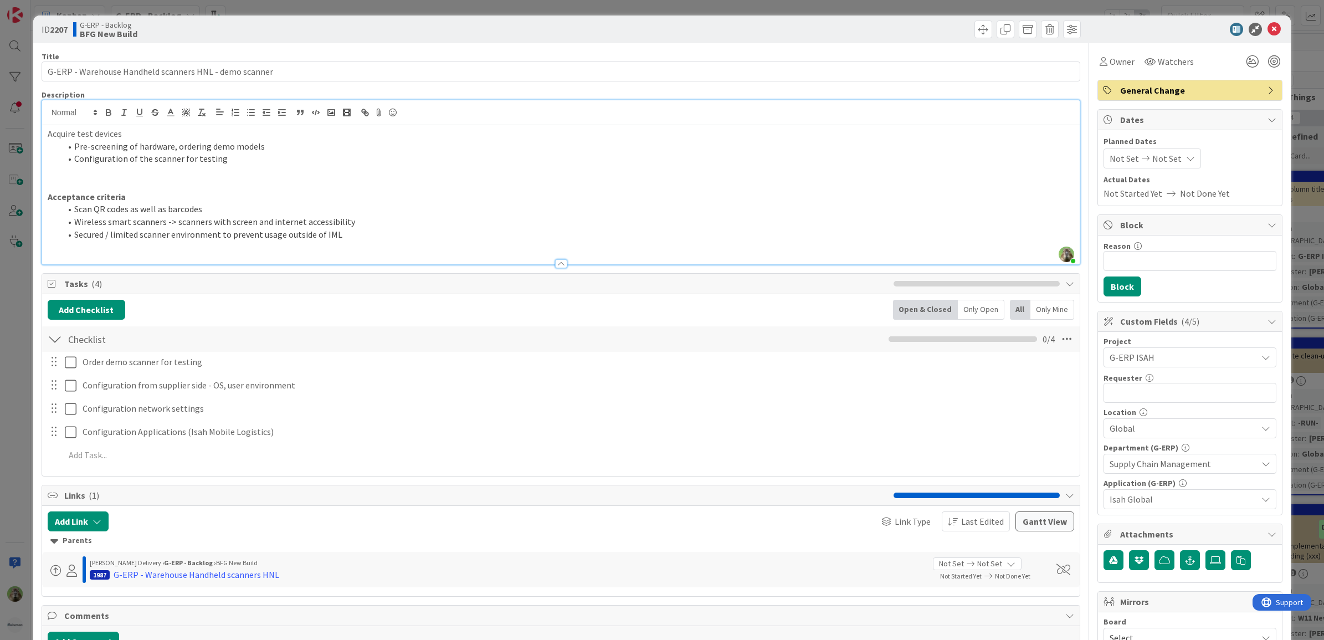
click at [148, 176] on p at bounding box center [561, 171] width 1027 height 13
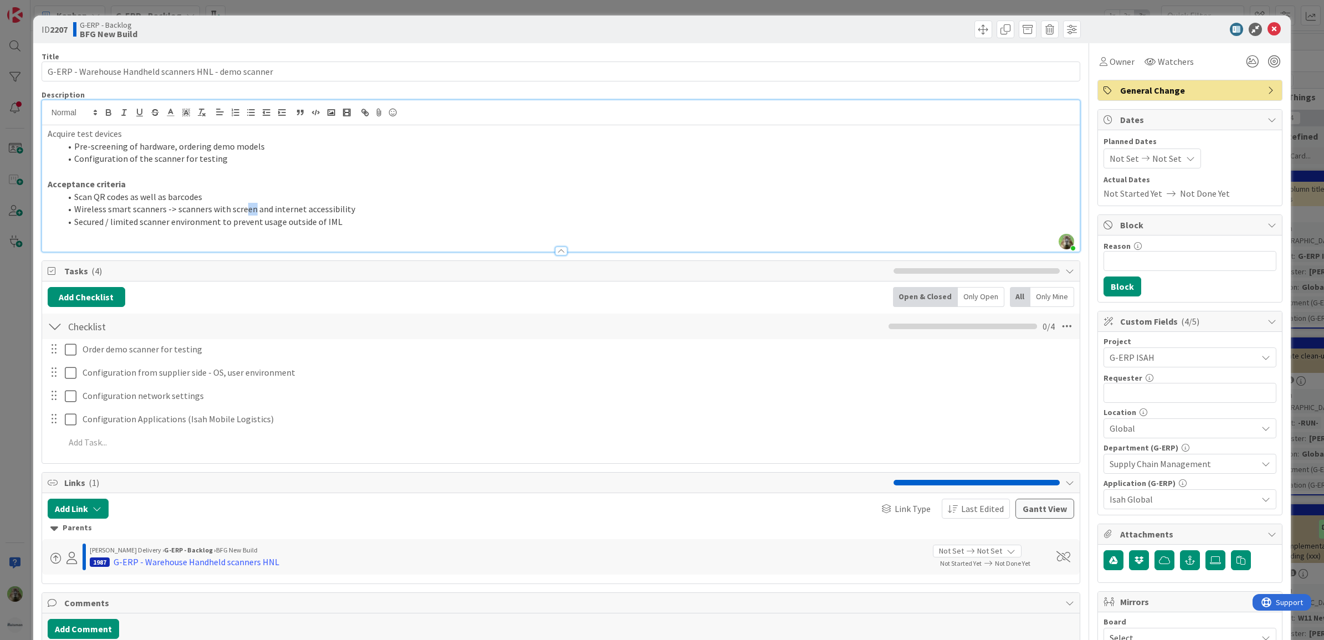
drag, startPoint x: 242, startPoint y: 206, endPoint x: 249, endPoint y: 204, distance: 8.1
click at [249, 204] on li "Wireless smart scanners -> scanners with screen and internet accessibility" at bounding box center [568, 209] width 1014 height 13
click at [250, 204] on li "Wireless smart scanners -> scanners with screen and internet accessibility" at bounding box center [568, 209] width 1014 height 13
click at [355, 219] on li "Secured / limited scanner environment to prevent usage outside of IML" at bounding box center [568, 221] width 1014 height 13
click at [17, 484] on div "ID 2207 G-ERP - Backlog BFG New Build Title 54 / 128 G-ERP - Warehouse Handheld…" at bounding box center [662, 320] width 1324 height 640
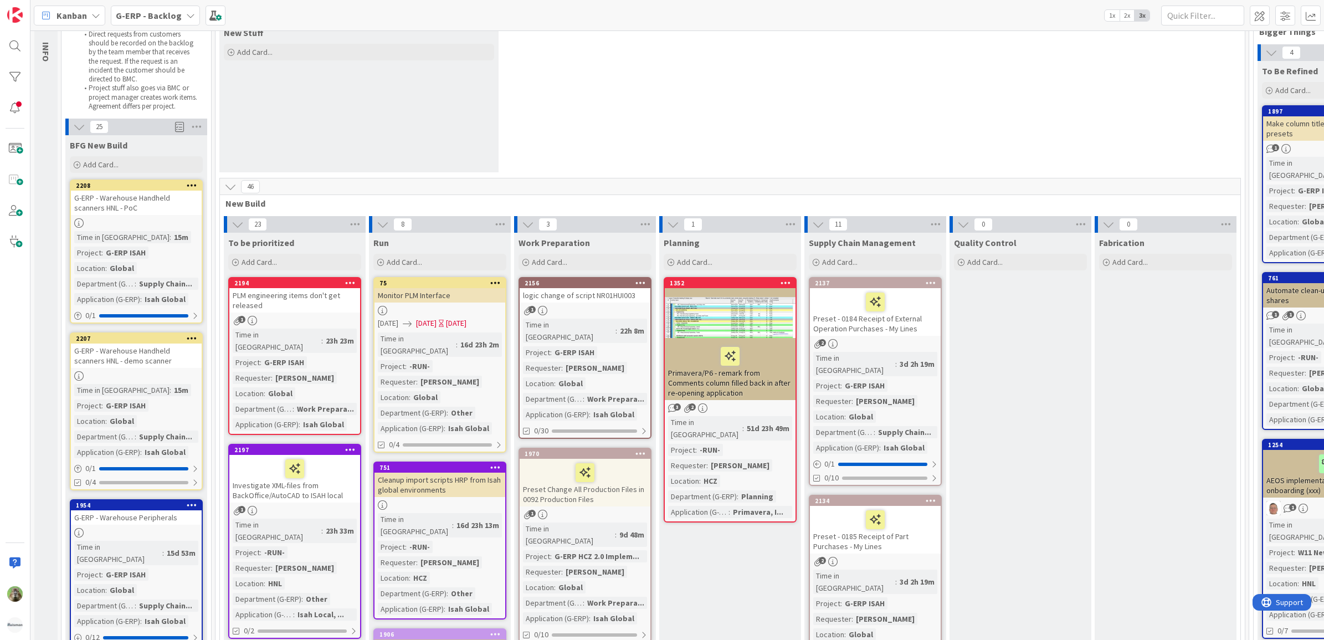
scroll to position [138, 0]
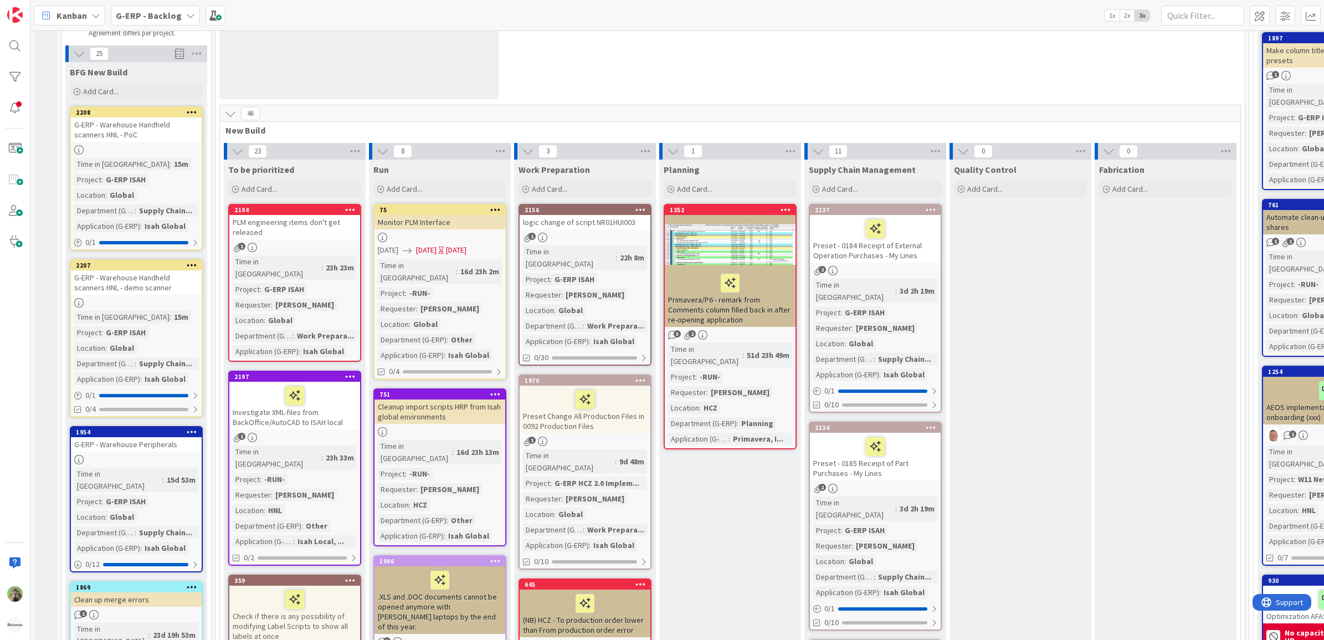
click at [136, 450] on div "1954 G-ERP - Warehouse Peripherals Time in Column : 15d 53m Project : G-ERP ISA…" at bounding box center [136, 499] width 133 height 146
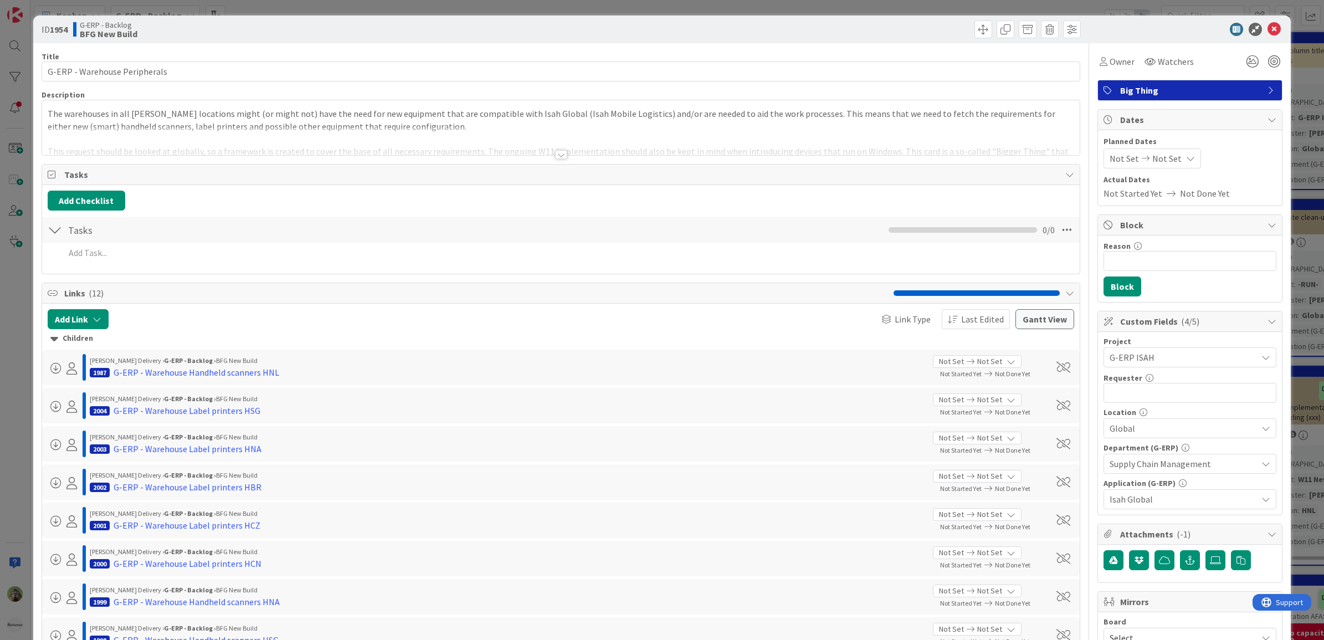
click at [497, 135] on div at bounding box center [561, 141] width 1038 height 28
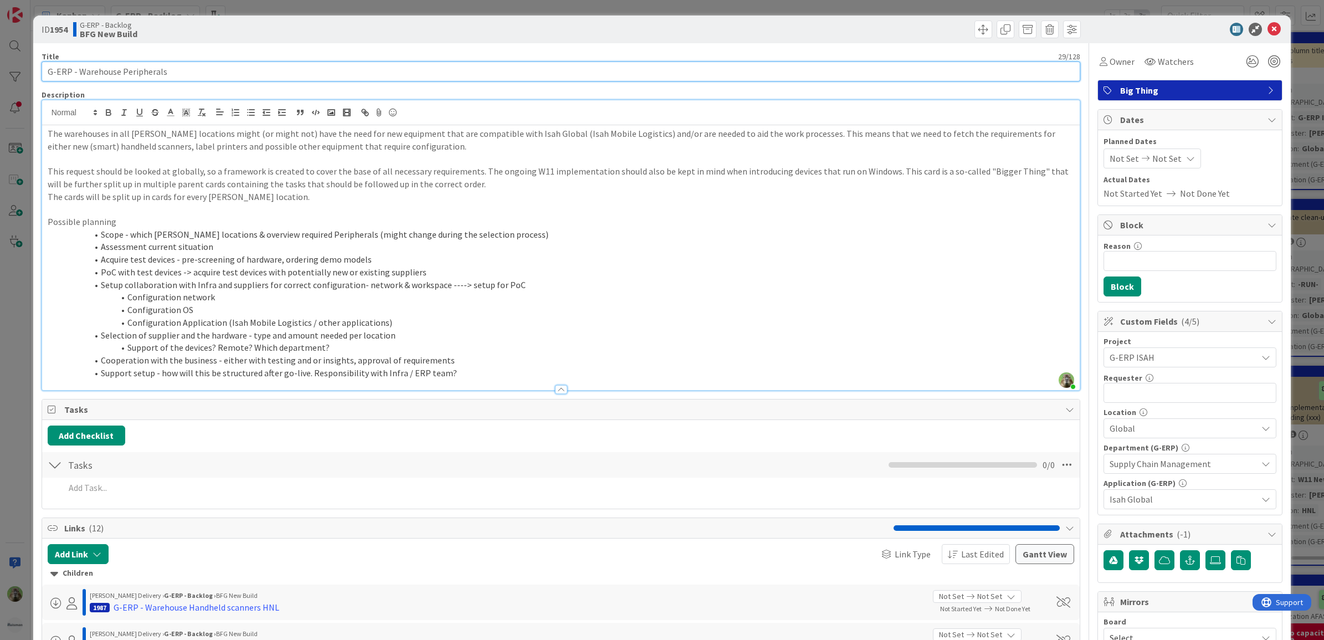
click at [290, 70] on input "G-ERP - Warehouse Peripherals" at bounding box center [561, 71] width 1039 height 20
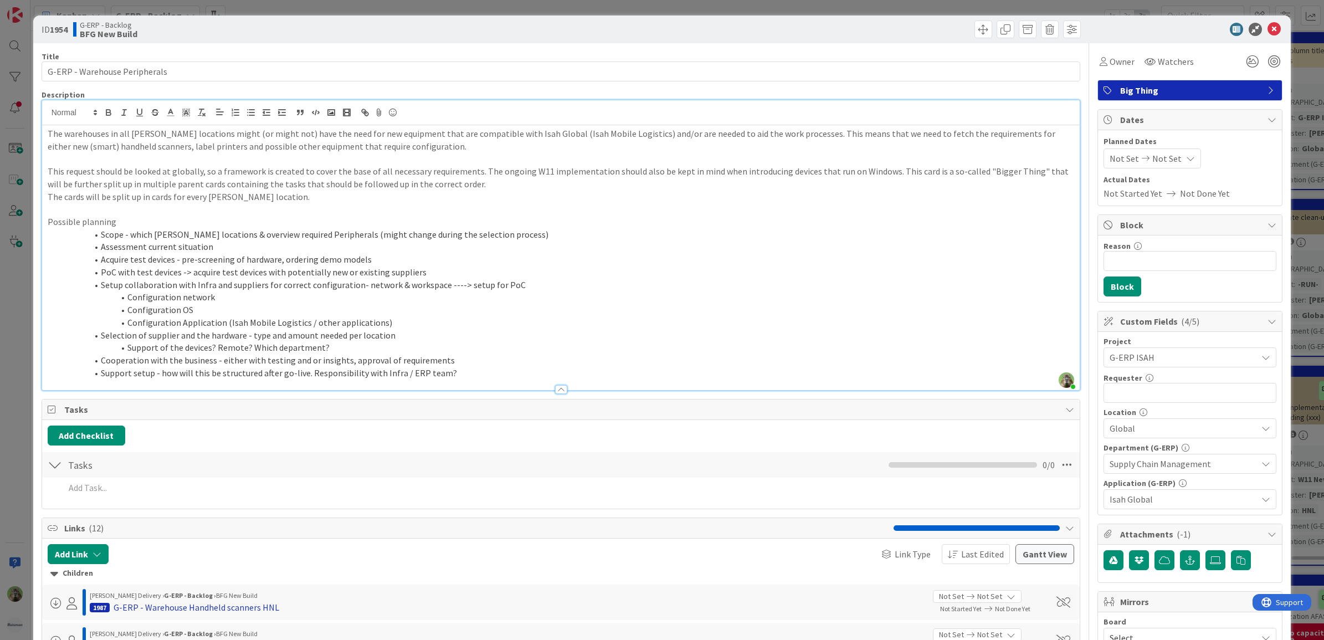
click at [254, 607] on div "G-ERP - Warehouse Handheld scanners HNL" at bounding box center [197, 606] width 166 height 13
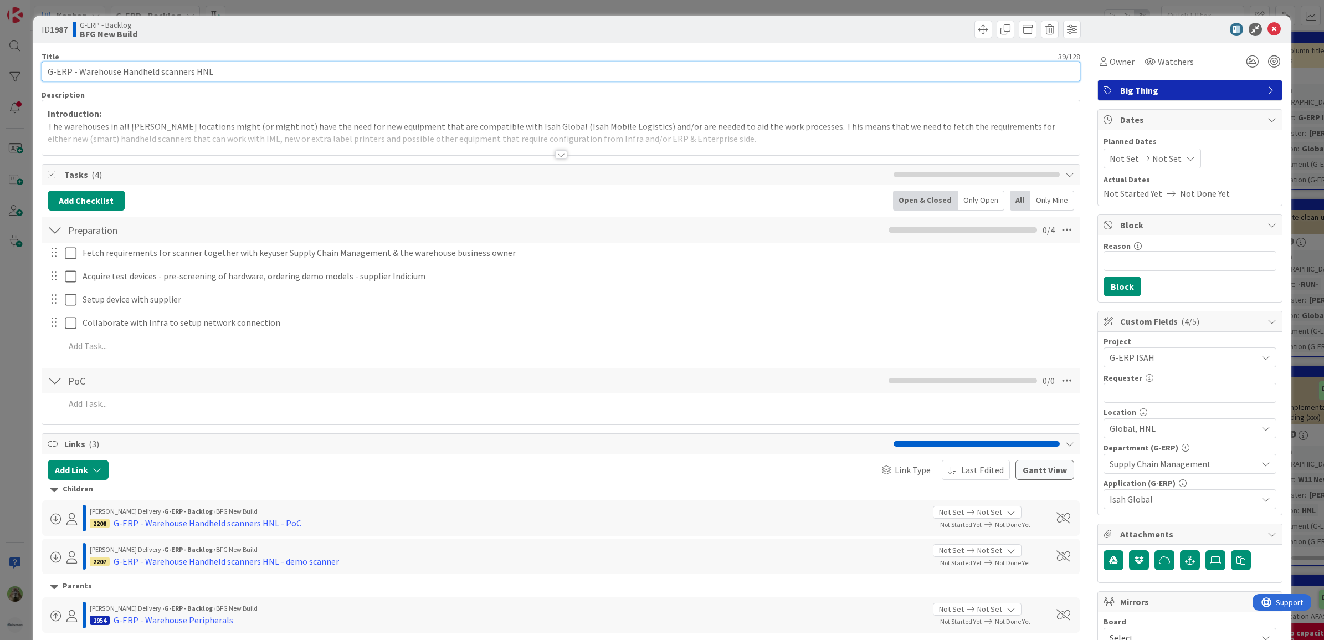
click at [366, 78] on input "G-ERP - Warehouse Handheld scanners HNL" at bounding box center [561, 71] width 1039 height 20
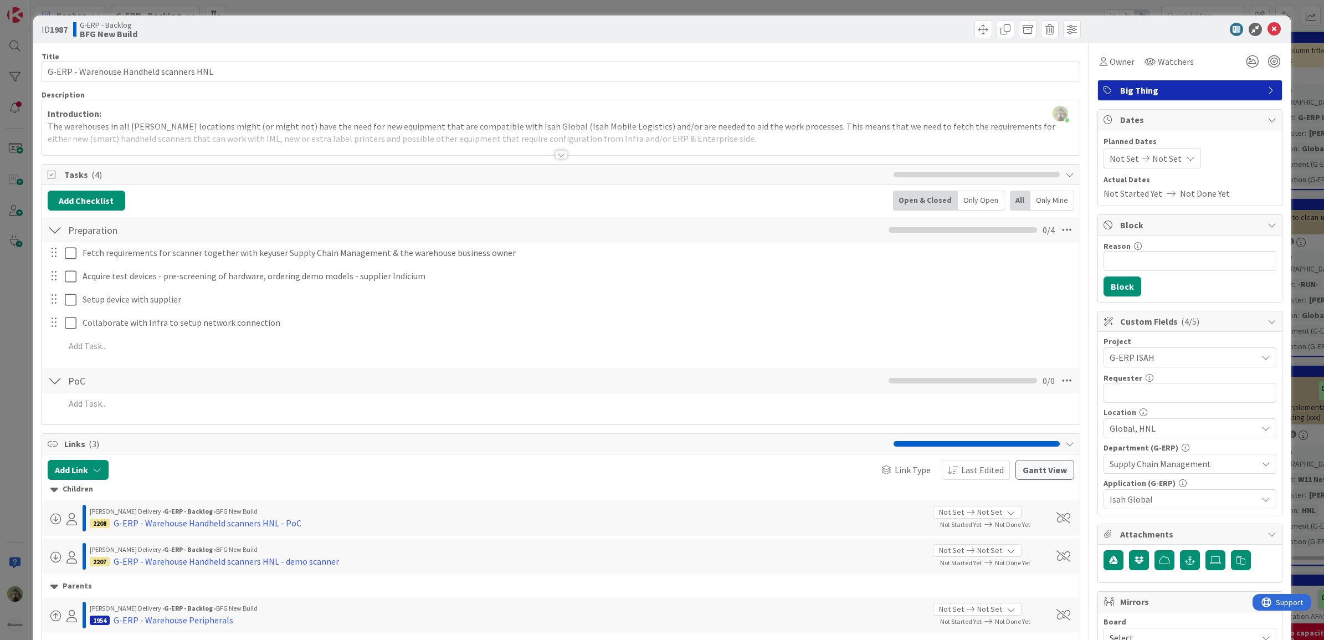
click at [281, 135] on div at bounding box center [561, 141] width 1038 height 28
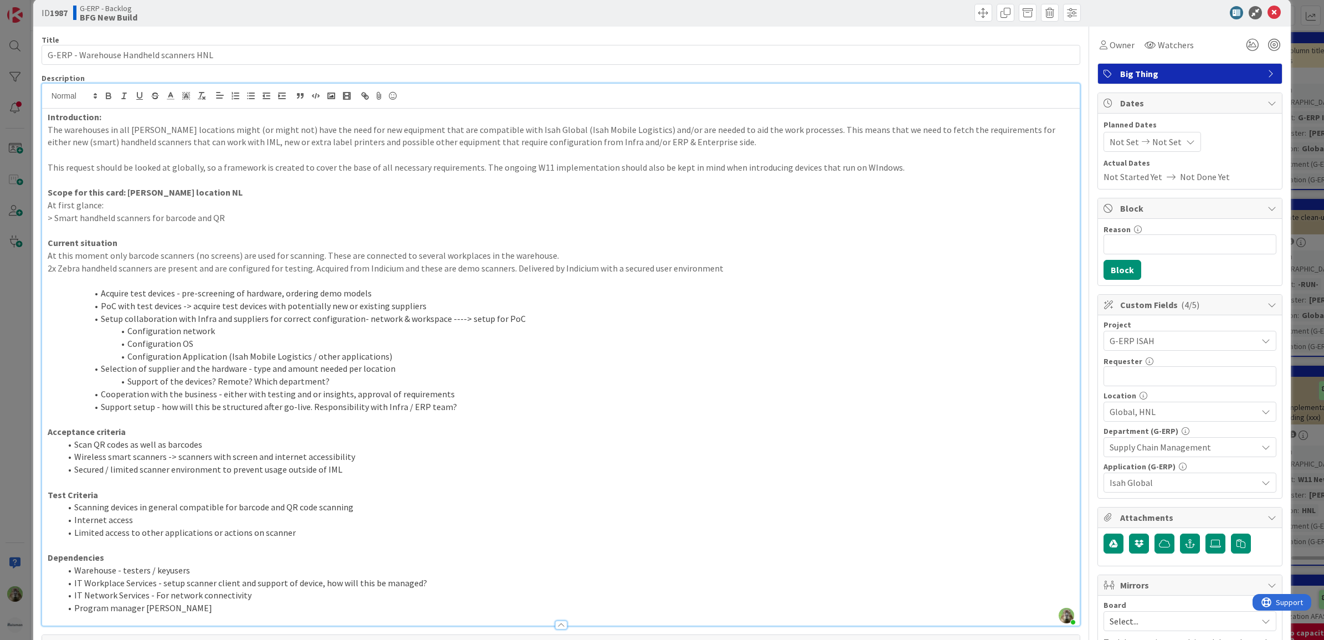
scroll to position [69, 0]
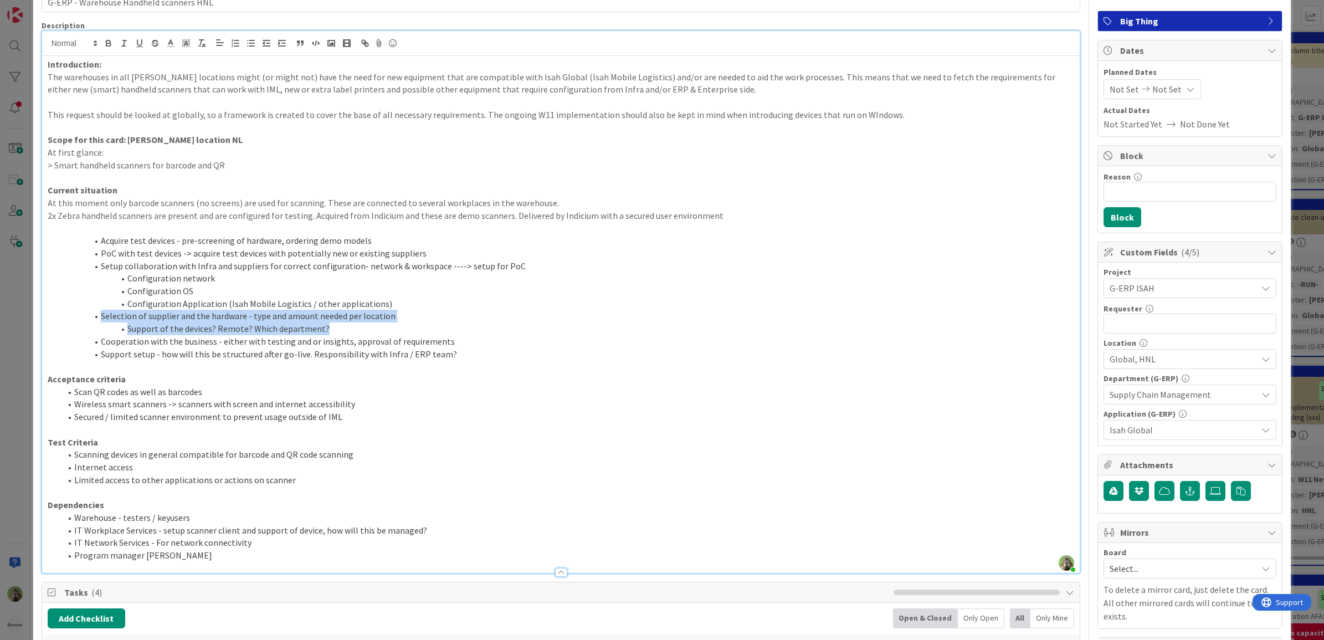
drag, startPoint x: 345, startPoint y: 333, endPoint x: 99, endPoint y: 317, distance: 247.0
click at [99, 317] on ol "Acquire test devices - pre-screening of hardware, ordering demo models PoC with…" at bounding box center [561, 297] width 1027 height 126
copy ol "Selection of supplier and the hardware - type and amount needed per location Su…"
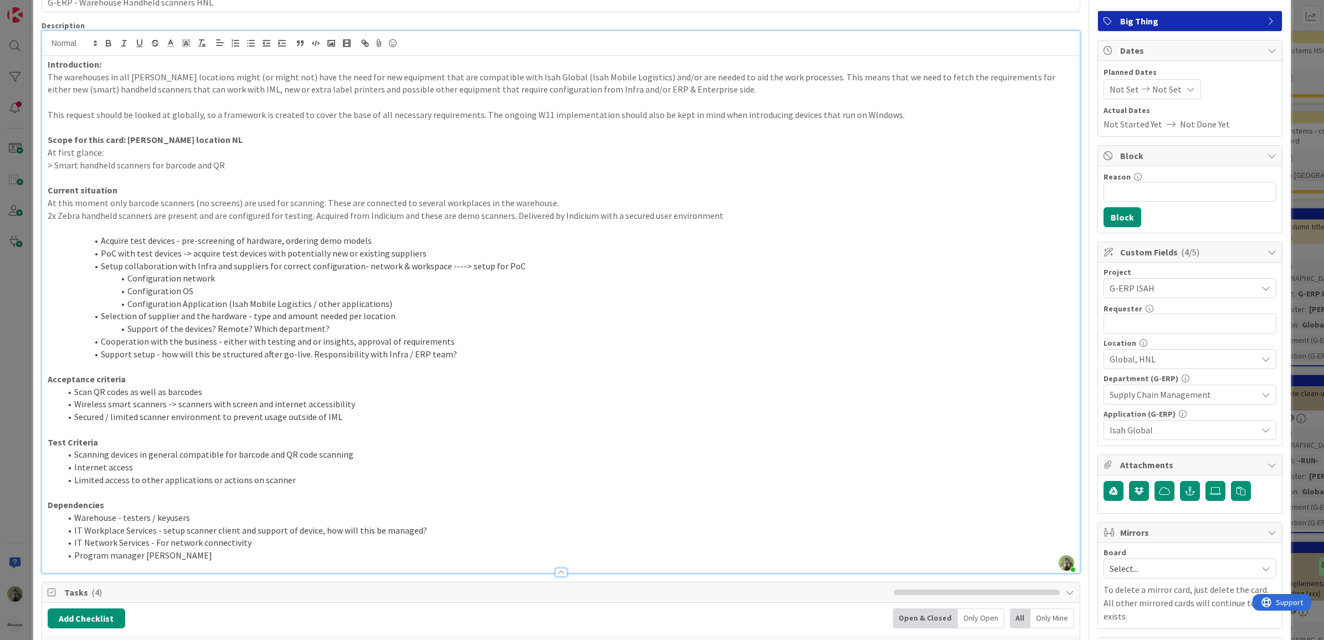
click at [528, 309] on li "Configuration Application (Isah Mobile Logistics / other applications)" at bounding box center [568, 303] width 1014 height 13
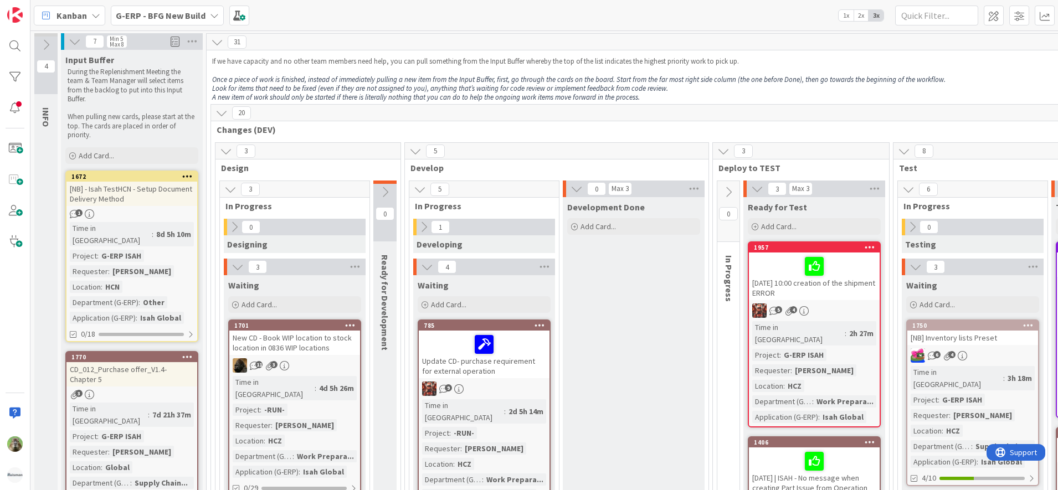
click at [160, 16] on b "G-ERP - BFG New Build" at bounding box center [161, 15] width 90 height 11
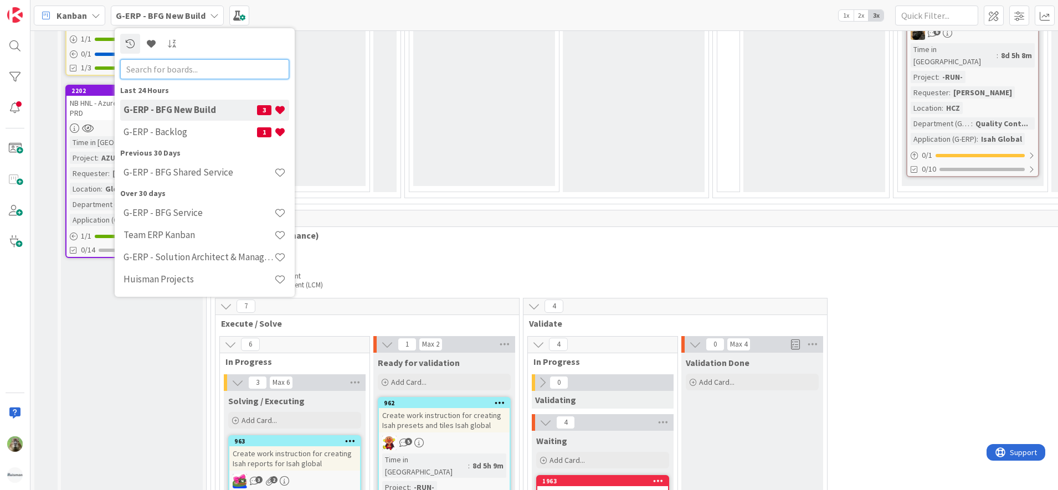
scroll to position [1523, 0]
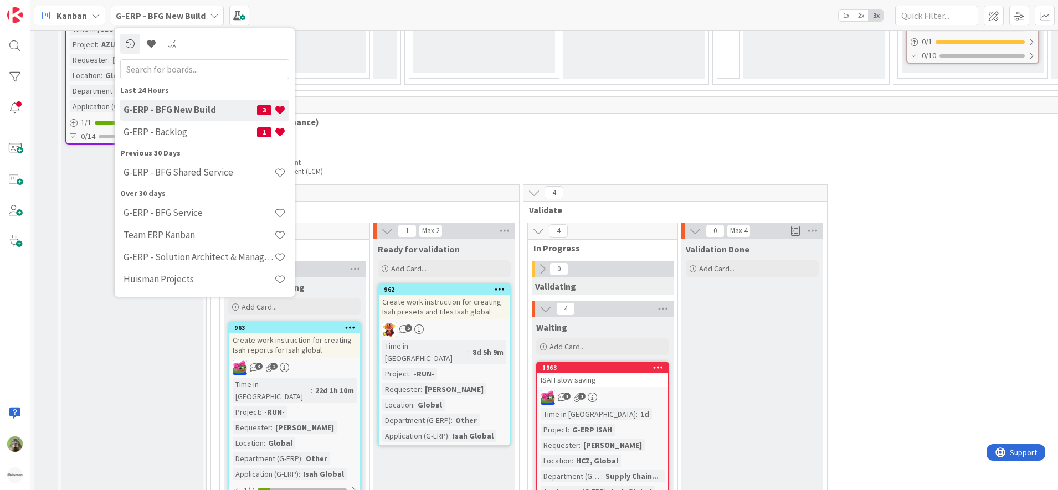
click at [452, 295] on div "Create work instruction for creating Isah presets and tiles Isah global" at bounding box center [444, 307] width 131 height 24
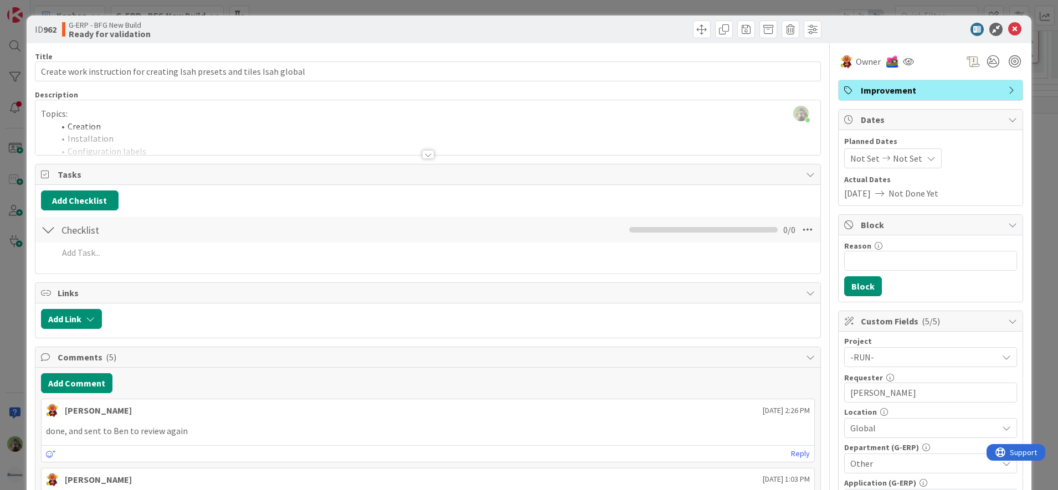
click at [7, 292] on div "ID 962 G-ERP - BFG New Build Ready for validation Title 71 / 128 Create work in…" at bounding box center [529, 245] width 1058 height 490
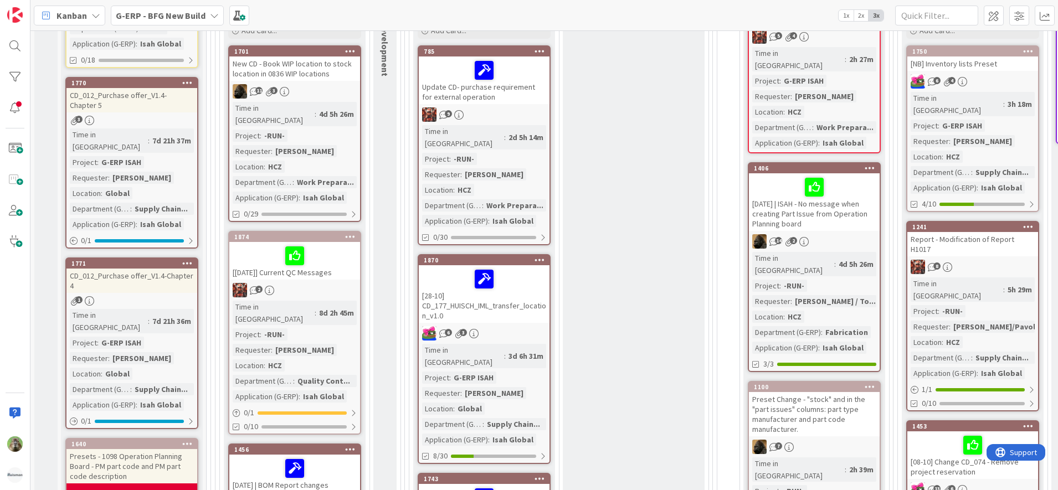
scroll to position [277, 0]
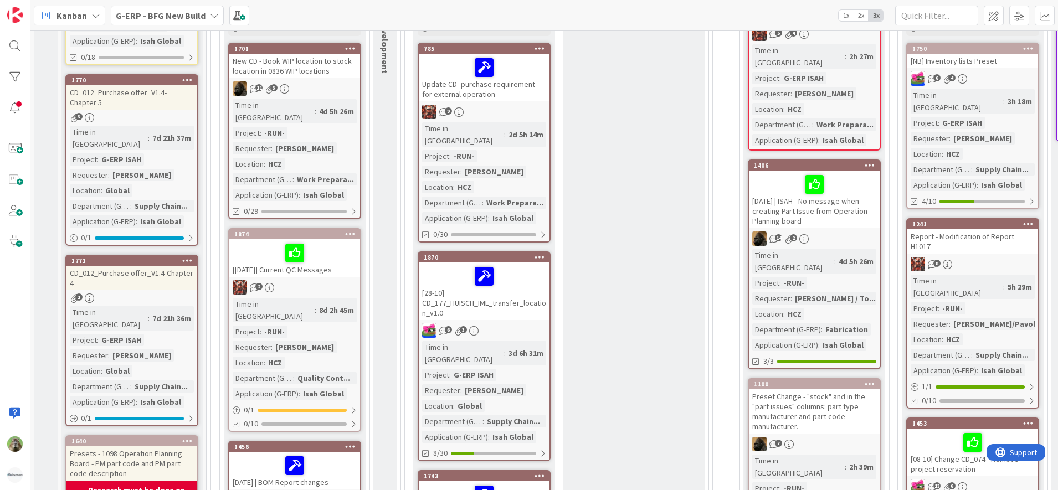
click at [973, 434] on div "[08-10] Change CD_074 - Remove project reservation" at bounding box center [972, 453] width 131 height 48
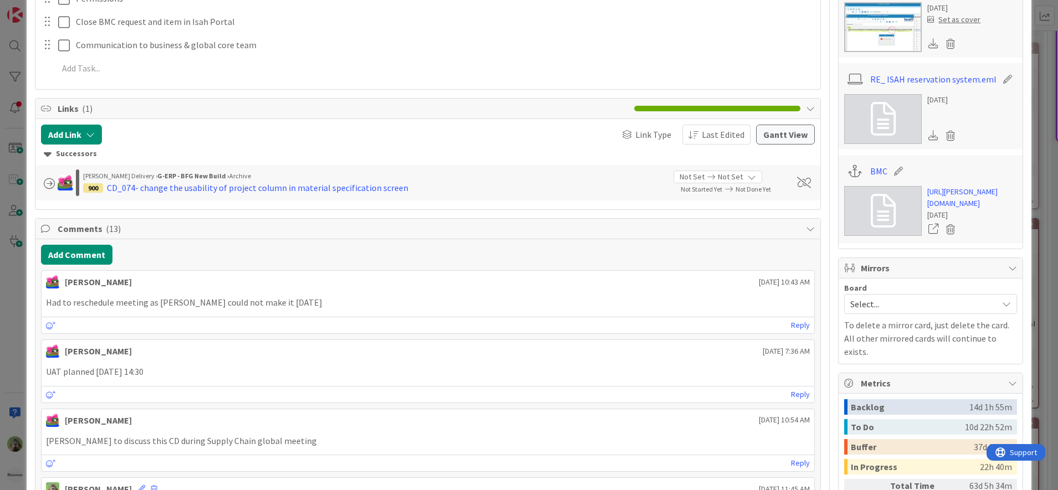
click at [20, 380] on div "ID 1453 G-ERP - BFG New Build Waiting Title 50 / 128 [08-10] Change CD_074 - Re…" at bounding box center [529, 245] width 1058 height 490
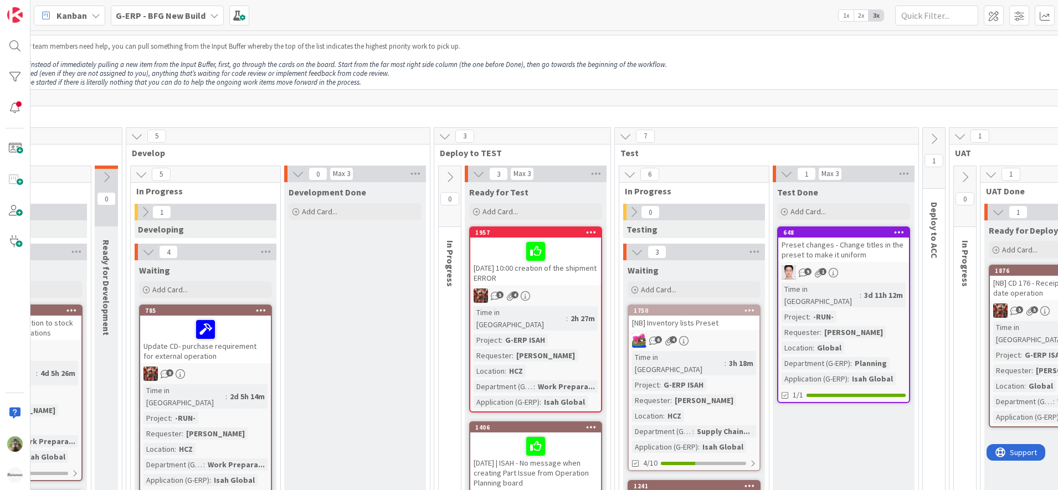
scroll to position [0, 279]
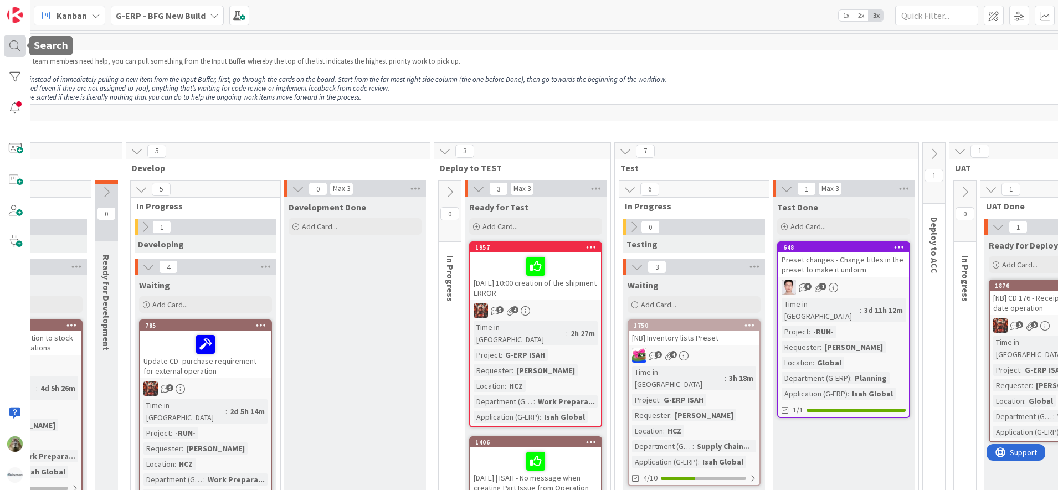
click at [20, 47] on div at bounding box center [15, 46] width 22 height 22
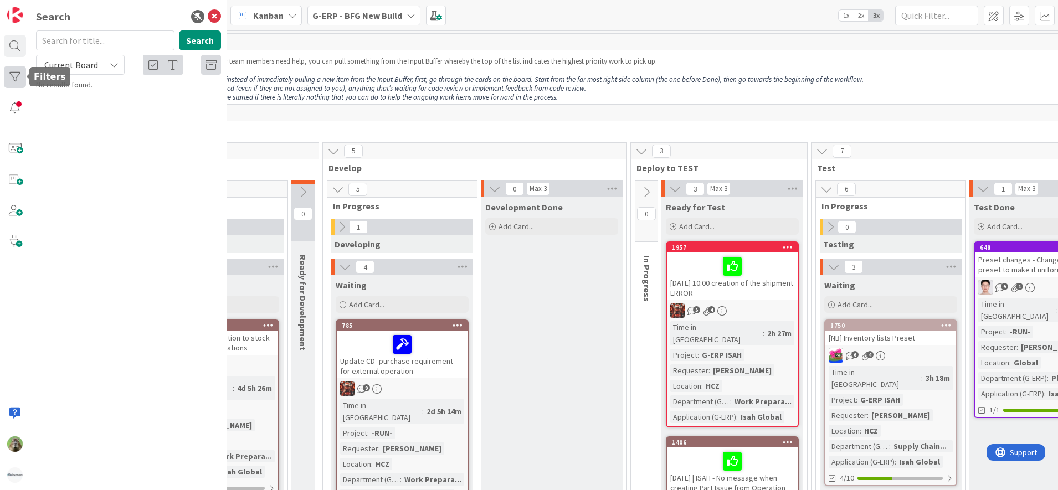
click at [17, 78] on div at bounding box center [15, 77] width 22 height 22
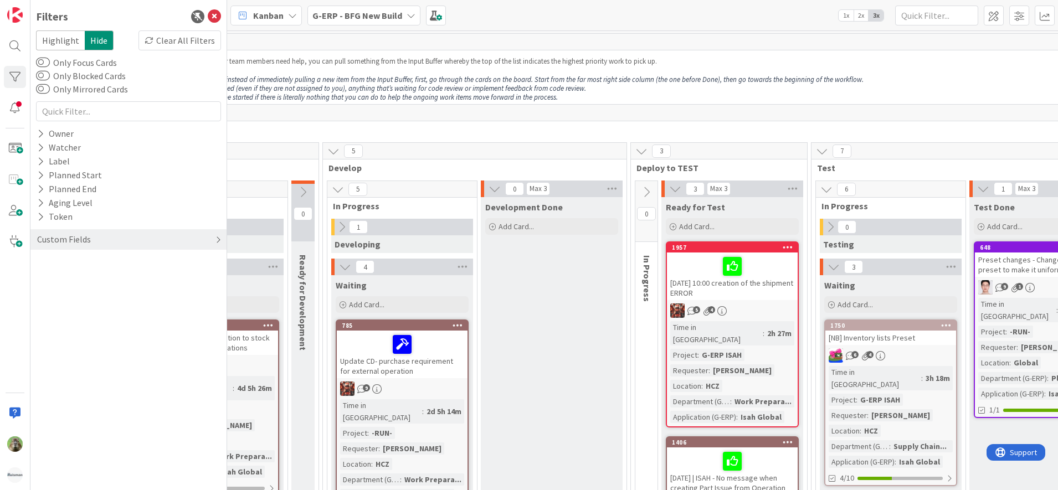
click at [115, 243] on div "Custom Fields" at bounding box center [128, 239] width 196 height 20
click at [126, 276] on div "Requester" at bounding box center [128, 276] width 196 height 14
click at [100, 133] on div "Owner" at bounding box center [128, 134] width 196 height 14
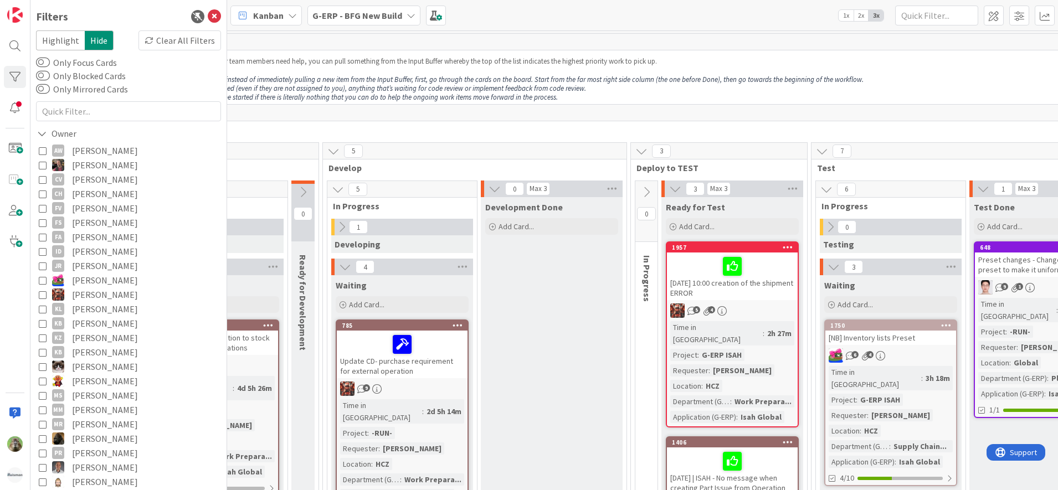
click at [104, 285] on span "Jakub Král" at bounding box center [105, 280] width 66 height 14
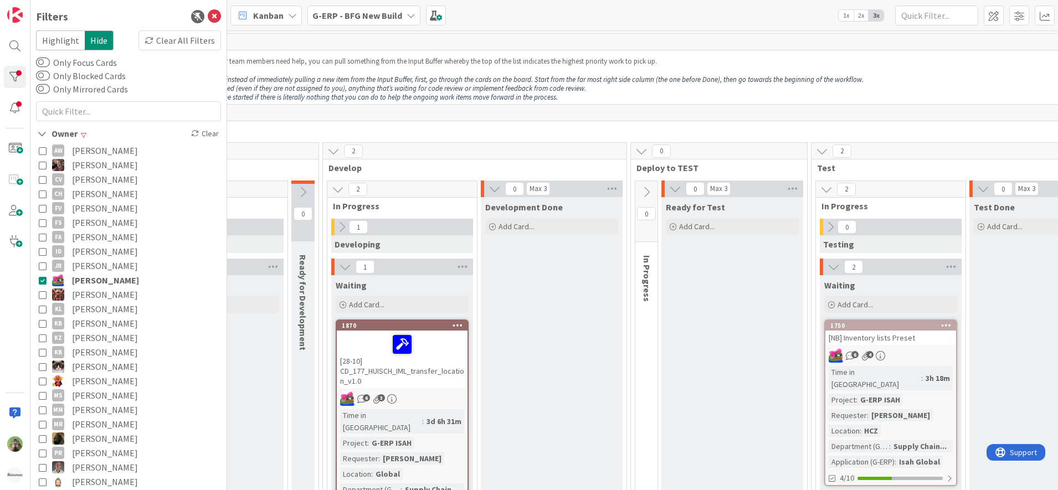
click at [895, 80] on p "Once a piece of work is finished, instead of immediately pulling a new item fro…" at bounding box center [732, 79] width 1204 height 9
click at [208, 14] on icon at bounding box center [214, 16] width 13 height 13
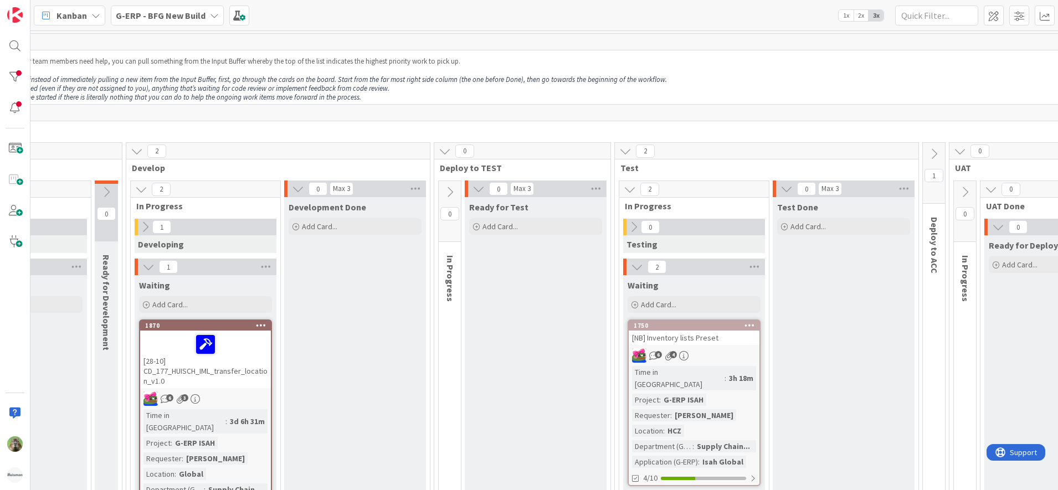
click at [264, 374] on div "[28-10] CD_177_HUISCH_IML_transfer_location_v1.0" at bounding box center [205, 360] width 131 height 58
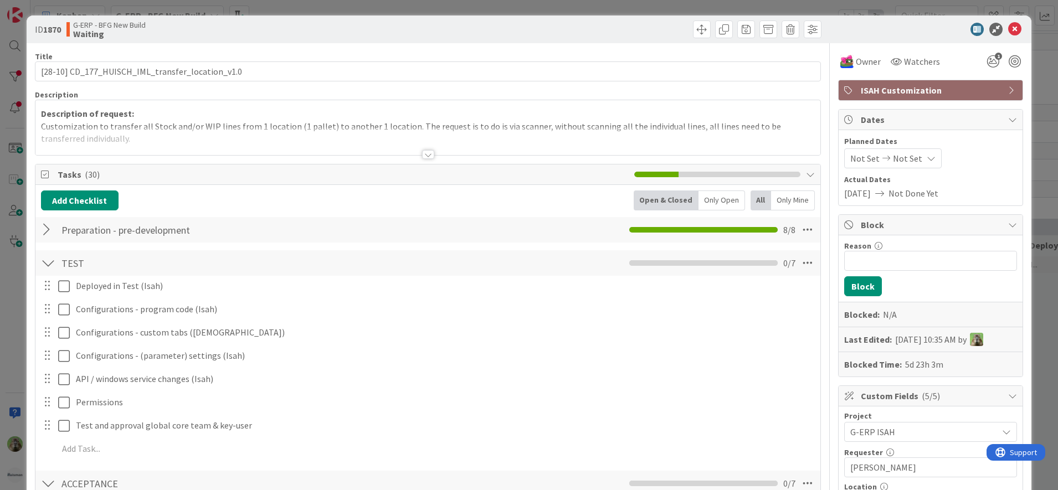
click at [12, 317] on div "ID 1870 G-ERP - BFG New Build Waiting Title 48 / 128 [28-10] CD_177_HUISCH_IML_…" at bounding box center [529, 245] width 1058 height 490
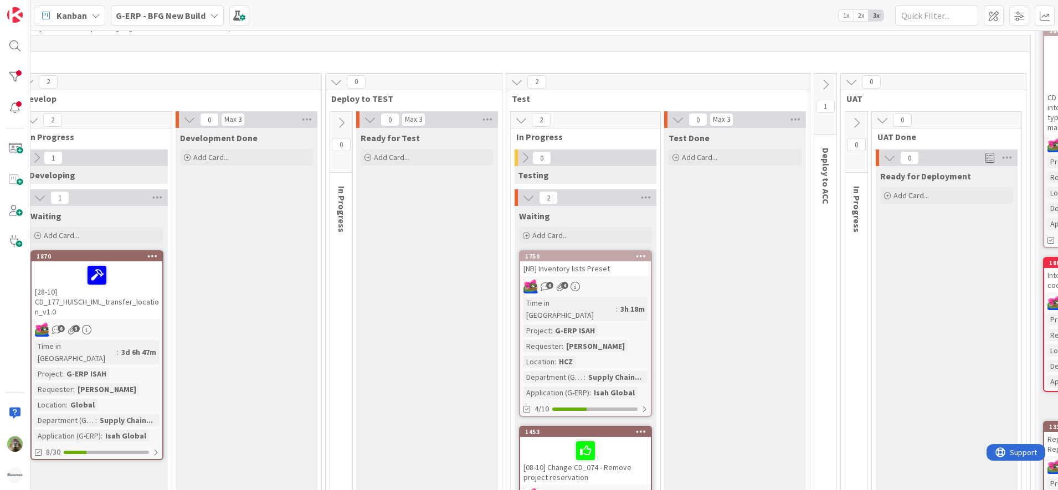
scroll to position [69, 390]
click at [797, 456] on div "Test Done Add Card..." at bounding box center [732, 477] width 142 height 698
drag, startPoint x: 793, startPoint y: 478, endPoint x: 806, endPoint y: 487, distance: 15.5
click at [795, 480] on div "0 INFO This column can be used for informational tickets that will not move acr…" at bounding box center [543, 260] width 1027 height 460
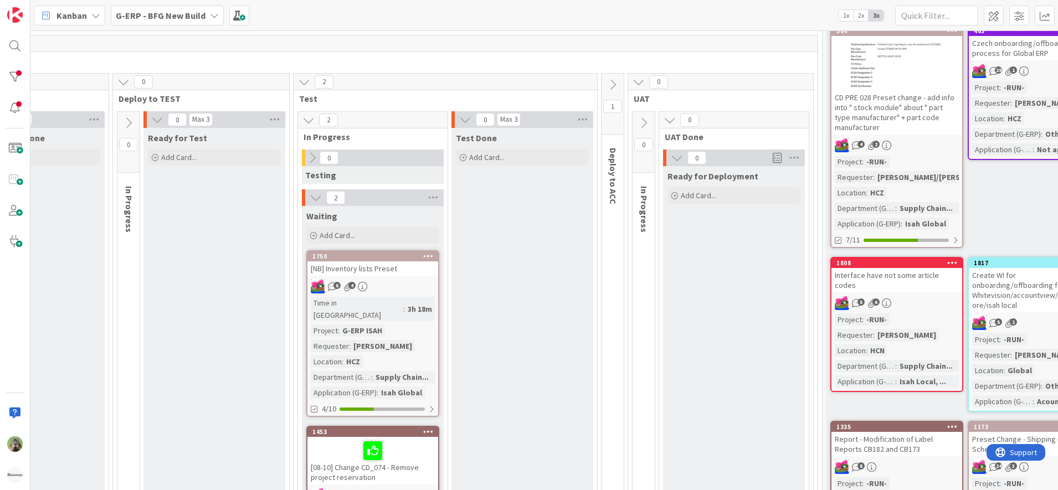
scroll to position [69, 597]
click at [395, 263] on div "[NB] Inventory lists Preset" at bounding box center [375, 268] width 131 height 14
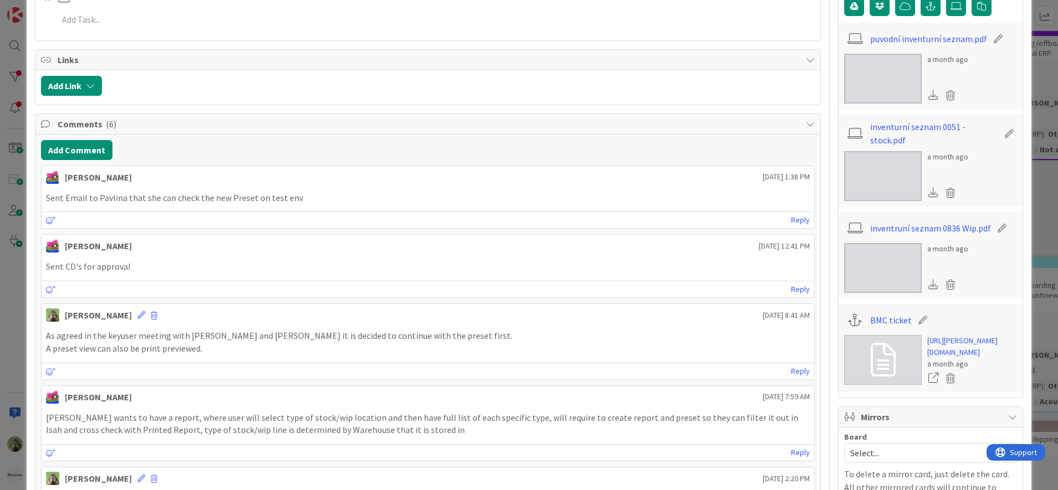
scroll to position [762, 0]
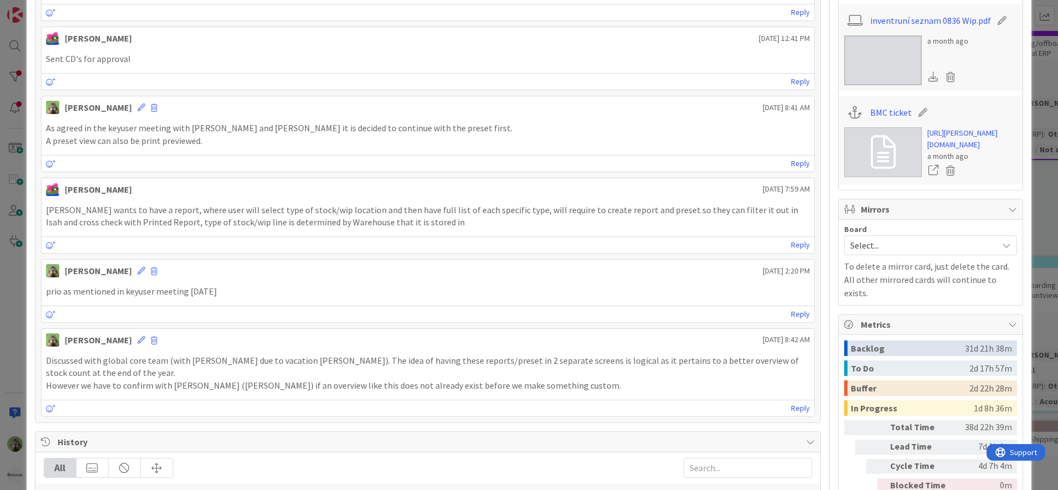
click at [3, 306] on div "ID 1750 G-ERP - BFG New Build Waiting Title 27 / 128 [NB] Inventory lists Prese…" at bounding box center [529, 245] width 1058 height 490
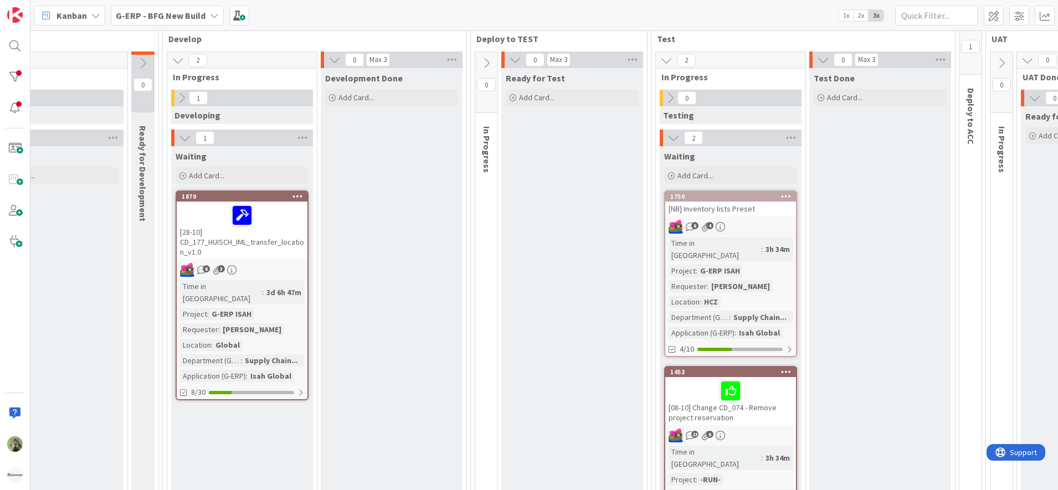
scroll to position [0, 242]
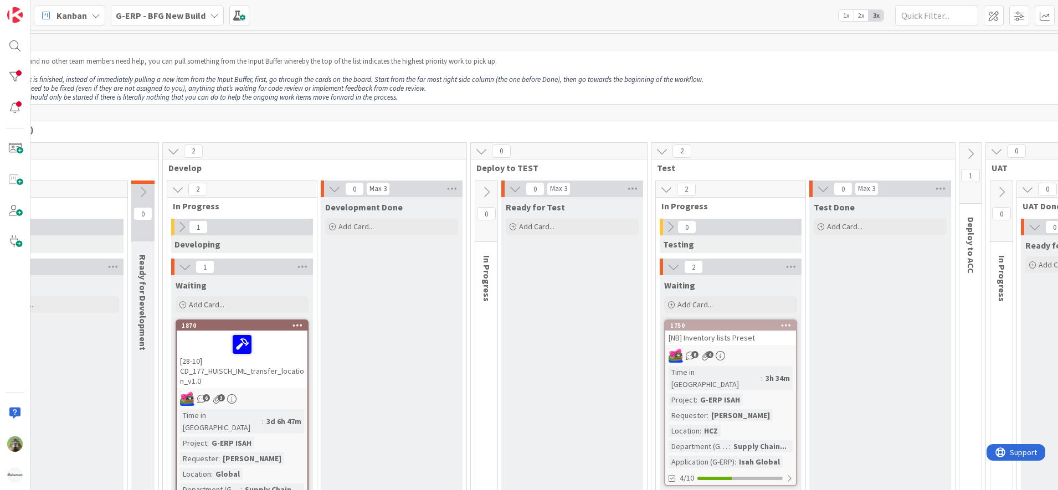
click at [185, 233] on icon at bounding box center [182, 227] width 12 height 12
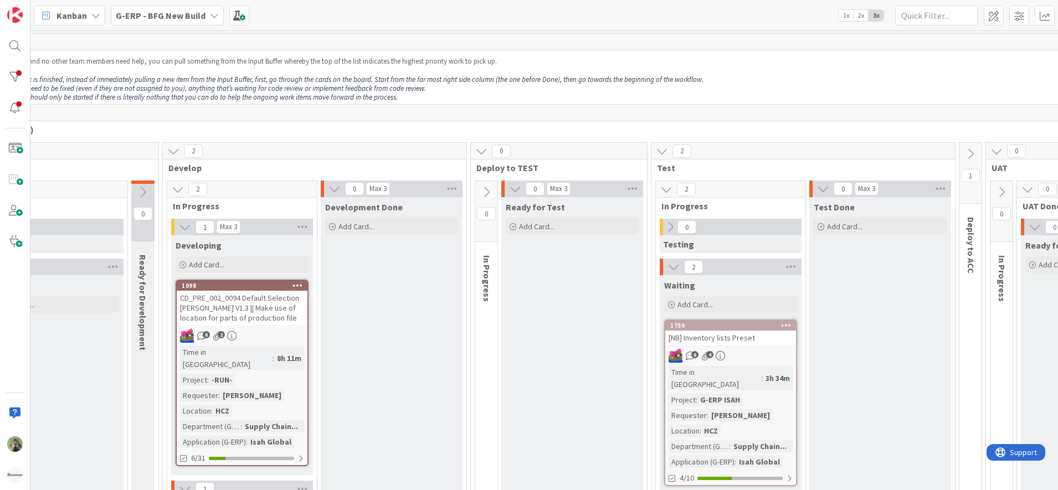
click at [243, 302] on div "CD_PRE_002_0094 Default Selection Huisman V1.3 || Make use of location for part…" at bounding box center [242, 308] width 131 height 34
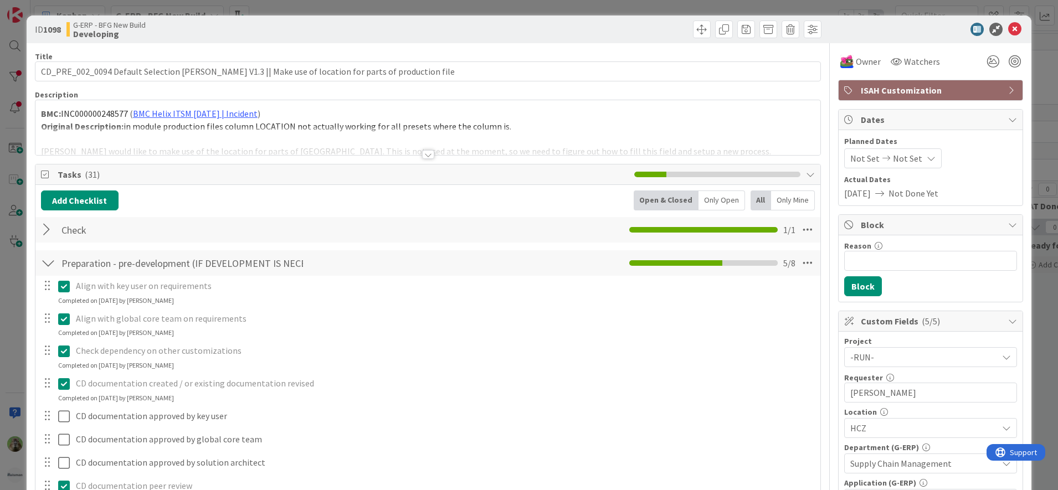
click at [6, 333] on div "ID 1098 G-ERP - BFG New Build Developing Title 99 / 128 CD_PRE_002_0094 Default…" at bounding box center [529, 245] width 1058 height 490
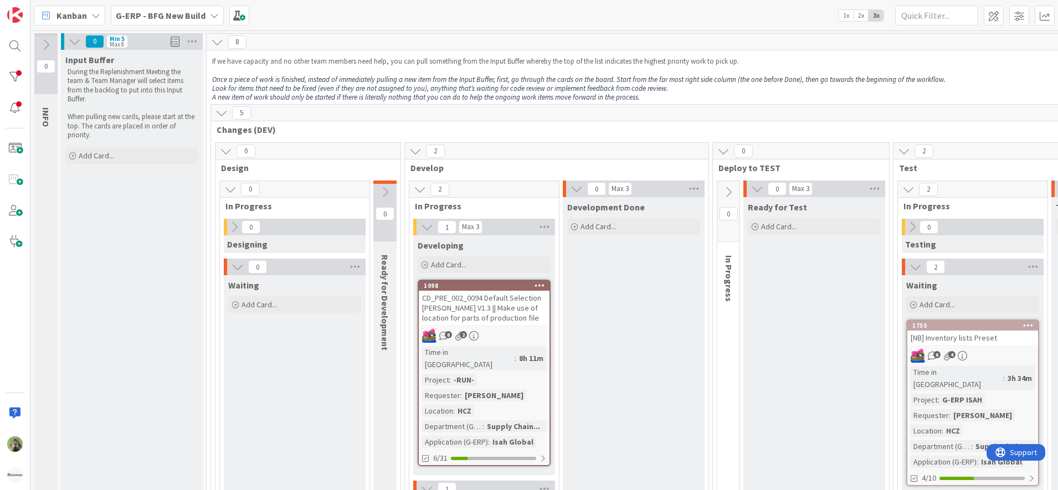
click at [507, 318] on div "CD_PRE_002_0094 Default Selection Huisman V1.3 || Make use of location for part…" at bounding box center [484, 308] width 131 height 34
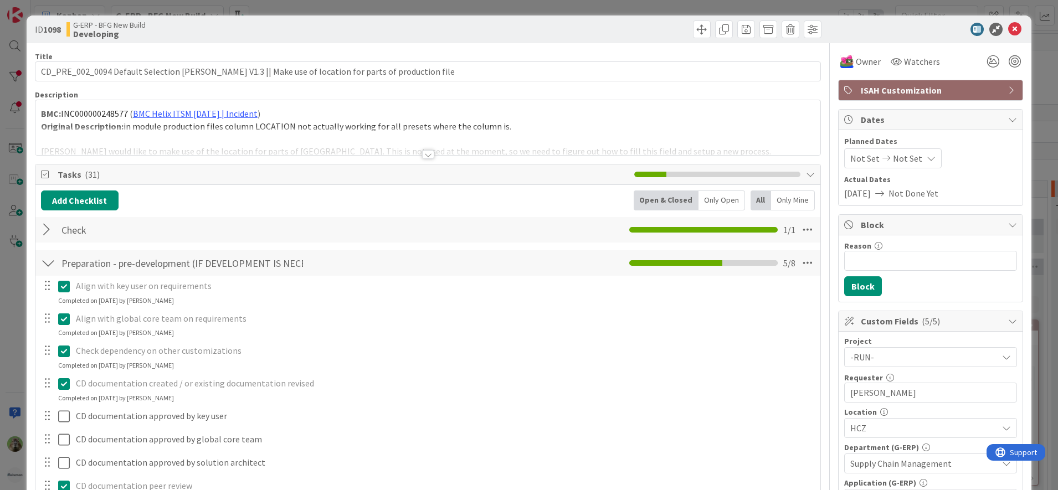
scroll to position [208, 0]
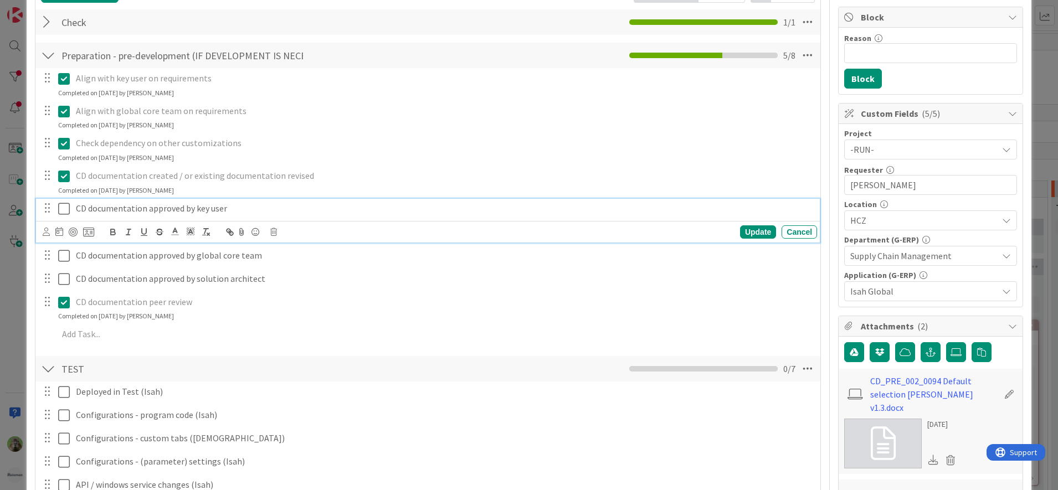
click at [64, 212] on icon at bounding box center [64, 208] width 12 height 13
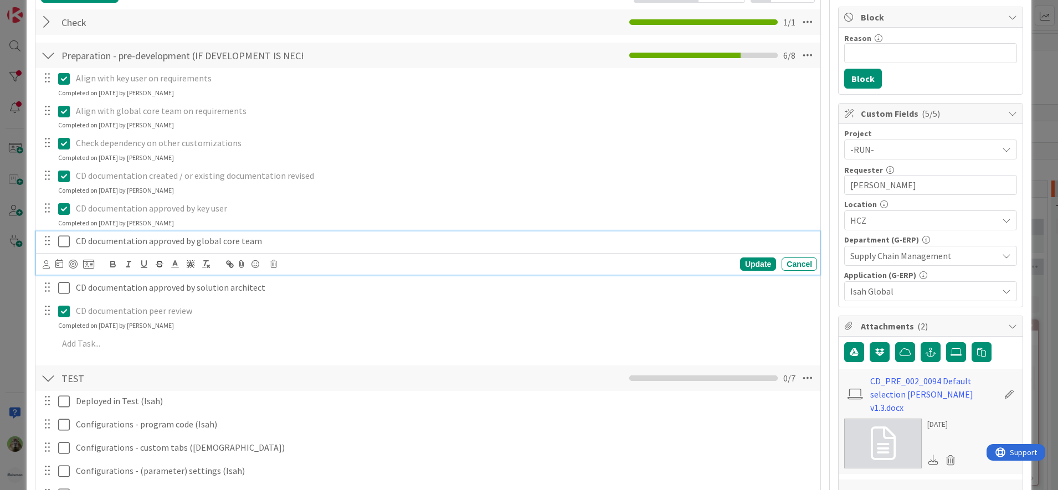
click at [63, 244] on icon at bounding box center [64, 241] width 12 height 13
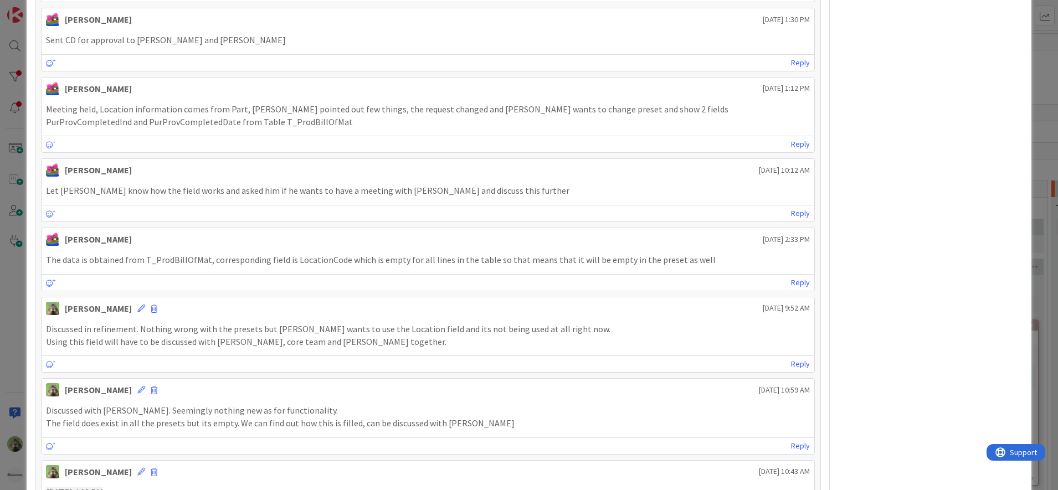
scroll to position [1939, 0]
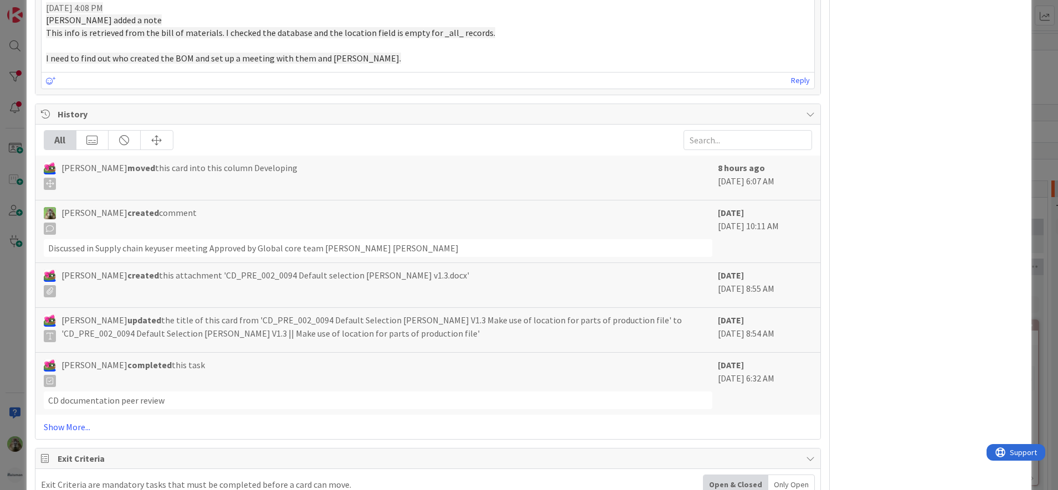
click at [23, 366] on div "ID 1098 G-ERP - BFG New Build Developing Title 99 / 128 CD_PRE_002_0094 Default…" at bounding box center [529, 245] width 1058 height 490
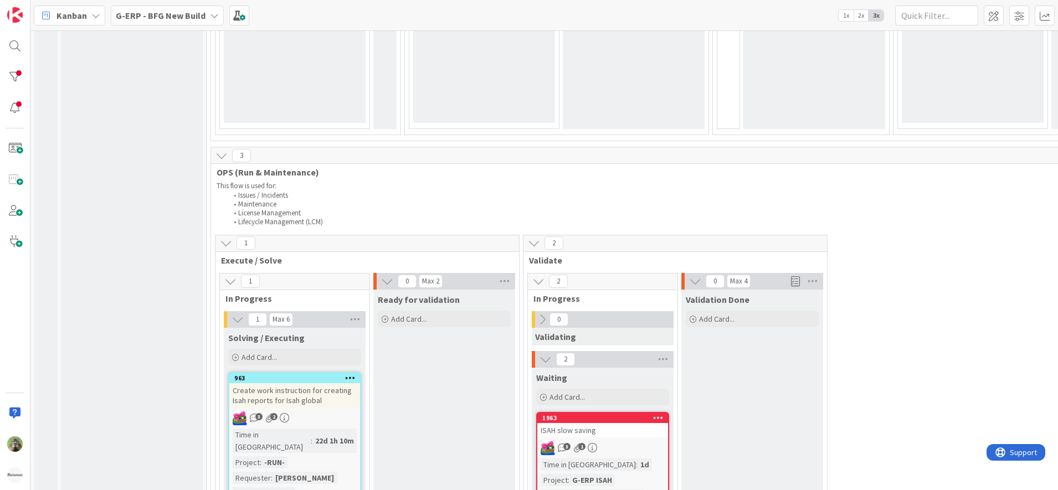
scroll to position [623, 0]
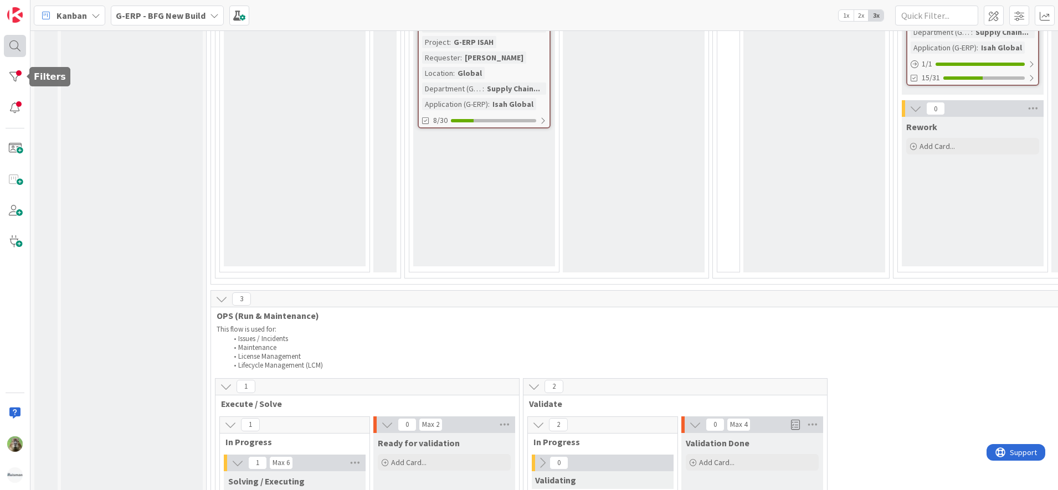
click at [19, 52] on div at bounding box center [15, 46] width 22 height 22
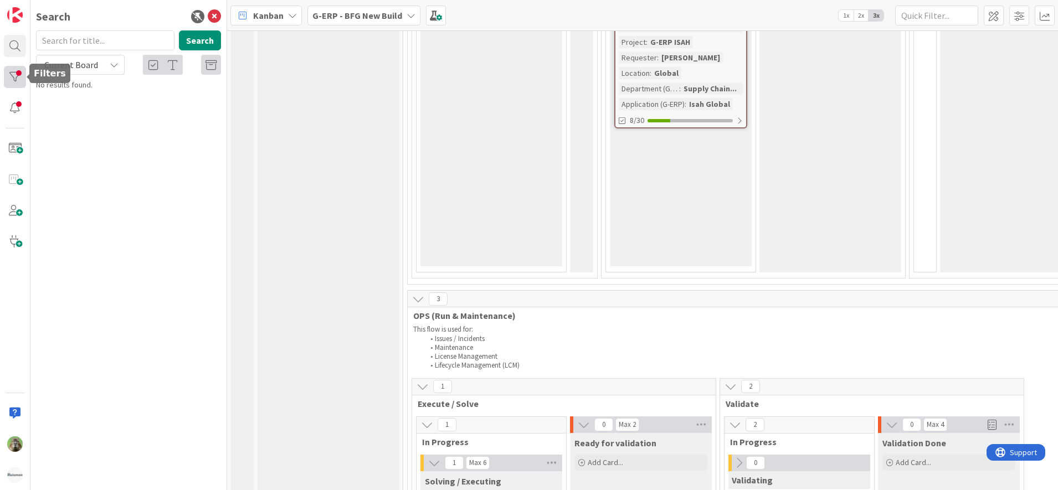
click at [24, 85] on div at bounding box center [15, 77] width 22 height 22
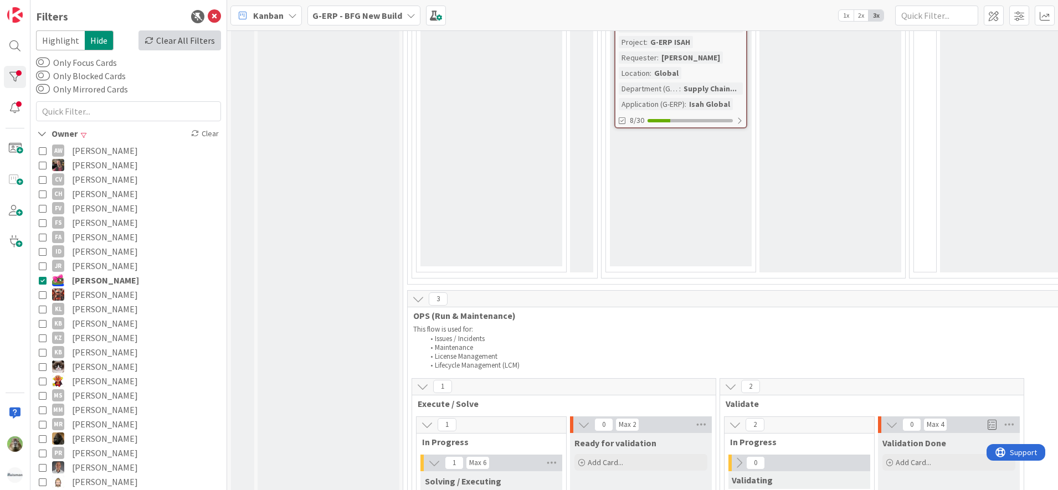
click at [156, 42] on div "Clear All Filters" at bounding box center [179, 40] width 83 height 20
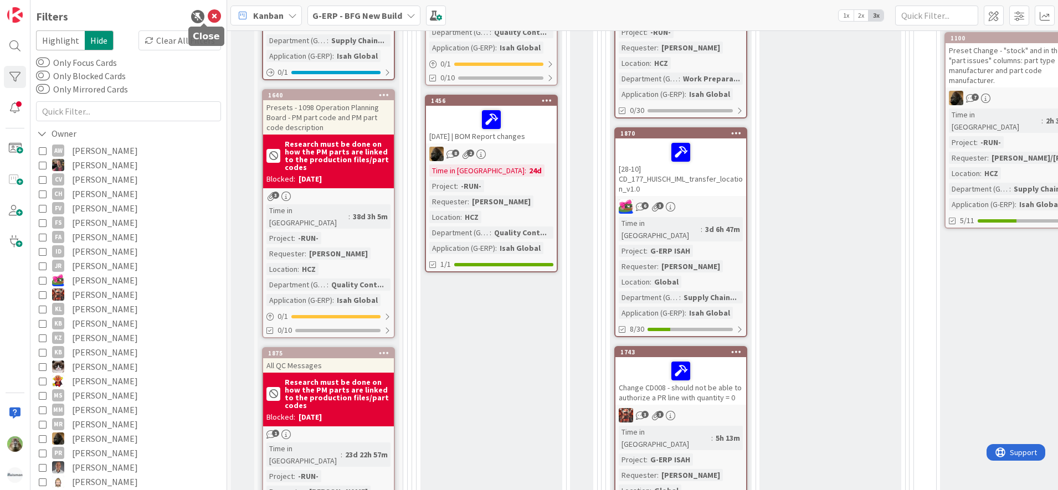
click at [208, 17] on icon at bounding box center [214, 16] width 13 height 13
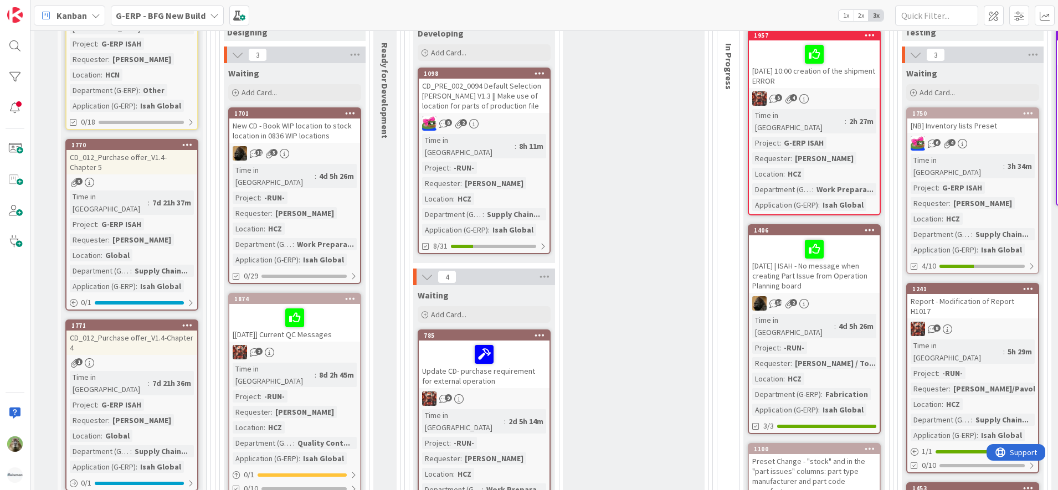
scroll to position [208, 0]
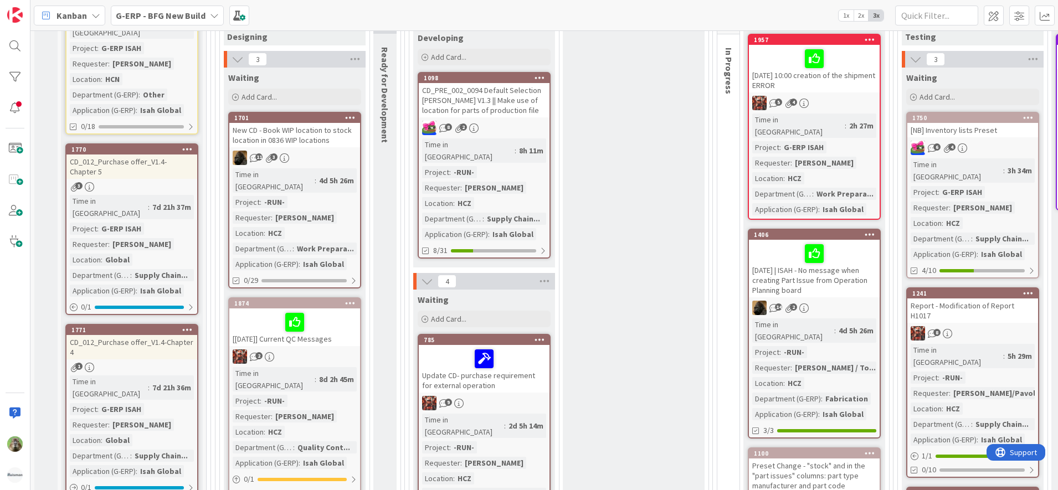
click at [522, 103] on div "CD_PRE_002_0094 Default Selection Huisman V1.3 || Make use of location for part…" at bounding box center [484, 100] width 131 height 34
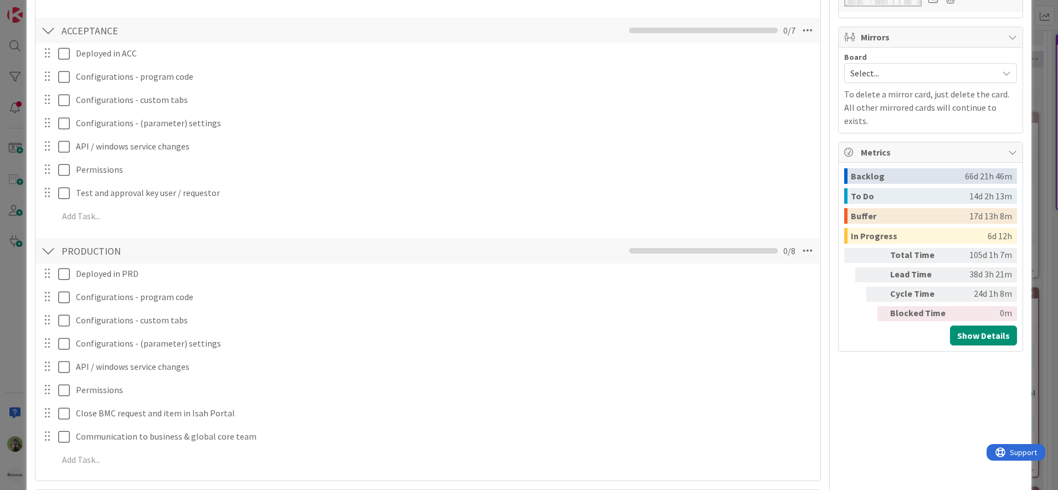
scroll to position [415, 0]
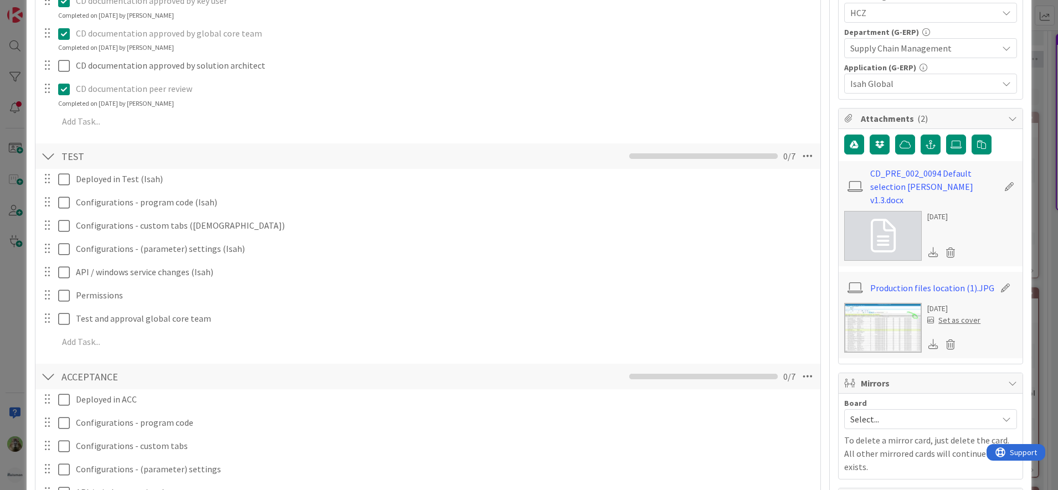
click at [872, 194] on div "CD_PRE_002_0094 Default selection Huisman v1.3.docx 4 days ago" at bounding box center [931, 213] width 184 height 105
click at [875, 190] on link "CD_PRE_002_0094 Default selection Huisman v1.3.docx" at bounding box center [934, 187] width 129 height 40
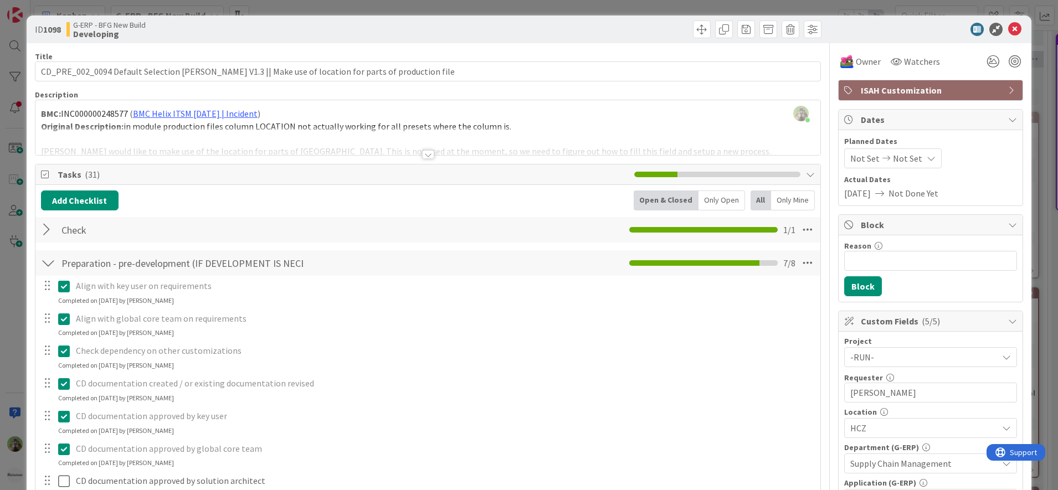
click at [18, 314] on div "ID 1098 G-ERP - BFG New Build Developing Title 99 / 128 CD_PRE_002_0094 Default…" at bounding box center [529, 245] width 1058 height 490
click at [10, 311] on div "ID 1098 G-ERP - BFG New Build Developing Title 99 / 128 CD_PRE_002_0094 Default…" at bounding box center [529, 245] width 1058 height 490
click at [1009, 32] on icon at bounding box center [1014, 29] width 13 height 13
click at [397, 138] on div at bounding box center [427, 141] width 785 height 28
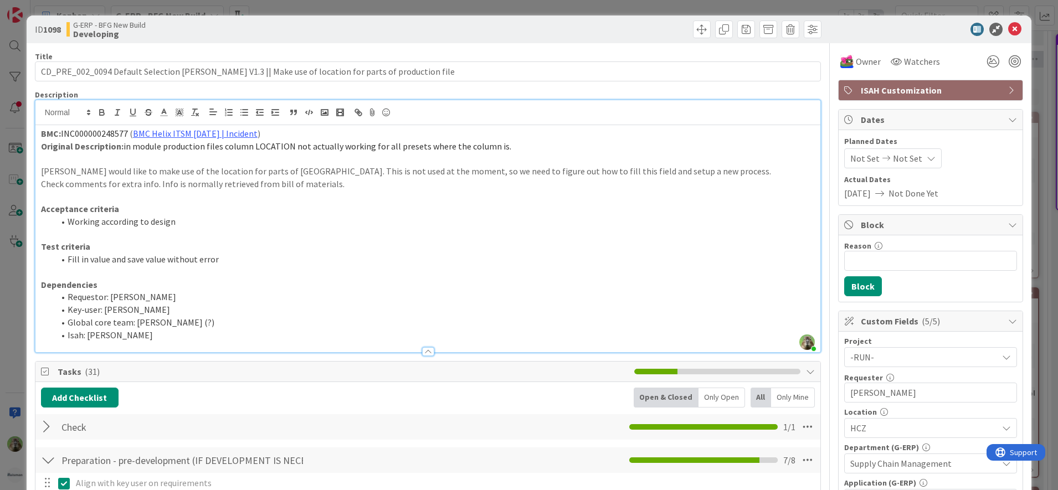
click at [20, 300] on div "ID 1098 G-ERP - BFG New Build Developing Title 99 / 128 CD_PRE_002_0094 Default…" at bounding box center [529, 245] width 1058 height 490
click at [10, 314] on div "ID 1098 G-ERP - BFG New Build Developing Title 99 / 128 CD_PRE_002_0094 Default…" at bounding box center [529, 245] width 1058 height 490
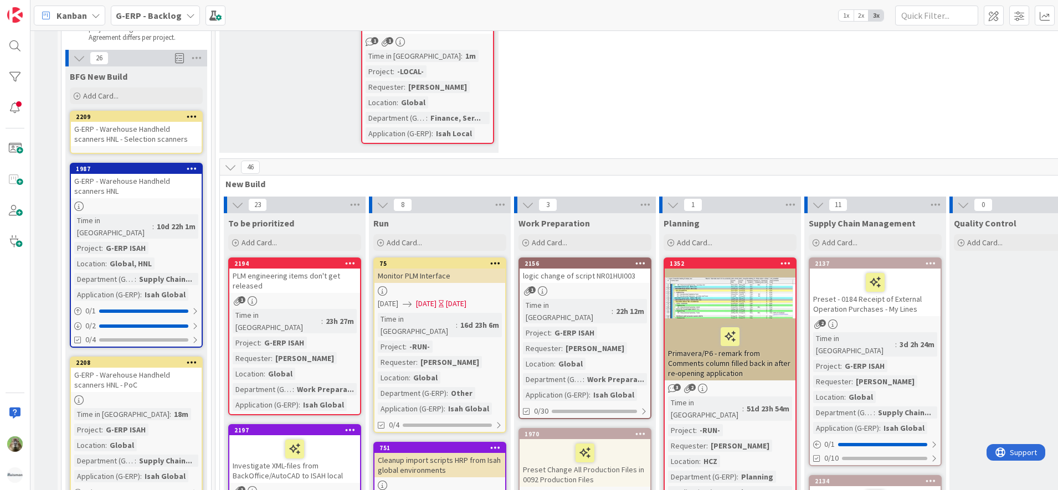
scroll to position [138, 0]
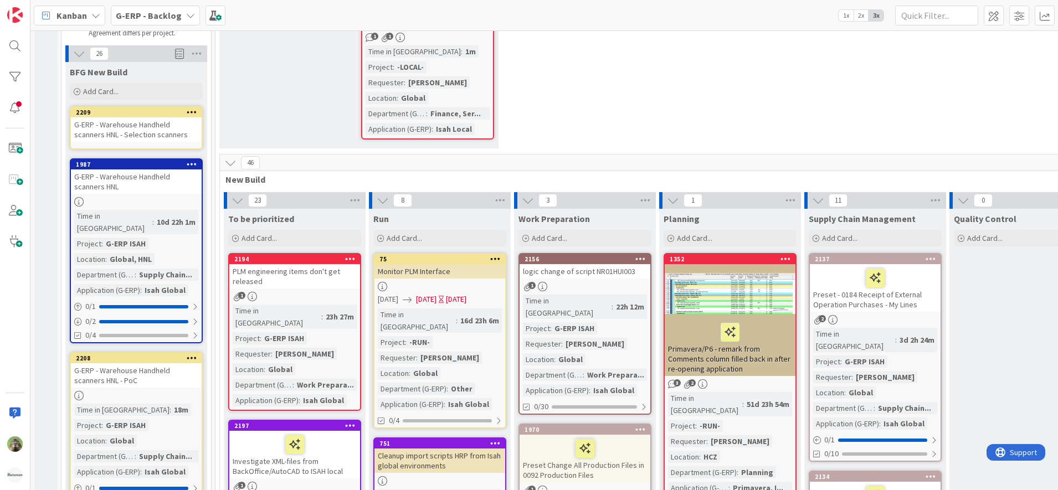
click at [166, 140] on div "G-ERP - Warehouse Handheld scanners HNL - Selection scanners" at bounding box center [136, 129] width 131 height 24
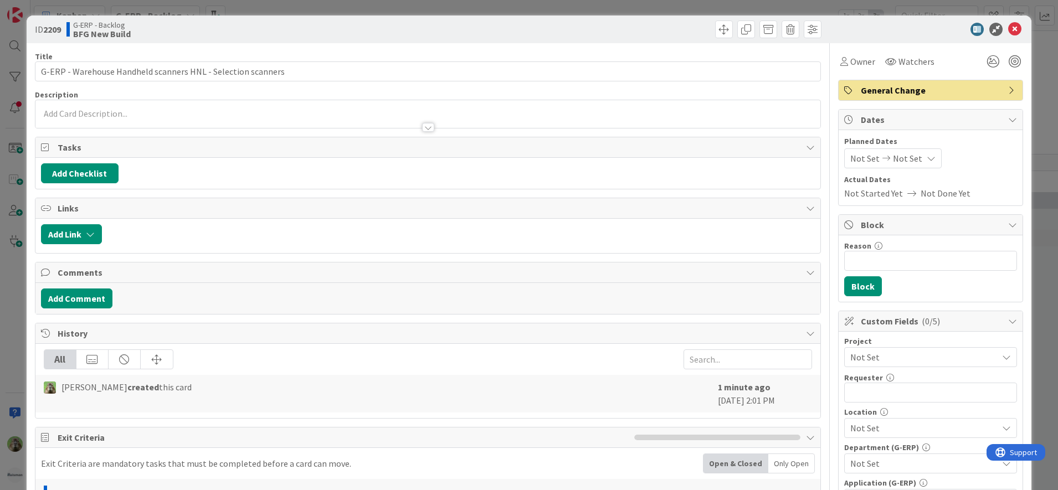
click at [119, 109] on p at bounding box center [428, 113] width 774 height 13
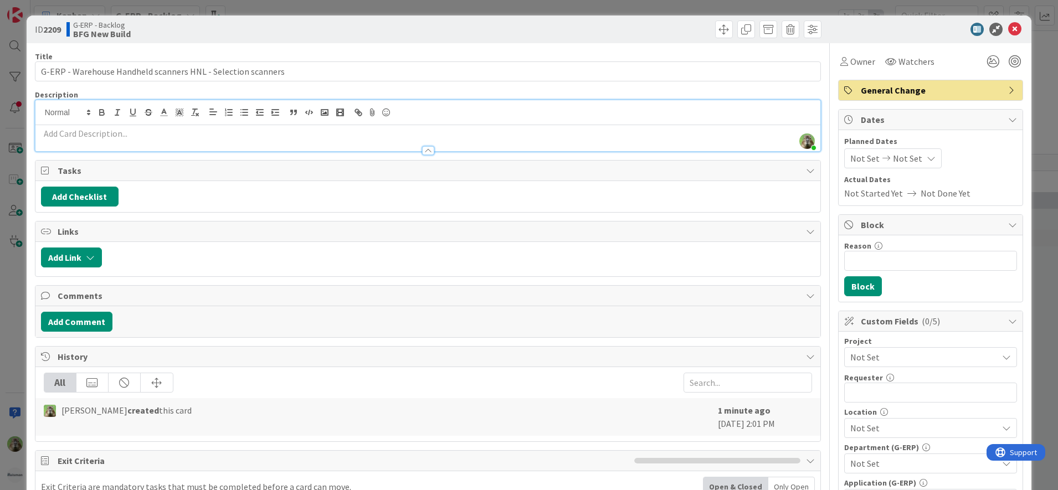
click at [166, 138] on p at bounding box center [428, 133] width 774 height 13
click at [160, 130] on p at bounding box center [428, 133] width 774 height 13
click at [242, 137] on p at bounding box center [428, 133] width 774 height 13
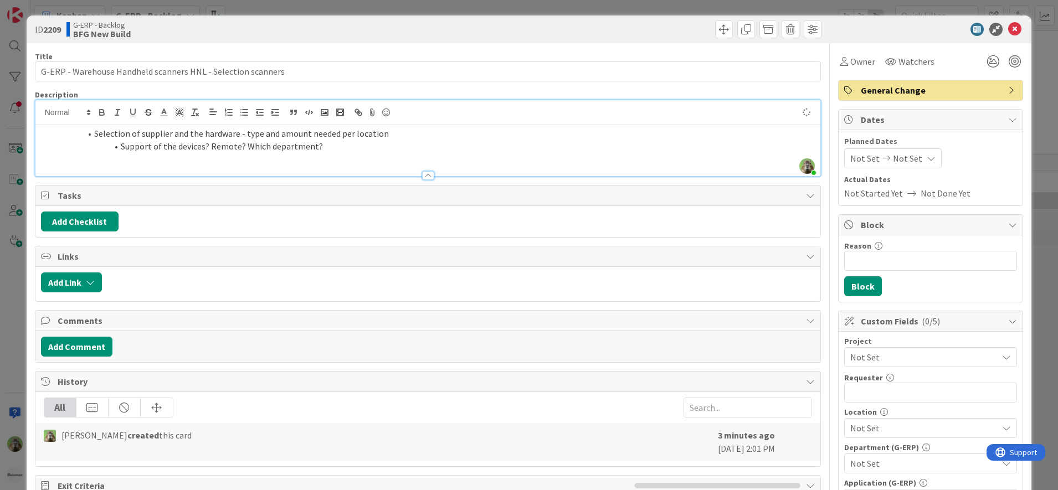
click at [93, 136] on li "Selection of supplier and the hardware - type and amount needed per location" at bounding box center [434, 133] width 761 height 13
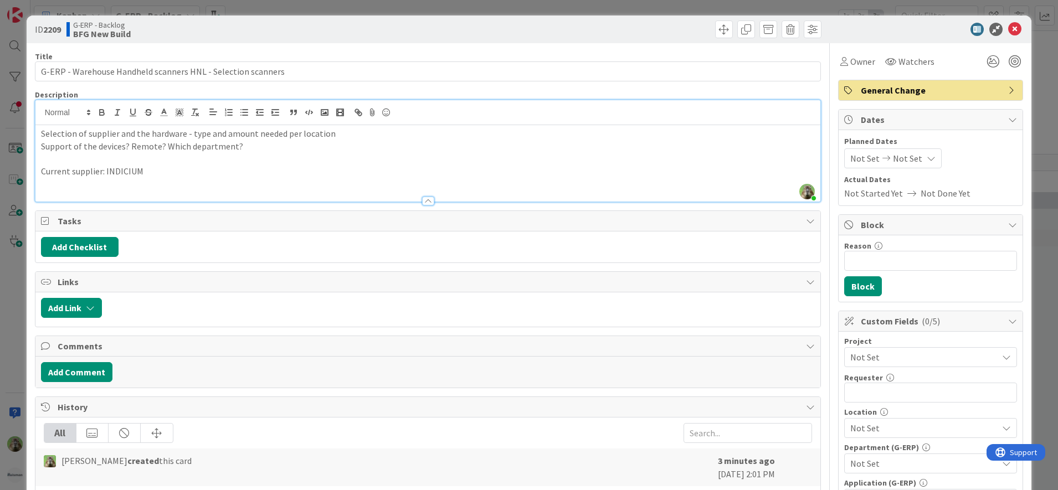
click at [145, 172] on p "Current supplier: INDICIUM" at bounding box center [428, 171] width 774 height 13
click at [102, 172] on p "Current supplier: INDICIUM" at bounding box center [428, 171] width 774 height 13
click at [61, 179] on p at bounding box center [428, 184] width 774 height 13
click at [60, 176] on p "Current supplier for HNL: INDICIUM" at bounding box center [428, 171] width 774 height 13
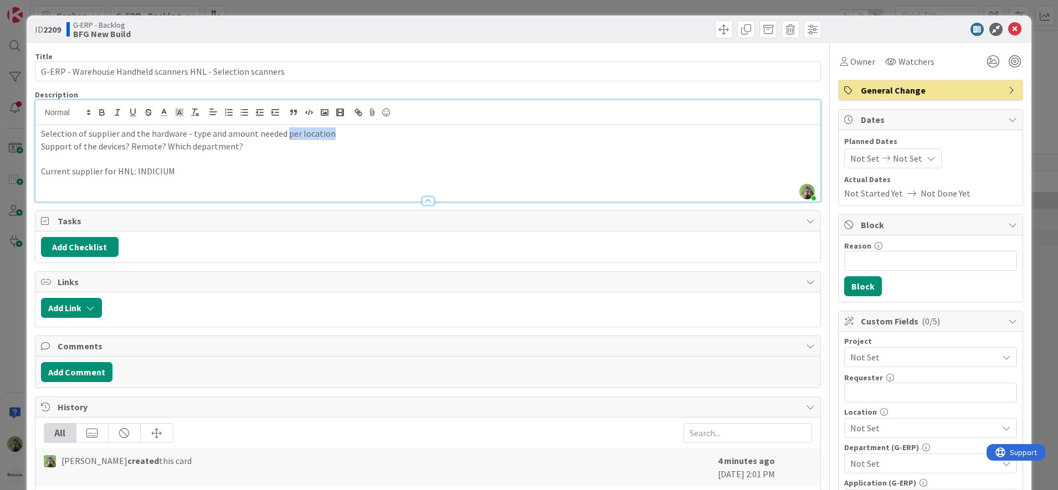
drag, startPoint x: 284, startPoint y: 137, endPoint x: 382, endPoint y: 133, distance: 97.6
click at [375, 135] on p "Selection of supplier and the hardware - type and amount needed per location" at bounding box center [428, 133] width 774 height 13
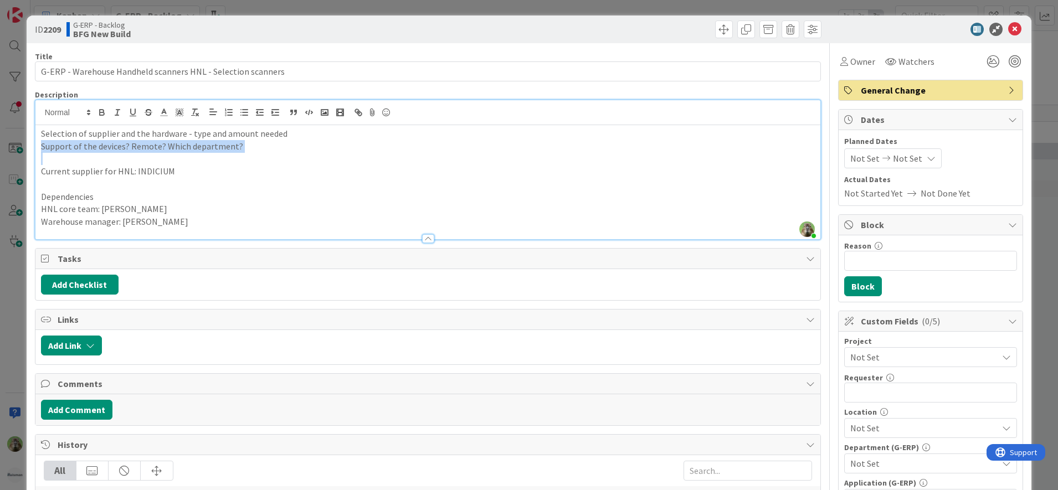
drag, startPoint x: 310, startPoint y: 161, endPoint x: 11, endPoint y: 143, distance: 299.6
click at [11, 143] on div "ID 2209 G-ERP - Backlog BFG New Build Title 60 / 128 G-ERP - Warehouse Handheld…" at bounding box center [529, 245] width 1058 height 490
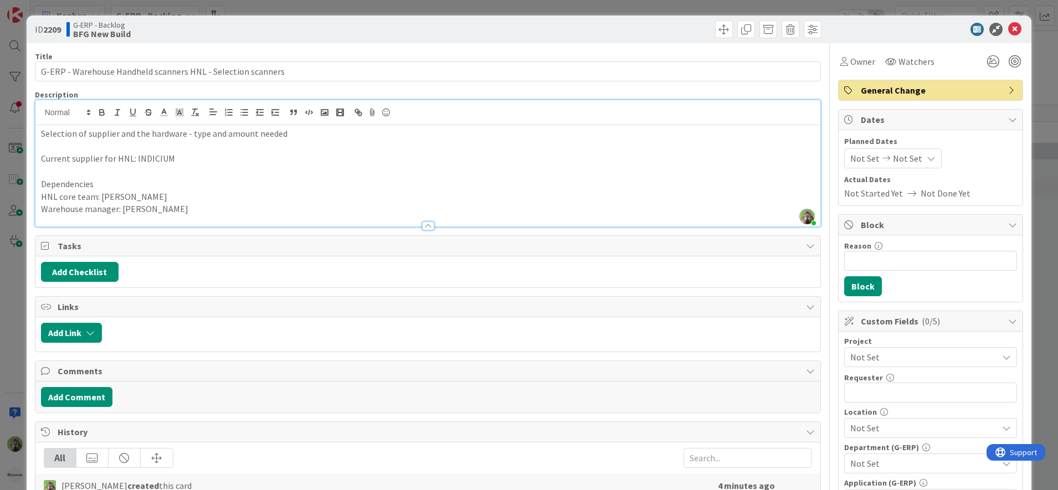
click at [154, 130] on p "Selection of supplier and the hardware - type and amount needed" at bounding box center [428, 133] width 774 height 13
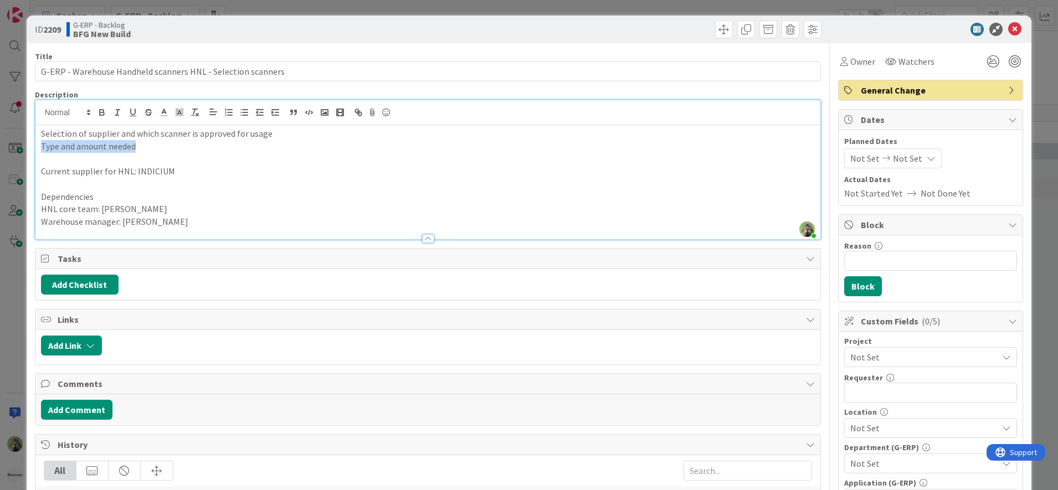
drag, startPoint x: 163, startPoint y: 144, endPoint x: -24, endPoint y: 143, distance: 187.8
click at [0, 143] on html "Kanban G-ERP - Backlog 1x 2x 3x 8 INFO This column contains information cards t…" at bounding box center [529, 245] width 1058 height 490
click at [85, 333] on div "Add Link" at bounding box center [427, 347] width 785 height 34
click at [83, 351] on button "Add Link" at bounding box center [71, 346] width 61 height 20
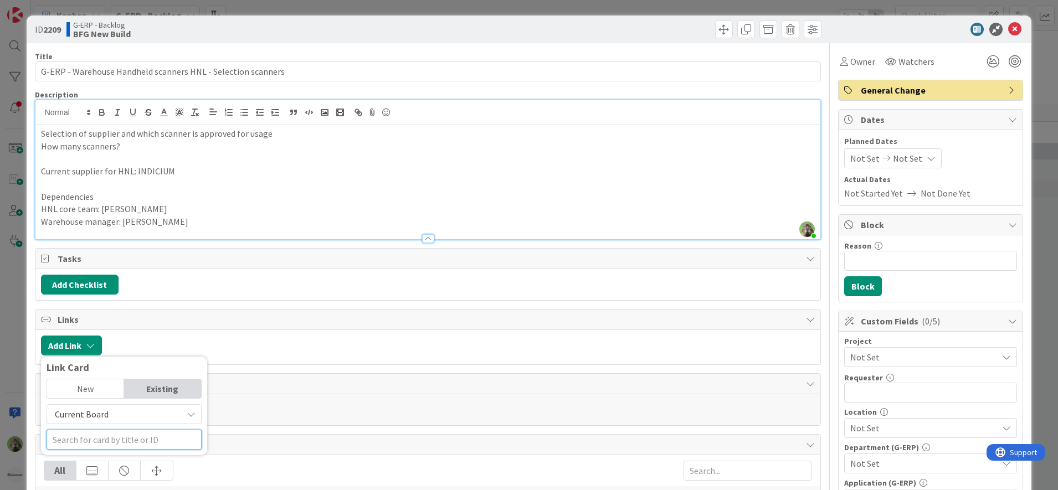
click at [105, 441] on input "text" at bounding box center [124, 440] width 155 height 20
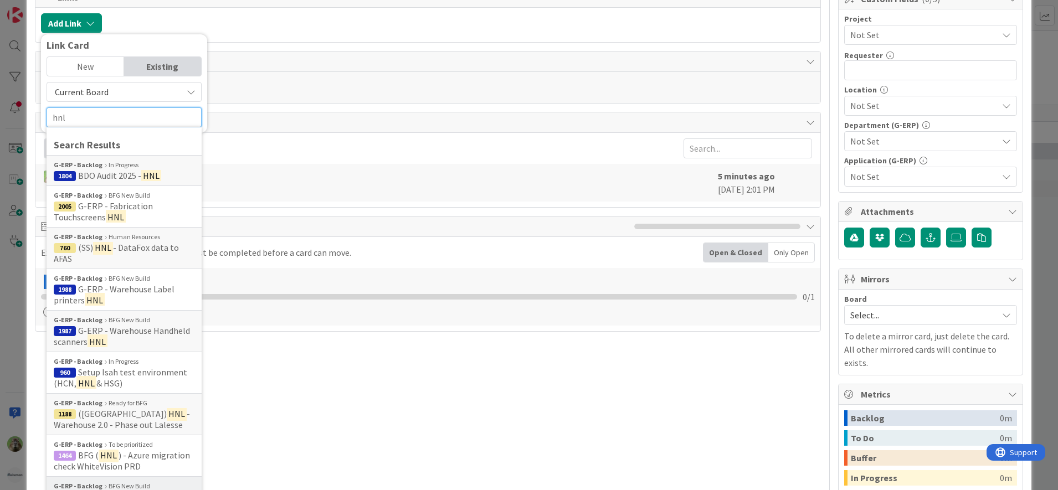
scroll to position [415, 0]
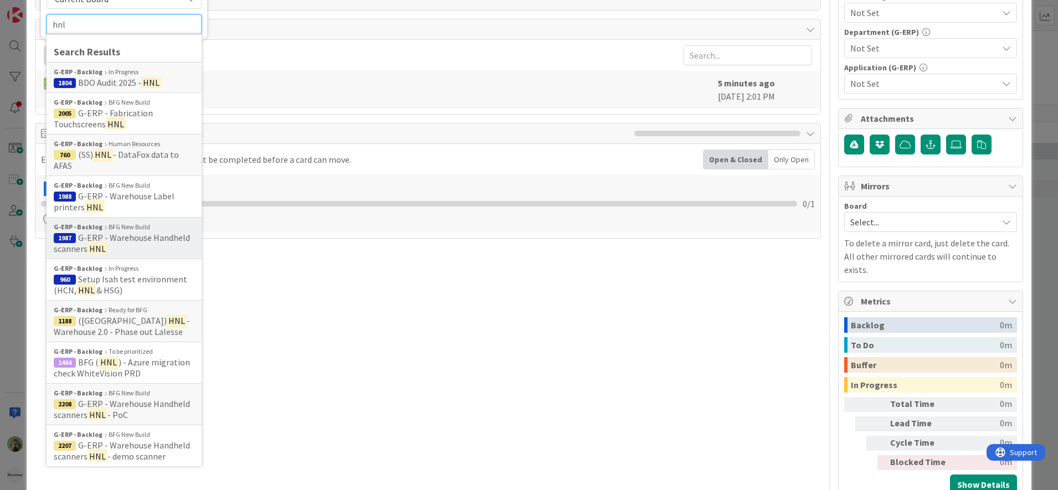
type input "hnl"
click at [142, 242] on span "G-ERP - Warehouse Handheld scanners" at bounding box center [122, 243] width 136 height 22
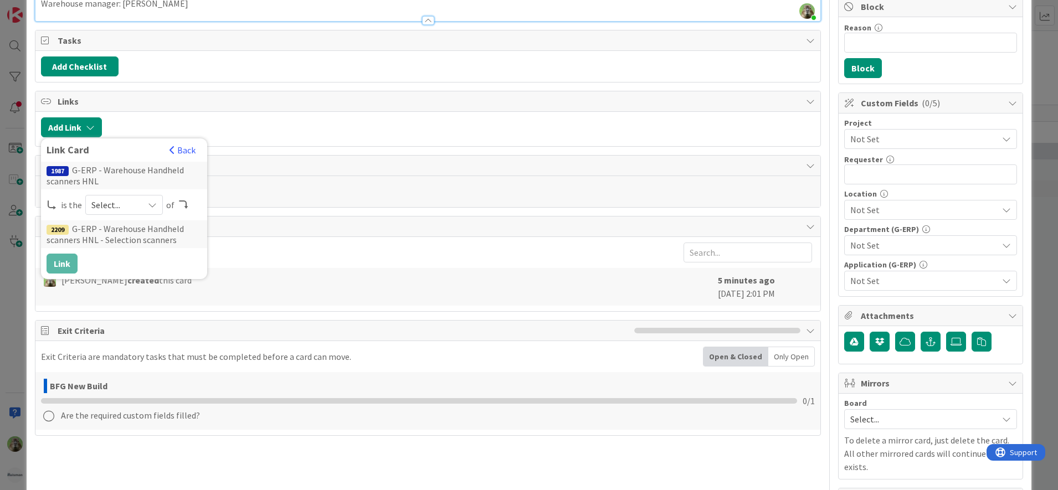
scroll to position [209, 0]
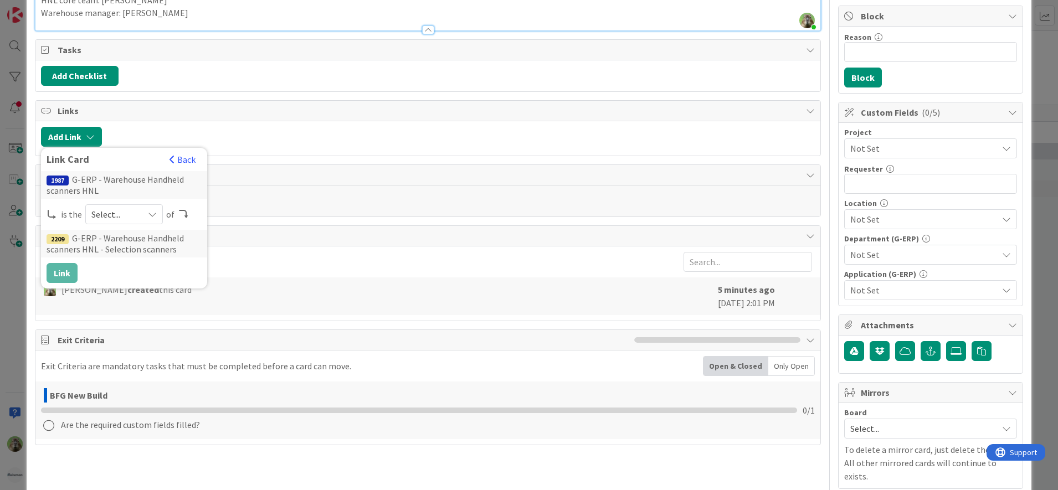
click at [137, 218] on div "Select..." at bounding box center [124, 214] width 78 height 20
click at [145, 246] on span "parent" at bounding box center [182, 240] width 125 height 17
click at [70, 269] on button "Link" at bounding box center [62, 273] width 31 height 20
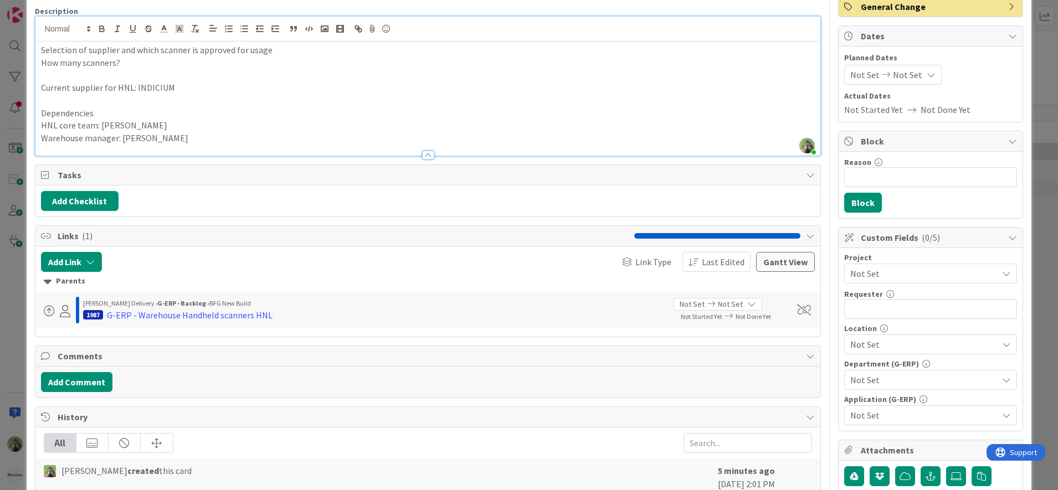
scroll to position [0, 0]
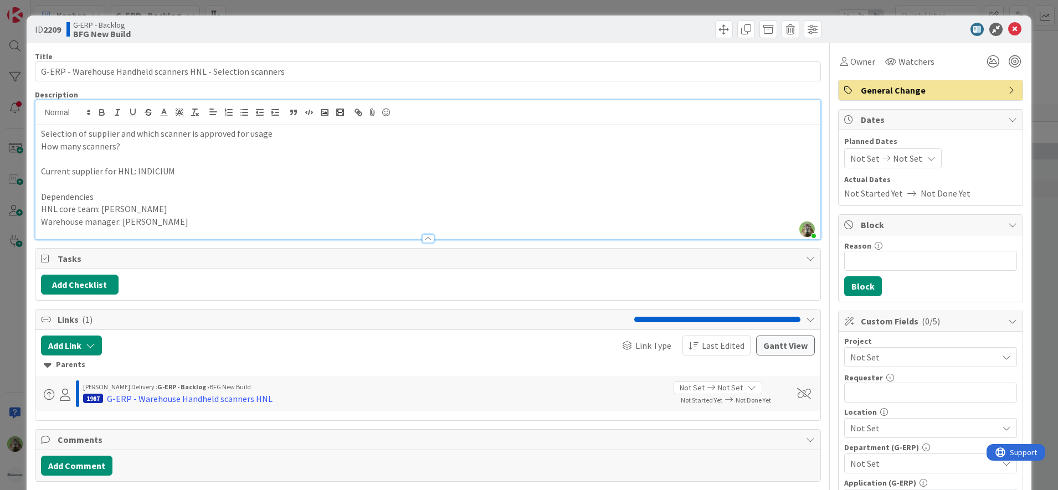
click at [24, 292] on div "ID 2209 G-ERP - Backlog BFG New Build Title 60 / 128 G-ERP - Warehouse Handheld…" at bounding box center [529, 245] width 1058 height 490
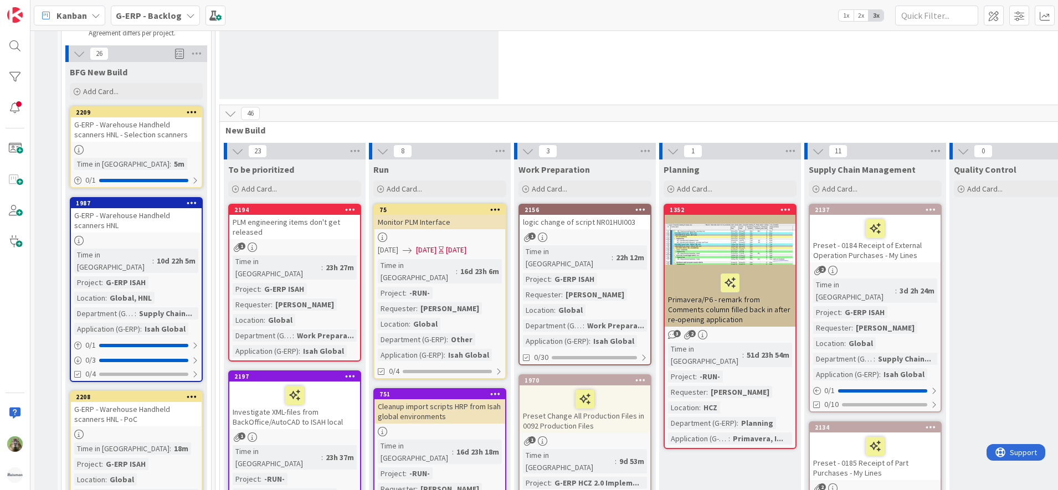
click at [150, 138] on div "G-ERP - Warehouse Handheld scanners HNL - Selection scanners" at bounding box center [136, 129] width 131 height 24
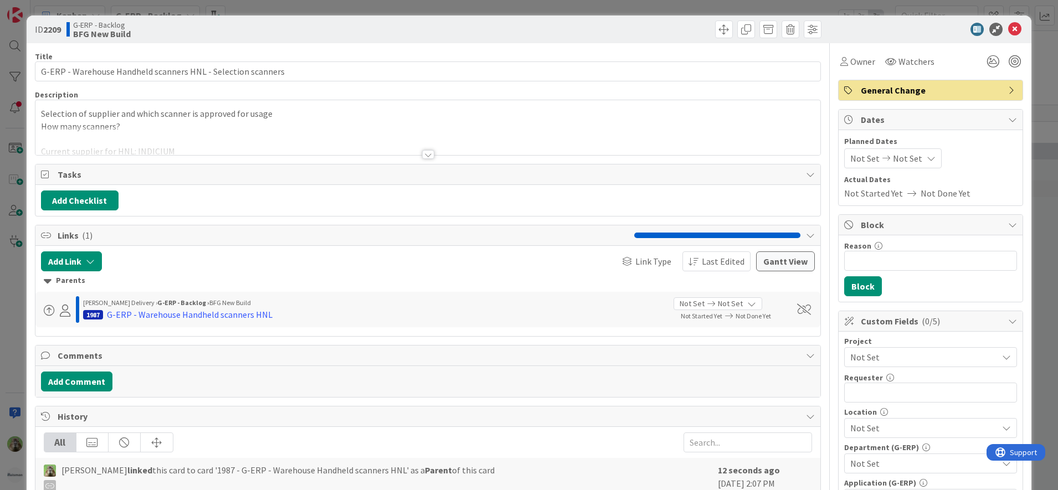
click at [932, 364] on span "Not Set" at bounding box center [921, 358] width 142 height 16
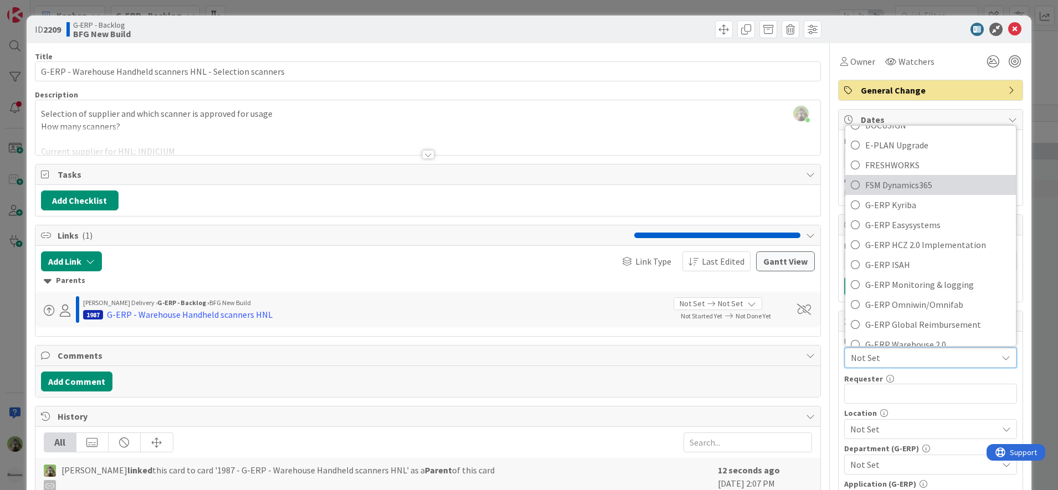
scroll to position [415, 0]
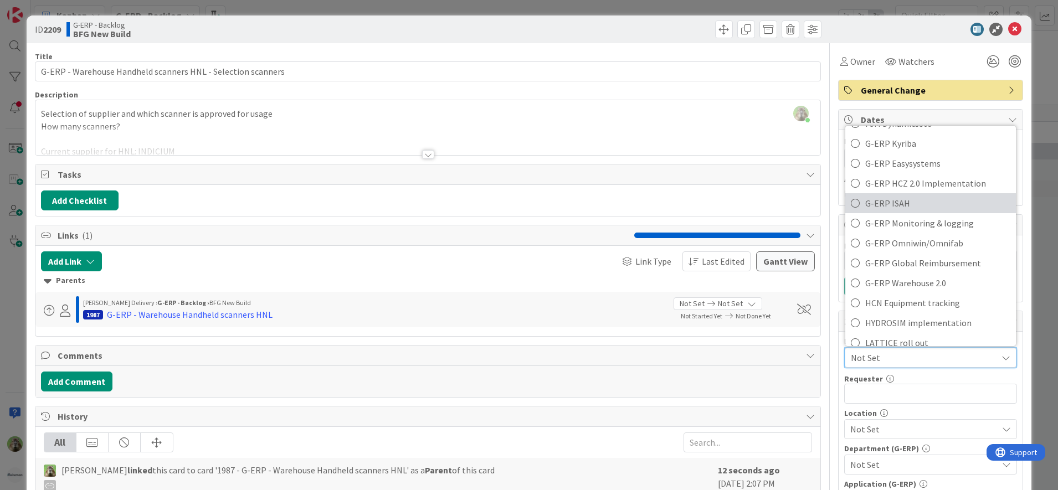
click at [902, 208] on span "G-ERP ISAH" at bounding box center [937, 203] width 145 height 17
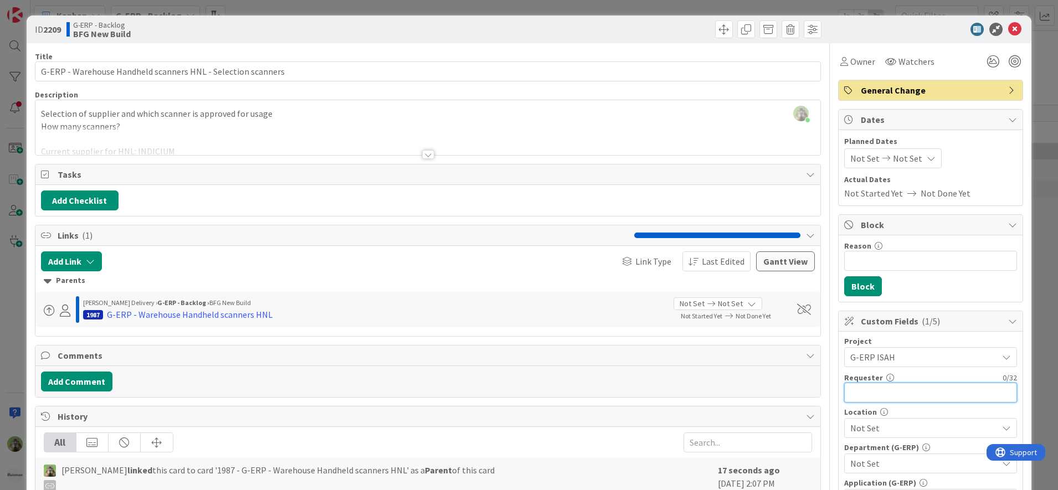
click at [900, 392] on input "text" at bounding box center [930, 393] width 173 height 20
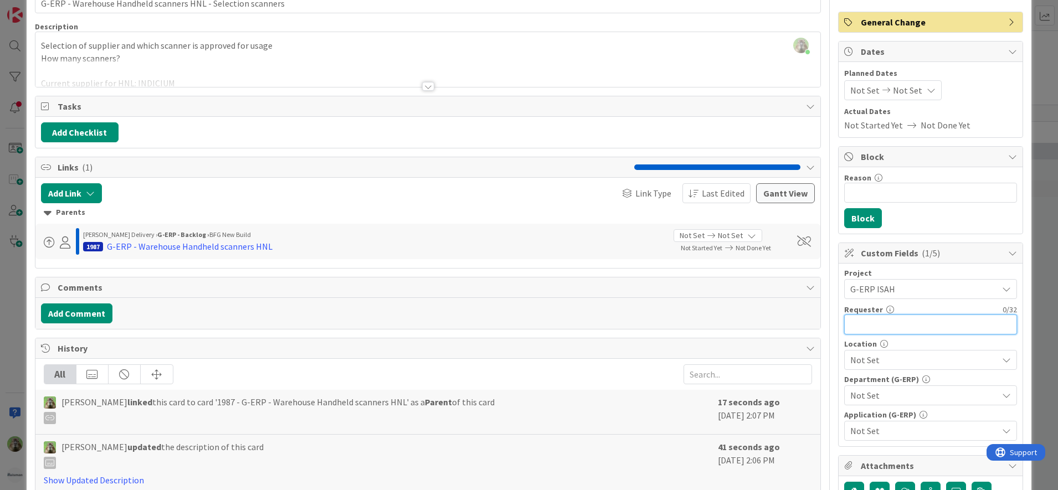
scroll to position [138, 0]
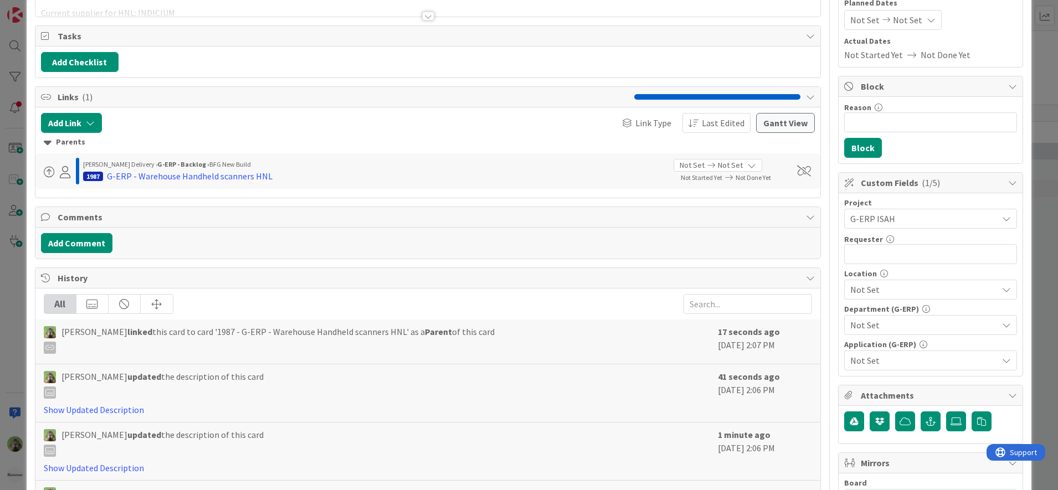
click at [893, 284] on span "Not Set" at bounding box center [923, 289] width 147 height 13
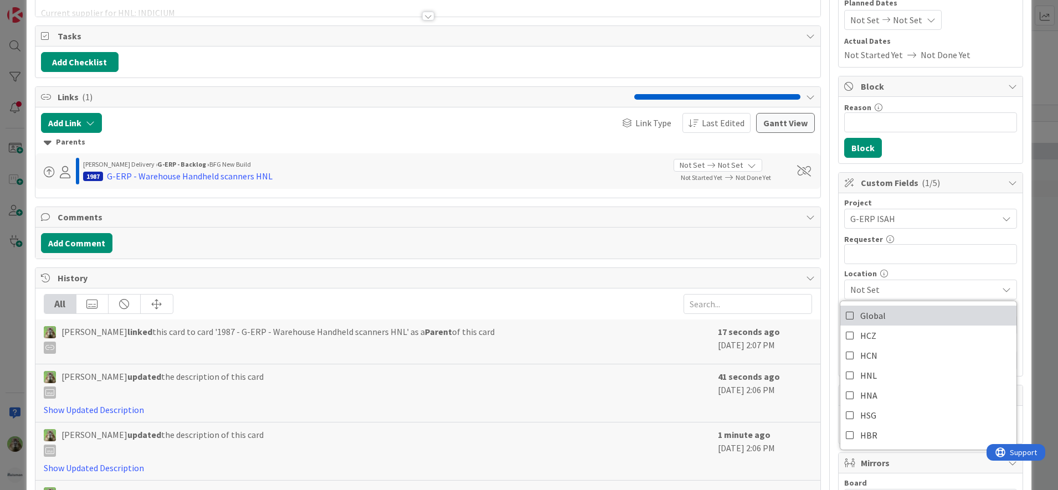
click at [902, 318] on link "Global" at bounding box center [928, 316] width 176 height 20
click at [867, 309] on span "Global" at bounding box center [872, 315] width 25 height 17
click at [868, 309] on span "Global" at bounding box center [872, 315] width 25 height 17
click at [881, 292] on span "Global" at bounding box center [923, 289] width 147 height 13
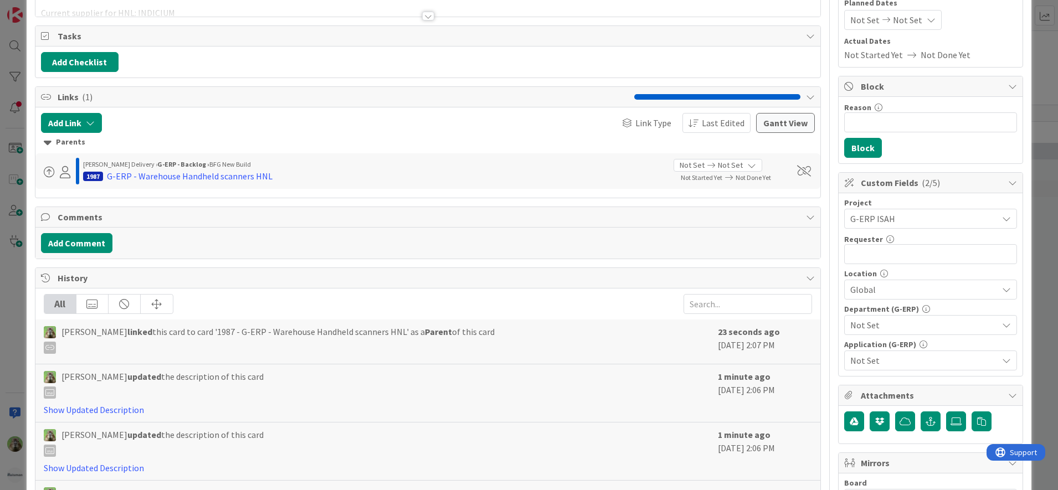
click at [887, 328] on span "Not Set" at bounding box center [923, 324] width 147 height 13
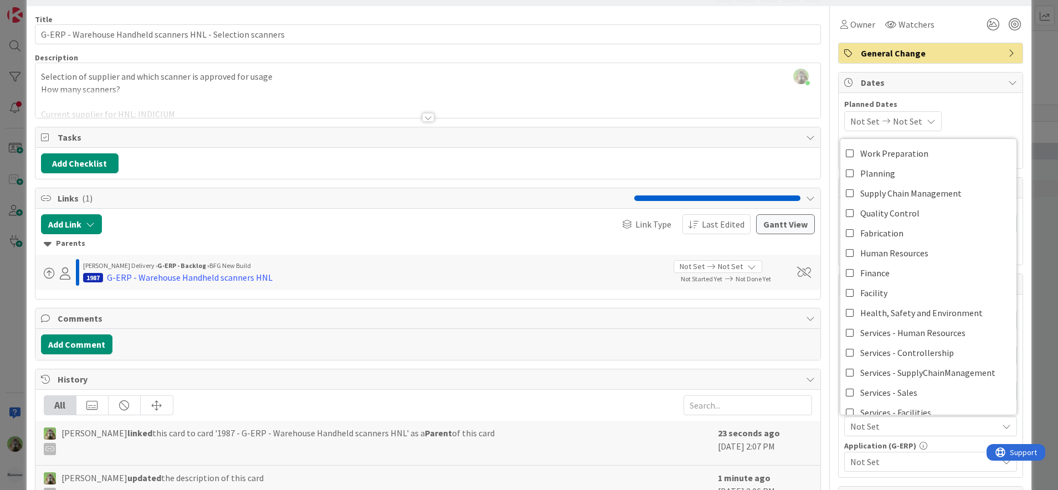
scroll to position [69, 0]
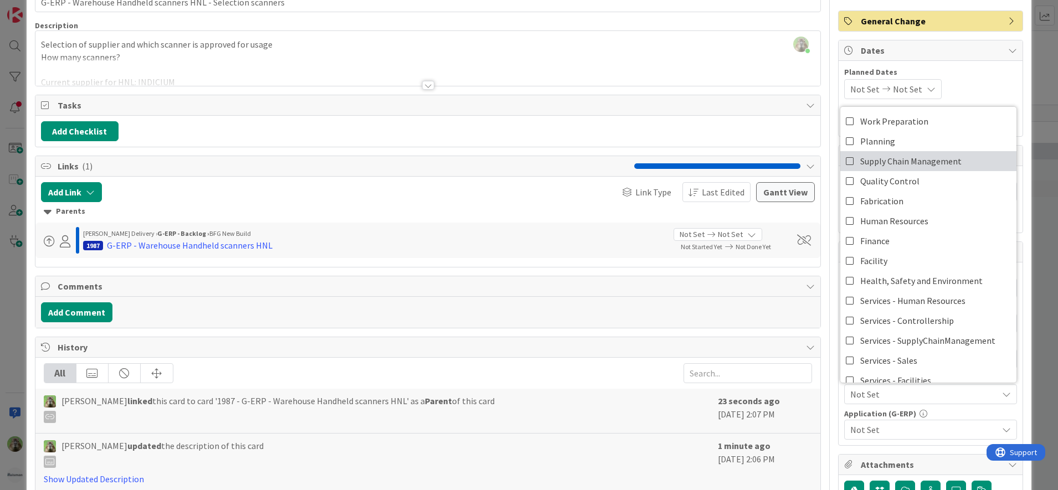
click at [882, 154] on span "Supply Chain Management" at bounding box center [910, 161] width 101 height 17
click at [860, 435] on span "Not Set" at bounding box center [923, 429] width 147 height 13
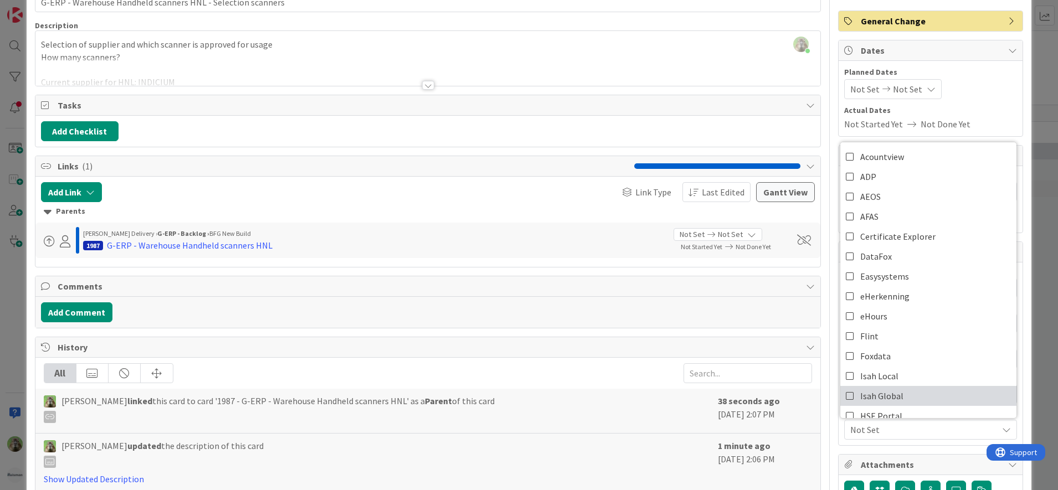
click at [896, 397] on link "Isah Global" at bounding box center [928, 396] width 176 height 20
click at [818, 321] on div "Title 60 / 128 G-ERP - Warehouse Handheld scanners HNL - Selection scanners Des…" at bounding box center [529, 410] width 989 height 873
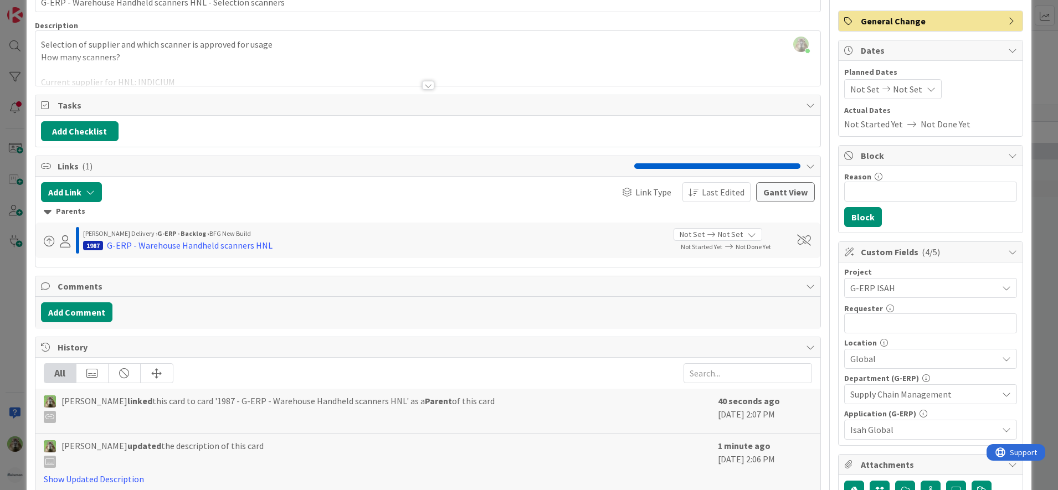
click at [23, 345] on div "ID 2209 G-ERP - Backlog BFG New Build Title 60 / 128 G-ERP - Warehouse Handheld…" at bounding box center [529, 245] width 1058 height 490
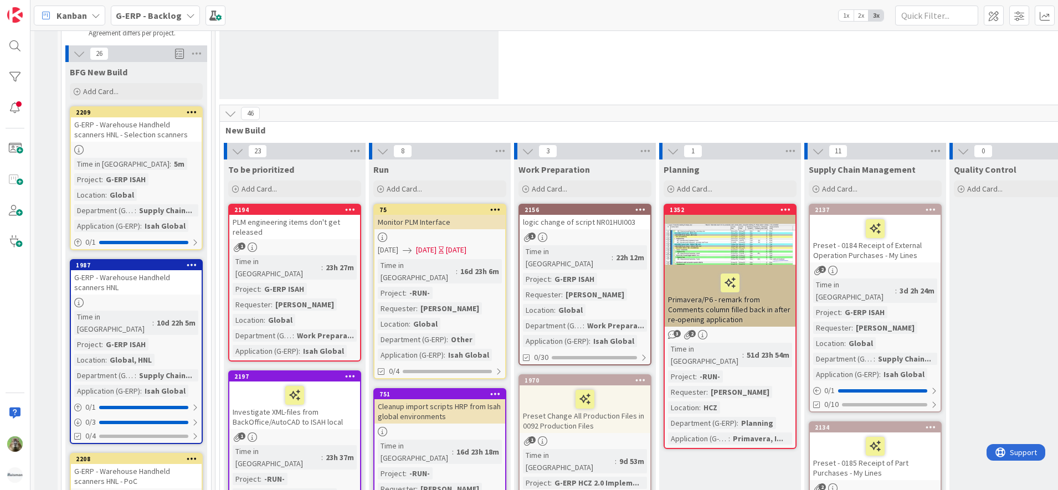
click at [722, 73] on div "0 New Stuff Add Card..." at bounding box center [730, 19] width 1025 height 172
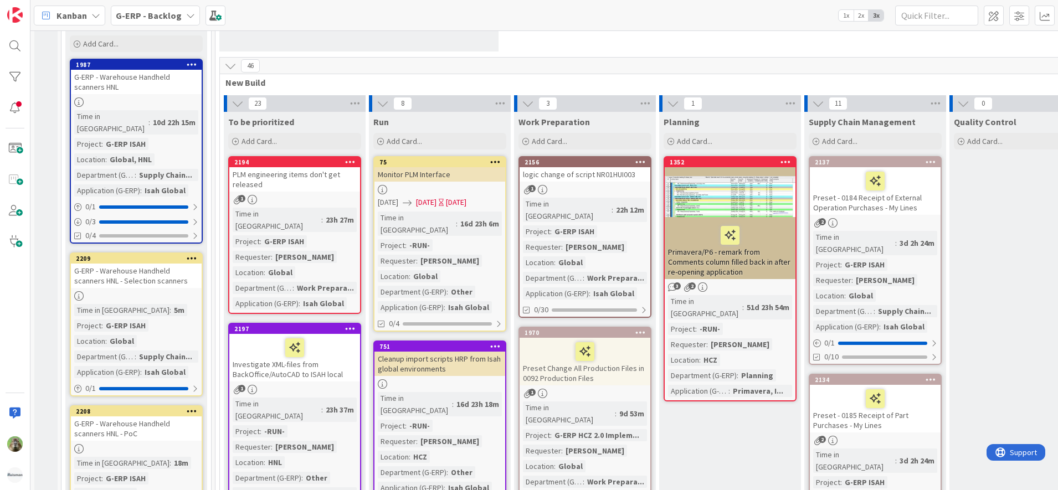
scroll to position [220, 0]
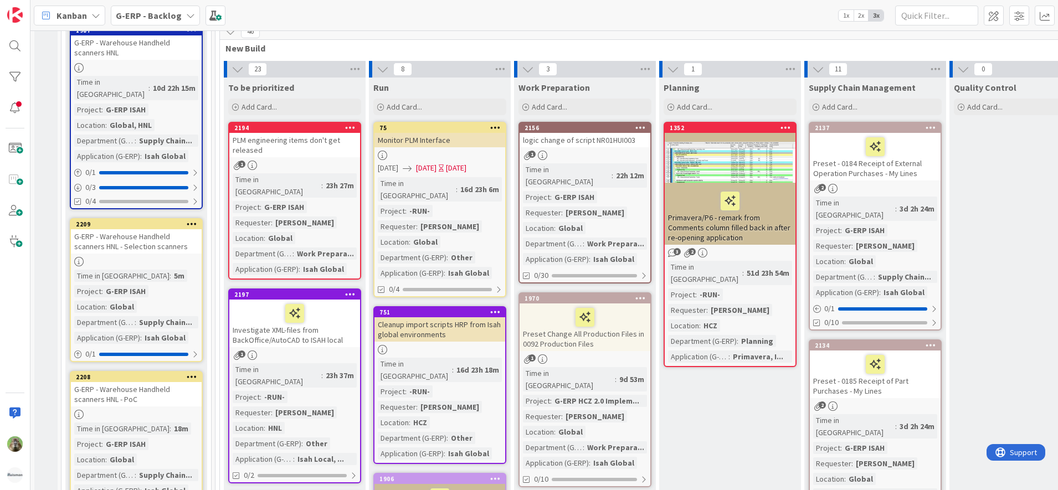
click at [164, 232] on div "G-ERP - Warehouse Handheld scanners HNL - Selection scanners" at bounding box center [136, 241] width 131 height 24
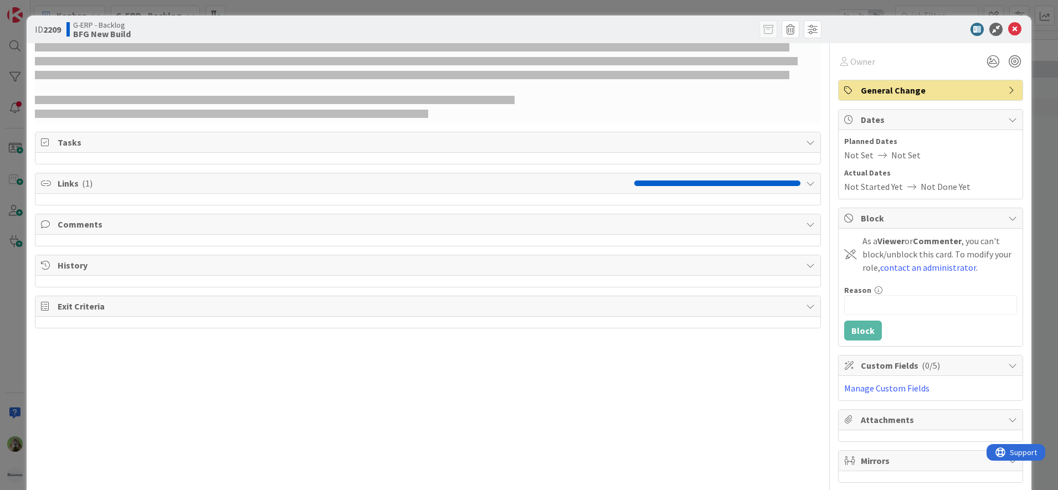
click at [17, 239] on div "ID 2209 G-ERP - Backlog BFG New Build Owner General Change Tasks Links ( 1 ) Co…" at bounding box center [529, 245] width 1058 height 490
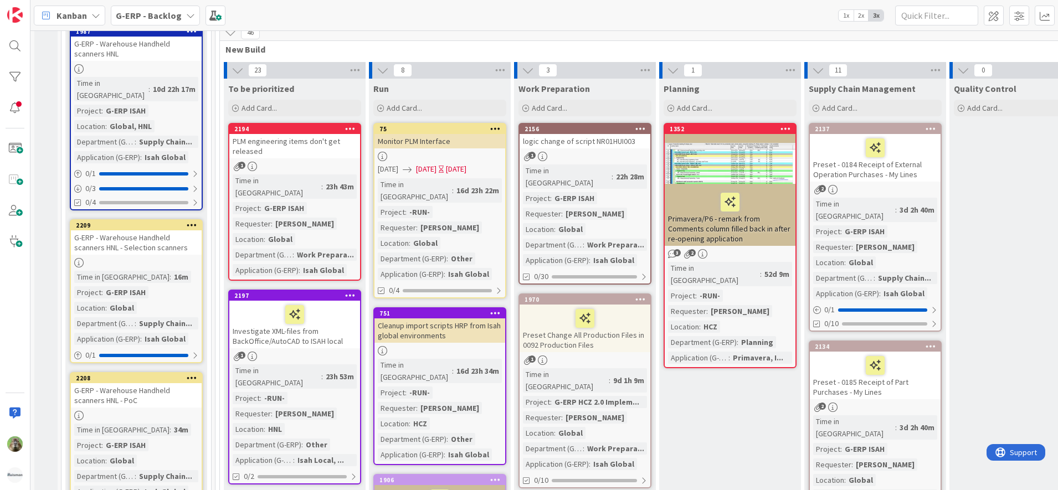
scroll to position [220, 0]
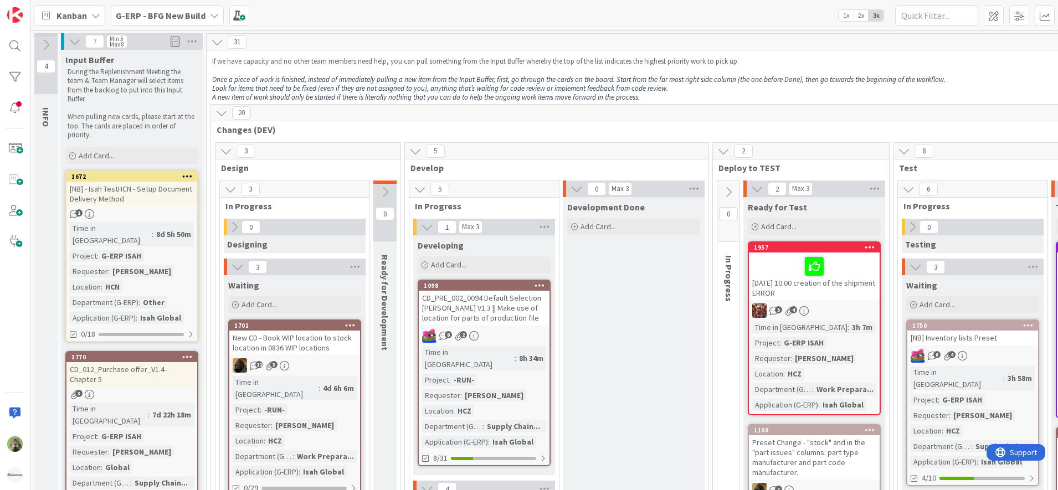
click at [162, 29] on div "Kanban G-ERP - BFG New Build 1x 2x 3x" at bounding box center [543, 15] width 1027 height 30
click at [165, 20] on b "G-ERP - BFG New Build" at bounding box center [161, 15] width 90 height 11
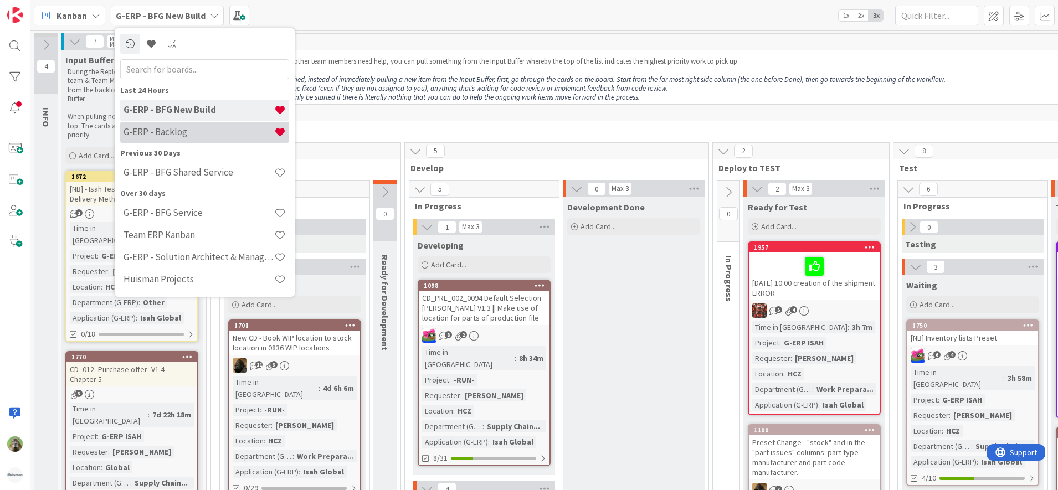
click at [158, 133] on h4 "G-ERP - Backlog" at bounding box center [199, 131] width 151 height 11
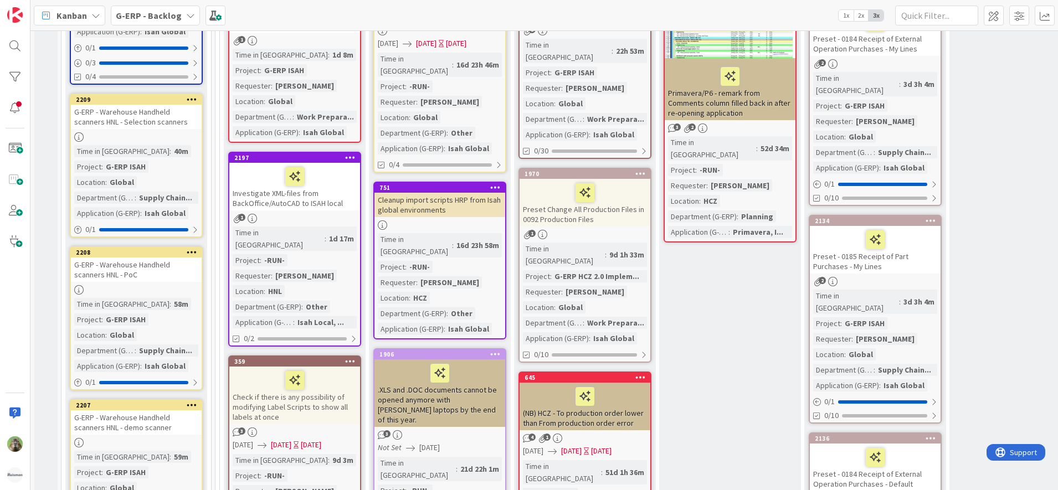
scroll to position [346, 0]
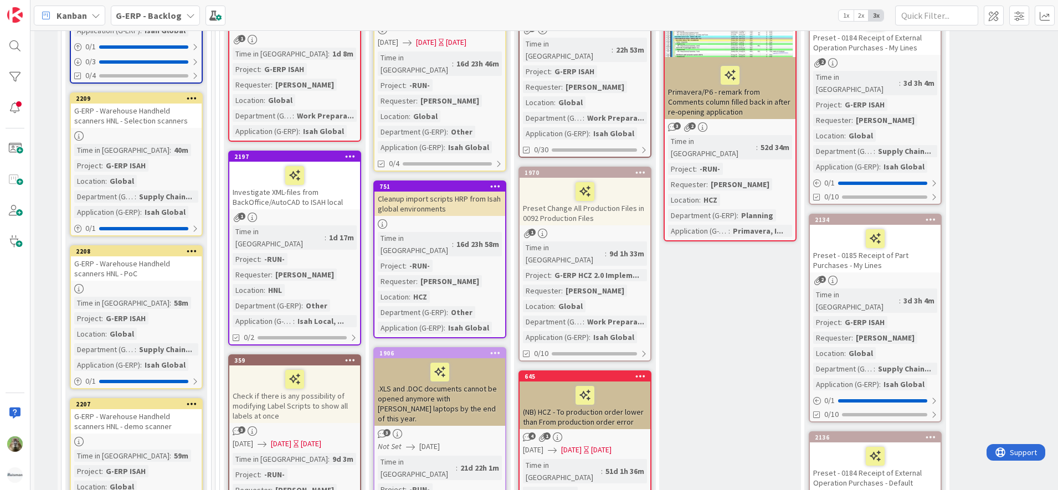
click at [168, 106] on div "G-ERP - Warehouse Handheld scanners HNL - Selection scanners" at bounding box center [136, 116] width 131 height 24
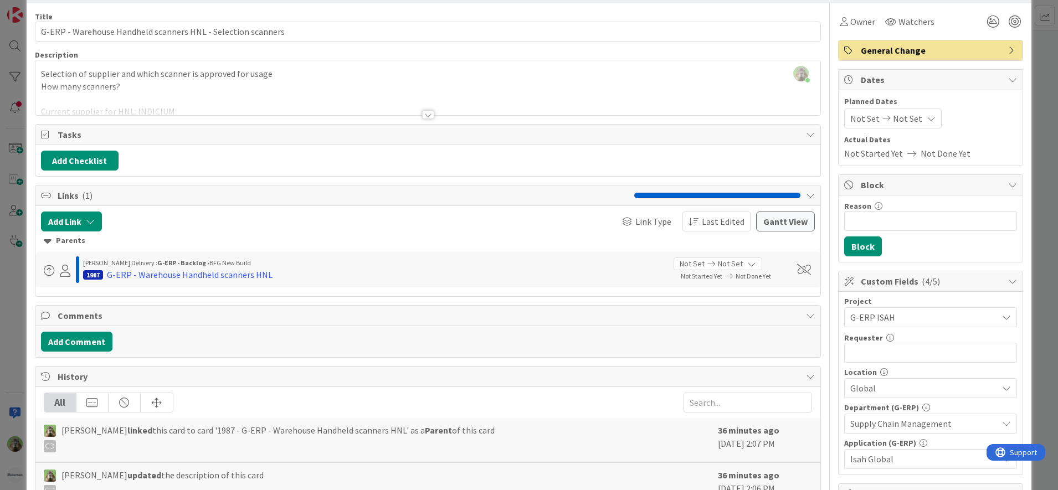
scroll to position [69, 0]
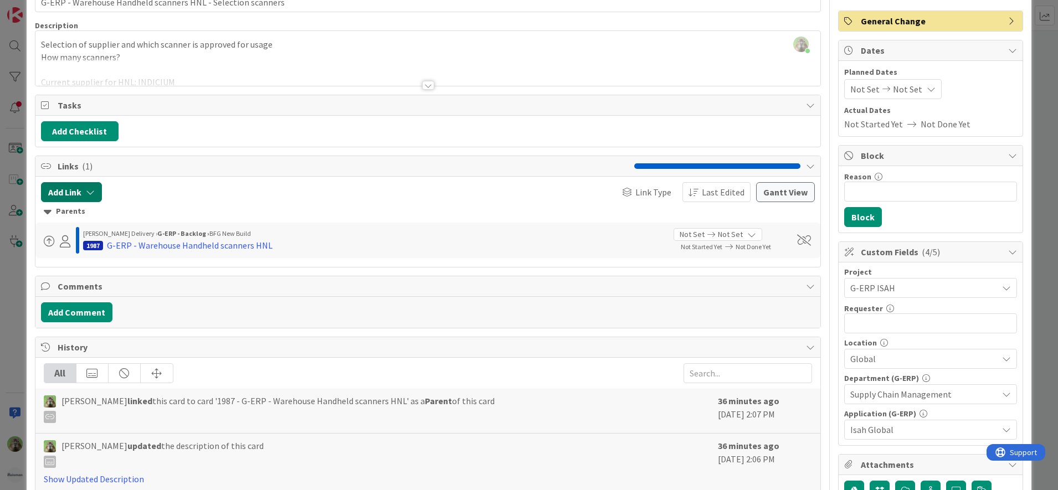
click at [78, 189] on button "Add Link" at bounding box center [71, 192] width 61 height 20
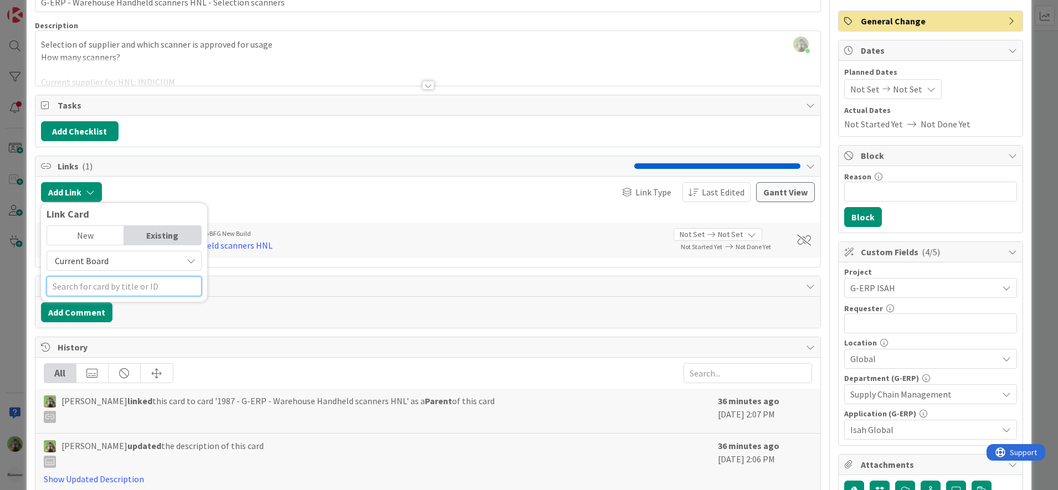
click at [126, 289] on input "text" at bounding box center [124, 286] width 155 height 20
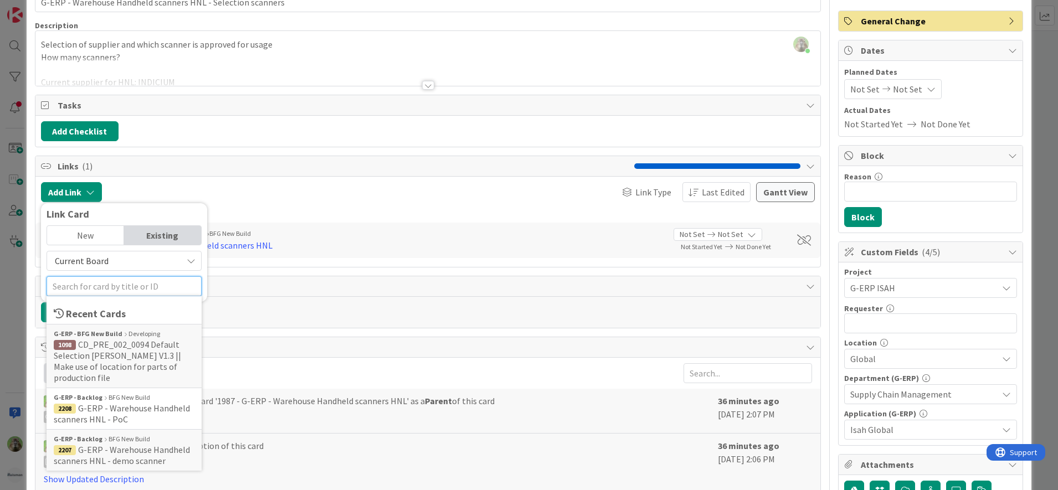
click at [116, 290] on input "text" at bounding box center [124, 286] width 155 height 20
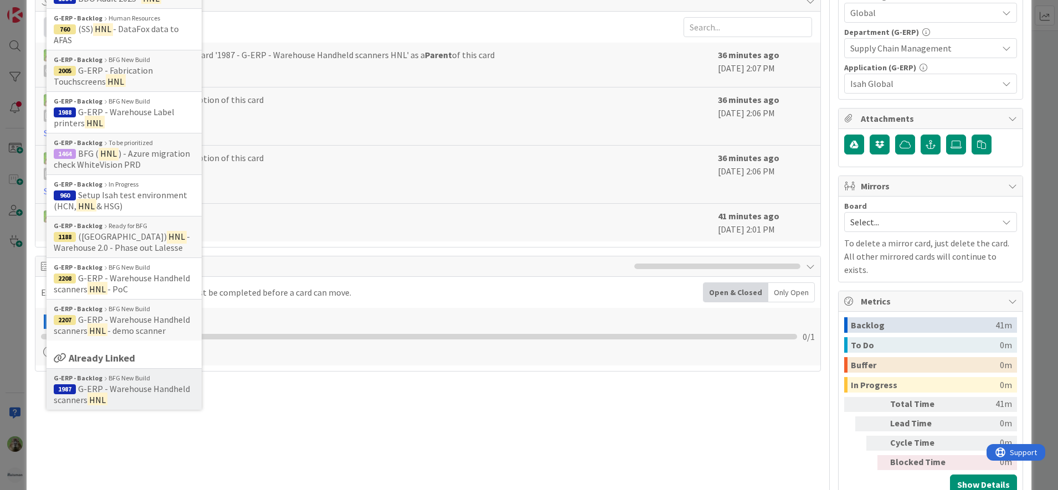
type input "hnl"
click at [136, 388] on span "G-ERP - Warehouse Handheld scanners" at bounding box center [122, 394] width 136 height 22
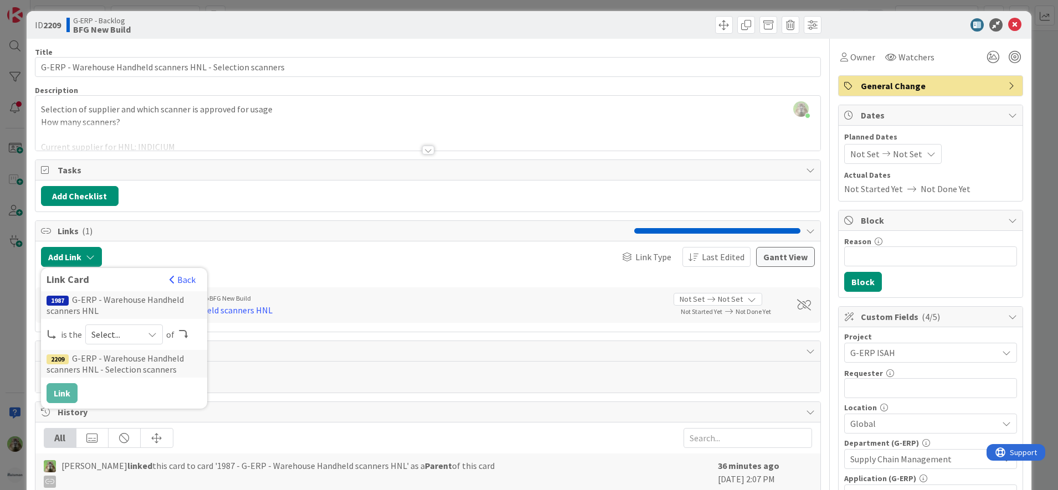
scroll to position [0, 0]
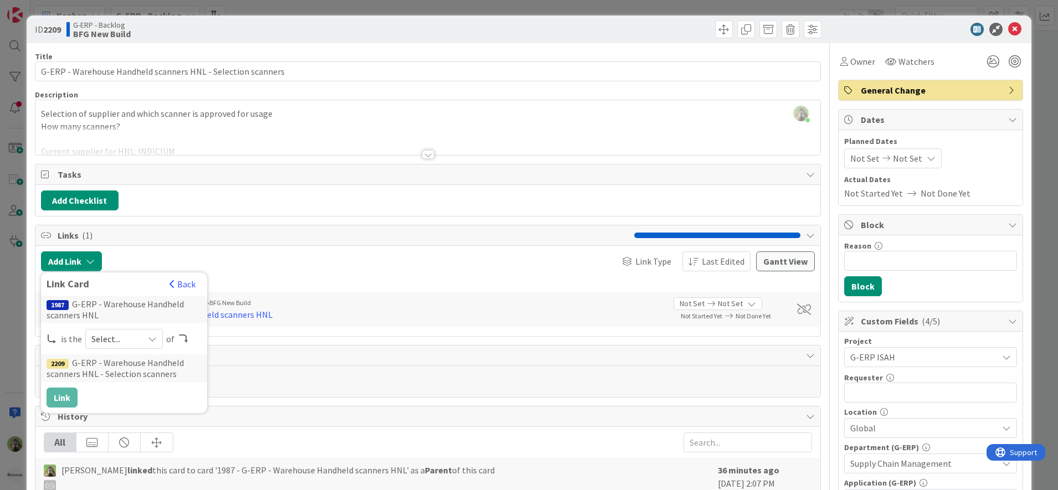
click at [141, 335] on div "Select..." at bounding box center [124, 339] width 78 height 20
click at [130, 376] on link "child" at bounding box center [168, 385] width 165 height 20
click at [136, 349] on div "1987 G-ERP - Warehouse Handheld scanners HNL is the child parent child predeces…" at bounding box center [124, 352] width 155 height 112
click at [136, 345] on span "child" at bounding box center [119, 339] width 35 height 16
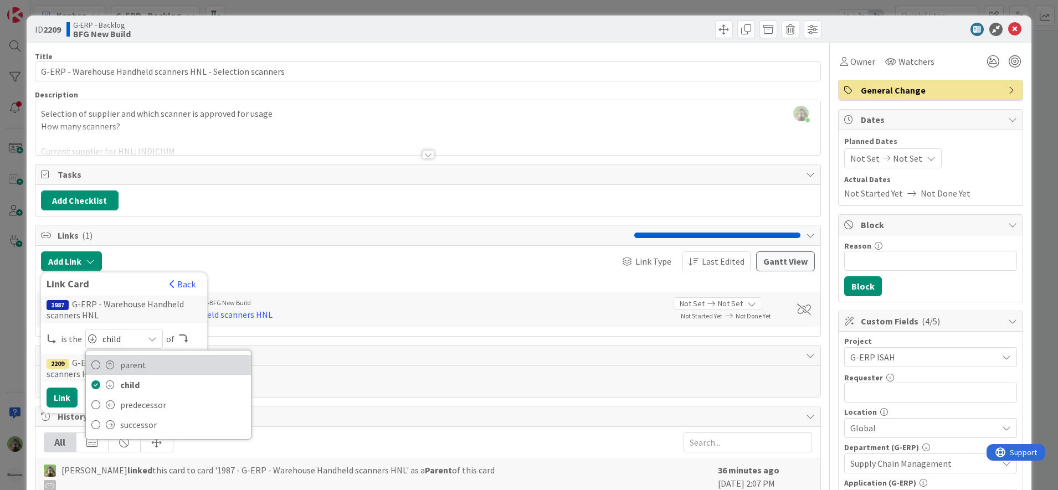
click at [135, 367] on span "parent" at bounding box center [182, 365] width 125 height 17
click at [58, 398] on button "Link" at bounding box center [62, 398] width 31 height 20
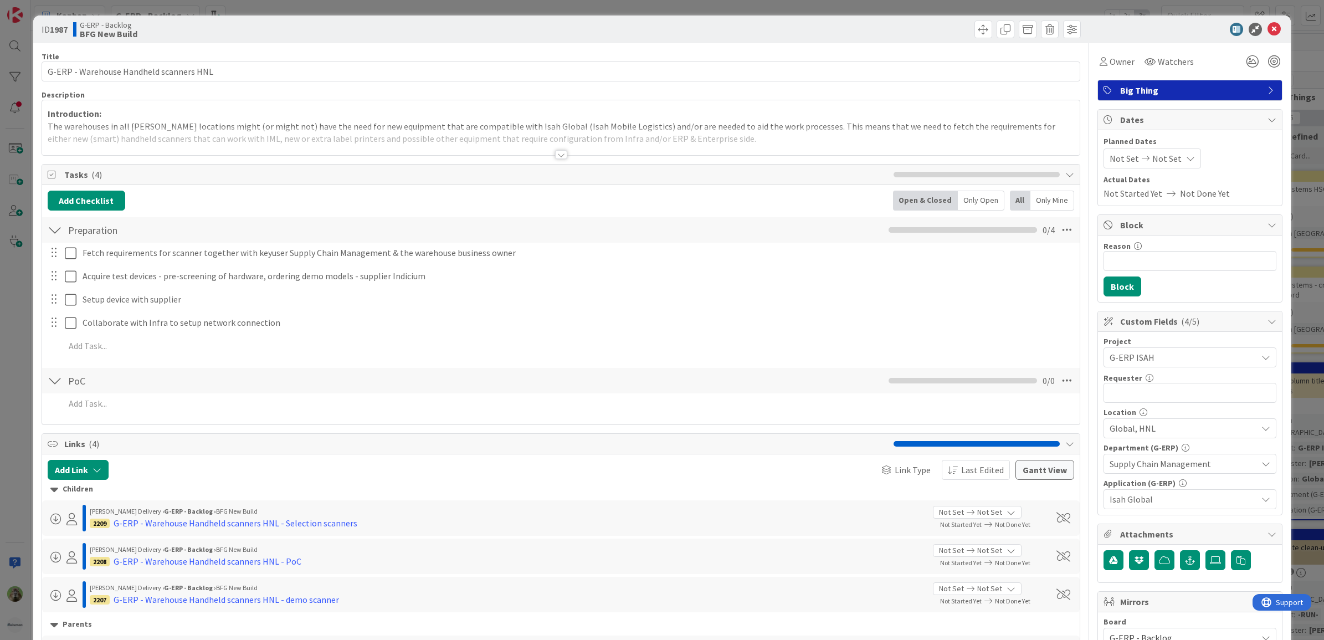
click at [857, 121] on p "The warehouses in all [PERSON_NAME] locations might (or might not) have the nee…" at bounding box center [561, 132] width 1027 height 25
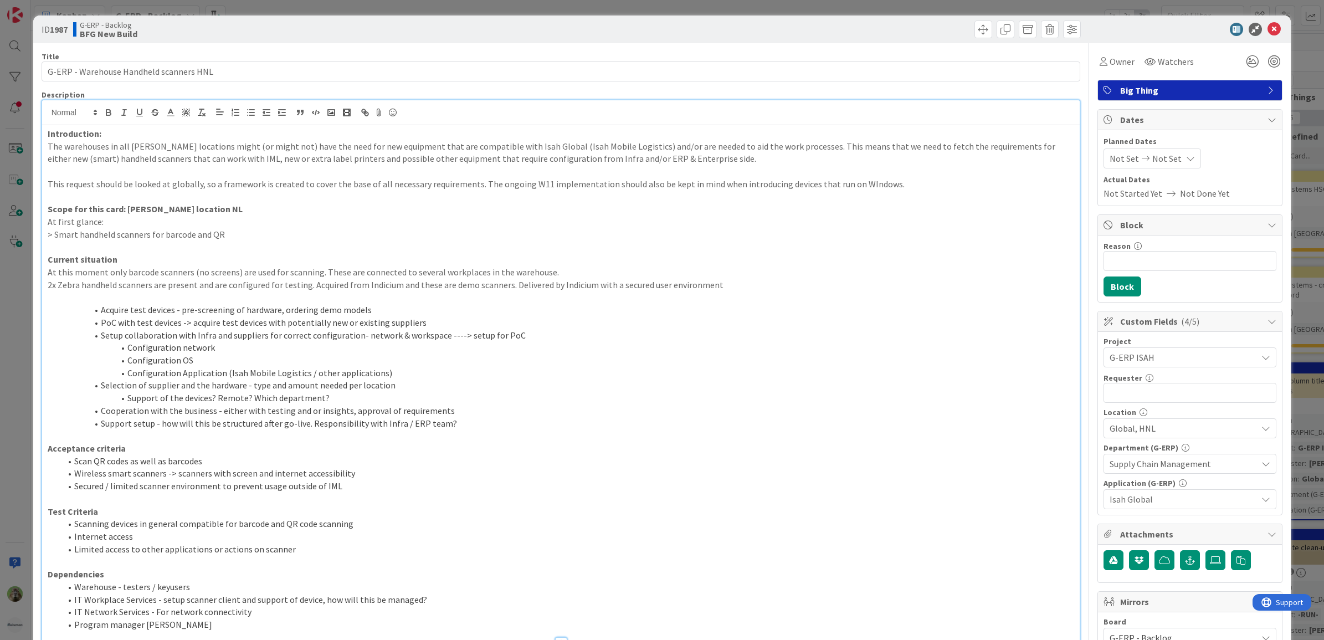
drag, startPoint x: 397, startPoint y: 458, endPoint x: 387, endPoint y: 459, distance: 10.5
click at [396, 458] on li "Scan QR codes as well as barcodes" at bounding box center [568, 461] width 1014 height 13
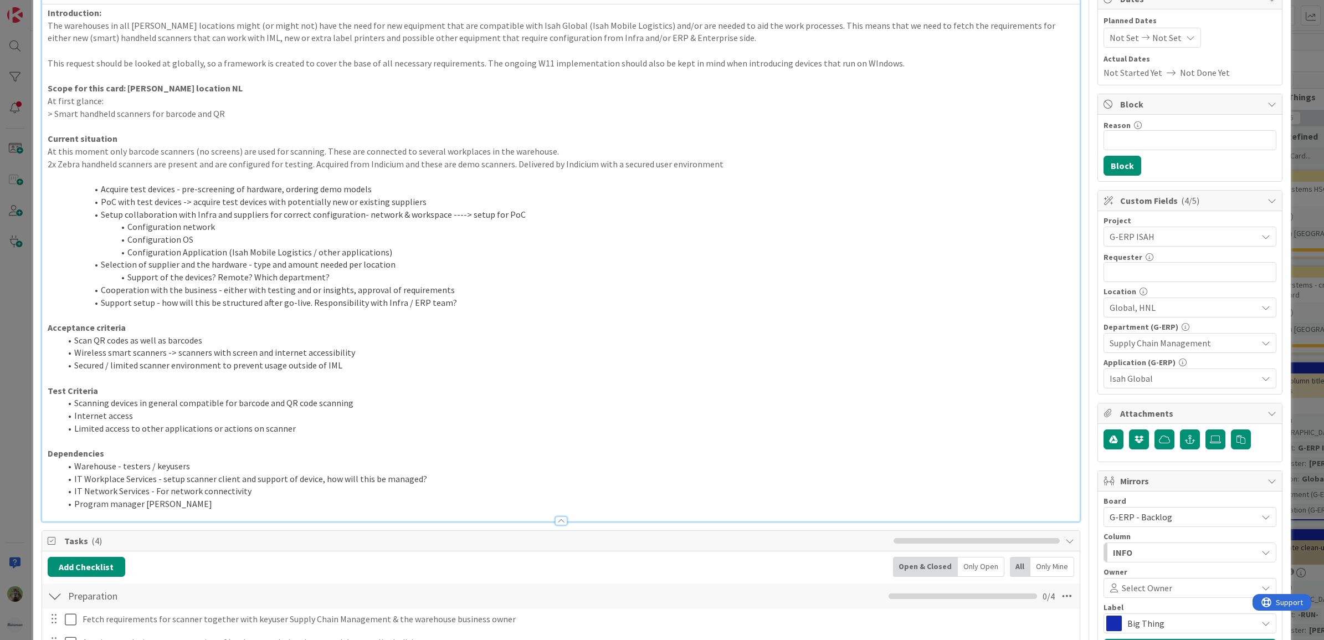
scroll to position [208, 0]
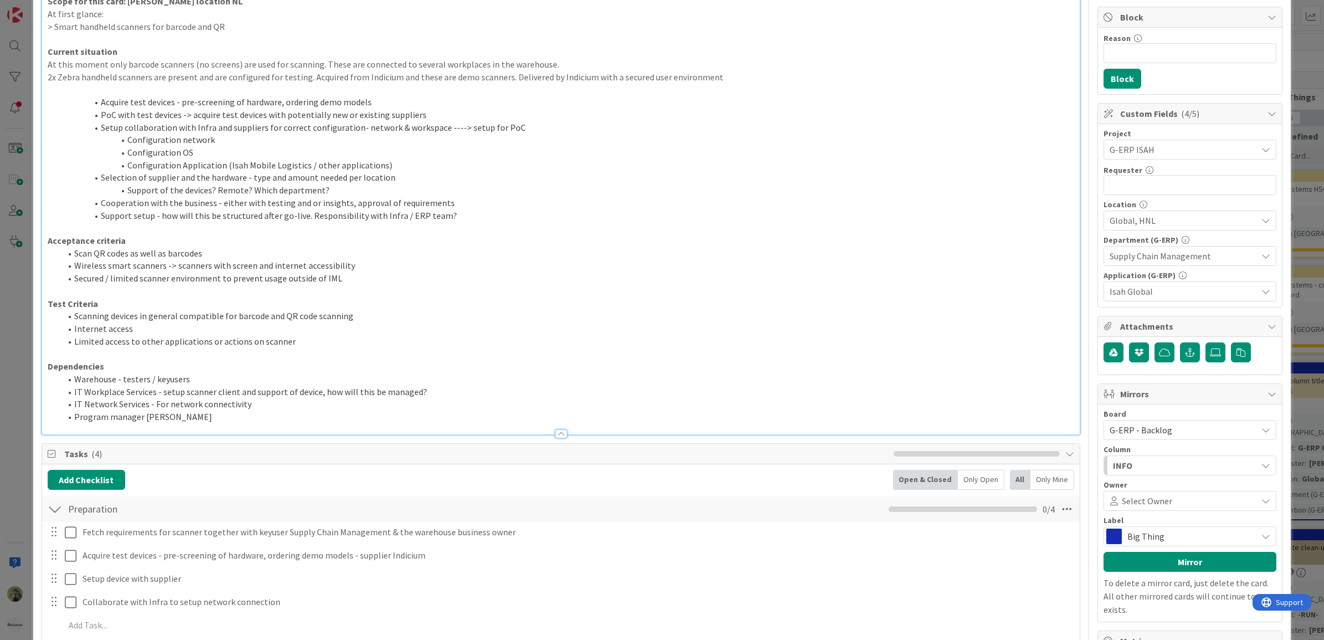
click at [245, 286] on p at bounding box center [561, 291] width 1027 height 13
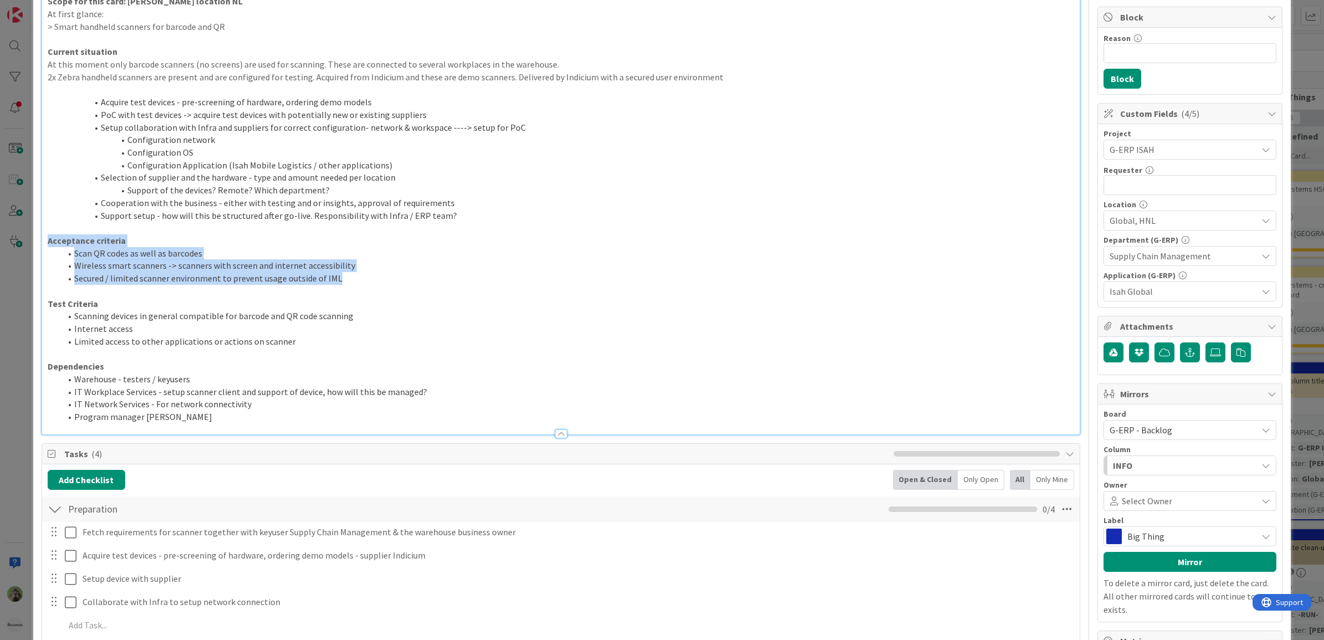
drag, startPoint x: 410, startPoint y: 279, endPoint x: 3, endPoint y: 243, distance: 409.3
click at [3, 243] on div "ID 1987 G-ERP - Backlog BFG New Build Title 39 / 128 G-ERP - Warehouse Handheld…" at bounding box center [662, 320] width 1324 height 640
copy div "Acceptance criteria Scan QR codes as well as barcodes Wireless smart scanners -…"
drag, startPoint x: 435, startPoint y: 264, endPoint x: 438, endPoint y: 244, distance: 19.7
click at [436, 263] on li "Wireless smart scanners -> scanners with screen and internet accessibility" at bounding box center [568, 265] width 1014 height 13
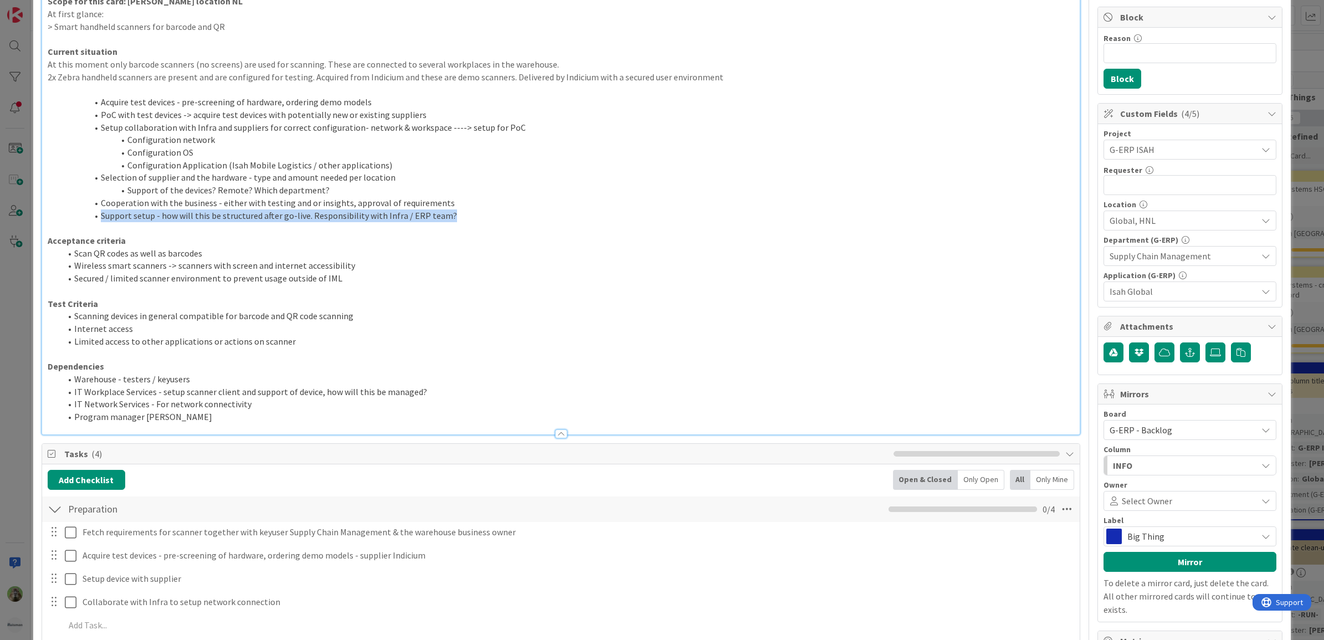
drag, startPoint x: 453, startPoint y: 219, endPoint x: 69, endPoint y: 214, distance: 383.9
click at [69, 214] on li "Support setup - how will this be structured after go-live. Responsibility with …" at bounding box center [568, 215] width 1014 height 13
click at [349, 214] on li "Support setup - how will this be structured after go-live. Responsibility with …" at bounding box center [568, 215] width 1014 height 13
drag, startPoint x: 305, startPoint y: 212, endPoint x: 91, endPoint y: 219, distance: 213.4
click at [91, 219] on li "Support setup - how will this be structured after go-live. Responsibility with …" at bounding box center [568, 215] width 1014 height 13
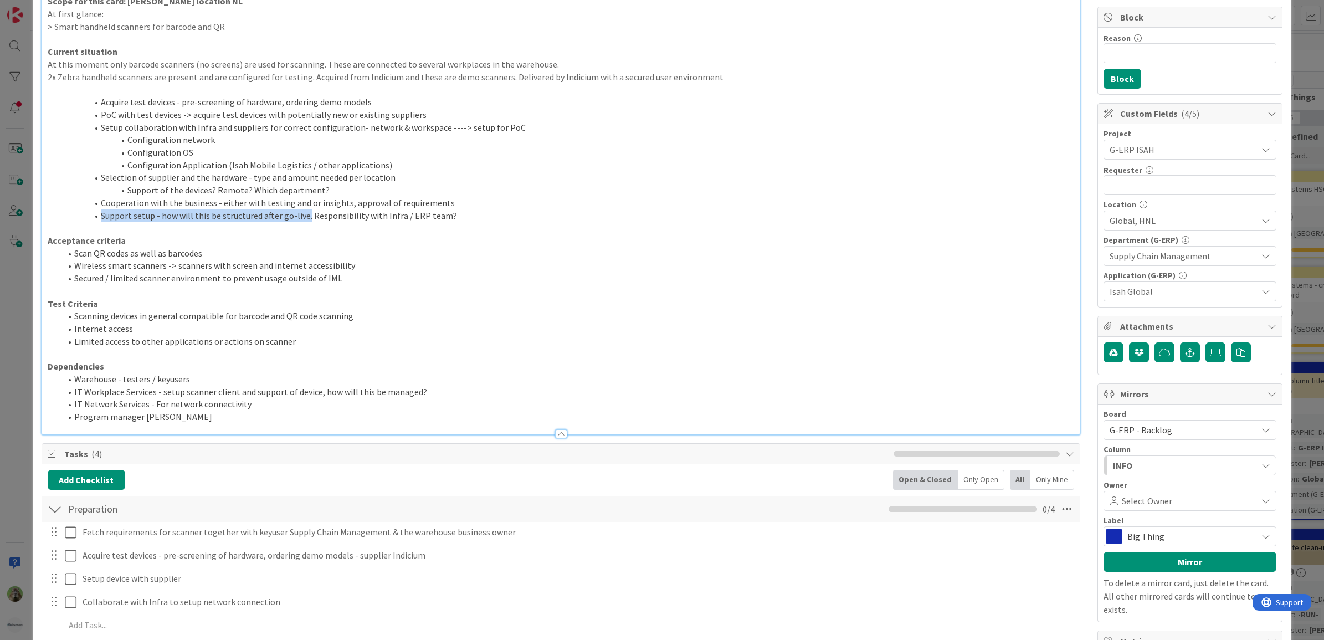
copy li "Support setup - how will this be structured after go-live."
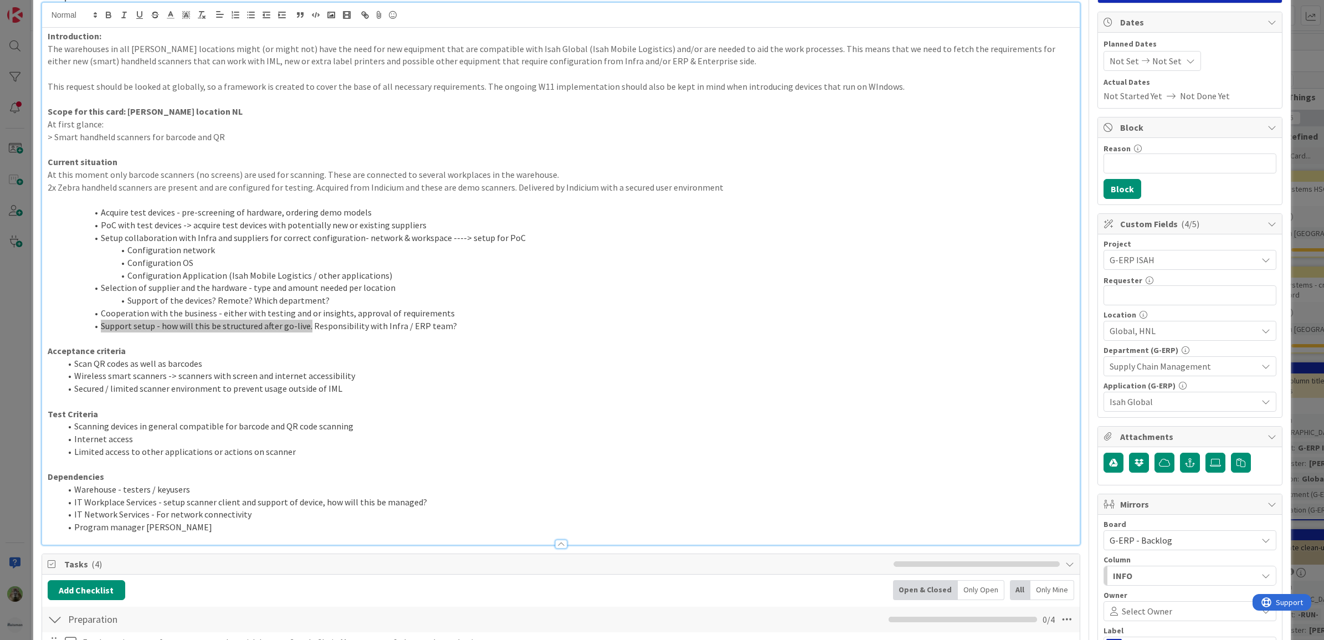
scroll to position [0, 0]
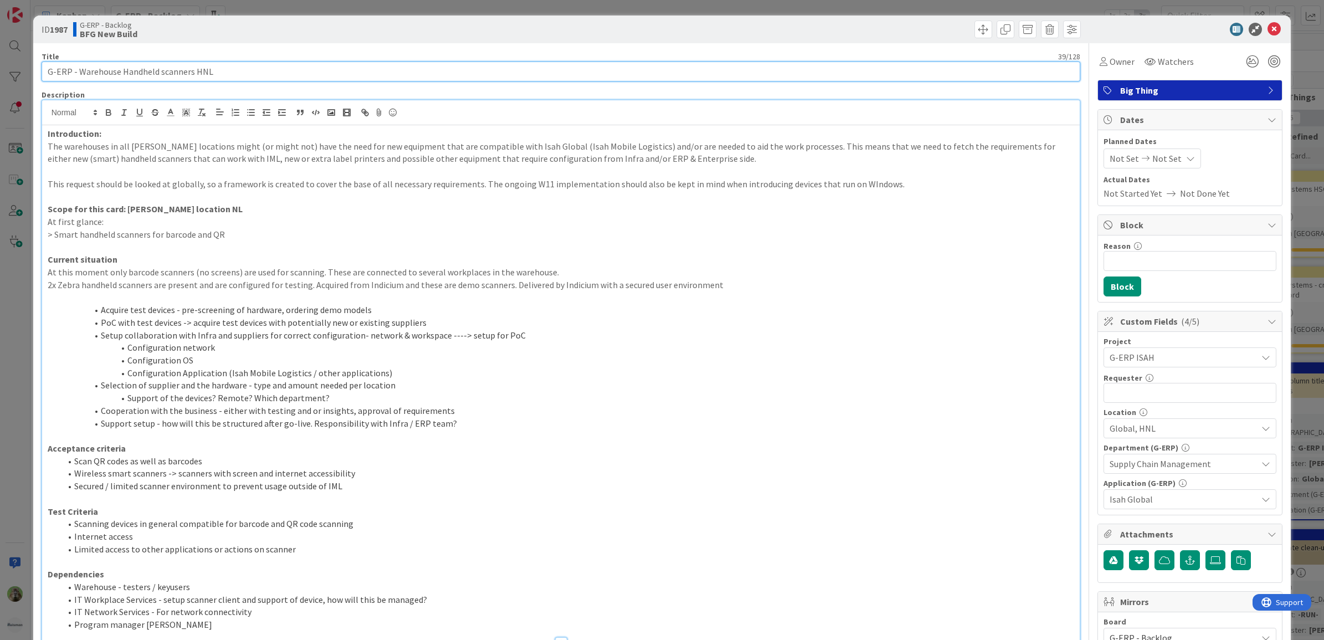
drag, startPoint x: 247, startPoint y: 79, endPoint x: -3, endPoint y: 79, distance: 249.8
click at [0, 79] on html "Kanban G-ERP - Backlog 1x 2x 3x 8 INFO This column contains information cards t…" at bounding box center [662, 320] width 1324 height 640
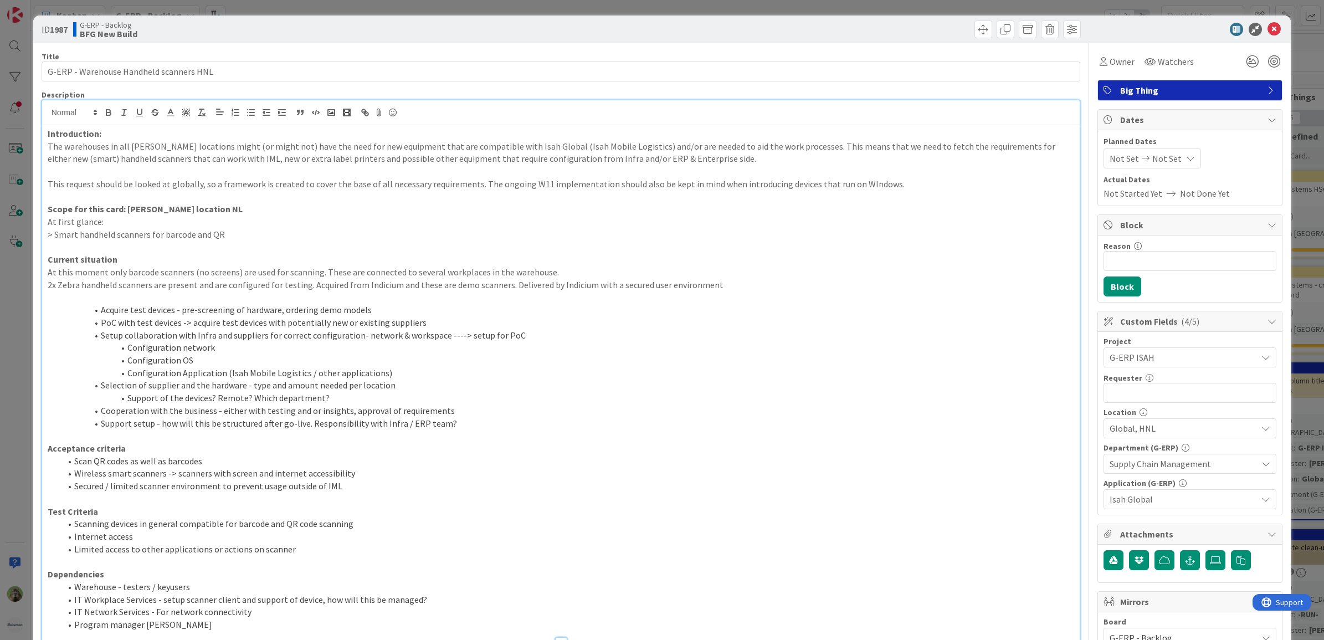
click at [565, 299] on p at bounding box center [561, 297] width 1027 height 13
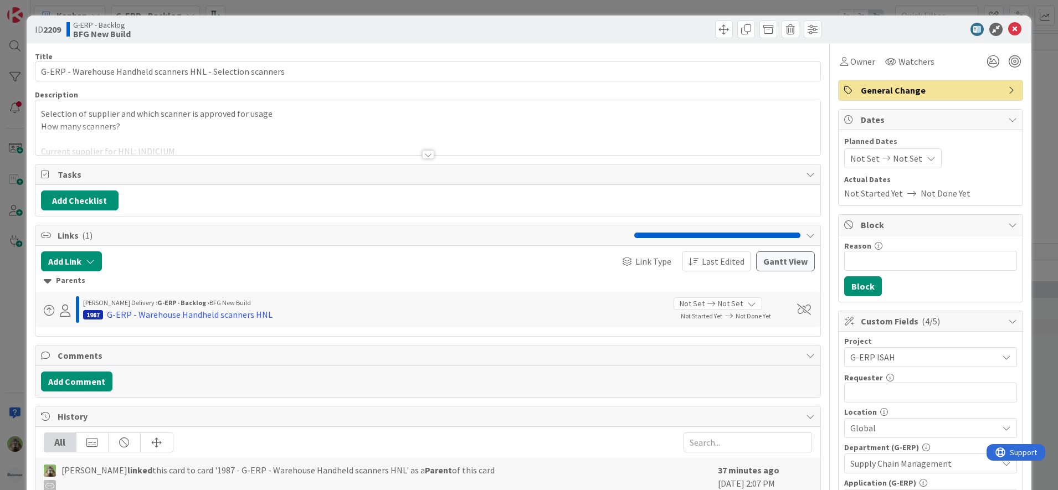
click at [148, 127] on div at bounding box center [427, 141] width 785 height 28
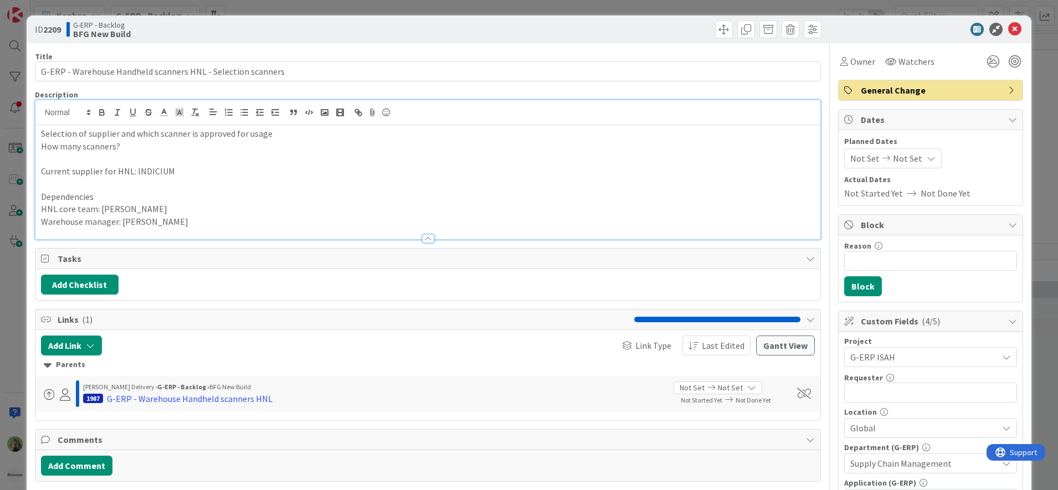
click at [187, 163] on p at bounding box center [428, 158] width 774 height 13
click at [192, 183] on p at bounding box center [428, 184] width 774 height 13
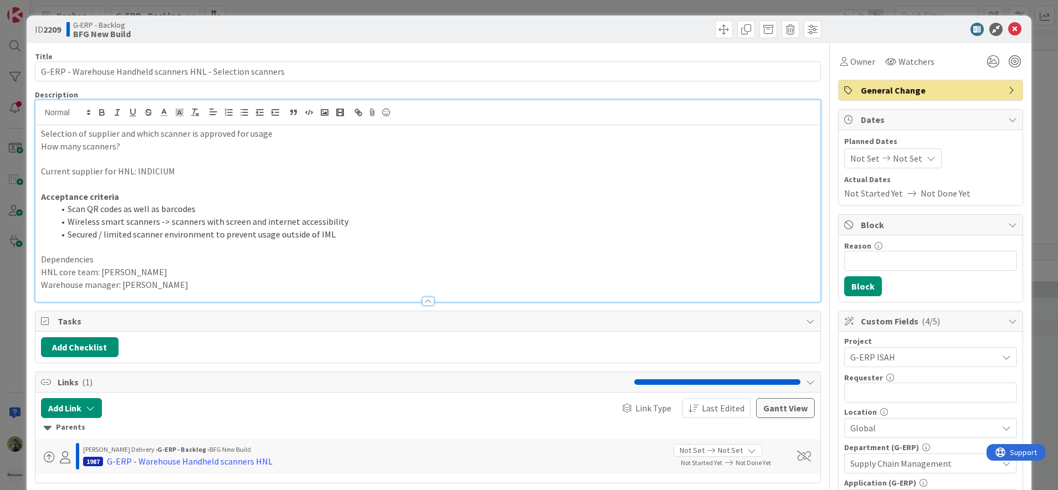
click at [22, 279] on div "ID 2209 G-ERP - Backlog BFG New Build Title 60 / 128 G-ERP - Warehouse Handheld…" at bounding box center [529, 245] width 1058 height 490
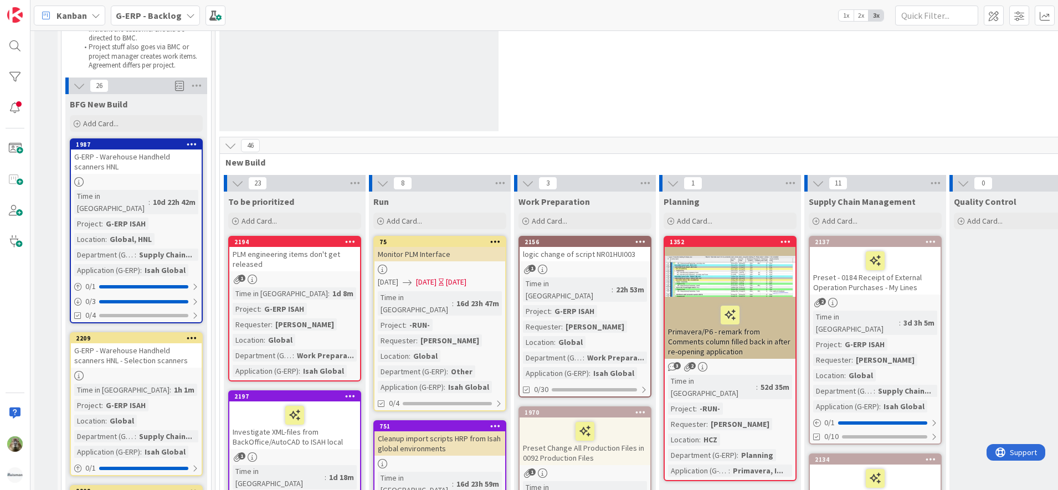
scroll to position [69, 0]
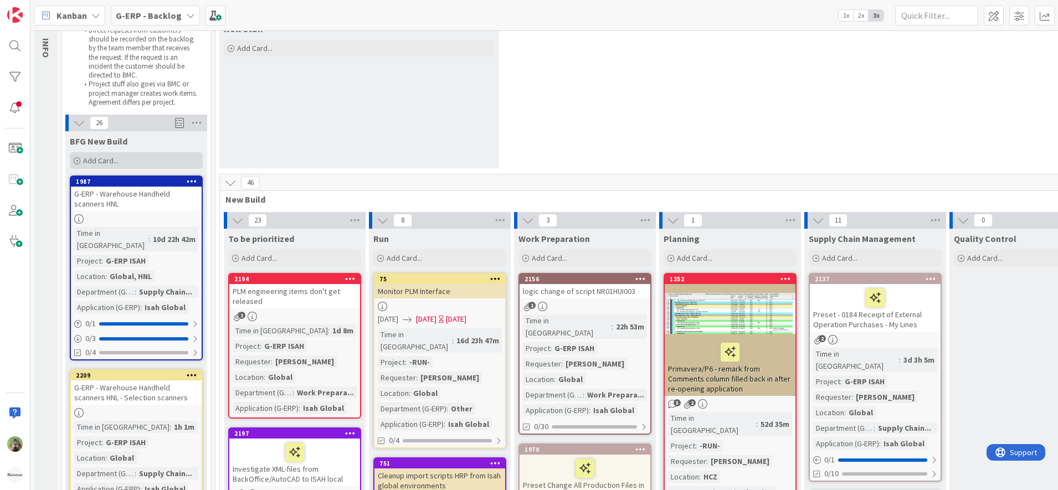
click at [130, 164] on div "Add Card..." at bounding box center [136, 160] width 133 height 17
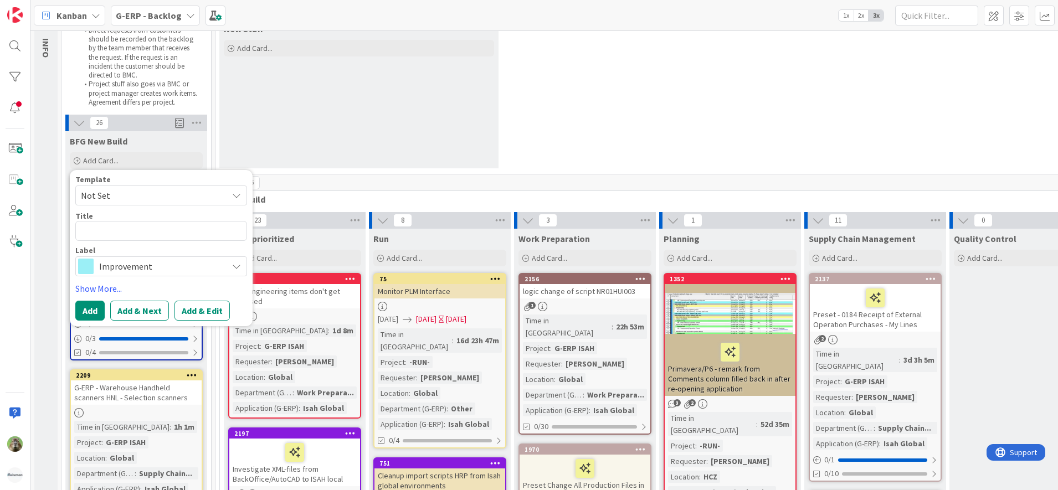
click at [117, 227] on textarea at bounding box center [161, 231] width 172 height 20
click at [122, 263] on span "Improvement" at bounding box center [160, 267] width 123 height 16
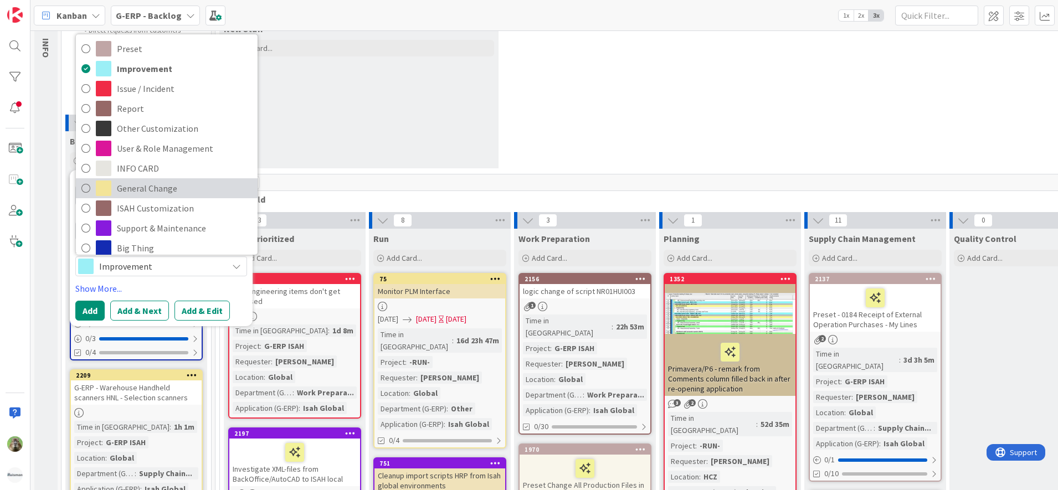
click at [147, 184] on span "General Change" at bounding box center [184, 188] width 135 height 17
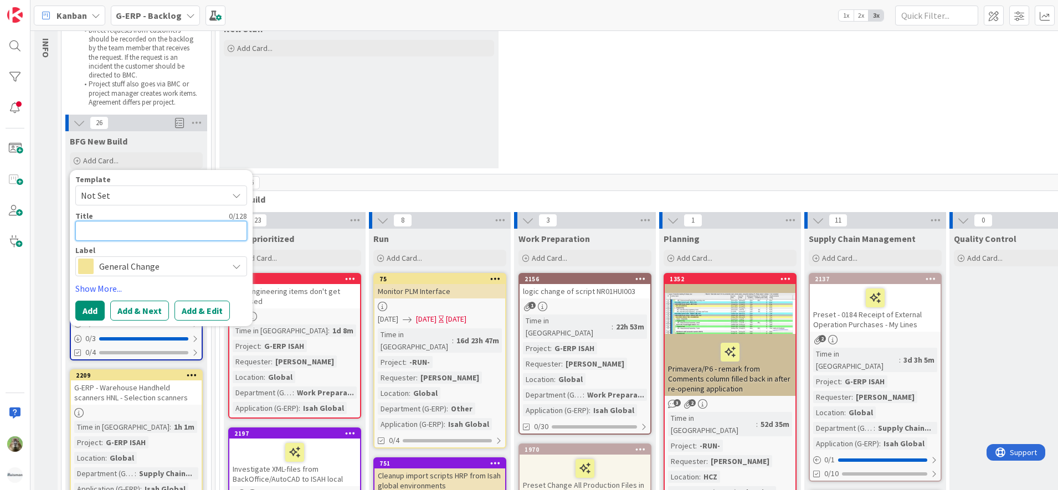
click at [114, 233] on textarea at bounding box center [161, 231] width 172 height 20
click at [161, 232] on textarea at bounding box center [161, 231] width 172 height 20
type textarea "x"
type textarea "S"
type textarea "x"
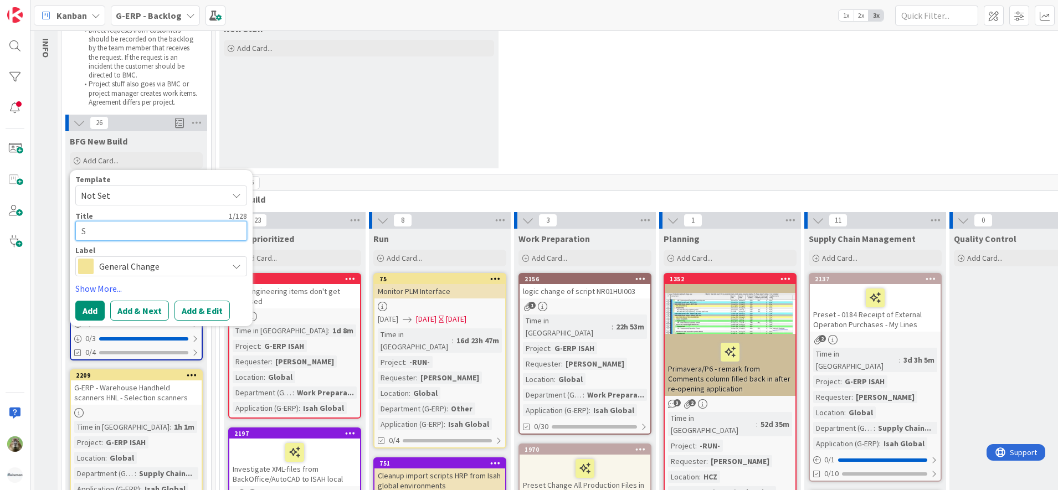
type textarea "Se"
type textarea "x"
type textarea "Set"
type textarea "x"
type textarea "Setup"
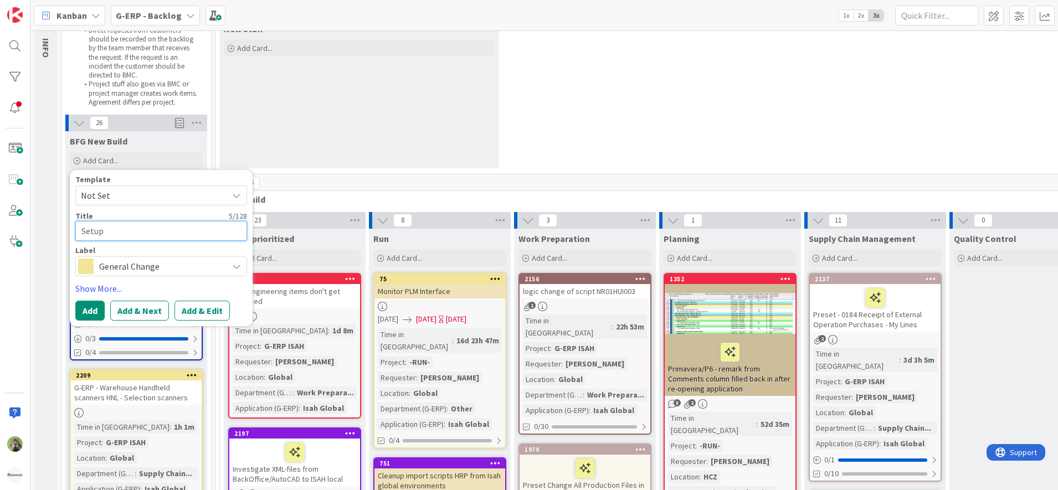
type textarea "x"
type textarea "Setup"
type textarea "x"
type textarea "Setup s"
type textarea "x"
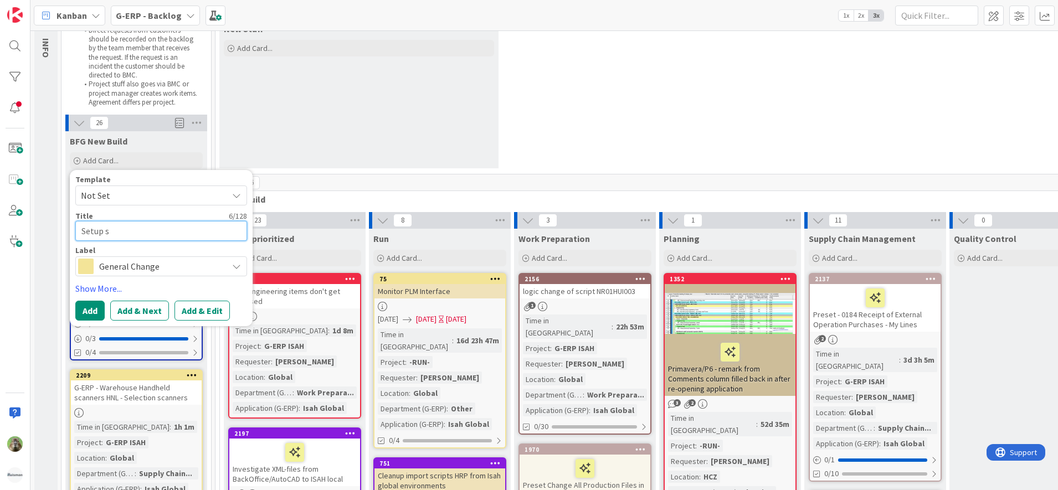
type textarea "Setup su"
type textarea "x"
type textarea "Setup sup"
type textarea "x"
type textarea "Setup suppo"
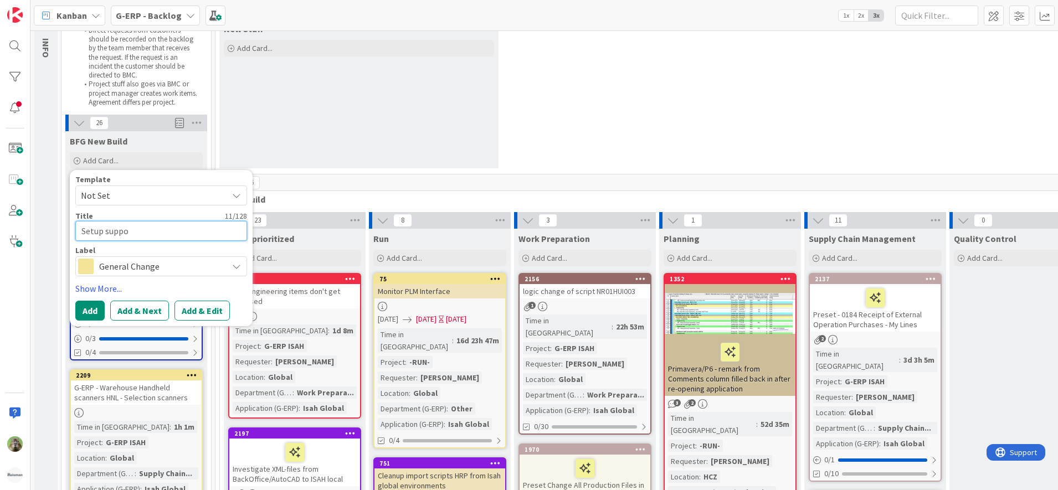
type textarea "x"
type textarea "Setup suppor"
type textarea "x"
type textarea "Setup support"
type textarea "x"
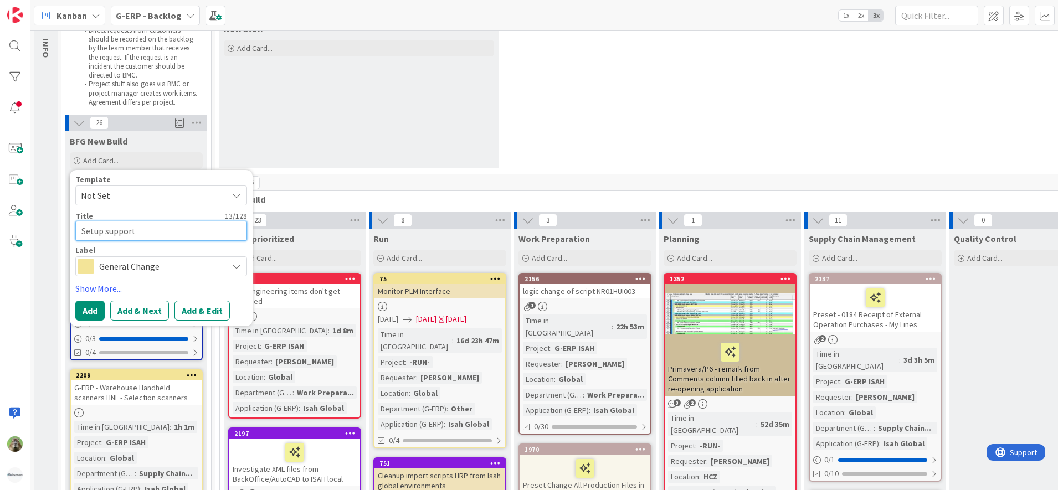
type textarea "Setup support"
type textarea "x"
type textarea "Setup support a"
type textarea "x"
type textarea "Setup support ar"
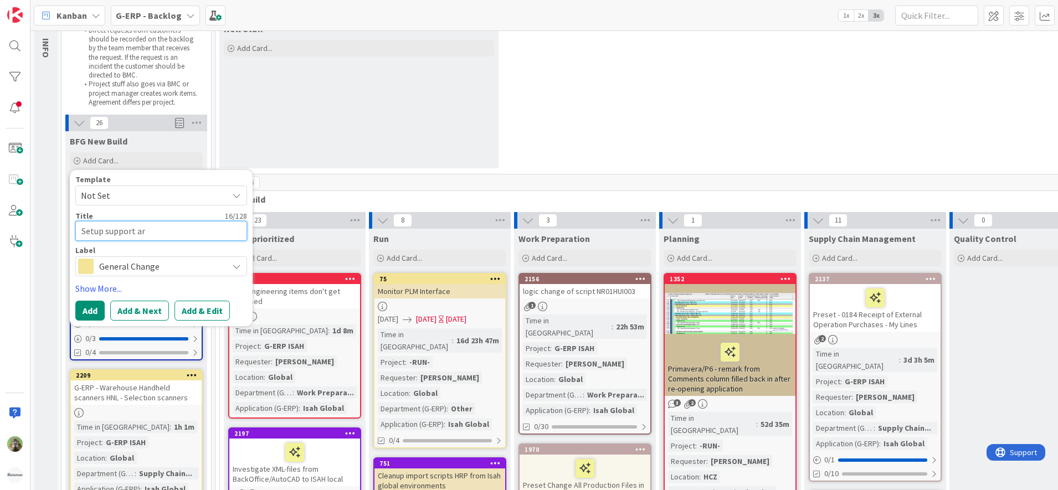
type textarea "x"
type textarea "Setup support arra"
type textarea "x"
type textarea "Setup support arrag"
type textarea "x"
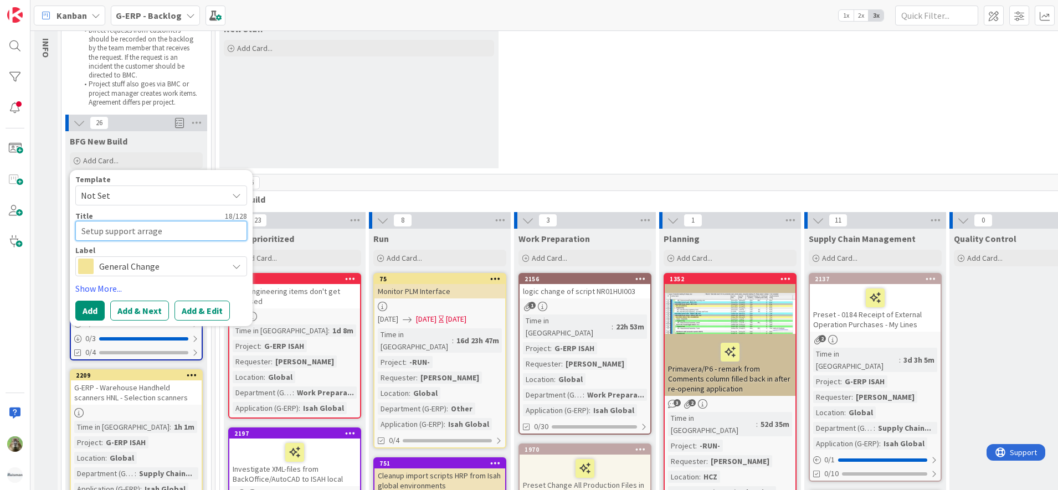
type textarea "Setup support arragen"
type textarea "x"
type textarea "Setup support arragene"
type textarea "x"
type textarea "Setup support arragenem"
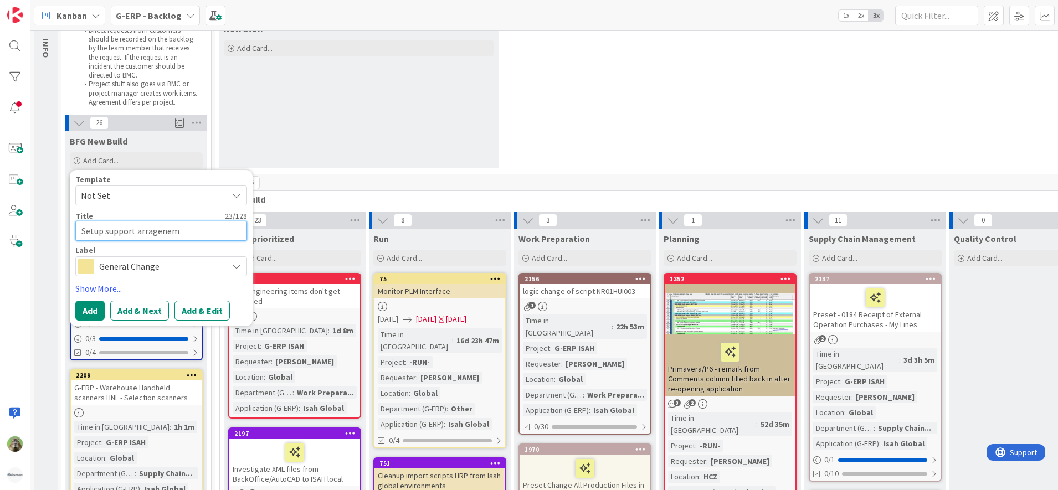
type textarea "x"
type textarea "Setup support arragenemt"
type textarea "x"
type textarea "Setup support arragenemtn"
type textarea "x"
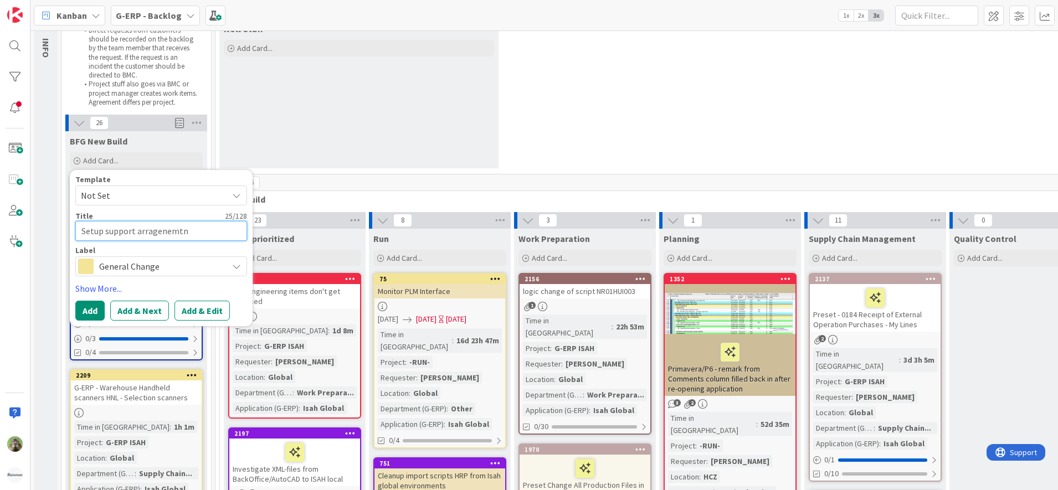
type textarea "Setup support arragenemt"
type textarea "x"
type textarea "Setup support arragenem"
type textarea "x"
type textarea "Setup support arragene"
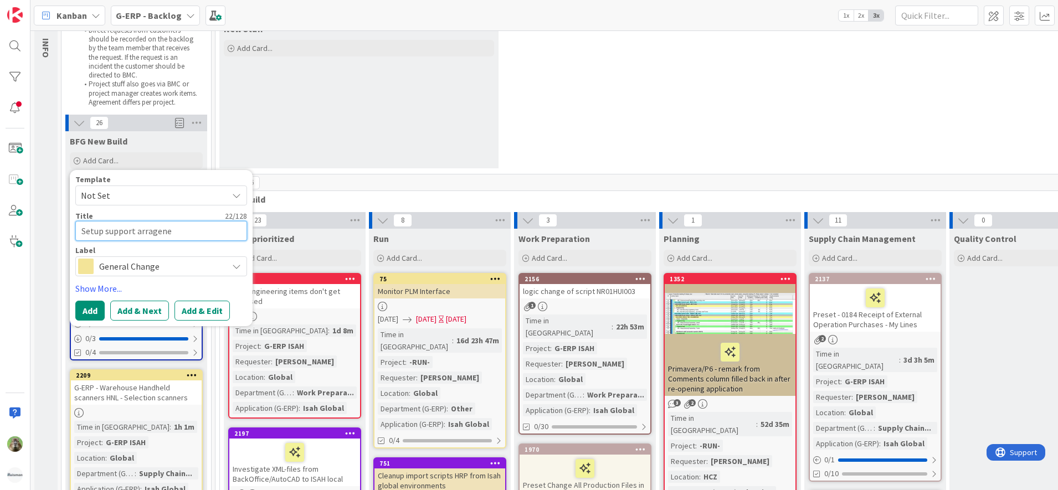
type textarea "x"
type textarea "Setup support arragen"
type textarea "x"
type textarea "Setup support arrage"
type textarea "x"
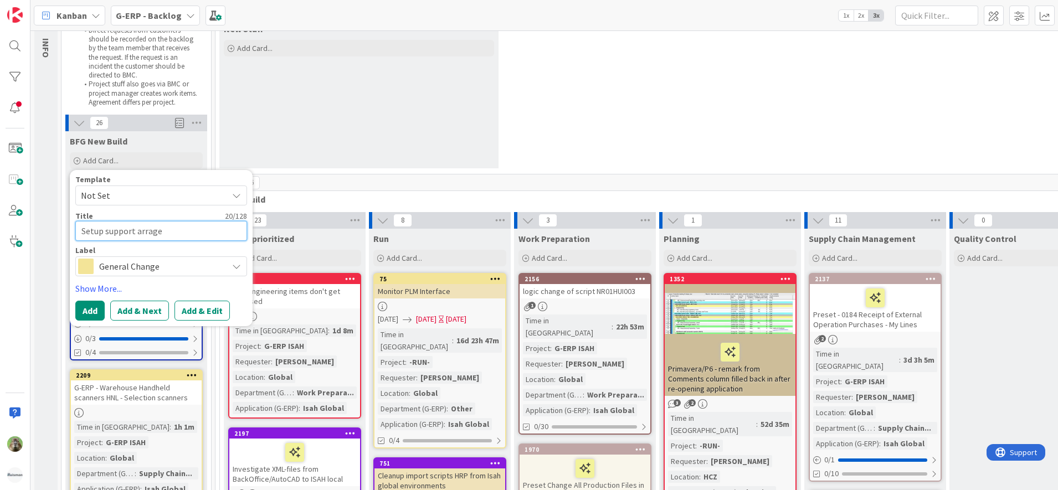
type textarea "Setup support arrag"
type textarea "x"
type textarea "Setup support arra"
type textarea "x"
type textarea "Setup support arrang"
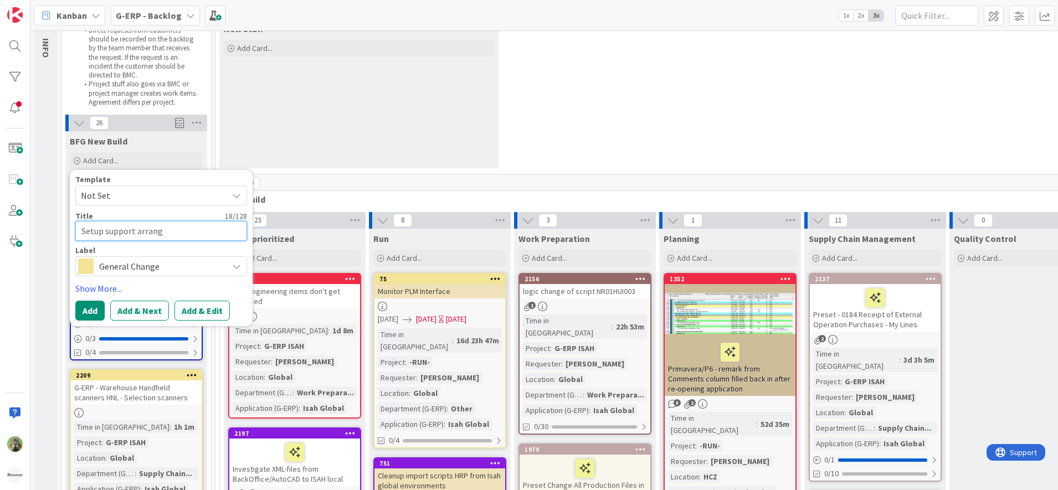
type textarea "x"
type textarea "Setup support arrange"
type textarea "x"
type textarea "Setup support arrangeme"
type textarea "x"
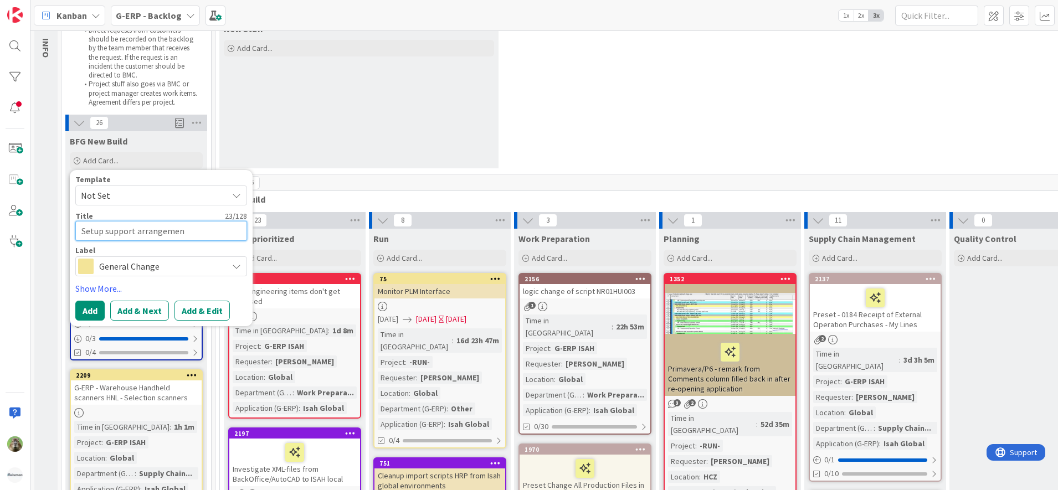
type textarea "Setup support arrangement"
type textarea "x"
type textarea "Setup support arrangements"
click at [88, 301] on button "Add" at bounding box center [89, 311] width 29 height 20
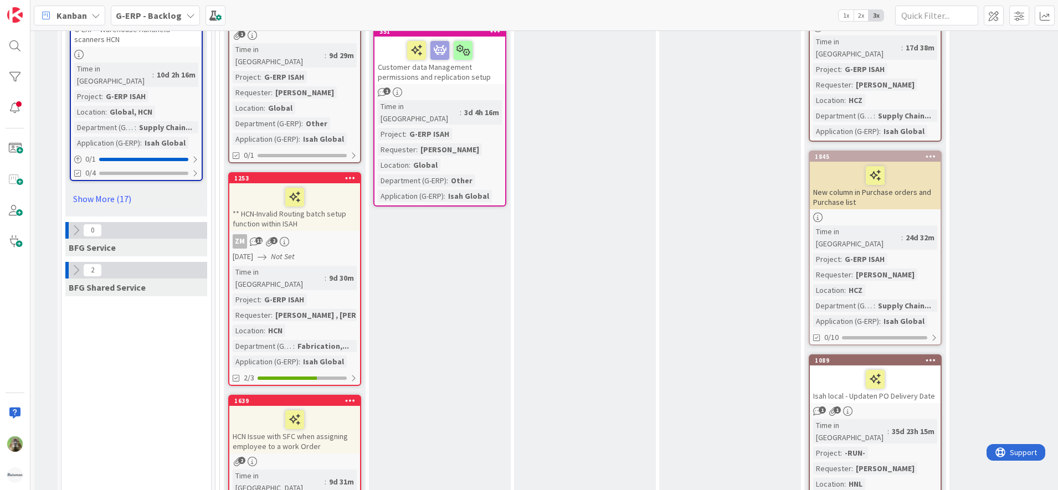
scroll to position [1592, 0]
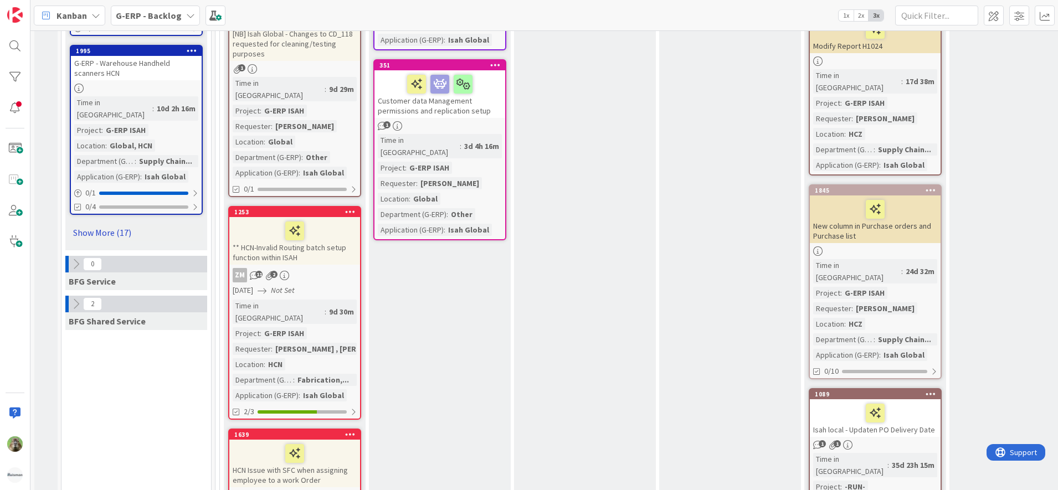
click at [122, 224] on link "Show More (17)" at bounding box center [136, 233] width 133 height 18
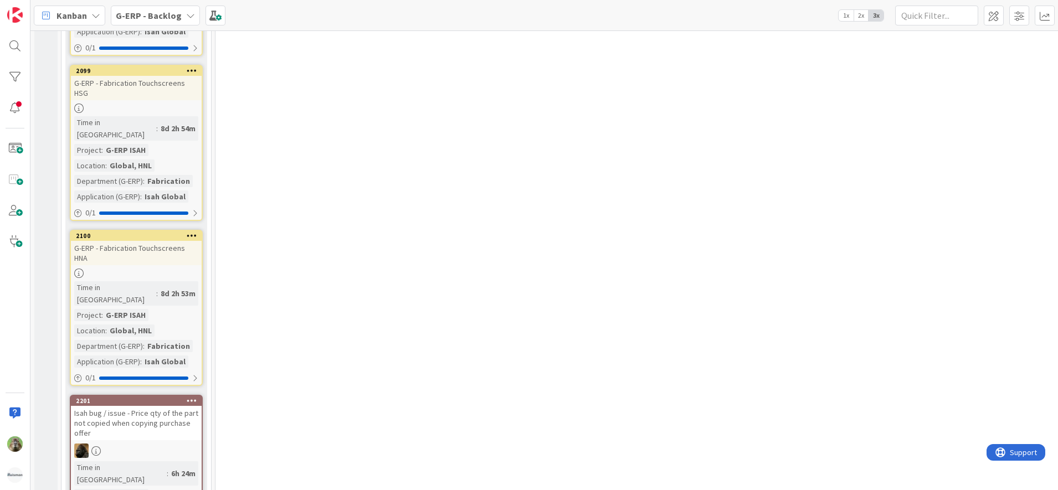
scroll to position [3947, 0]
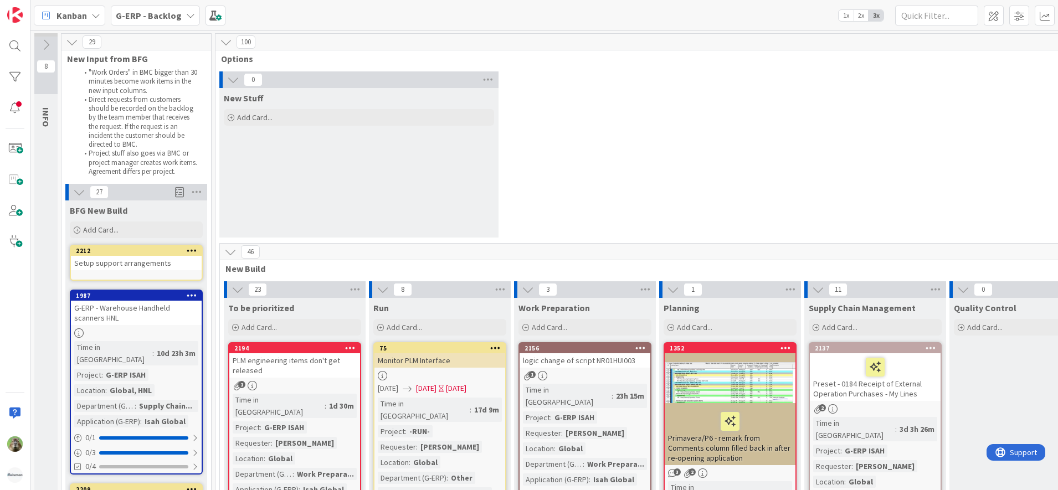
click at [163, 268] on div "Setup support arrangements" at bounding box center [136, 263] width 131 height 14
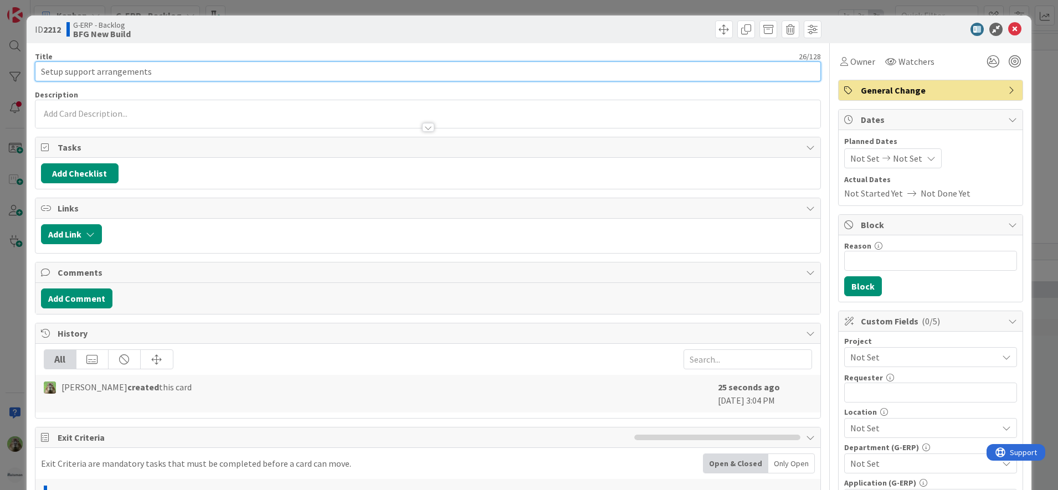
click at [37, 69] on input "Setup support arrangements" at bounding box center [428, 71] width 787 height 20
paste input "G-ERP - Warehouse Handheld scanners HNL"
click at [289, 81] on input "G-ERP - Warehouse Handheld scanners HNL - Setup support arrangements" at bounding box center [428, 71] width 787 height 20
type input "G-ERP - Warehouse Handheld scanners HNL - Setup support"
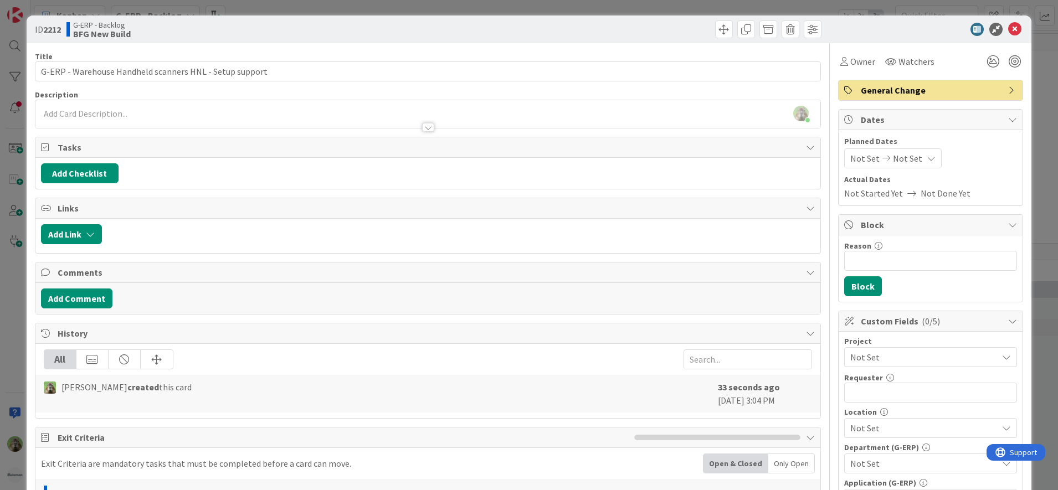
click at [209, 122] on div at bounding box center [427, 122] width 785 height 12
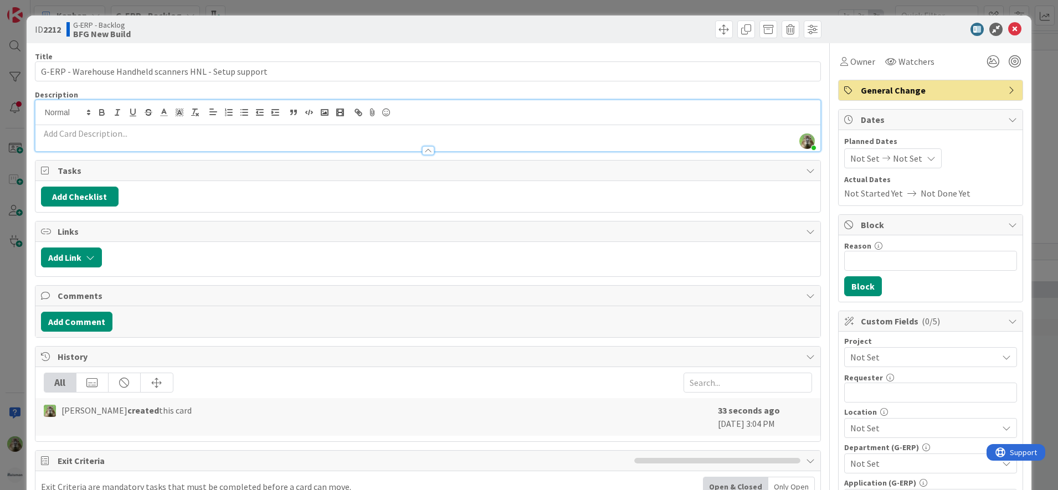
click at [199, 137] on p at bounding box center [428, 133] width 774 height 13
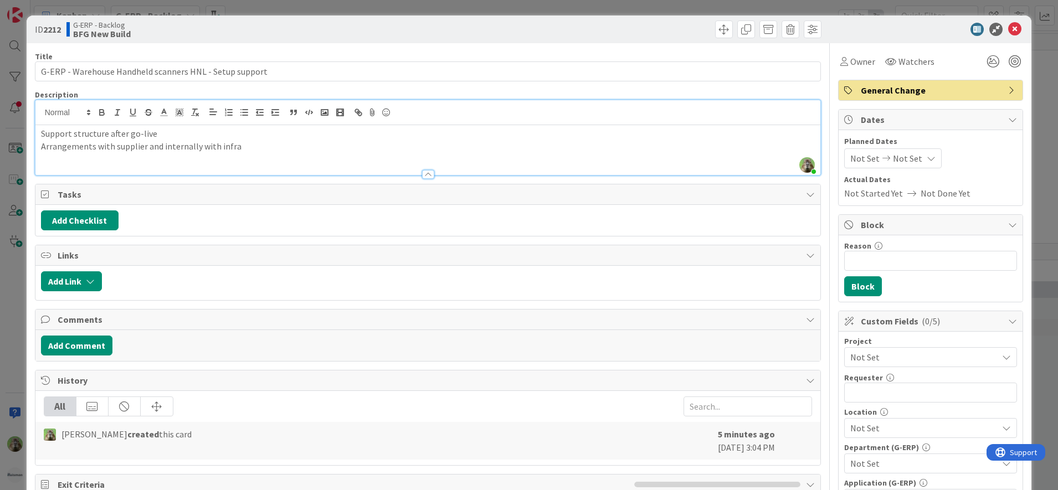
click at [19, 311] on div "ID 2212 G-ERP - Backlog BFG New Build Title 55 / 128 G-ERP - Warehouse Handheld…" at bounding box center [529, 245] width 1058 height 490
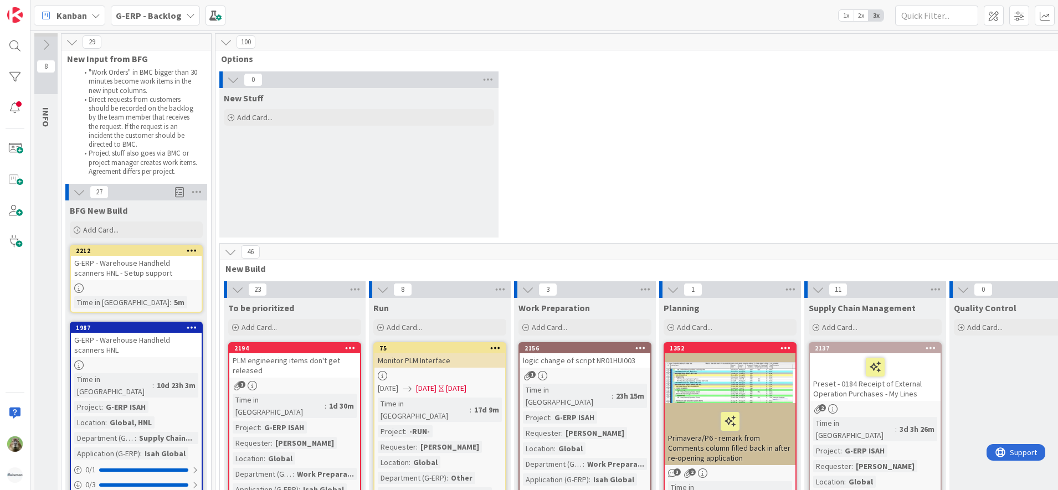
click at [152, 263] on div "G-ERP - Warehouse Handheld scanners HNL - Setup support" at bounding box center [136, 268] width 131 height 24
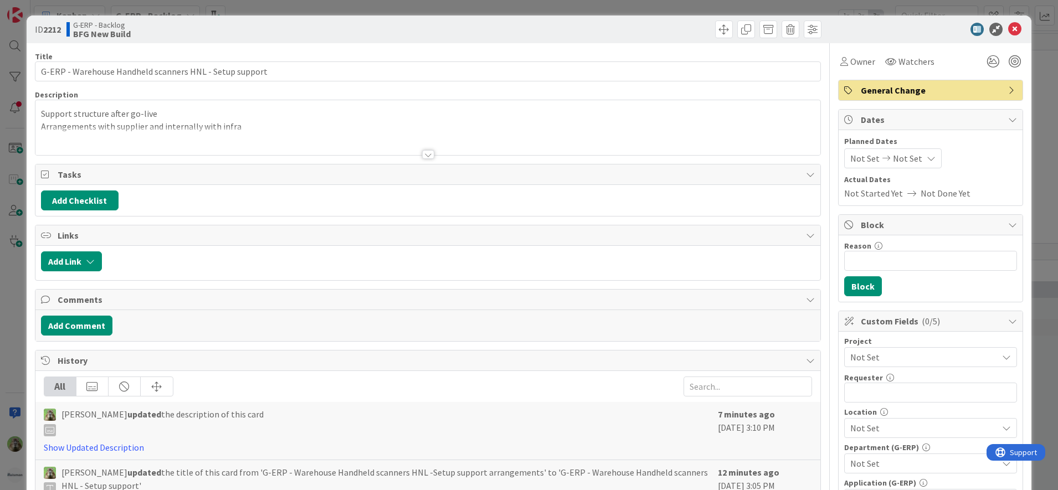
click at [896, 353] on span "Not Set" at bounding box center [921, 358] width 142 height 16
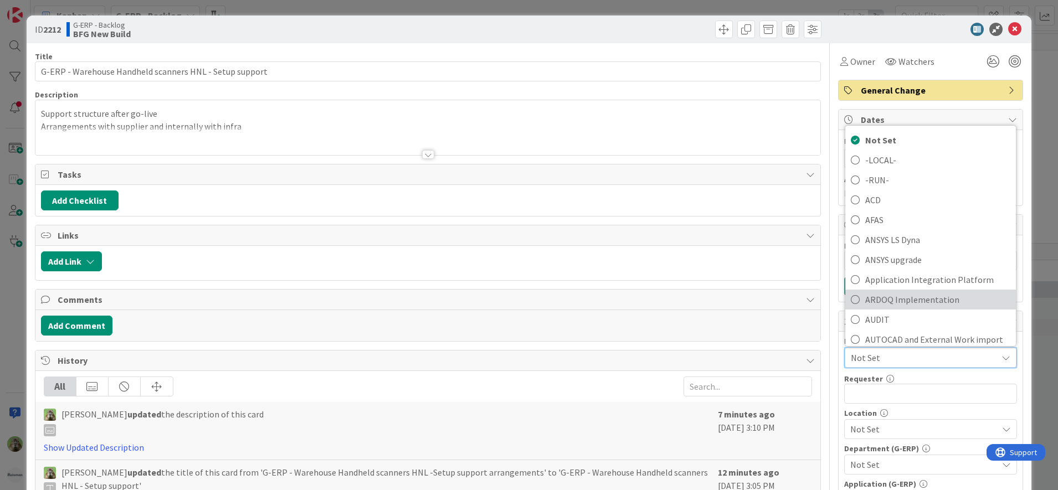
scroll to position [346, 0]
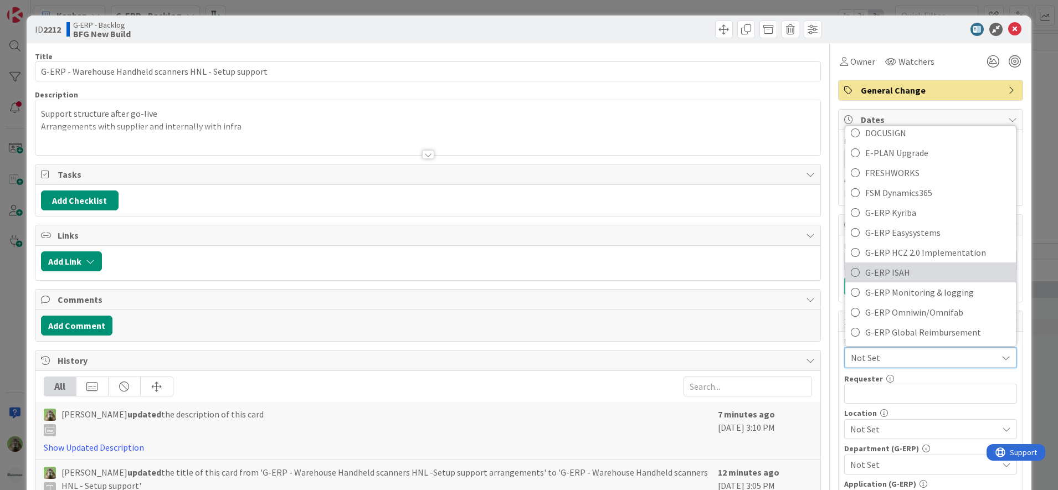
click at [885, 271] on span "G-ERP ISAH" at bounding box center [937, 272] width 145 height 17
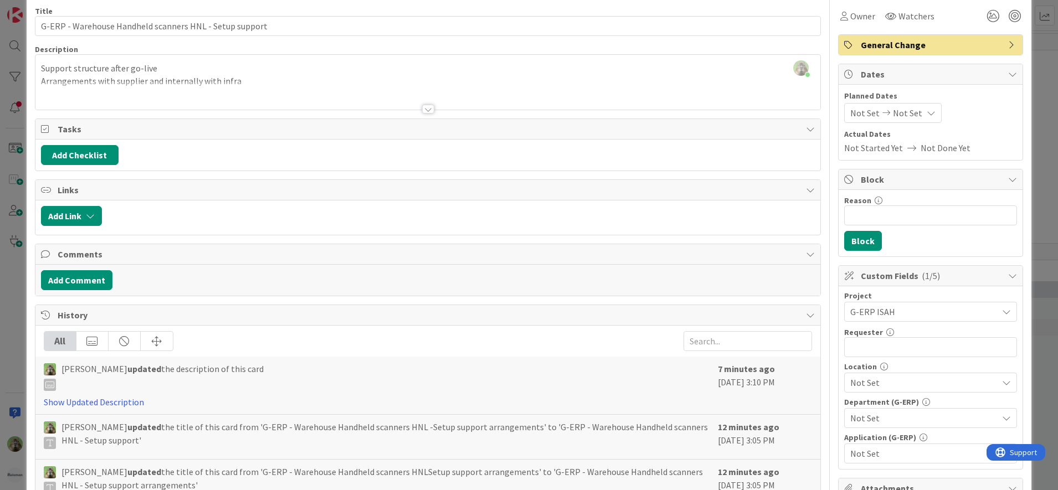
scroll to position [69, 0]
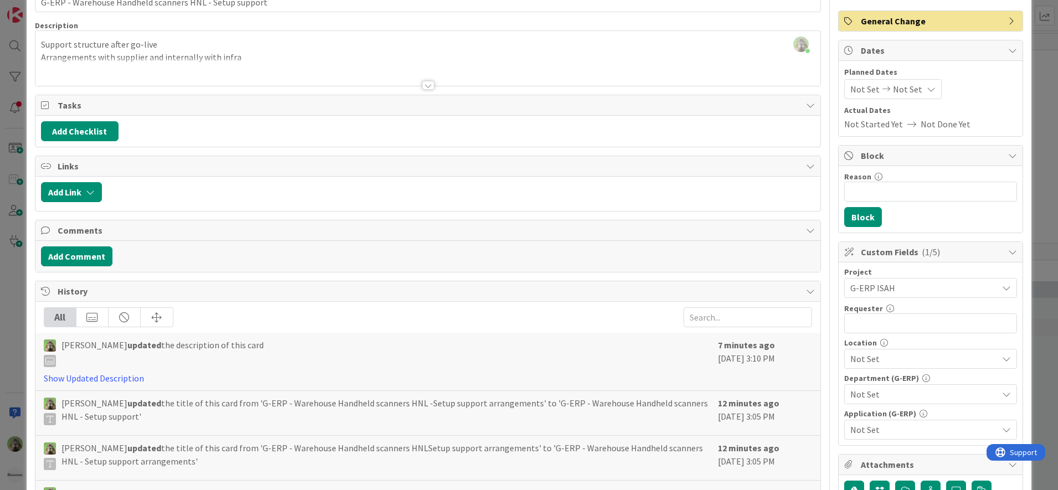
click at [907, 348] on div "Location Not Set" at bounding box center [930, 354] width 173 height 30
click at [905, 348] on div "Location Not Set" at bounding box center [930, 354] width 173 height 30
click at [897, 356] on span "Not Set" at bounding box center [923, 358] width 147 height 13
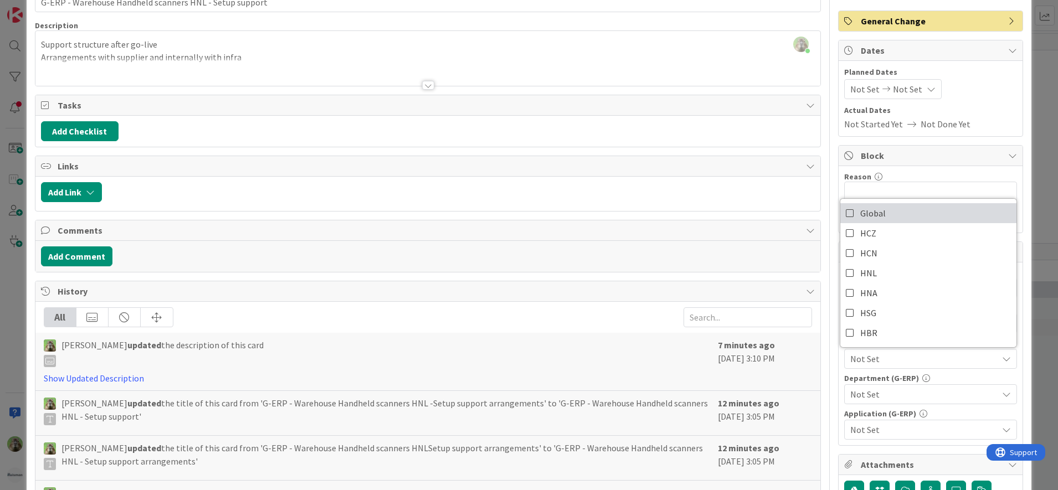
click at [887, 212] on link "Global" at bounding box center [928, 213] width 176 height 20
click at [893, 387] on div "Not Set" at bounding box center [930, 394] width 173 height 20
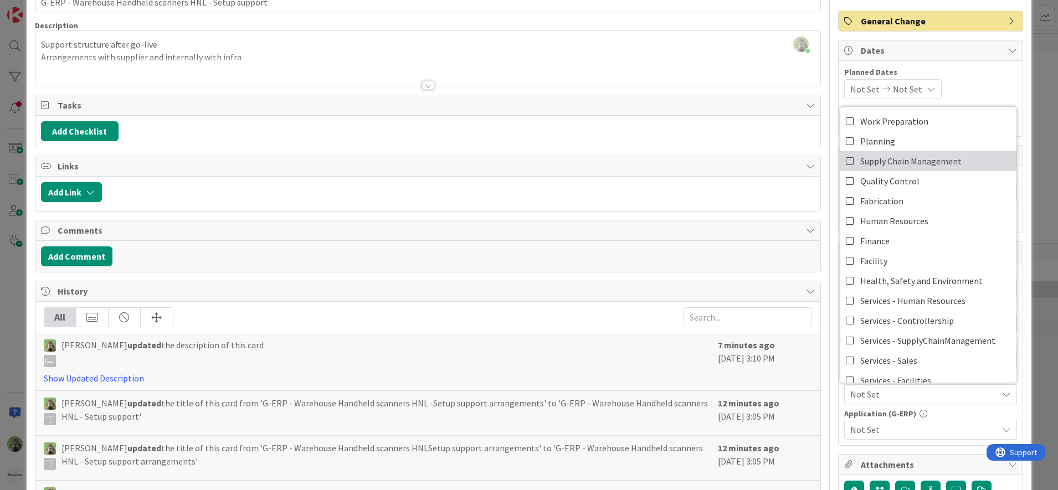
click at [917, 165] on span "Supply Chain Management" at bounding box center [910, 161] width 101 height 17
click at [910, 423] on span "Not Set" at bounding box center [923, 429] width 147 height 13
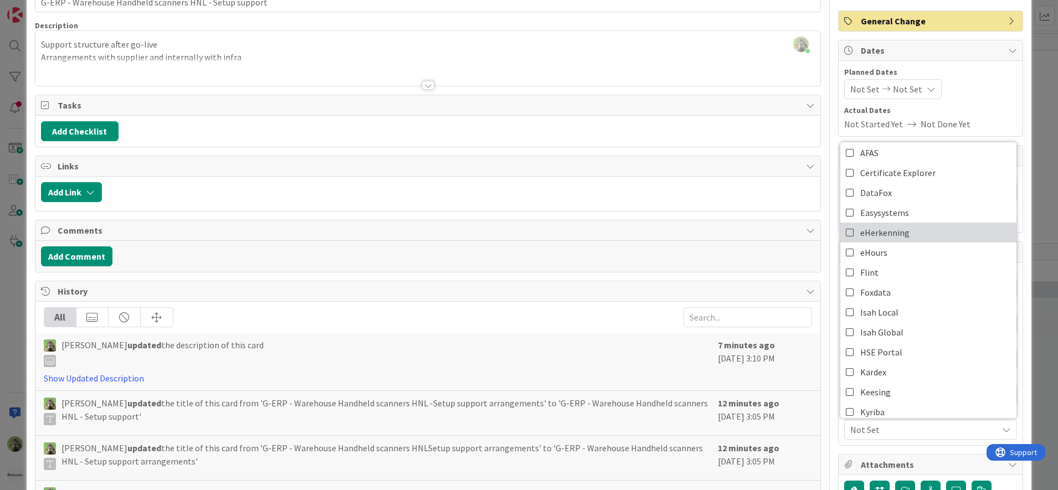
scroll to position [138, 0]
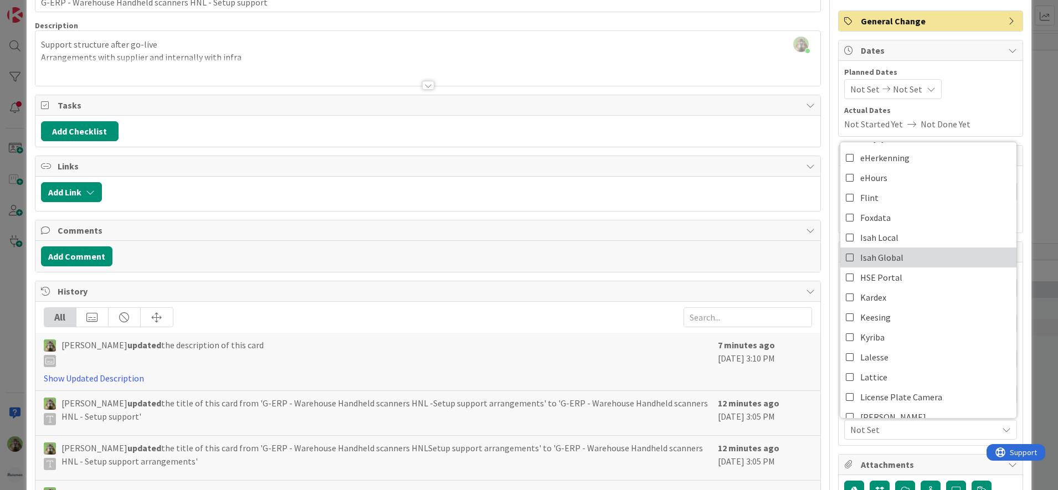
click at [912, 266] on link "Isah Global" at bounding box center [928, 258] width 176 height 20
click at [926, 432] on span "Isah Global" at bounding box center [923, 429] width 147 height 13
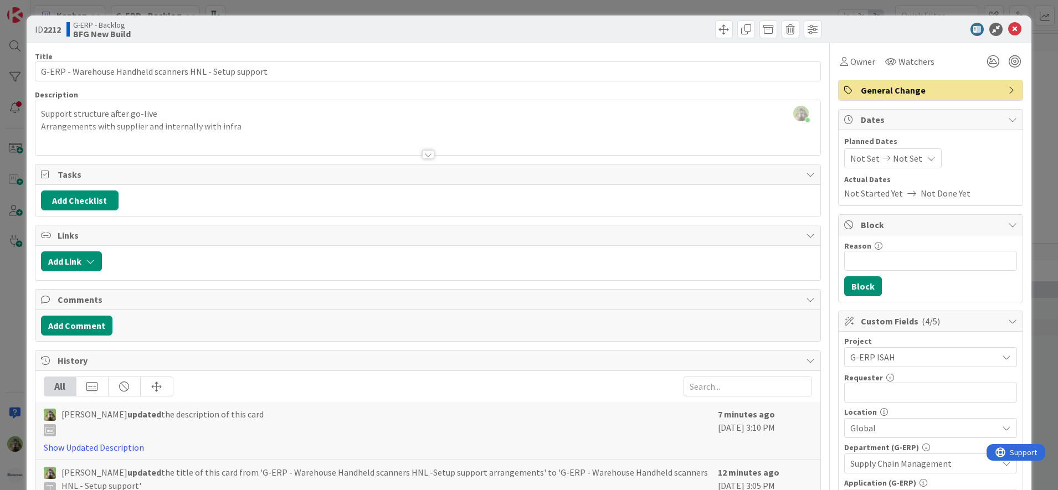
click at [168, 53] on div "Title 55 / 128" at bounding box center [428, 57] width 787 height 10
click at [166, 138] on div at bounding box center [427, 141] width 785 height 28
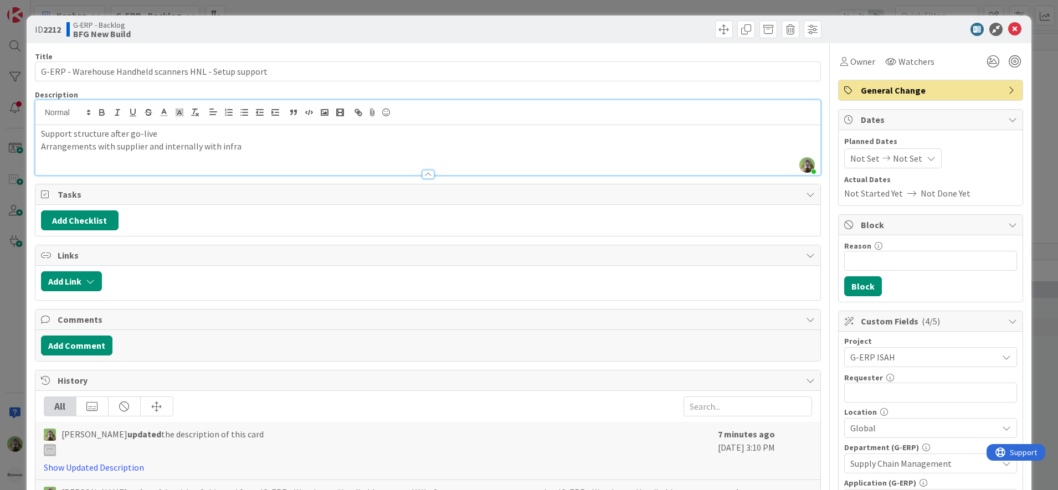
click at [16, 264] on div "ID 2212 G-ERP - Backlog BFG New Build Title 55 / 128 G-ERP - Warehouse Handheld…" at bounding box center [529, 245] width 1058 height 490
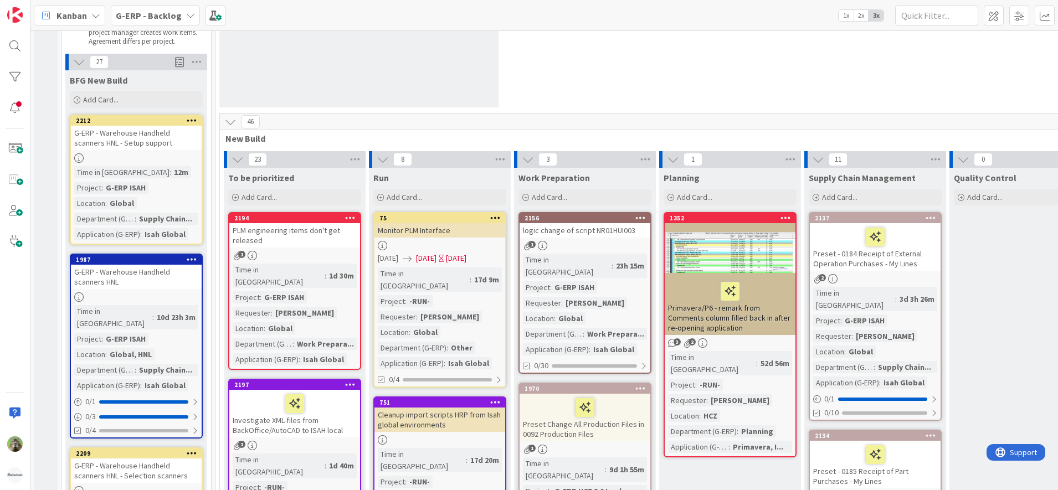
scroll to position [138, 0]
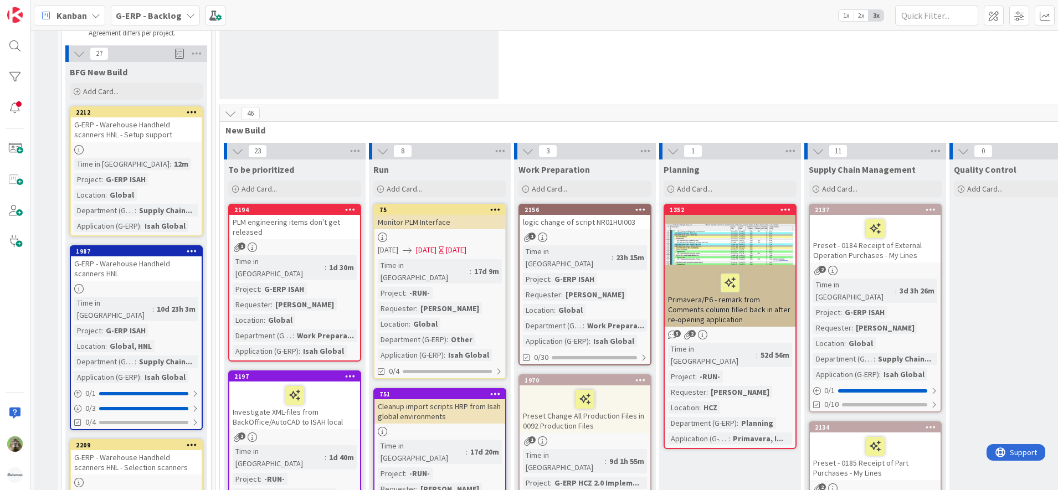
click at [163, 119] on div "G-ERP - Warehouse Handheld scanners HNL - Setup support" at bounding box center [136, 129] width 131 height 24
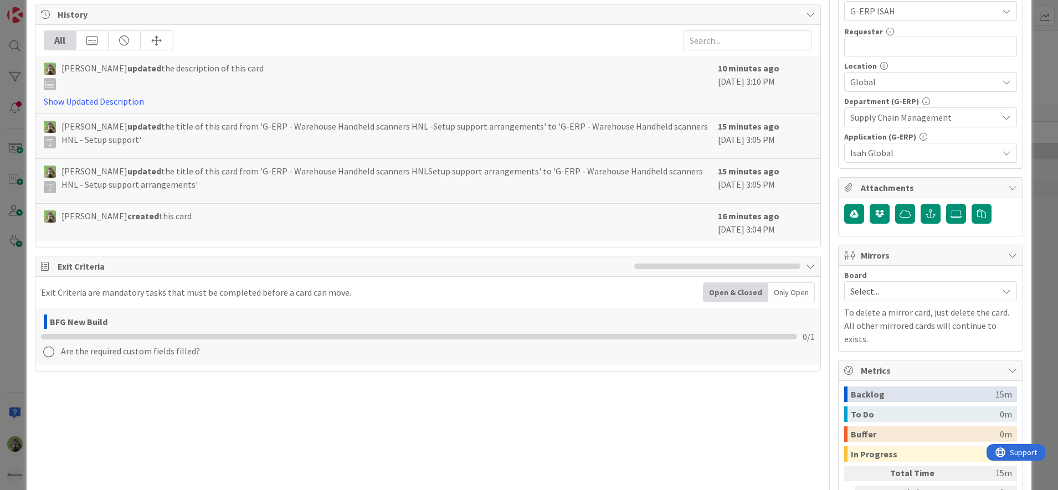
scroll to position [69, 0]
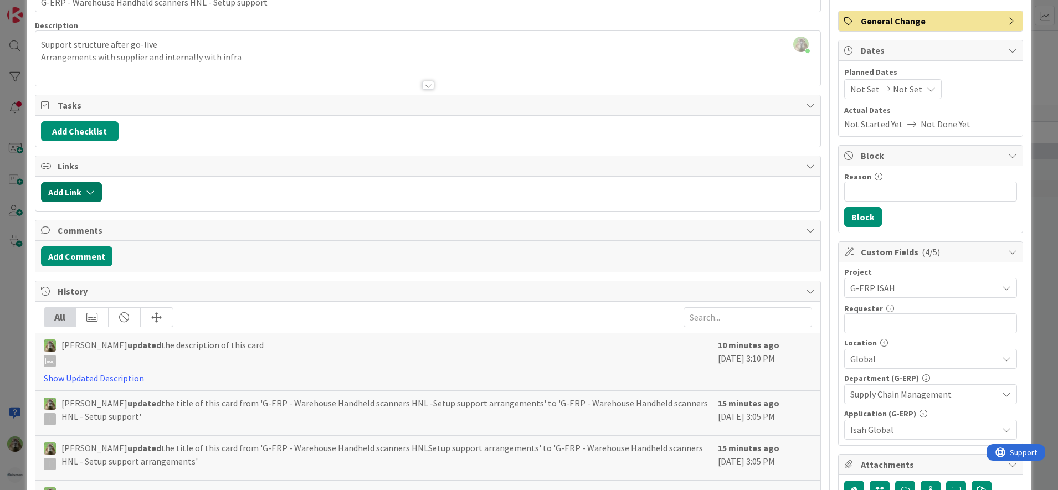
click at [84, 182] on button "Add Link" at bounding box center [71, 192] width 61 height 20
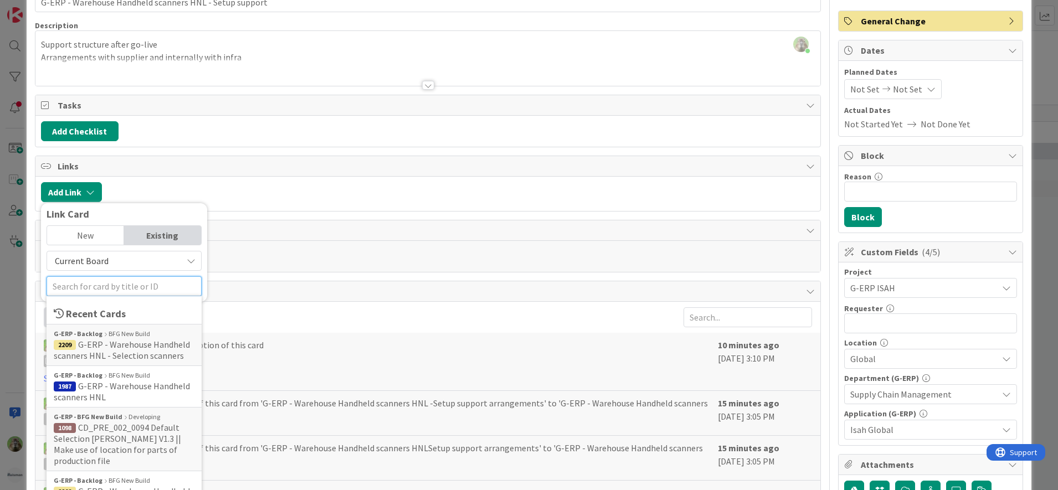
click at [109, 289] on input "text" at bounding box center [124, 286] width 155 height 20
click at [141, 393] on span "1987 G-ERP - Warehouse Handheld scanners HNL" at bounding box center [124, 392] width 141 height 22
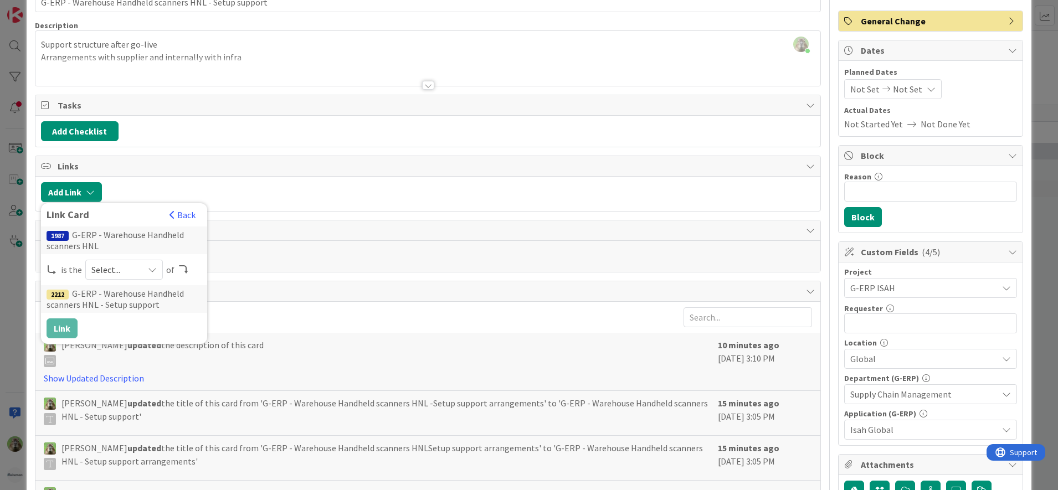
click at [116, 278] on div "Select..." at bounding box center [124, 270] width 78 height 20
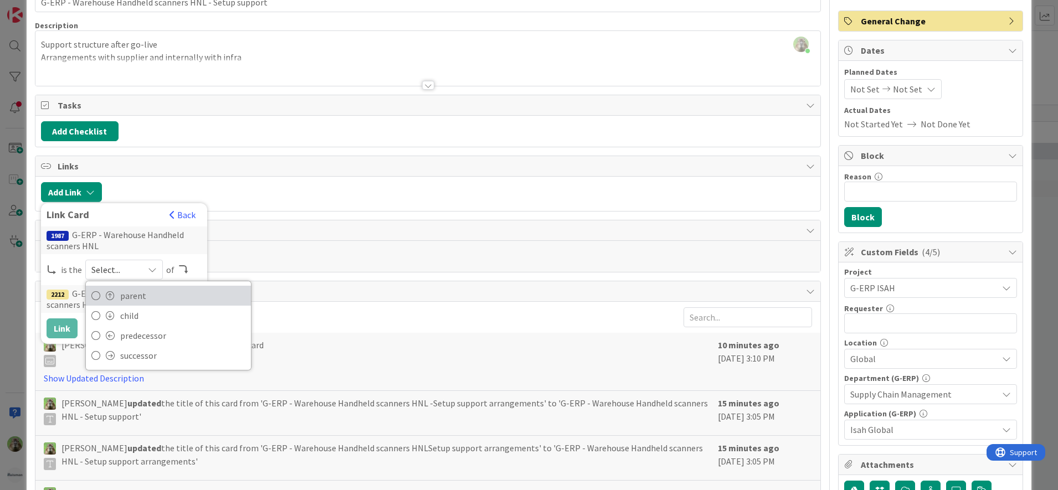
click at [135, 299] on span "parent" at bounding box center [182, 295] width 125 height 17
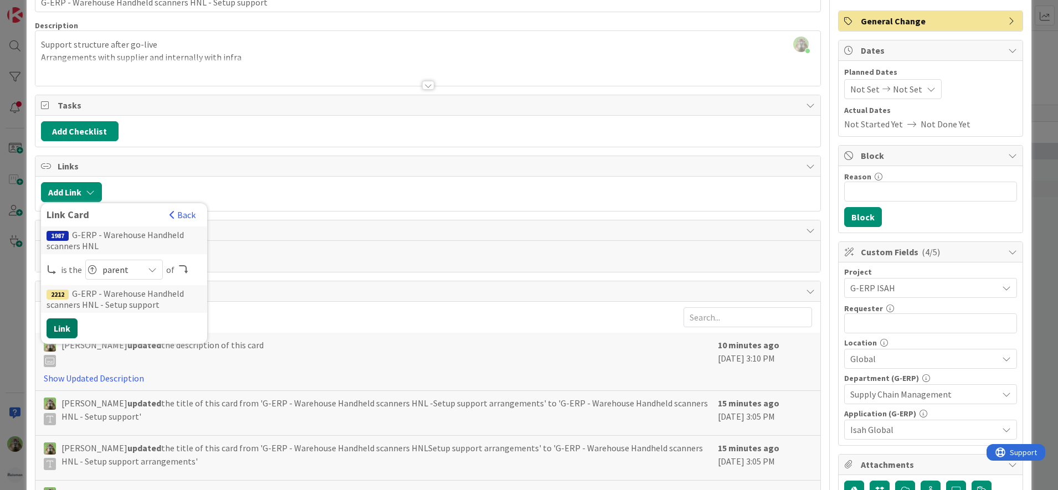
click at [67, 324] on button "Link" at bounding box center [62, 328] width 31 height 20
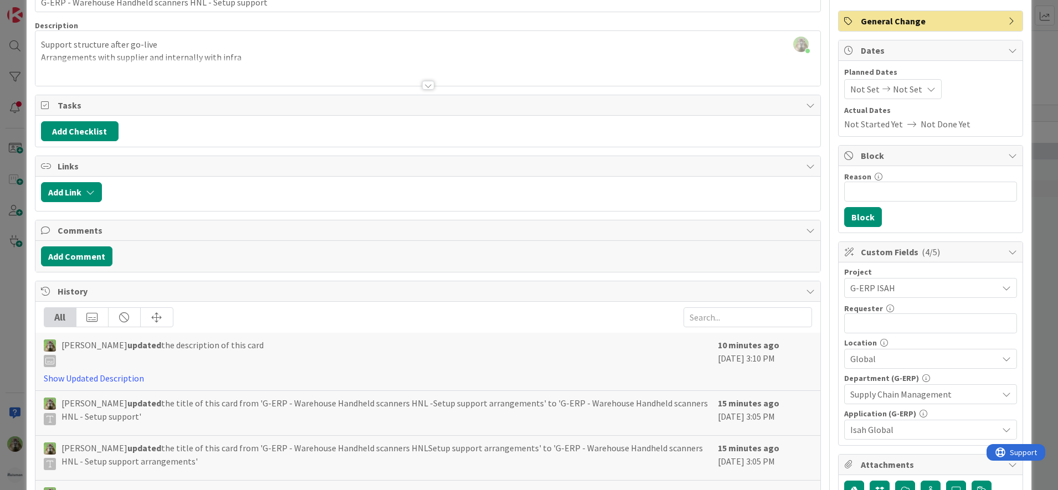
click at [24, 289] on div "ID 2212 G-ERP - Backlog BFG New Build Title 55 / 128 G-ERP - Warehouse Handheld…" at bounding box center [529, 245] width 1058 height 490
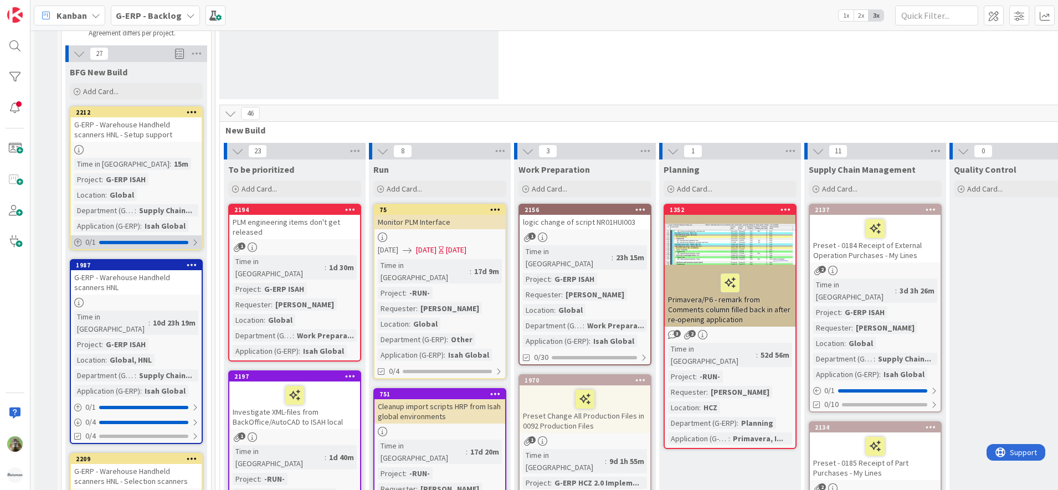
click at [134, 236] on div "0 / 1" at bounding box center [136, 242] width 131 height 14
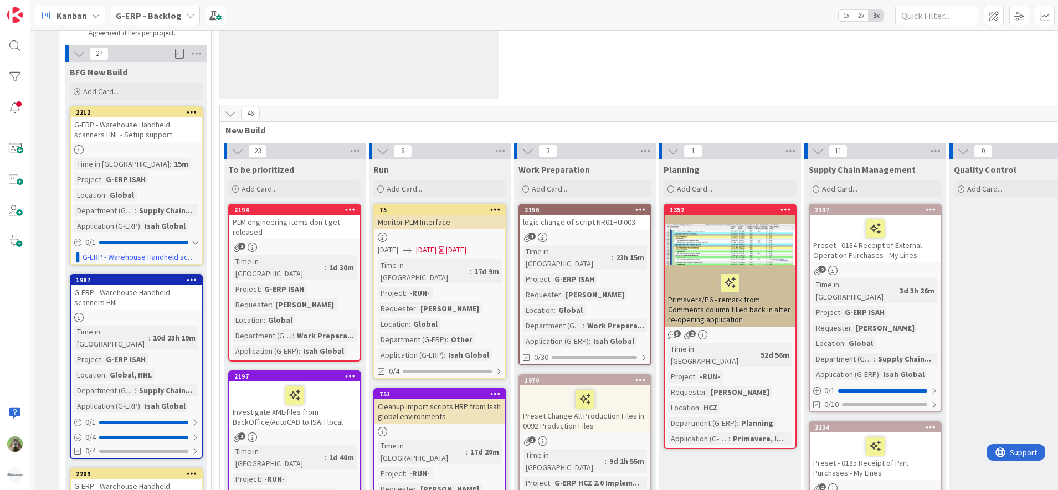
click at [156, 121] on div "G-ERP - Warehouse Handheld scanners HNL - Setup support" at bounding box center [136, 129] width 131 height 24
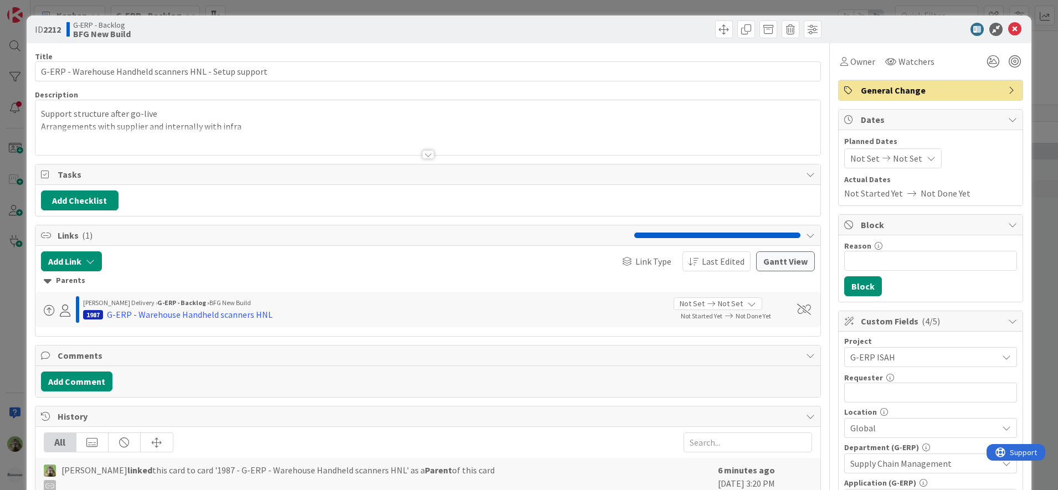
click at [8, 274] on div "ID 2212 G-ERP - Backlog BFG New Build Title 55 / 128 G-ERP - Warehouse Handheld…" at bounding box center [529, 245] width 1058 height 490
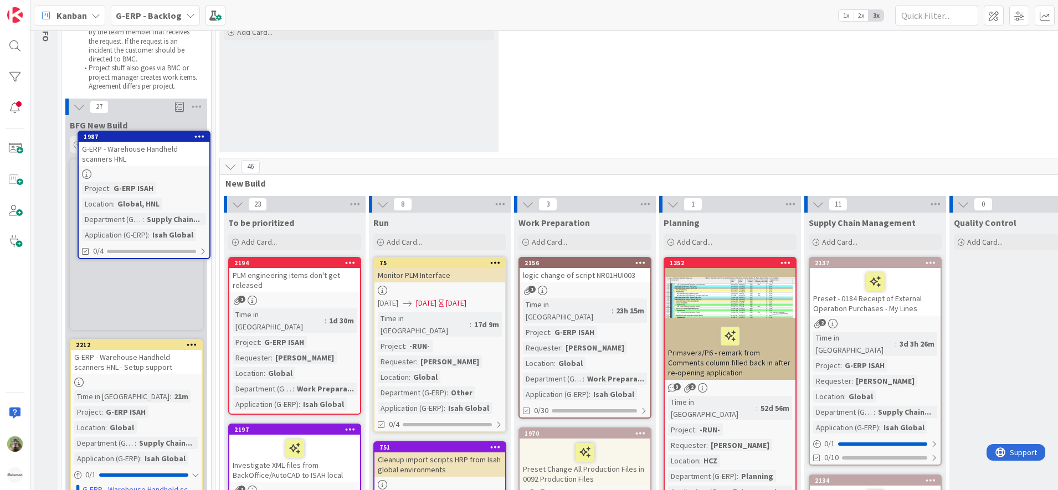
scroll to position [75, 0]
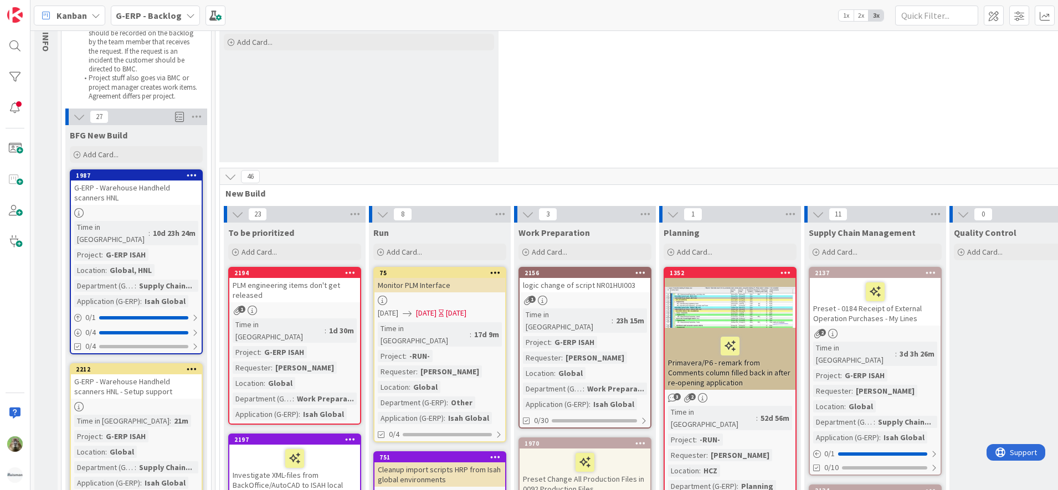
click at [149, 203] on div "G-ERP - Warehouse Handheld scanners HNL" at bounding box center [136, 193] width 131 height 24
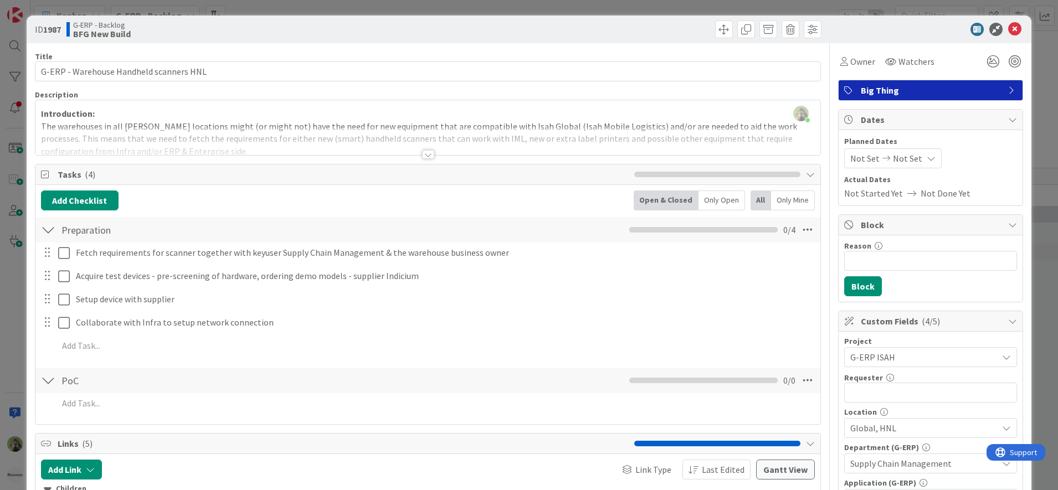
click at [377, 143] on div at bounding box center [427, 141] width 785 height 28
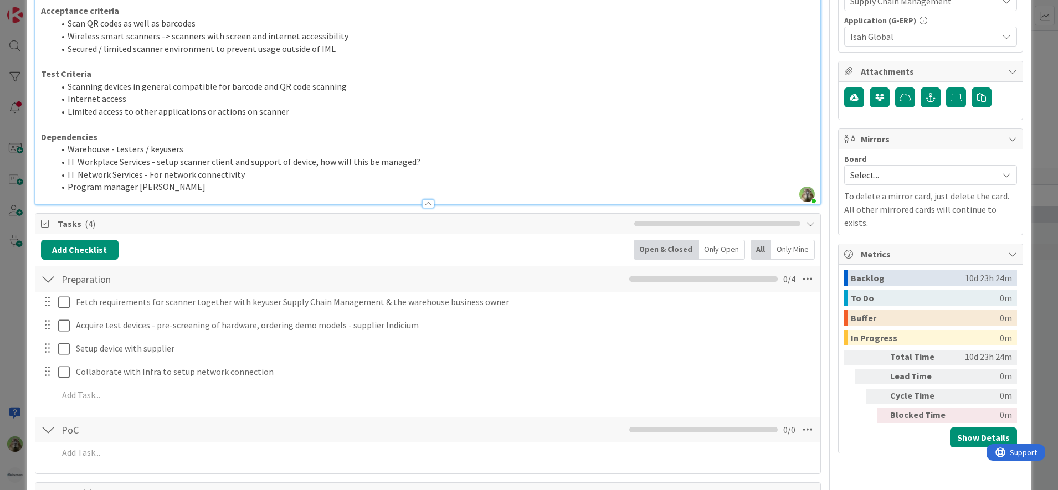
scroll to position [485, 0]
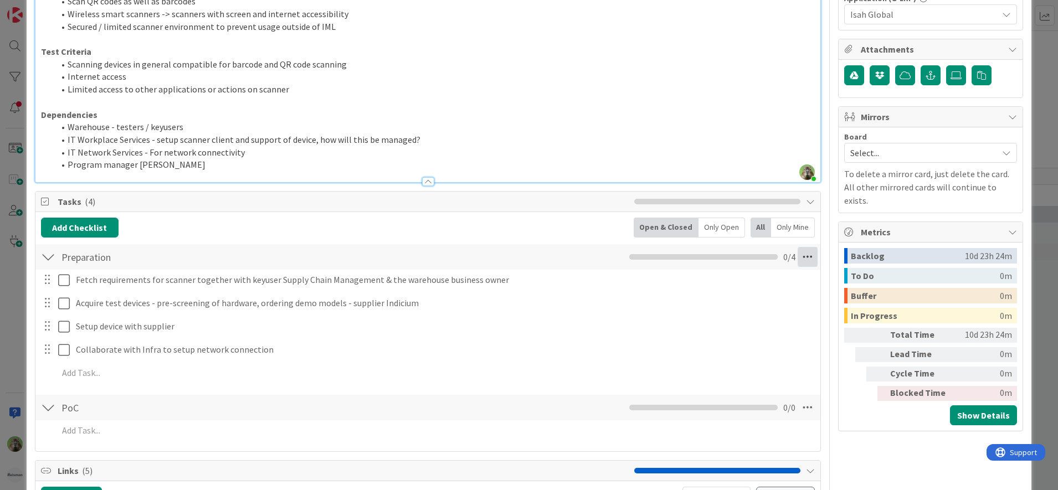
click at [805, 258] on icon at bounding box center [808, 257] width 20 height 20
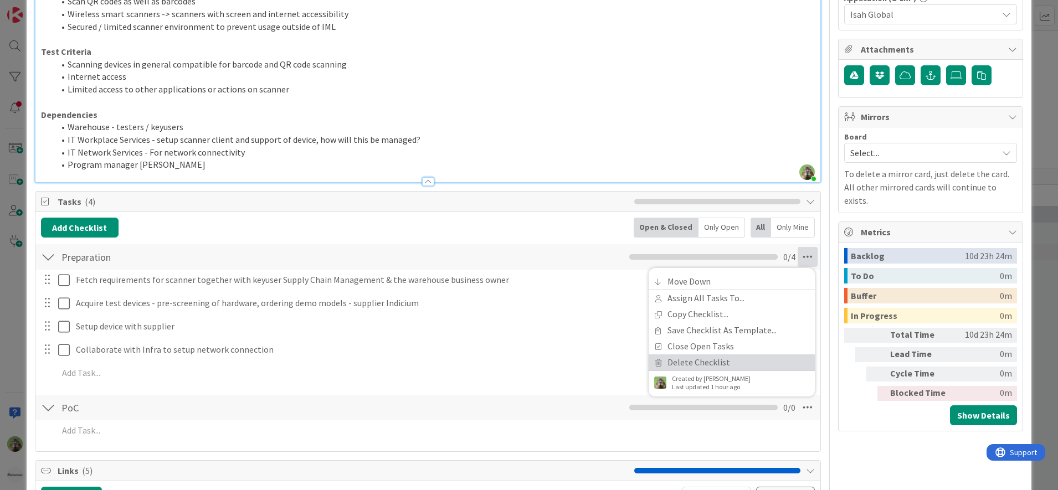
click at [733, 359] on link "Delete Checklist" at bounding box center [732, 362] width 166 height 16
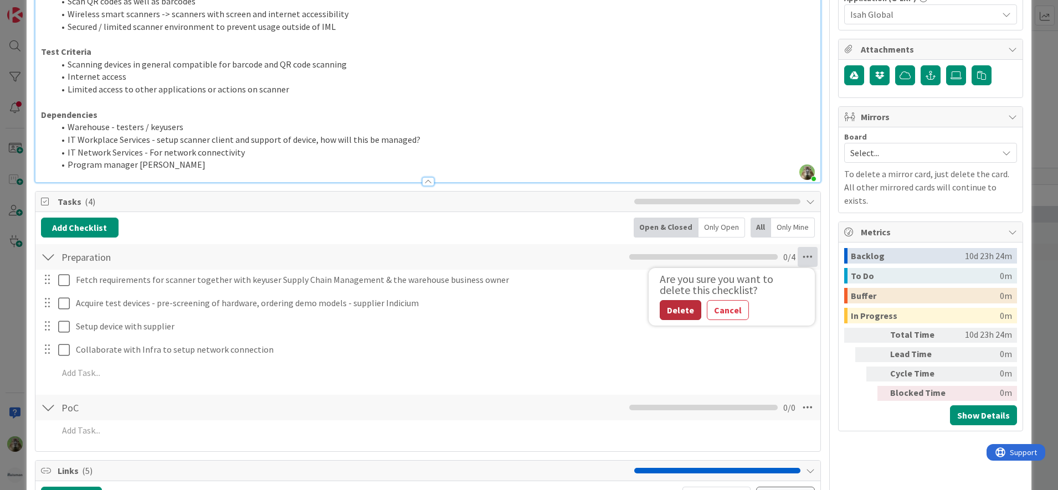
click at [671, 317] on button "Delete" at bounding box center [681, 310] width 42 height 20
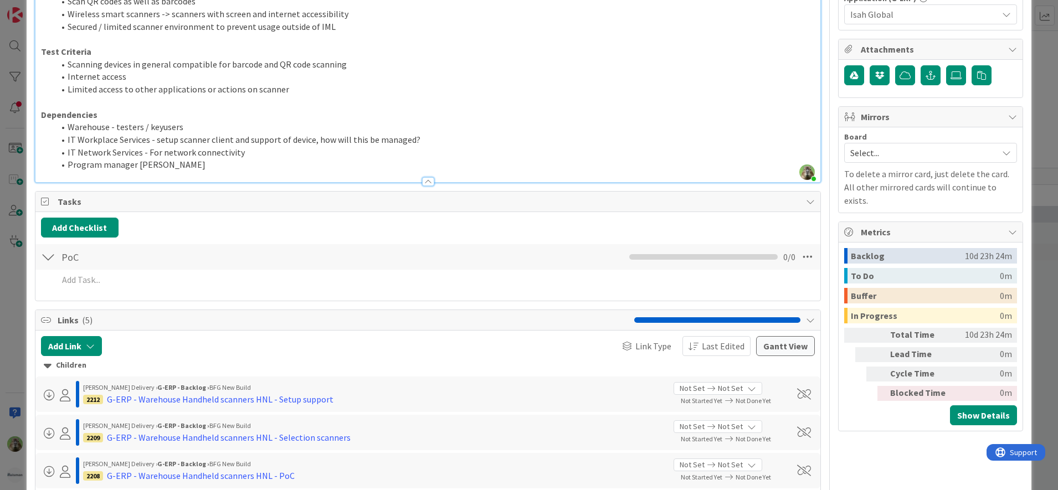
click at [673, 314] on div "Links ( 5 )" at bounding box center [427, 320] width 785 height 20
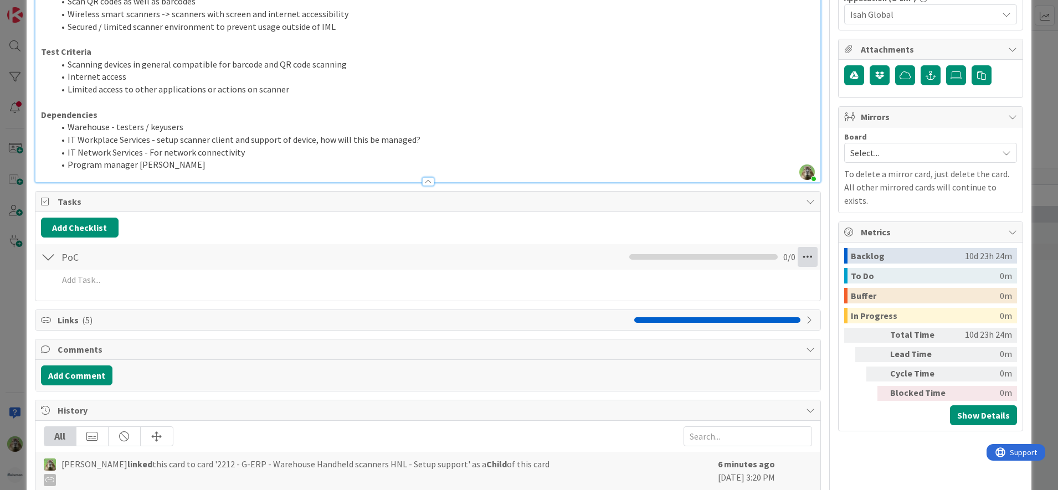
click at [803, 263] on icon at bounding box center [808, 257] width 20 height 20
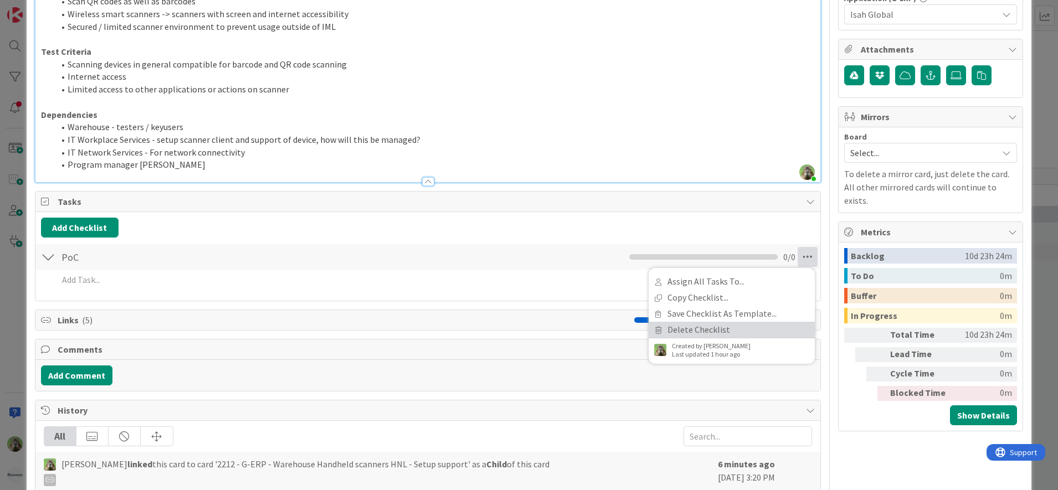
click at [717, 335] on link "Delete Checklist" at bounding box center [732, 330] width 166 height 16
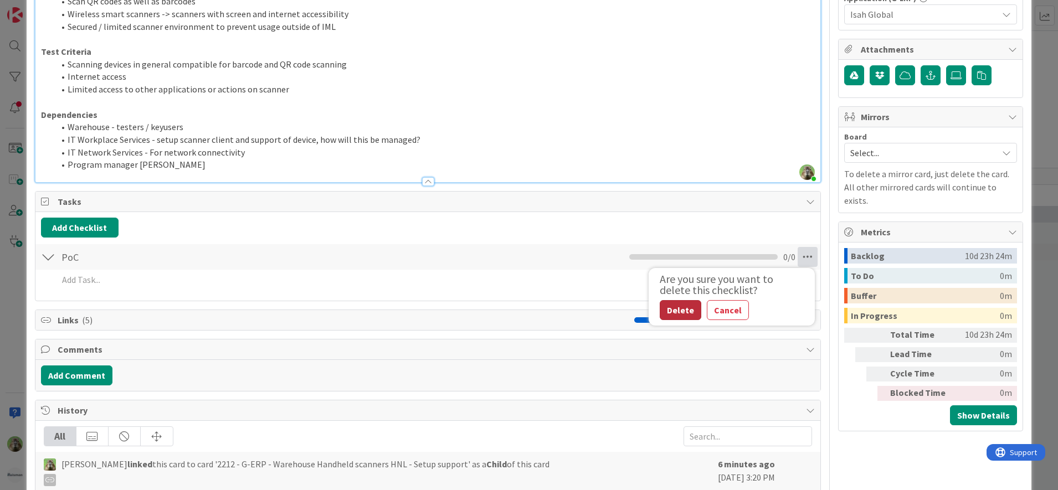
click at [678, 307] on button "Delete" at bounding box center [681, 310] width 42 height 20
click at [687, 311] on button "Delete" at bounding box center [681, 310] width 42 height 20
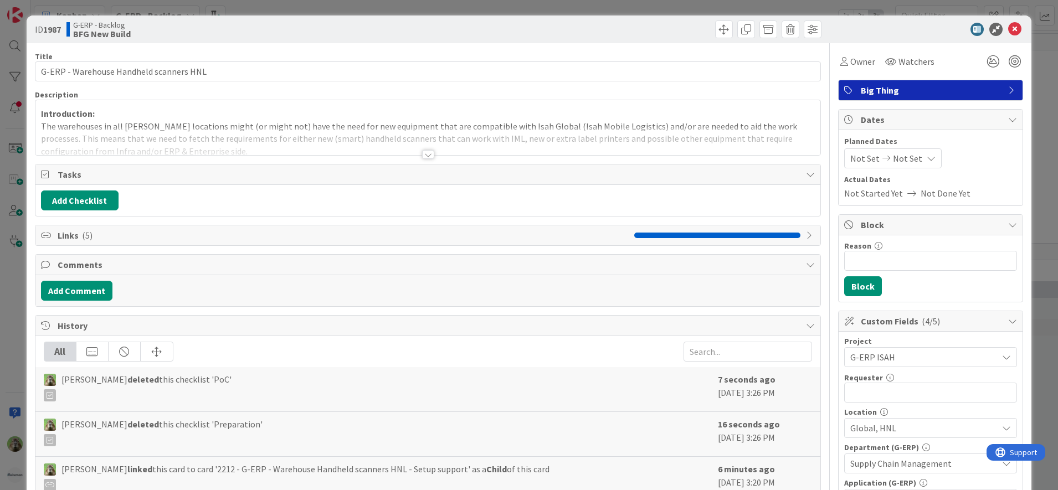
click at [97, 238] on span "Links ( 5 )" at bounding box center [344, 235] width 572 height 13
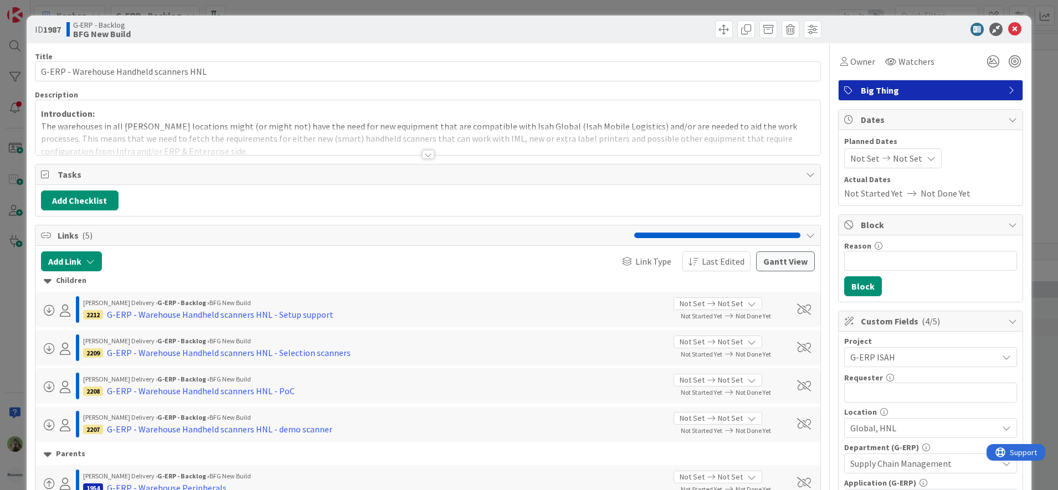
scroll to position [69, 0]
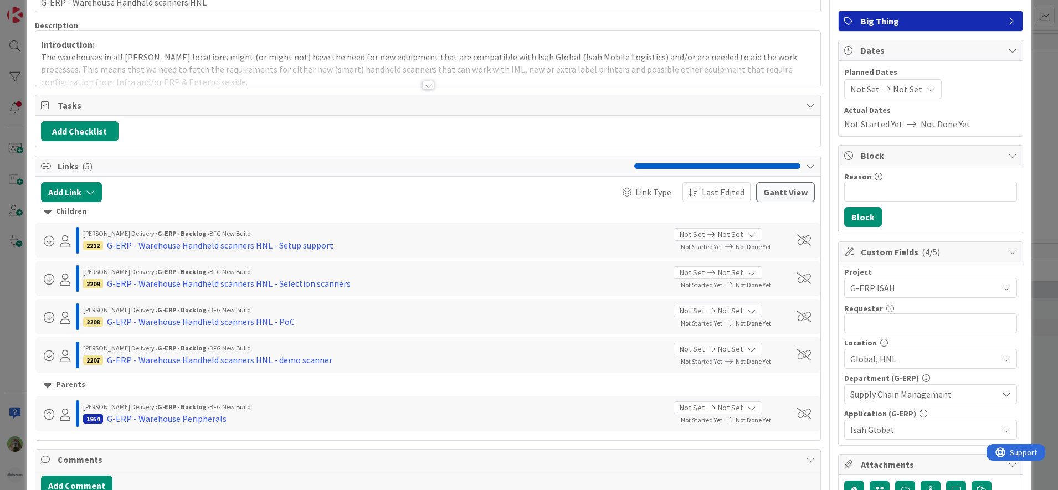
click at [7, 313] on div "ID 1987 G-ERP - Backlog BFG New Build Title 39 / 128 G-ERP - Warehouse Handheld…" at bounding box center [529, 245] width 1058 height 490
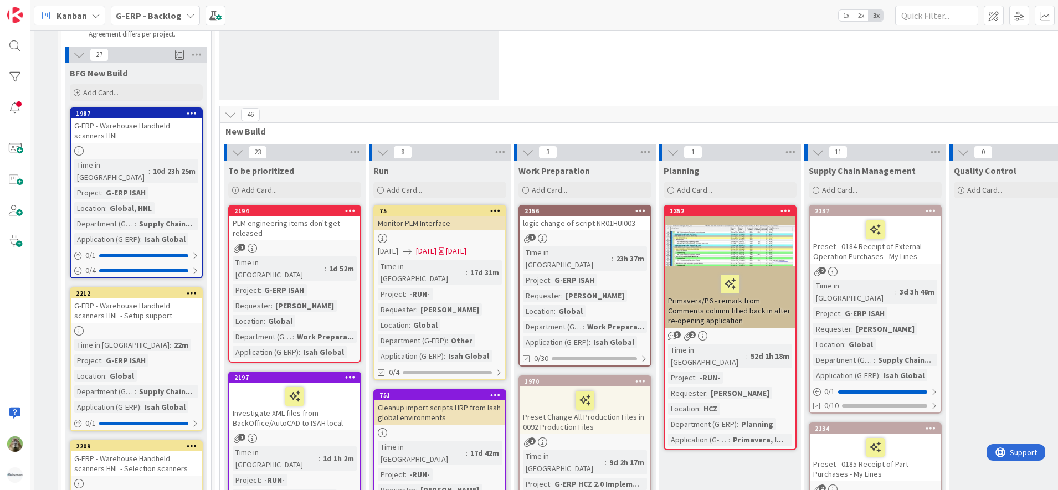
scroll to position [138, 0]
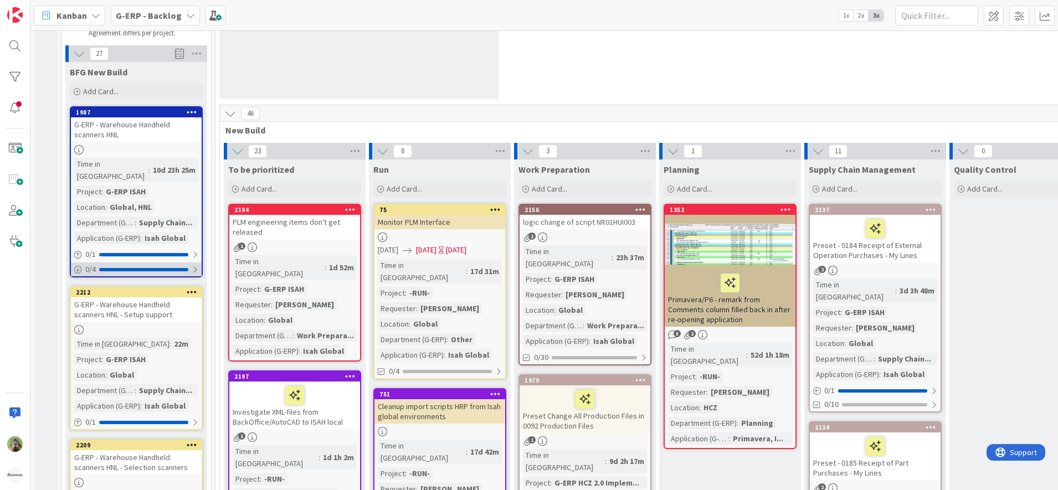
click at [157, 268] on div at bounding box center [143, 269] width 89 height 3
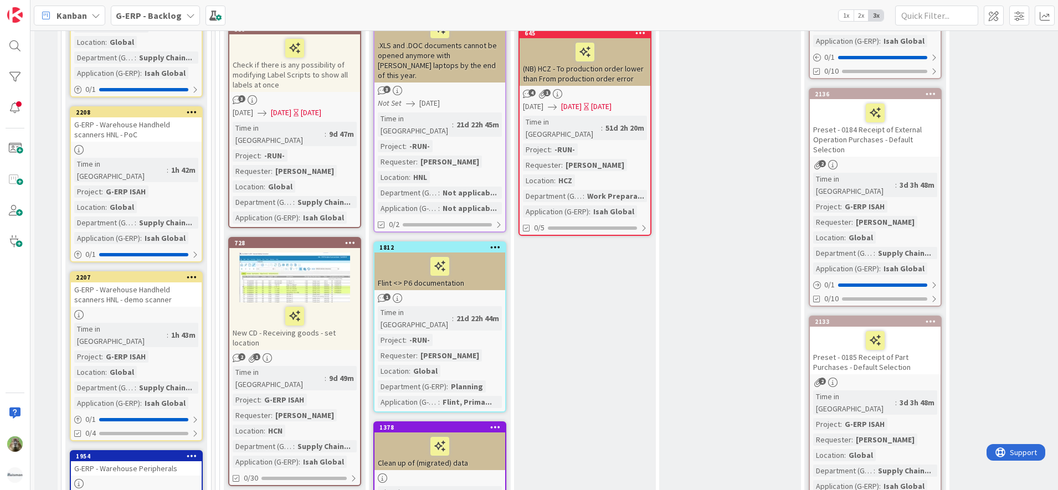
scroll to position [692, 0]
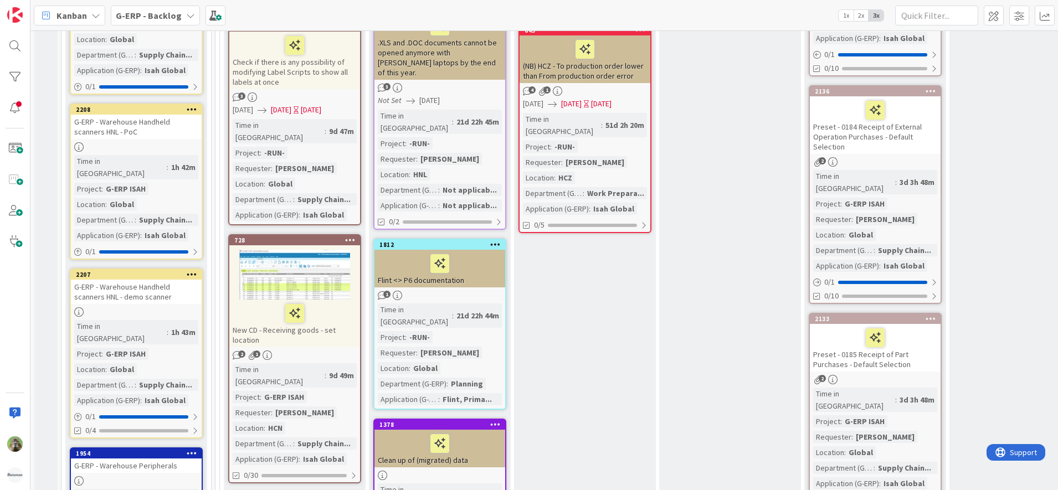
click at [143, 280] on div "G-ERP - Warehouse Handheld scanners HNL - demo scanner" at bounding box center [136, 292] width 131 height 24
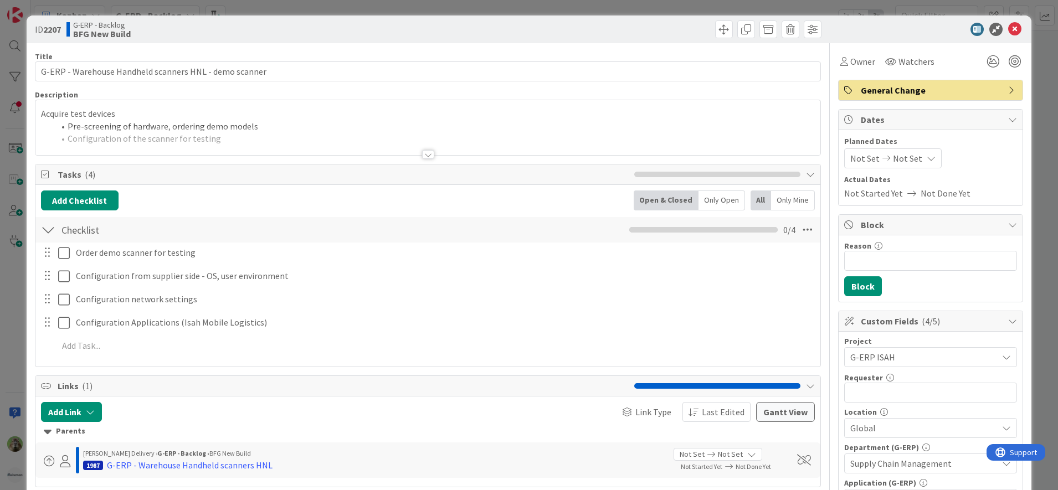
click at [250, 131] on div at bounding box center [427, 141] width 785 height 28
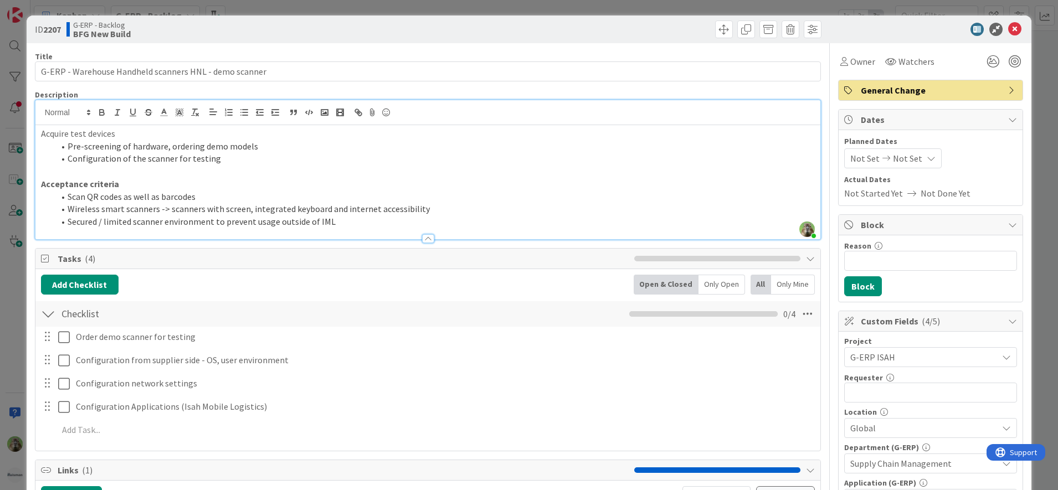
scroll to position [277, 0]
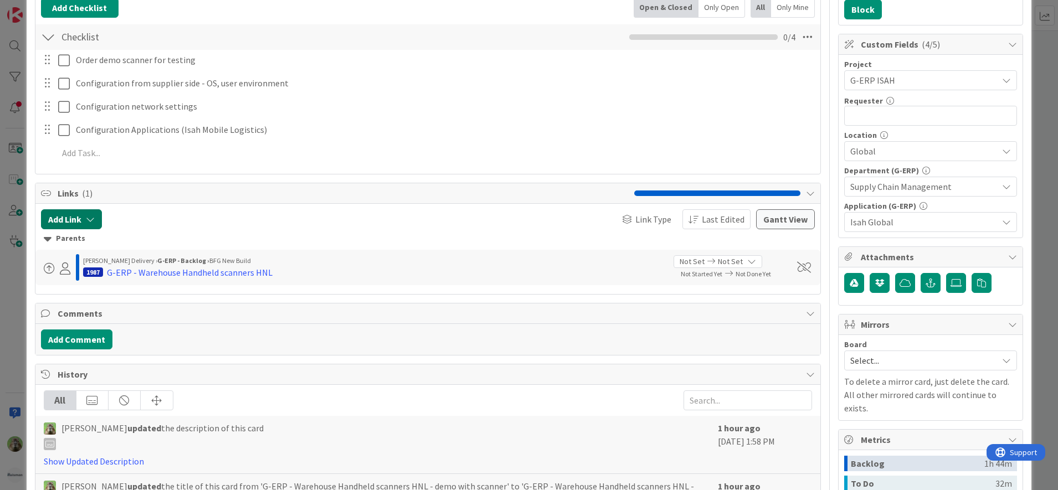
click at [75, 221] on button "Add Link" at bounding box center [71, 219] width 61 height 20
click at [110, 285] on span "Current Board" at bounding box center [115, 288] width 124 height 16
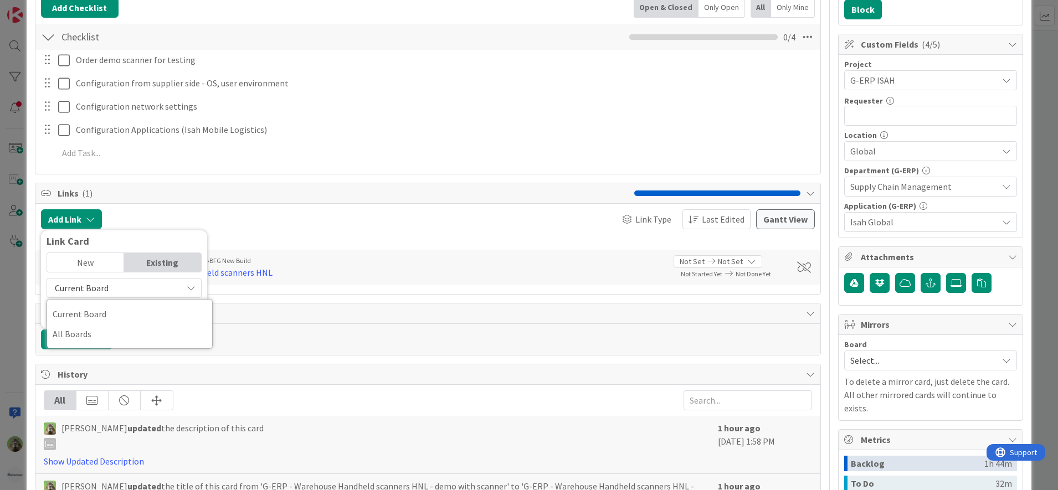
click at [114, 297] on div "Current Board" at bounding box center [124, 288] width 155 height 20
click at [127, 311] on input "text" at bounding box center [124, 314] width 155 height 20
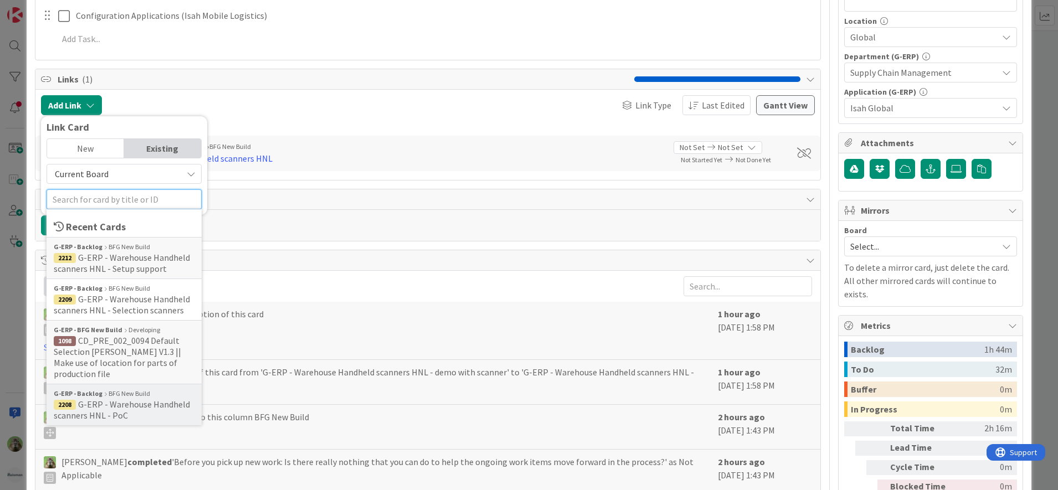
scroll to position [415, 0]
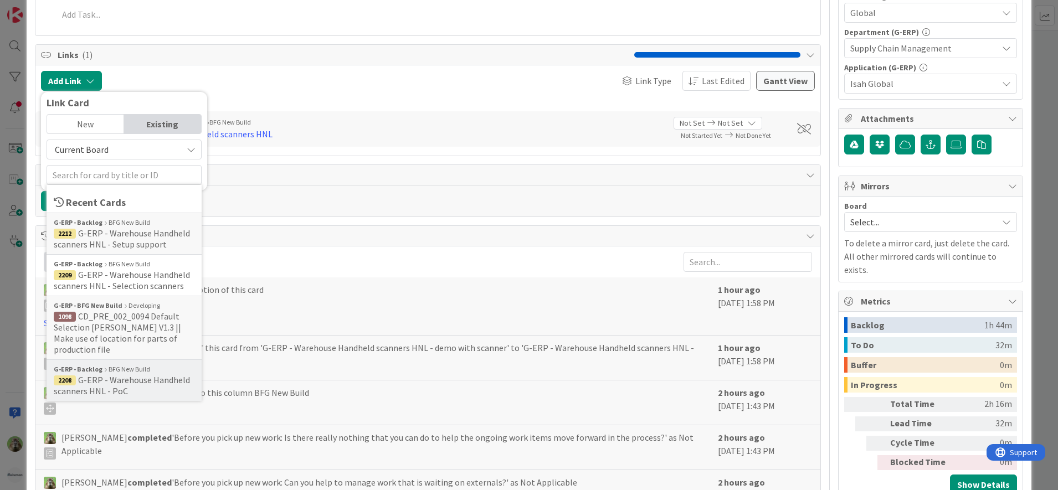
click at [152, 374] on span "G-ERP - Warehouse Handheld scanners HNL - PoC" at bounding box center [122, 385] width 136 height 22
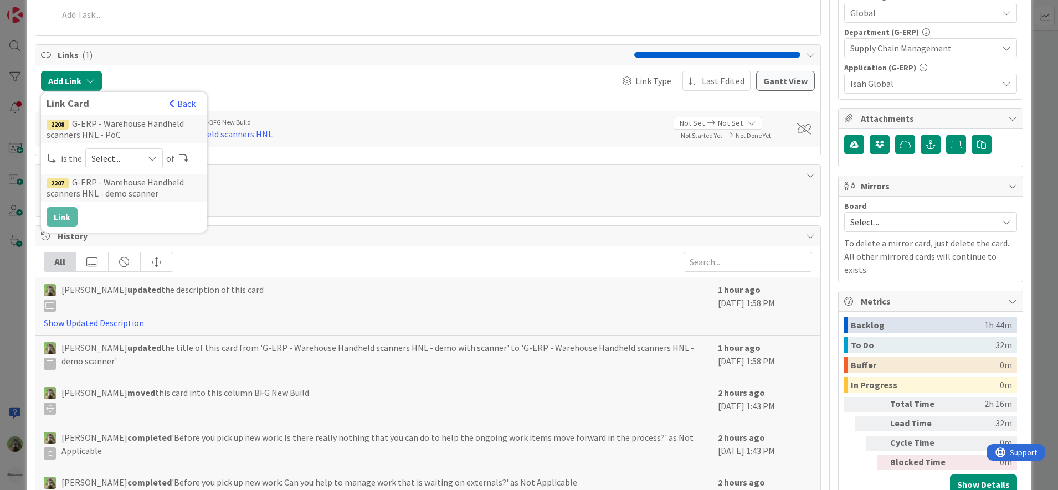
click at [131, 161] on span "Select..." at bounding box center [114, 159] width 47 height 16
click at [160, 246] on span "successor" at bounding box center [182, 244] width 125 height 17
click at [71, 210] on button "Link" at bounding box center [62, 217] width 31 height 20
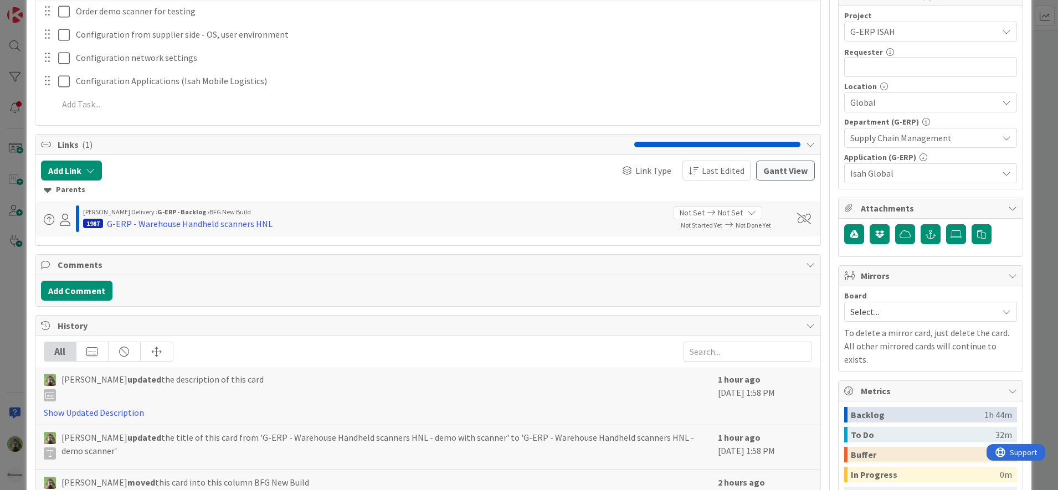
scroll to position [208, 0]
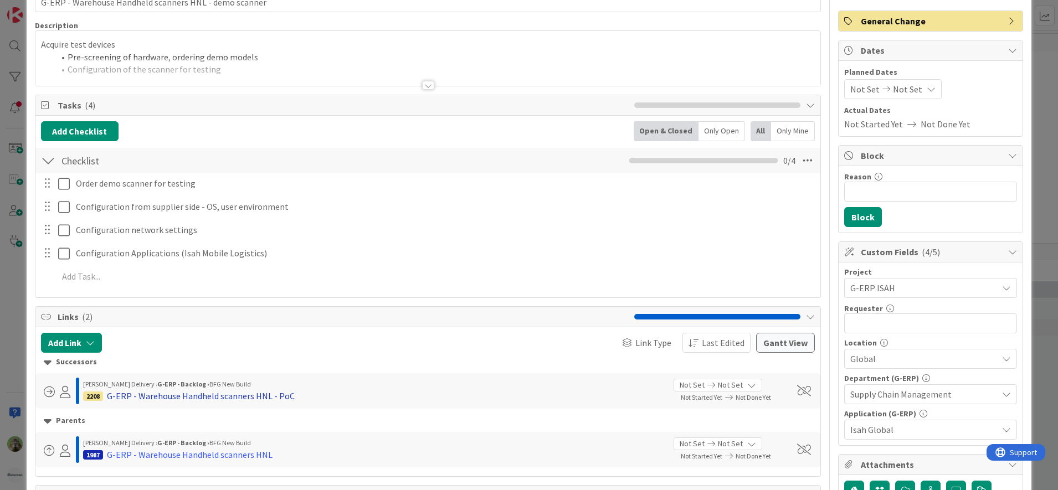
click at [265, 400] on div "G-ERP - Warehouse Handheld scanners HNL - PoC" at bounding box center [201, 395] width 188 height 13
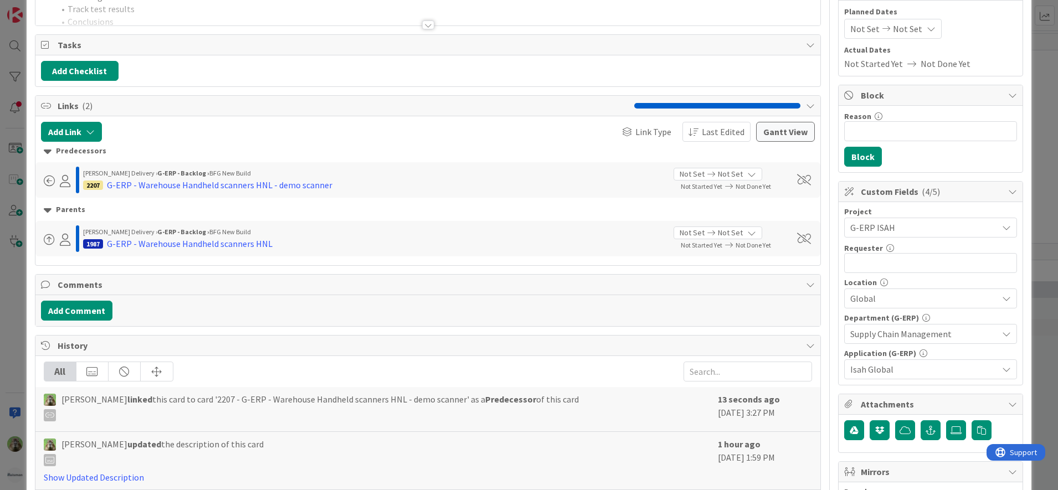
scroll to position [138, 0]
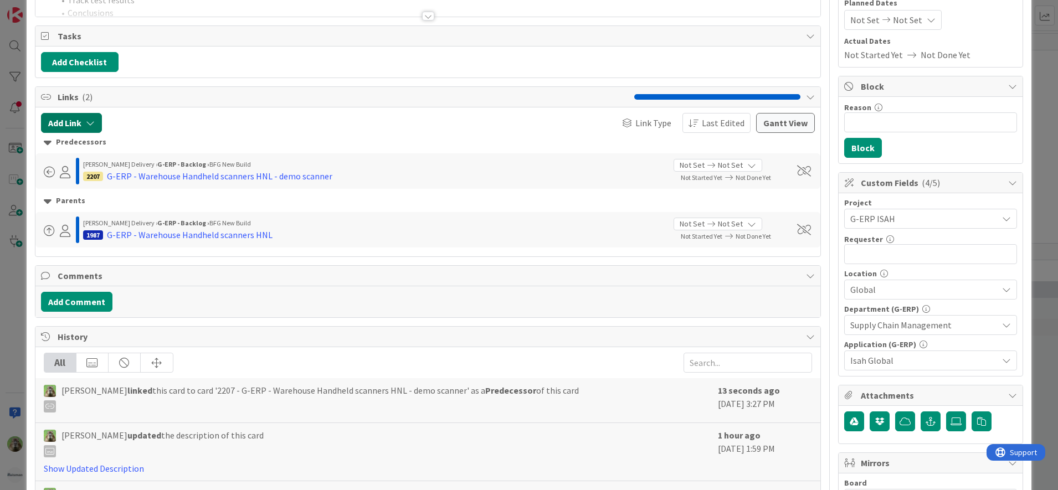
click at [94, 121] on icon "button" at bounding box center [90, 123] width 9 height 9
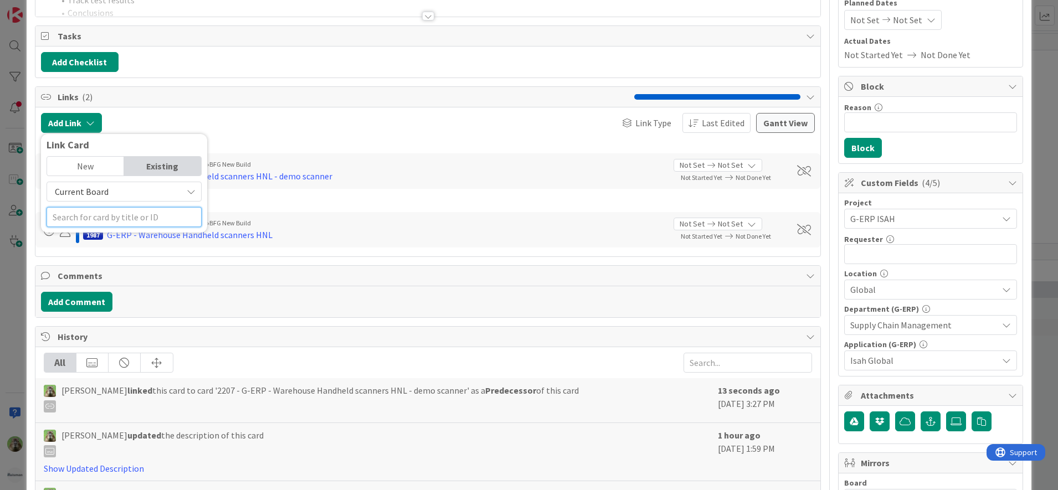
click at [112, 211] on input "text" at bounding box center [124, 217] width 155 height 20
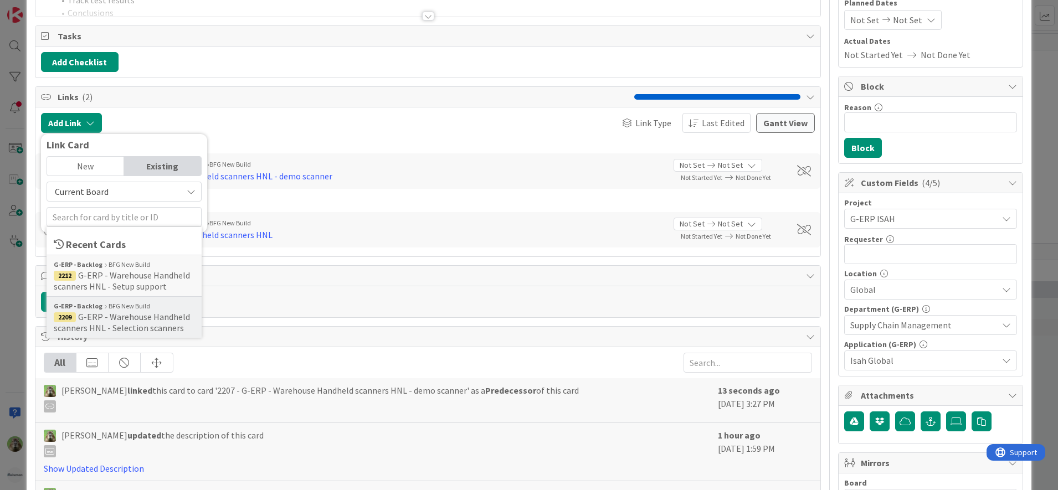
click at [177, 325] on span "G-ERP - Warehouse Handheld scanners HNL - Selection scanners" at bounding box center [122, 322] width 136 height 22
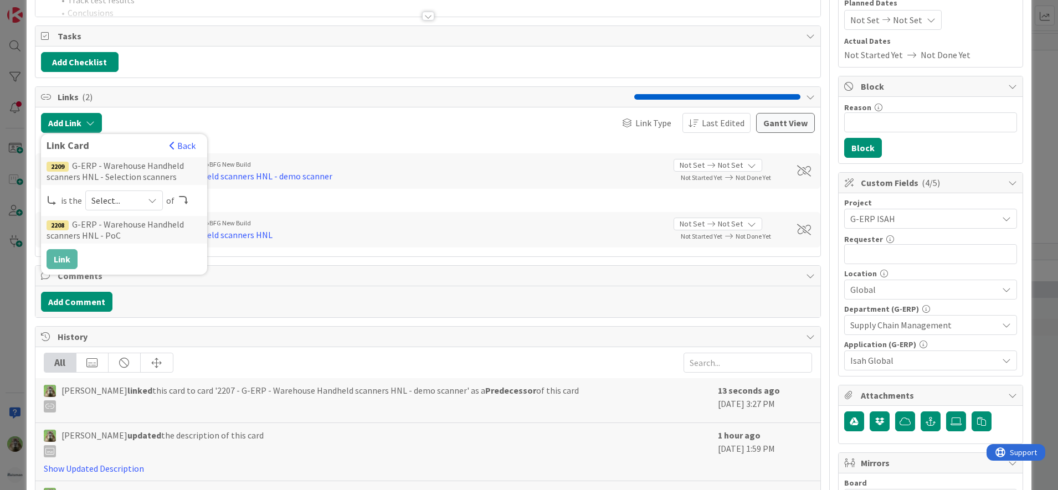
click at [149, 200] on icon at bounding box center [152, 200] width 9 height 9
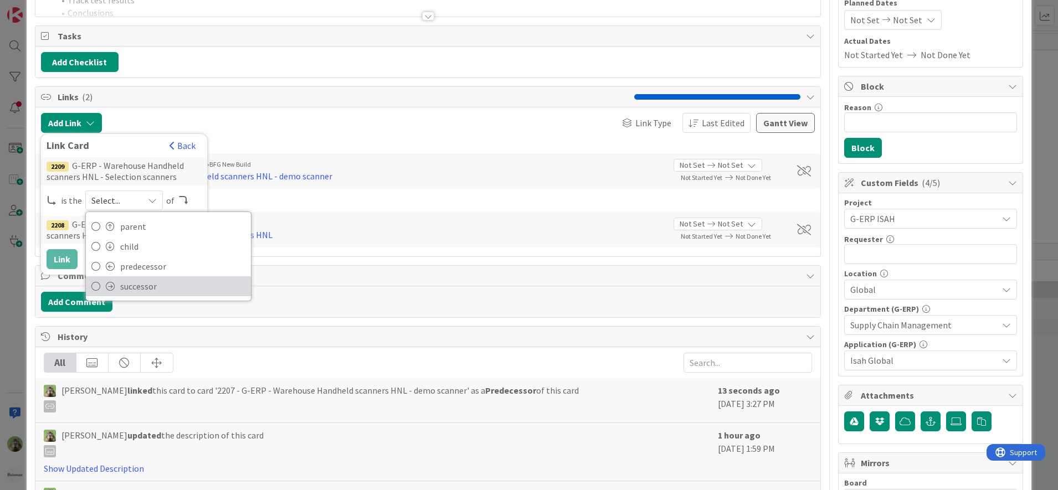
click at [168, 285] on span "successor" at bounding box center [182, 286] width 125 height 17
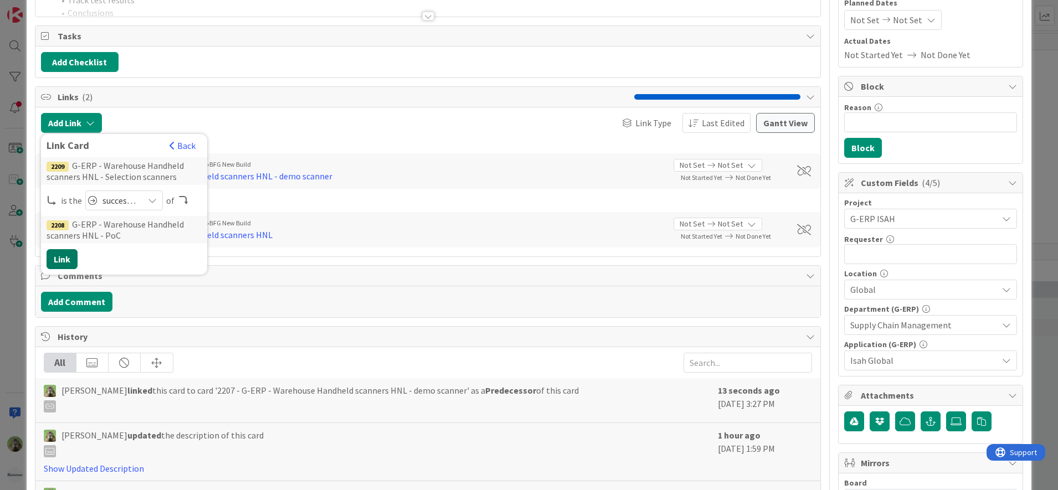
click at [76, 256] on button "Link" at bounding box center [62, 259] width 31 height 20
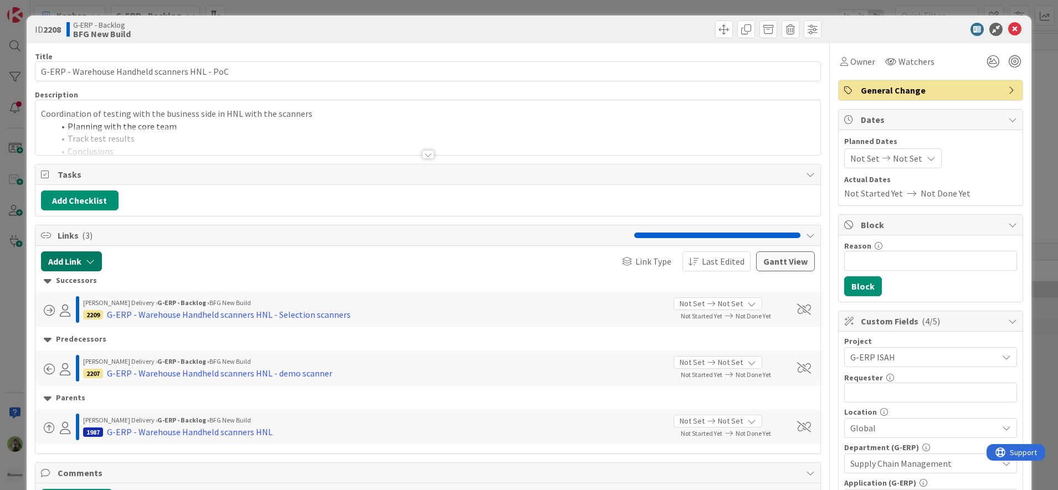
click at [84, 259] on button "Add Link" at bounding box center [71, 261] width 61 height 20
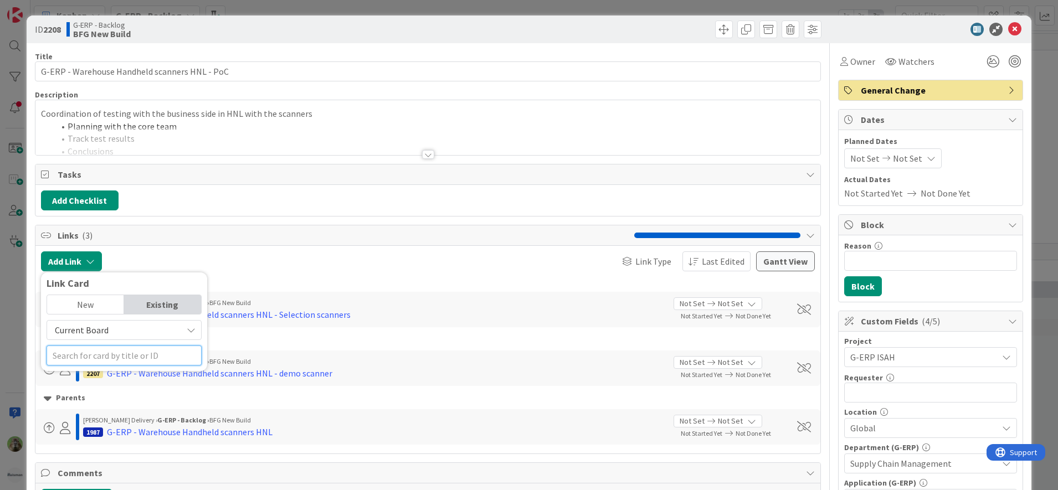
click at [120, 353] on input "text" at bounding box center [124, 356] width 155 height 20
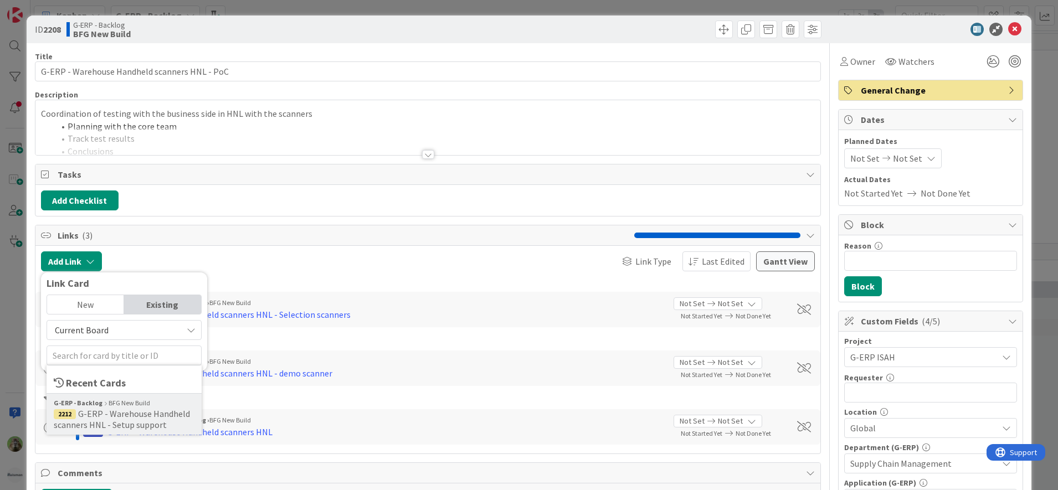
click at [148, 406] on div "G-ERP - Backlog BFG New Build" at bounding box center [124, 403] width 141 height 10
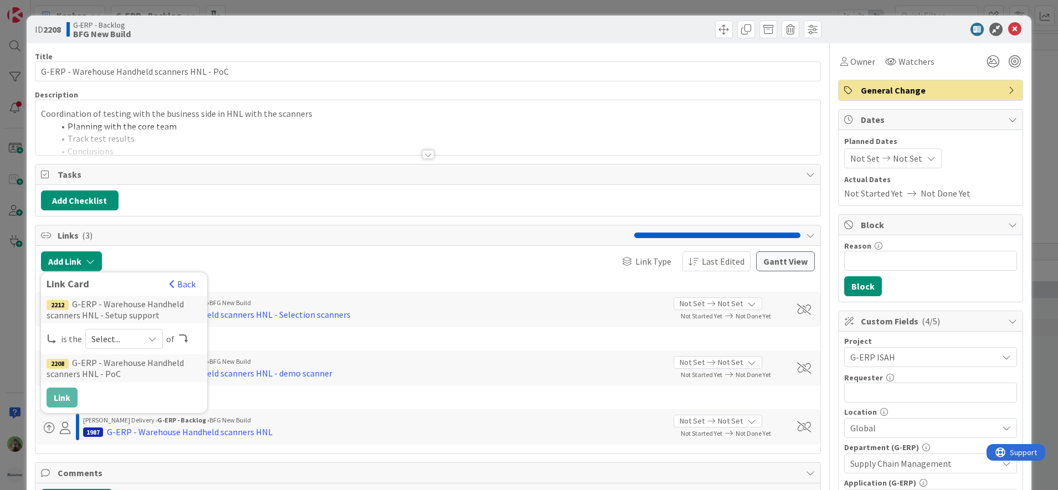
click at [276, 253] on div at bounding box center [233, 261] width 252 height 20
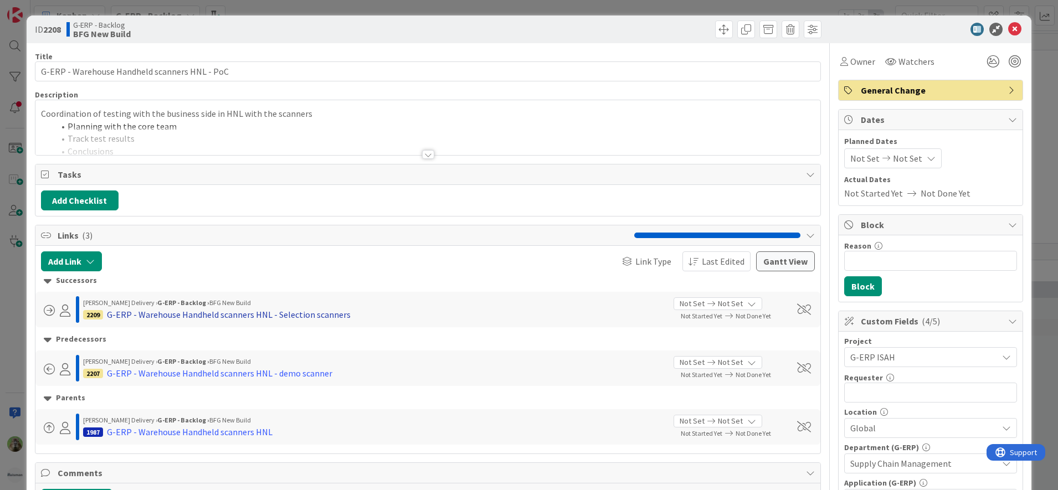
click at [282, 321] on div "G-ERP - Warehouse Handheld scanners HNL - Selection scanners" at bounding box center [229, 314] width 244 height 13
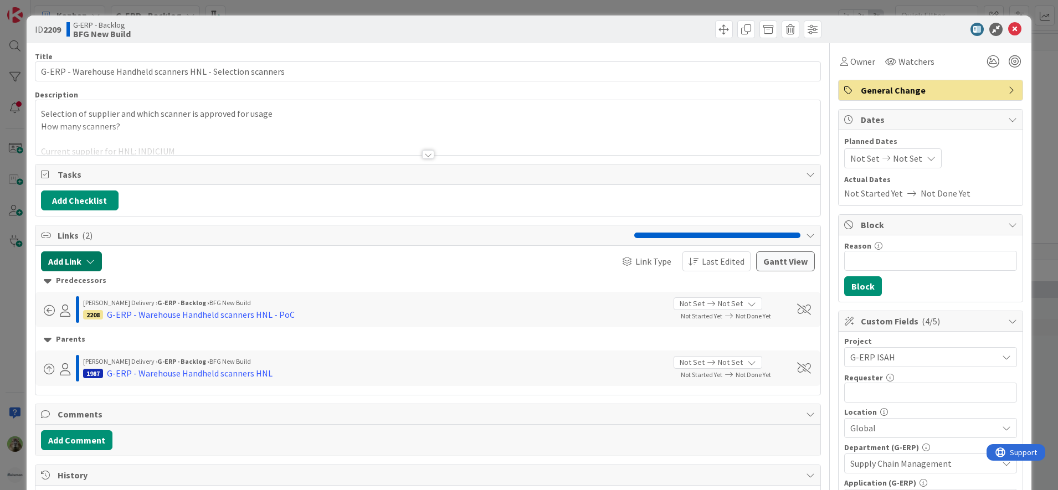
click at [66, 258] on button "Add Link" at bounding box center [71, 261] width 61 height 20
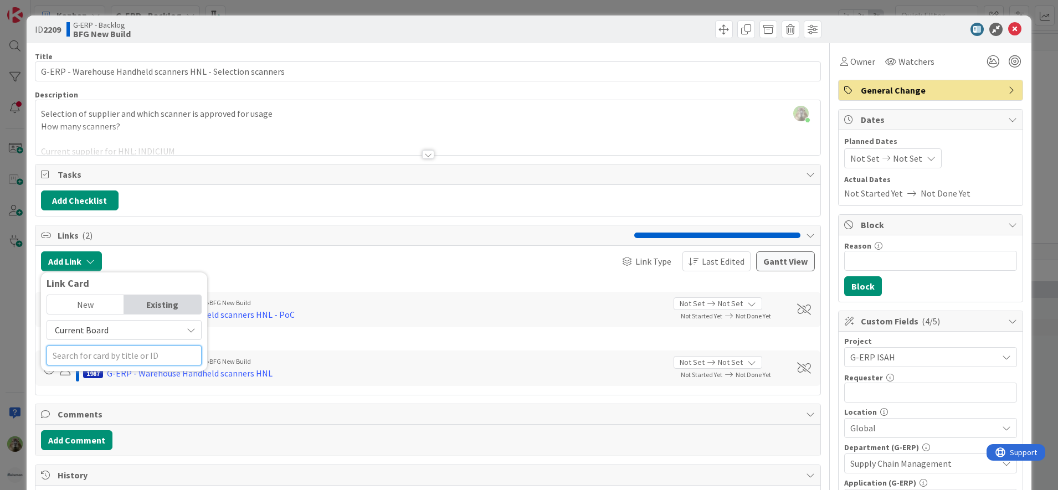
click at [125, 354] on input "text" at bounding box center [124, 356] width 155 height 20
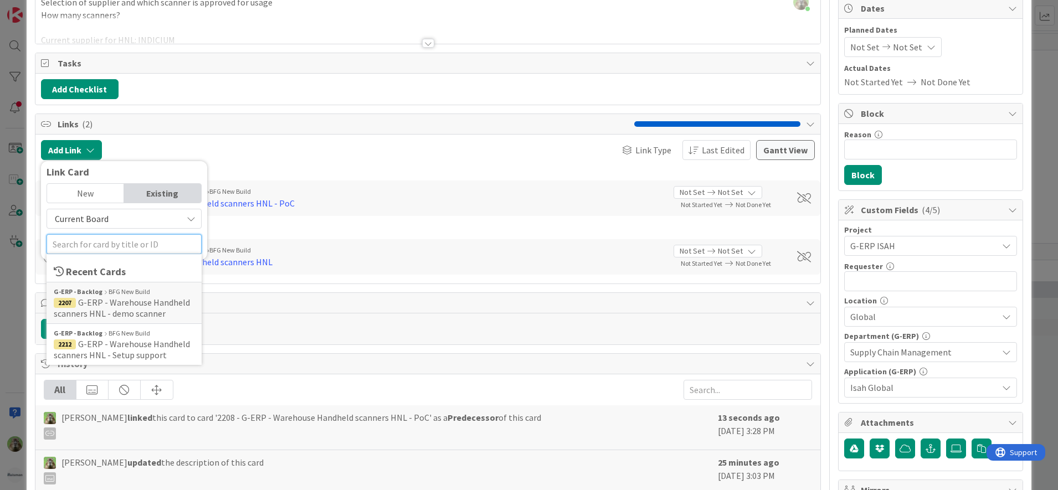
scroll to position [138, 0]
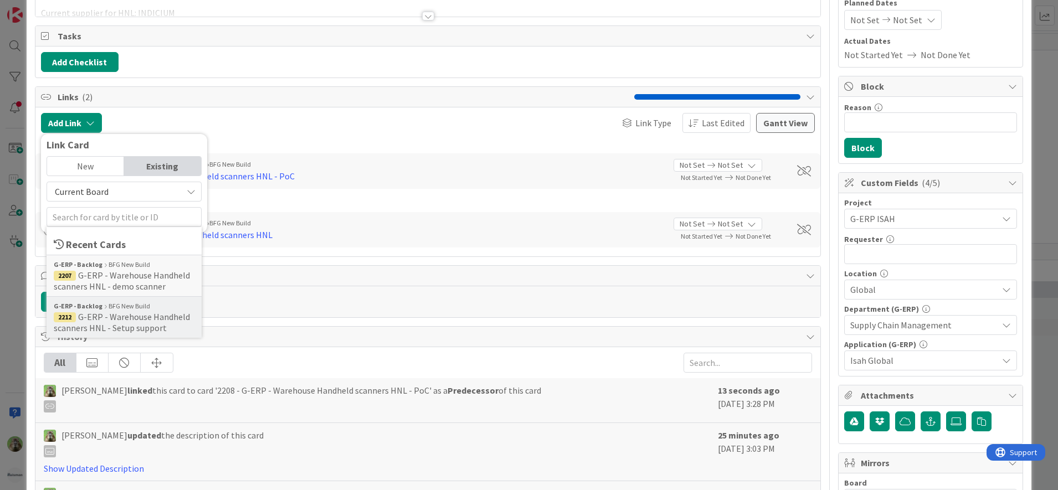
click at [141, 319] on span "G-ERP - Warehouse Handheld scanners HNL - Setup support" at bounding box center [122, 322] width 136 height 22
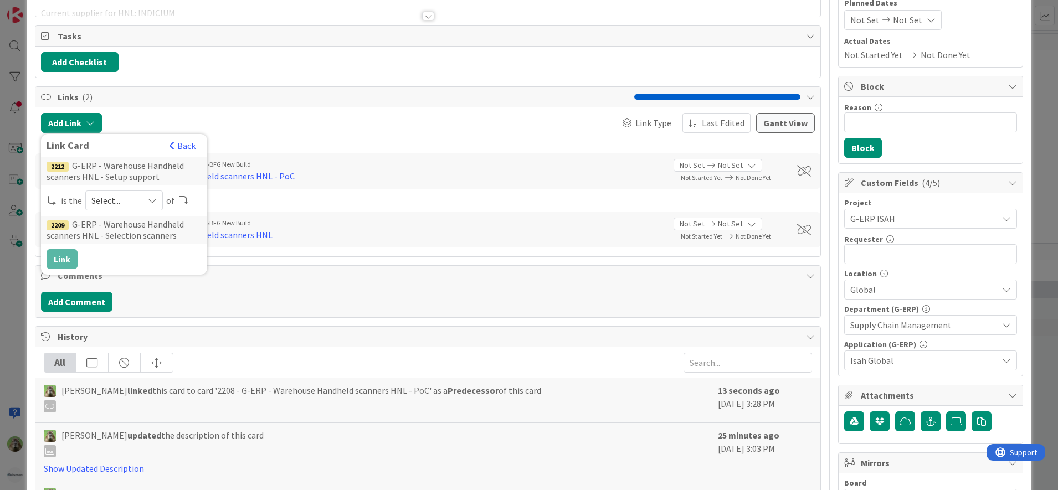
click at [129, 191] on div "Select..." at bounding box center [124, 201] width 78 height 20
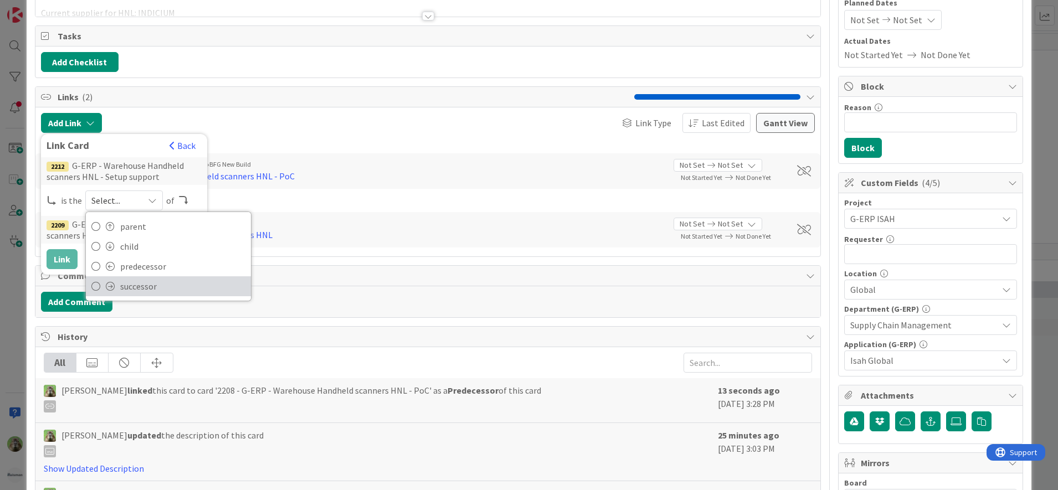
click at [151, 295] on link "successor" at bounding box center [168, 286] width 165 height 20
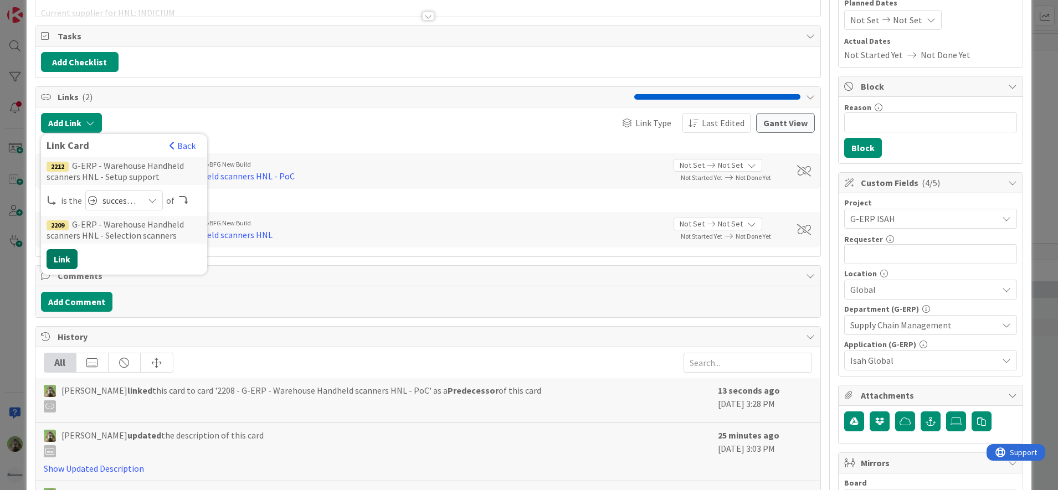
click at [70, 260] on button "Link" at bounding box center [62, 259] width 31 height 20
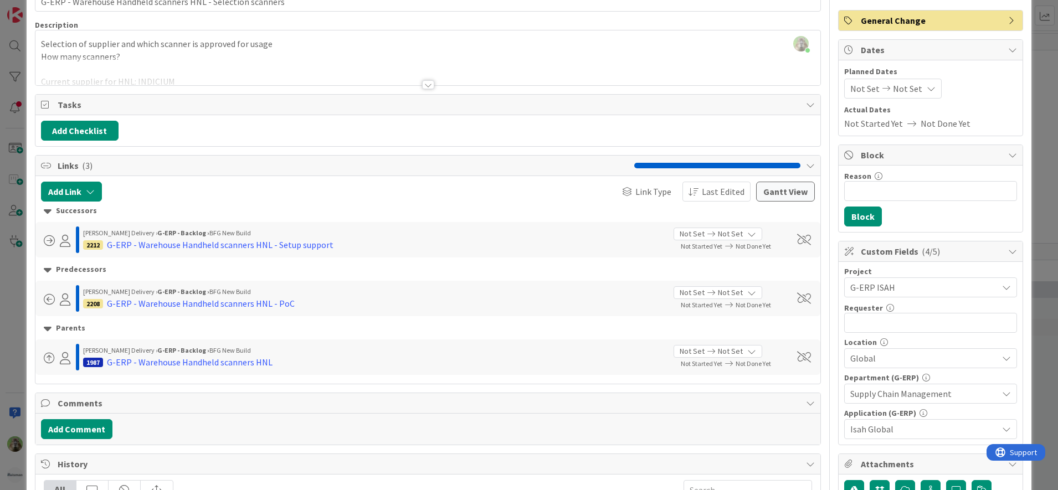
scroll to position [0, 0]
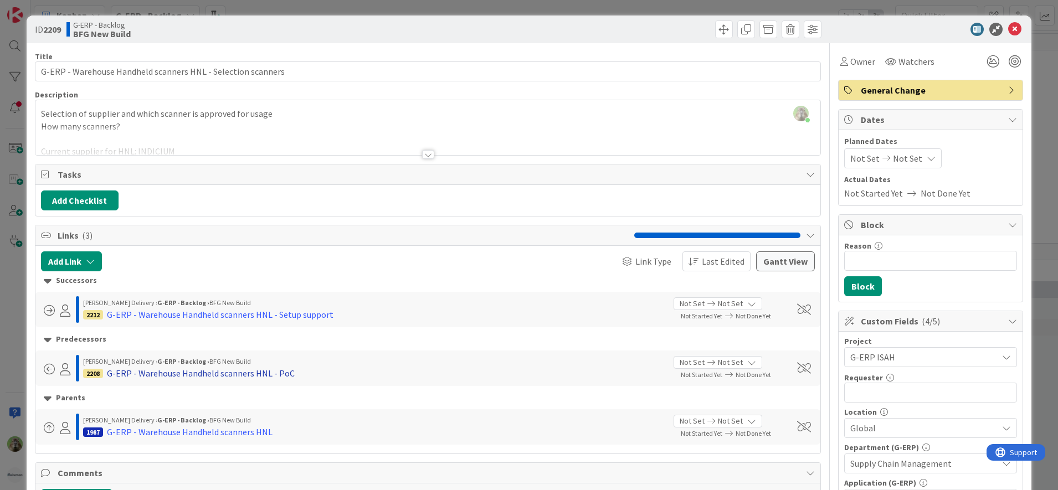
click at [178, 374] on div "G-ERP - Warehouse Handheld scanners HNL - PoC" at bounding box center [201, 373] width 188 height 13
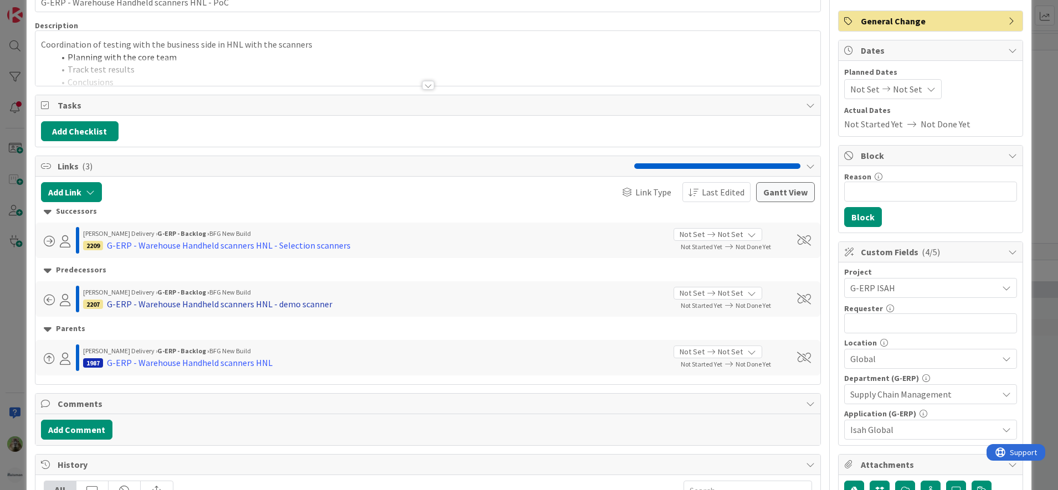
click at [261, 309] on div "G-ERP - Warehouse Handheld scanners HNL - demo scanner" at bounding box center [219, 303] width 225 height 13
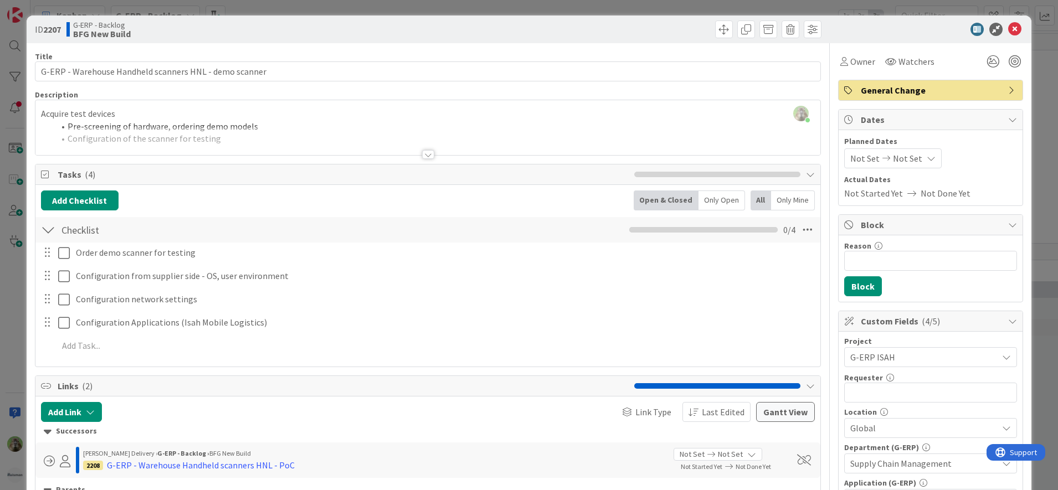
click at [266, 128] on div at bounding box center [427, 141] width 785 height 28
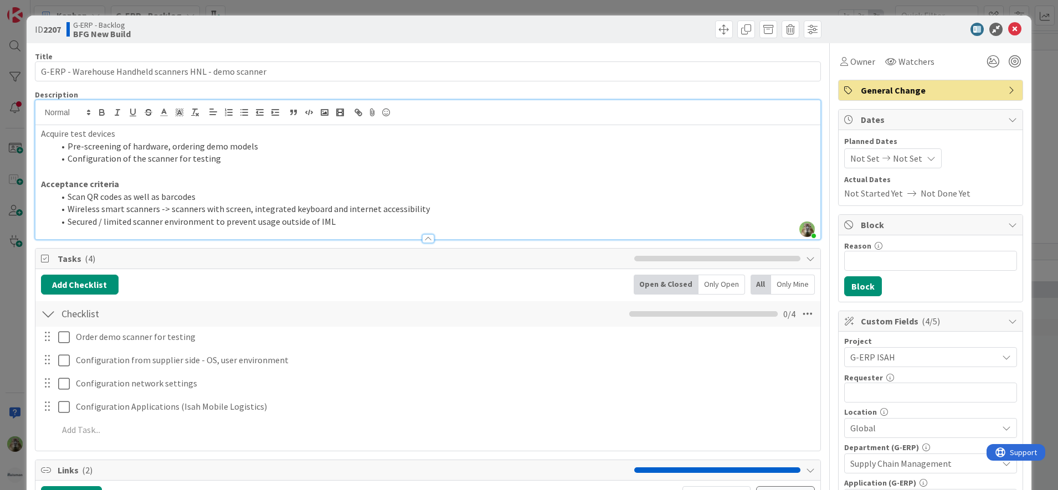
click at [263, 135] on p "Acquire test devices" at bounding box center [428, 133] width 774 height 13
click at [265, 138] on p "Acquire test devices" at bounding box center [428, 133] width 774 height 13
click at [269, 151] on li "Pre-screening of hardware, ordering demo models" at bounding box center [434, 146] width 761 height 13
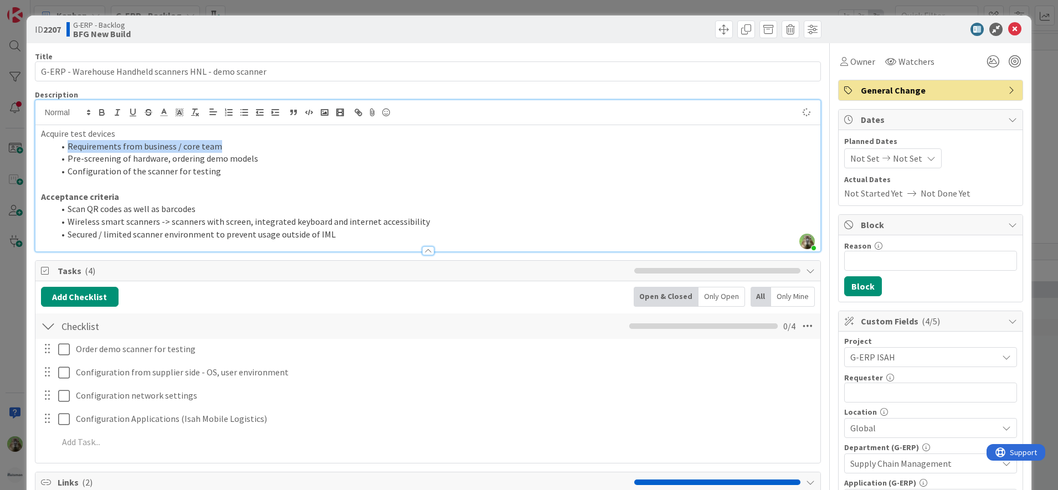
drag, startPoint x: 244, startPoint y: 148, endPoint x: 62, endPoint y: 147, distance: 181.7
click at [62, 147] on li "Requirements from business / core team" at bounding box center [434, 146] width 761 height 13
copy li "Requirements from business / core team"
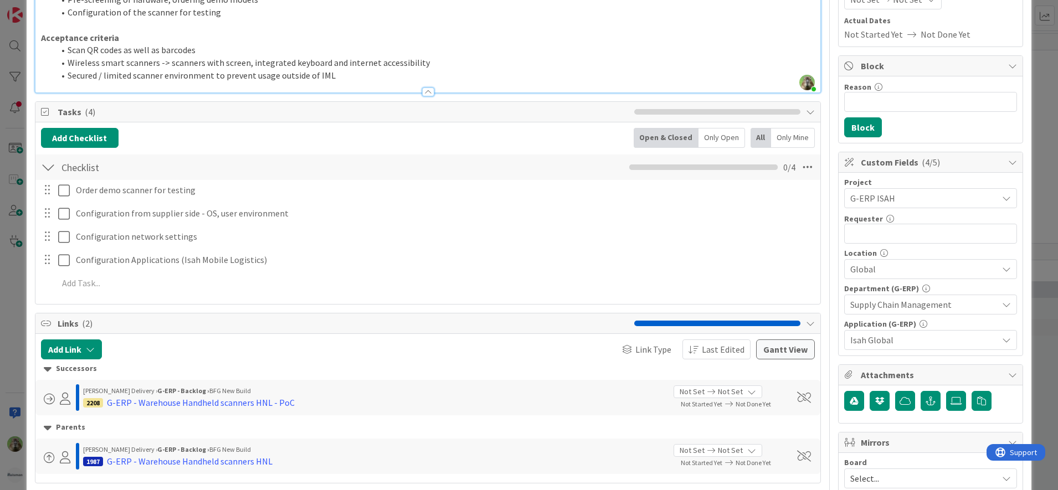
scroll to position [277, 0]
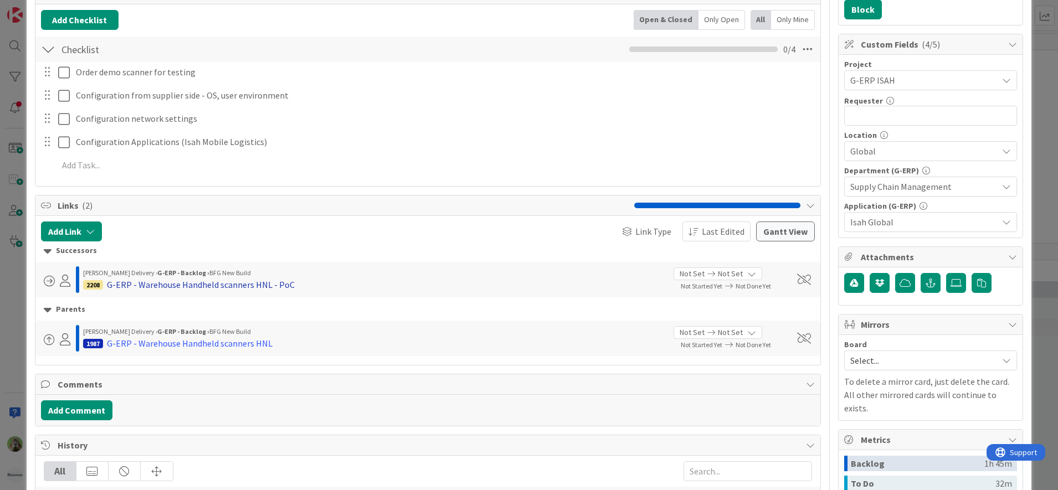
click at [236, 288] on div "G-ERP - Warehouse Handheld scanners HNL - PoC" at bounding box center [201, 284] width 188 height 13
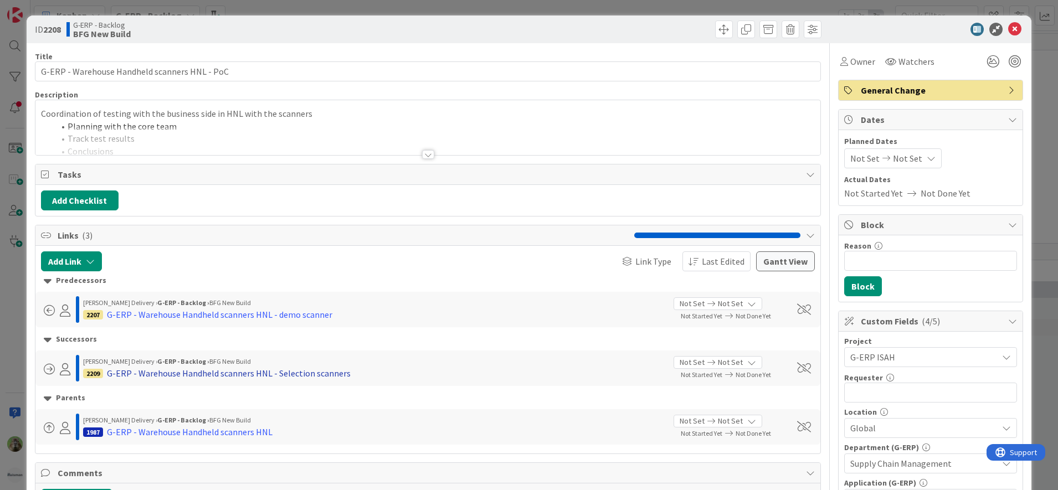
click at [232, 367] on div "G-ERP - Warehouse Handheld scanners HNL - Selection scanners" at bounding box center [229, 373] width 244 height 13
click at [232, 129] on div at bounding box center [427, 141] width 785 height 28
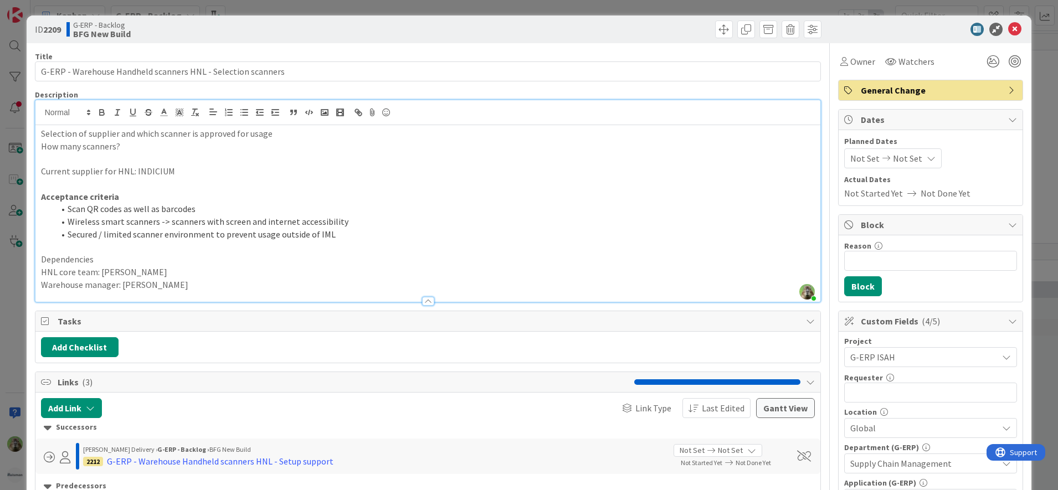
drag, startPoint x: 306, startPoint y: 141, endPoint x: 272, endPoint y: 140, distance: 33.8
click at [272, 140] on p "How many scanners?" at bounding box center [428, 146] width 774 height 13
paste div
click at [41, 151] on p "How many scanners?" at bounding box center [428, 146] width 774 height 13
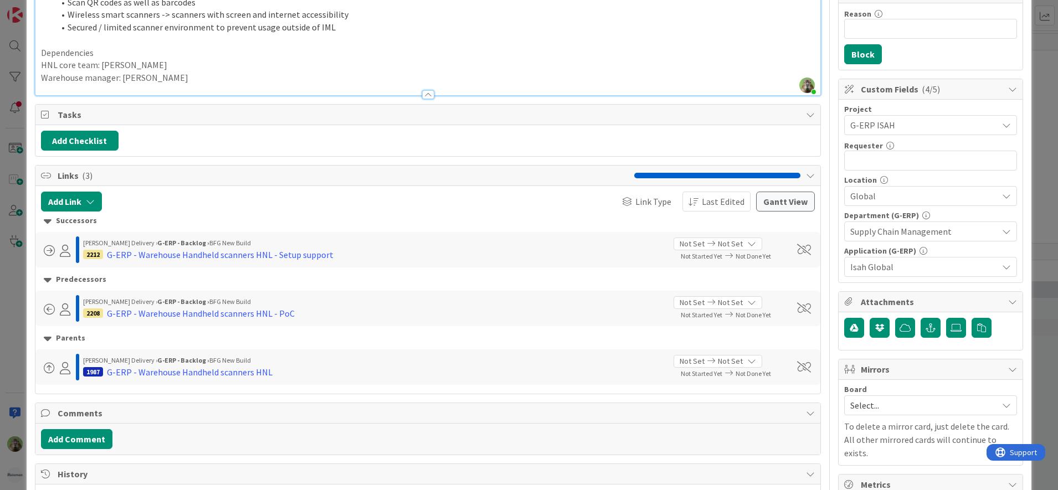
scroll to position [277, 0]
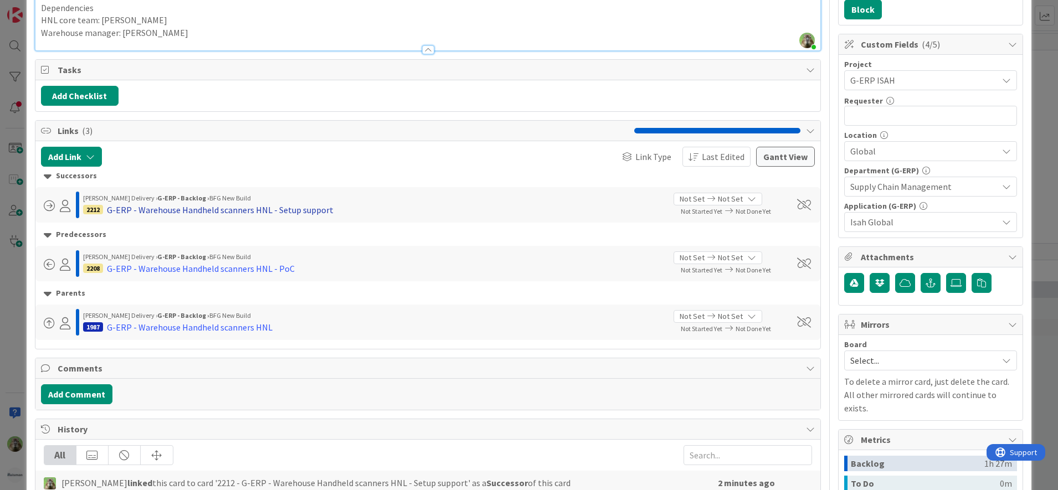
click at [276, 210] on div "G-ERP - Warehouse Handheld scanners HNL - Setup support" at bounding box center [220, 209] width 227 height 13
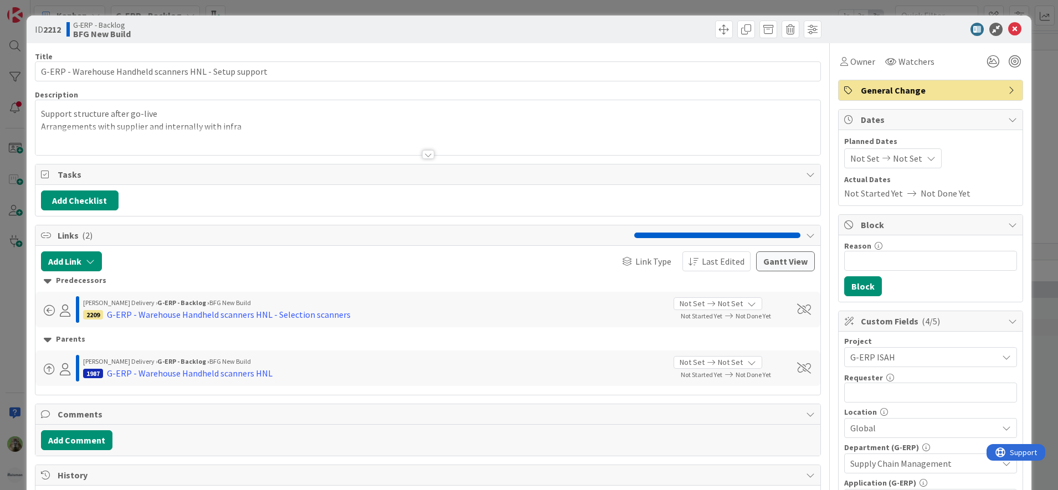
click at [213, 112] on p "Support structure after go-live" at bounding box center [428, 113] width 774 height 13
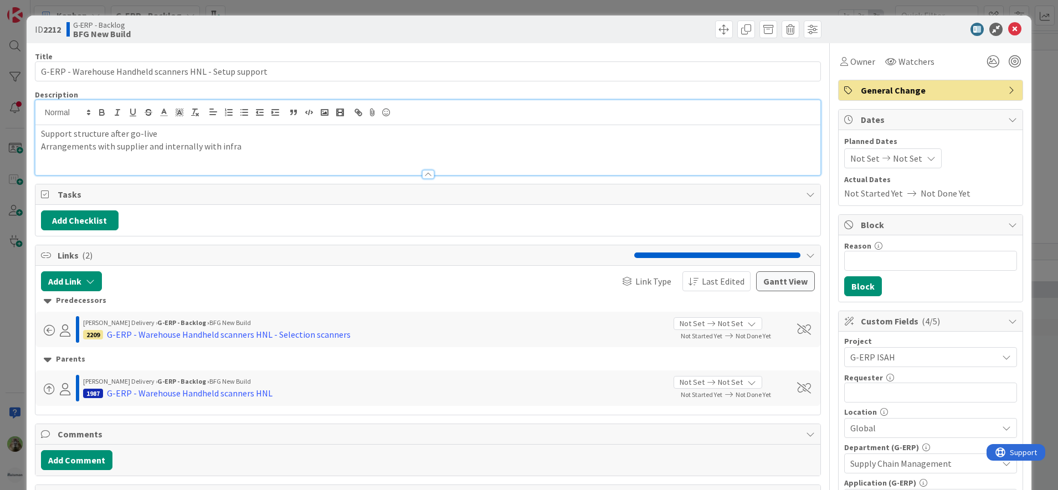
click at [252, 146] on p "Arrangements with supplier and internally with infra" at bounding box center [428, 146] width 774 height 13
click at [147, 143] on p "Arrangements with supplier and internally with infra" at bounding box center [428, 146] width 774 height 13
click at [2, 225] on div "ID 2212 G-ERP - Backlog BFG New Build Title 55 / 128 G-ERP - Warehouse Handheld…" at bounding box center [529, 245] width 1058 height 490
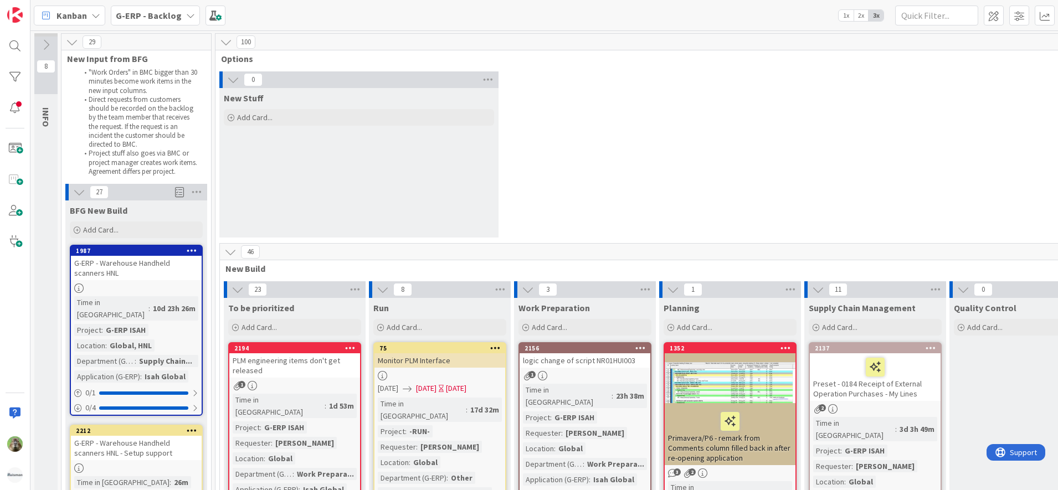
click at [607, 108] on div "0 New Stuff Add Card..." at bounding box center [730, 157] width 1025 height 172
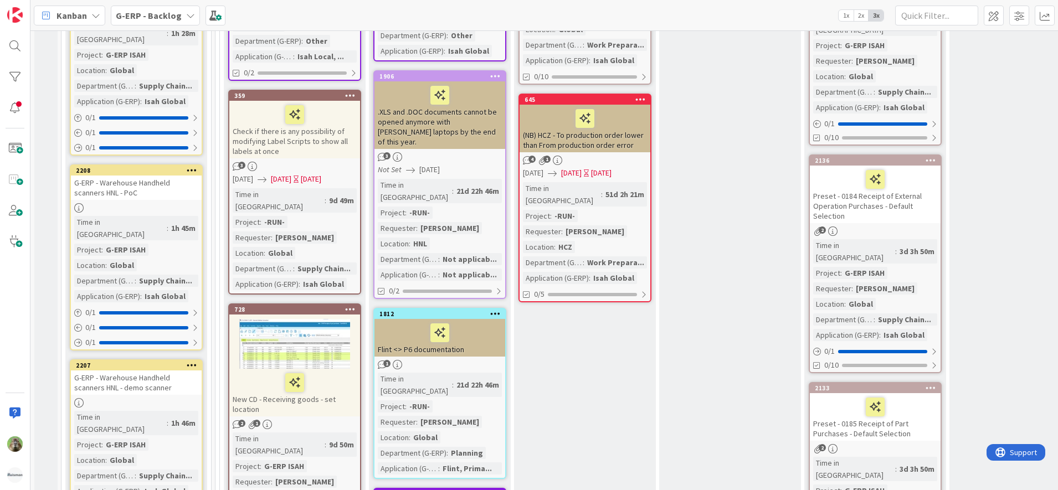
scroll to position [208, 0]
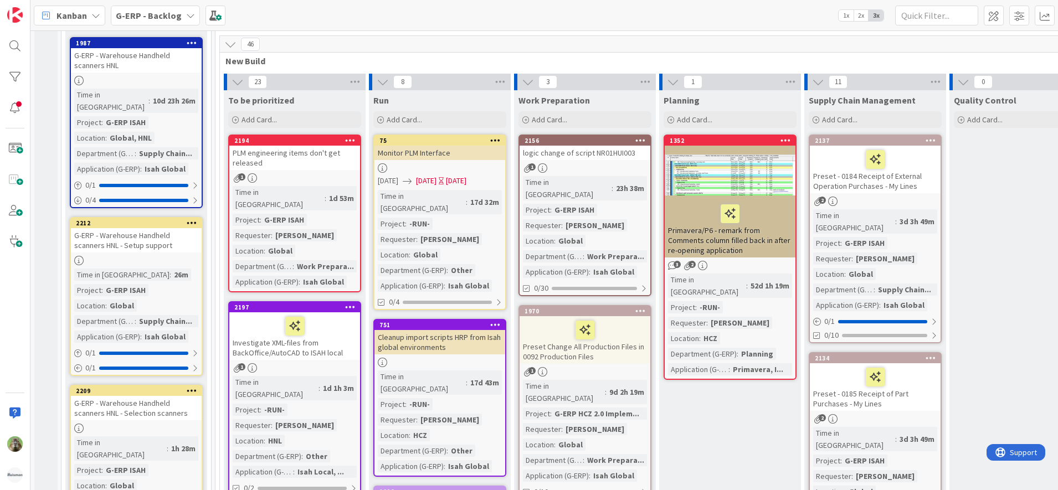
click at [615, 55] on div "46 New Build" at bounding box center [730, 52] width 1020 height 32
click at [141, 24] on div "G-ERP - Backlog" at bounding box center [155, 16] width 89 height 20
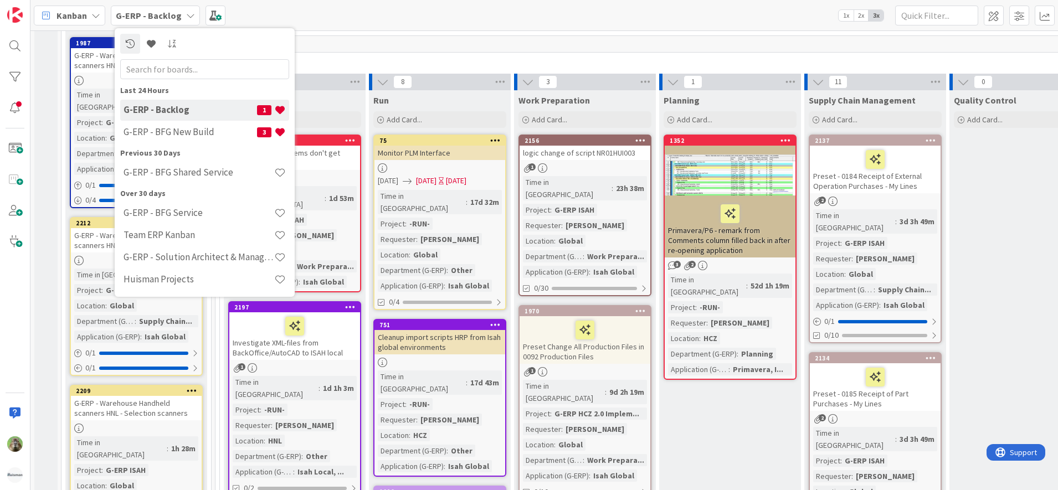
click at [316, 18] on div "Kanban G-ERP - Backlog Last 24 Hours G-ERP - Backlog 1 G-ERP - BFG New Build 3 …" at bounding box center [543, 15] width 1027 height 30
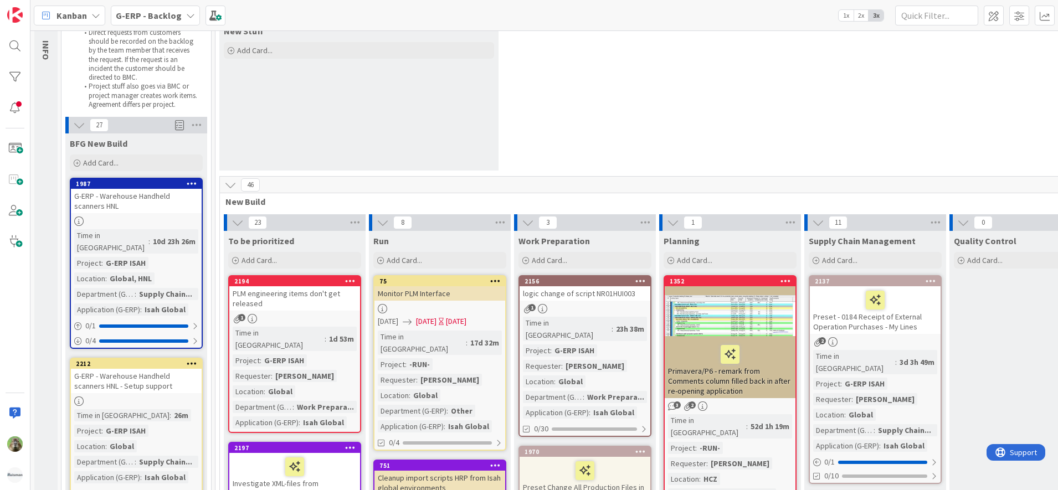
scroll to position [0, 0]
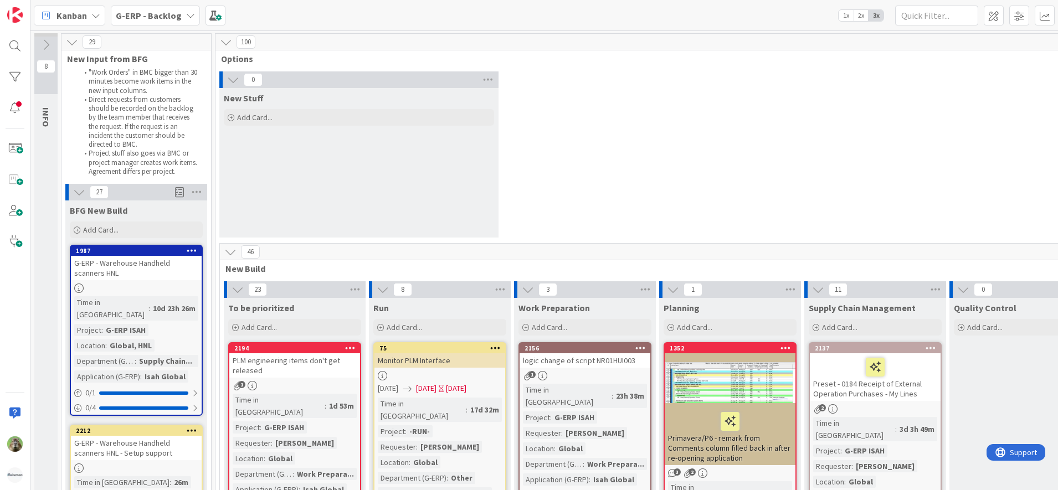
click at [137, 18] on b "G-ERP - Backlog" at bounding box center [149, 15] width 66 height 11
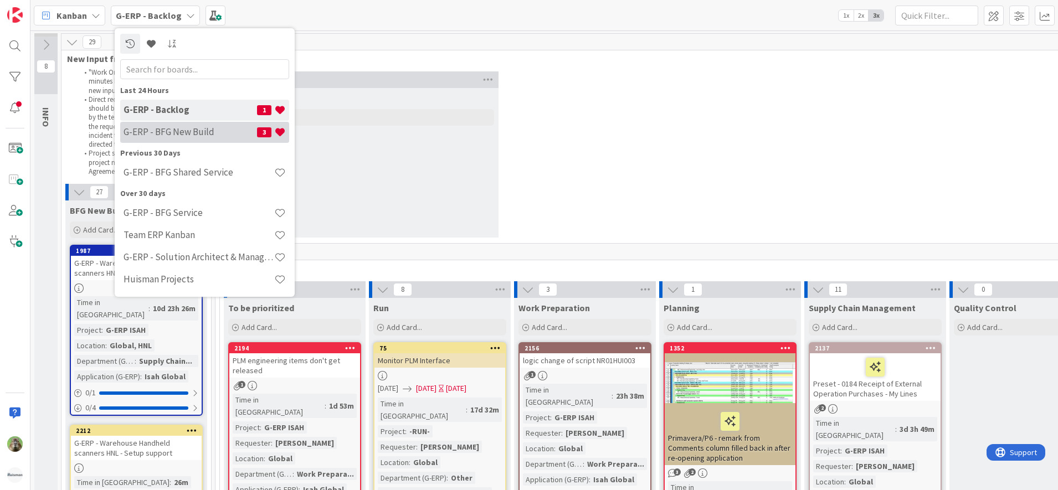
click at [219, 127] on h4 "G-ERP - BFG New Build" at bounding box center [190, 131] width 133 height 11
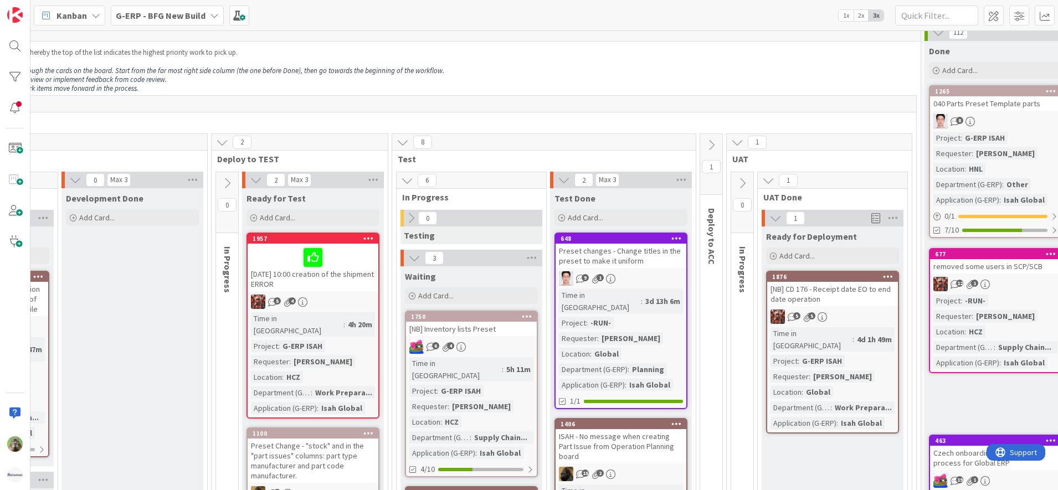
scroll to position [0, 501]
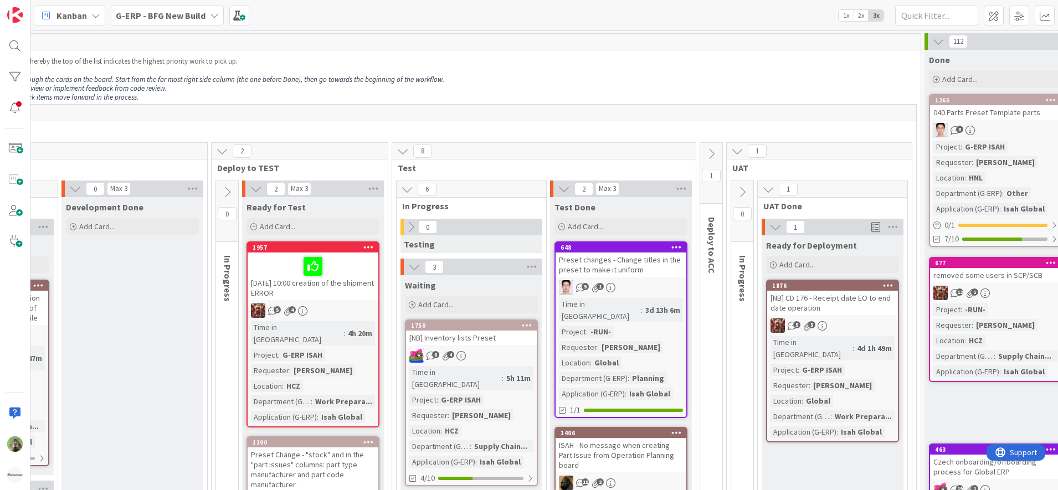
click at [708, 153] on icon at bounding box center [711, 154] width 12 height 12
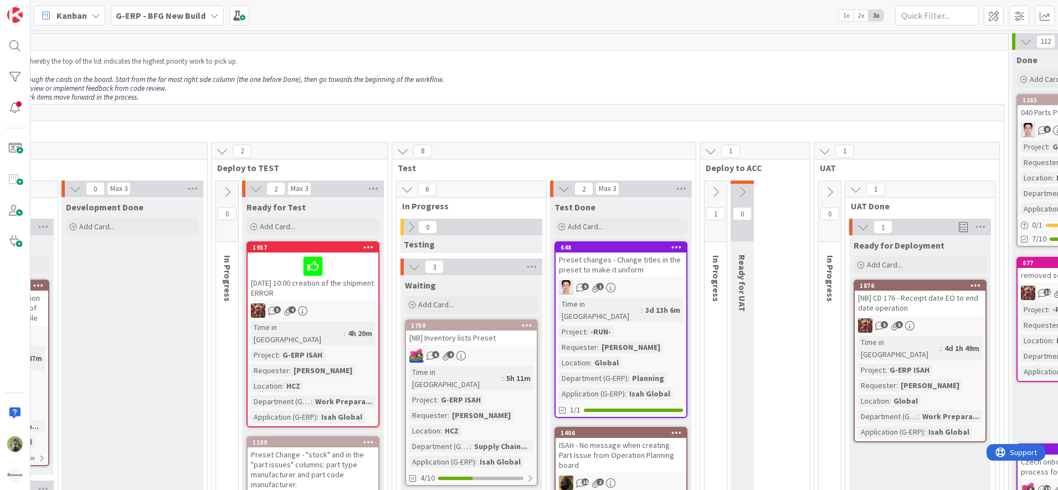
click at [718, 182] on div "1" at bounding box center [716, 211] width 22 height 61
click at [720, 197] on icon at bounding box center [716, 192] width 12 height 12
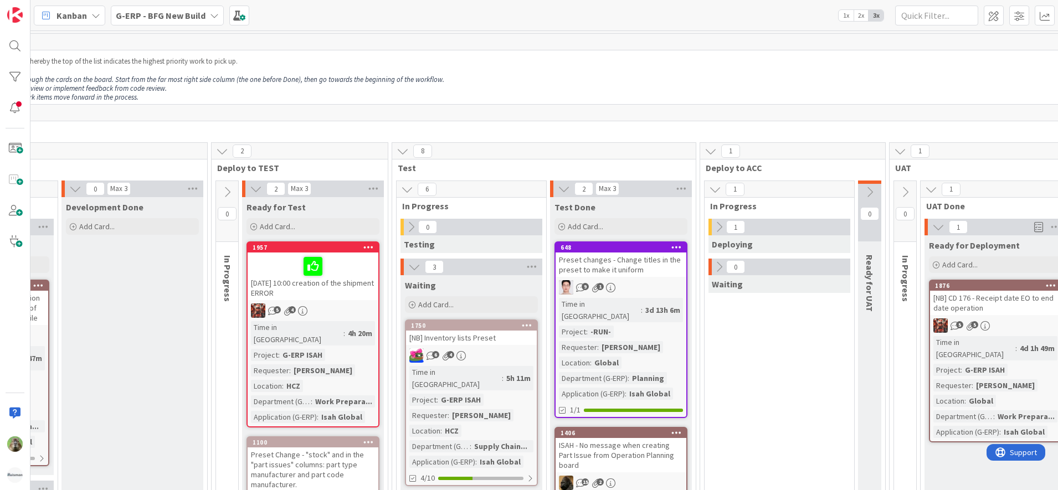
click at [721, 229] on icon at bounding box center [719, 227] width 12 height 12
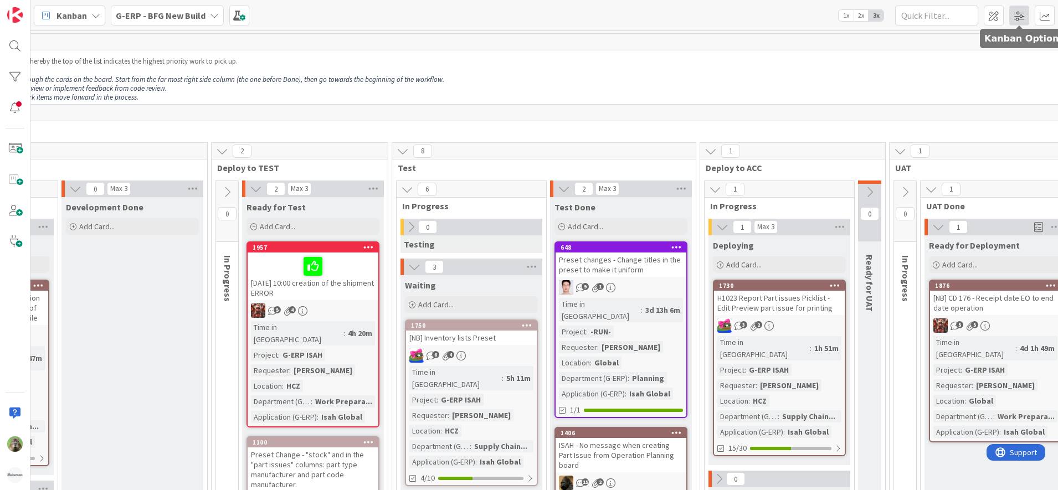
click at [1022, 21] on span at bounding box center [1019, 16] width 20 height 20
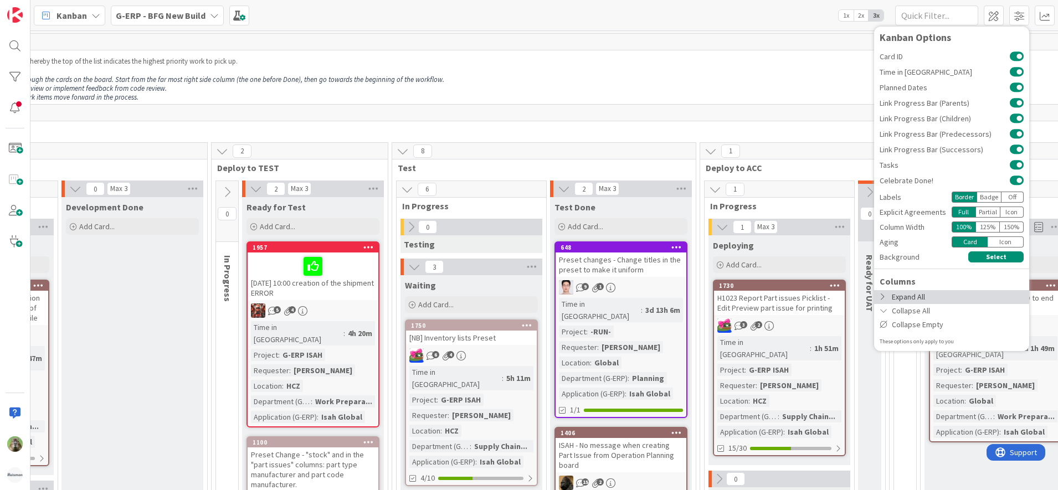
click at [945, 300] on div "Expand All" at bounding box center [951, 297] width 155 height 14
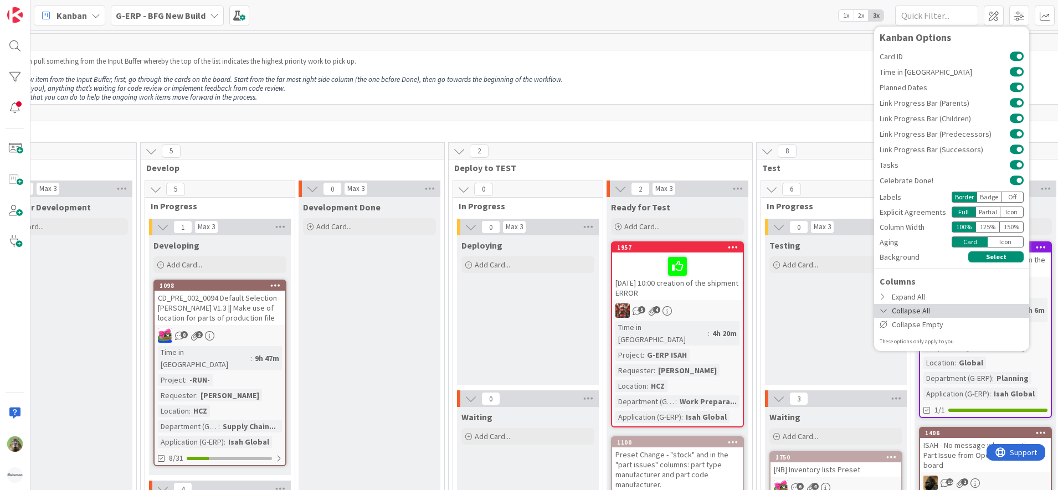
drag, startPoint x: 936, startPoint y: 306, endPoint x: 934, endPoint y: 312, distance: 6.3
click at [934, 312] on div "Collapse All" at bounding box center [951, 311] width 155 height 14
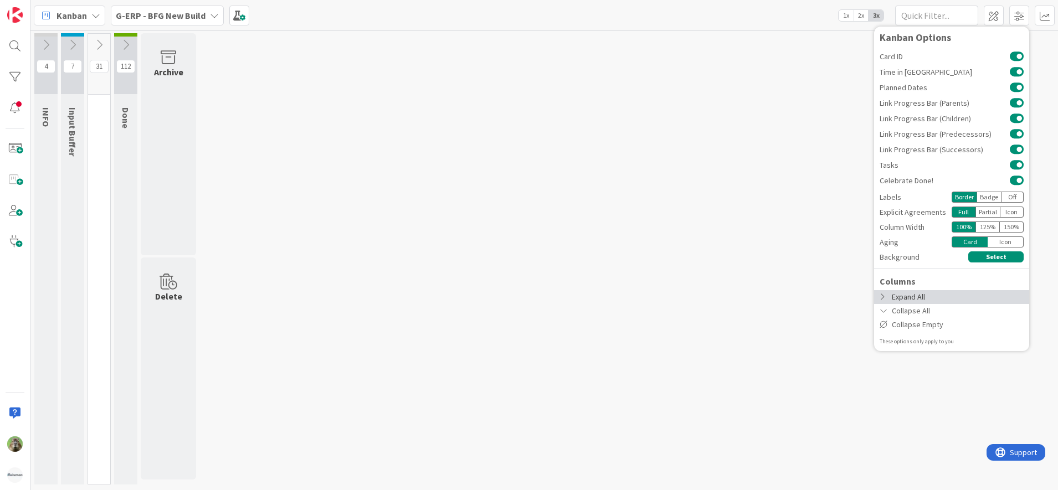
click at [934, 298] on div "Expand All" at bounding box center [951, 297] width 155 height 14
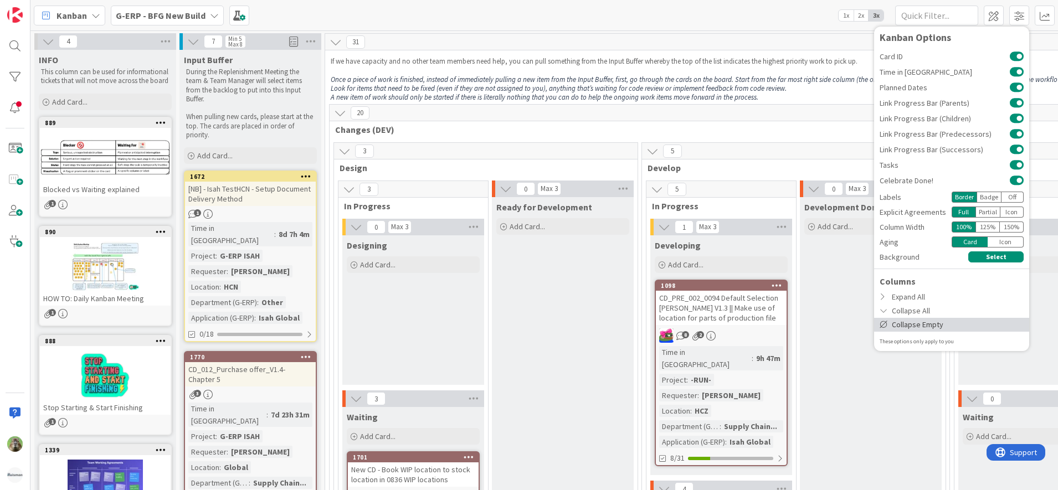
click at [930, 322] on div "Collapse Empty" at bounding box center [951, 325] width 155 height 14
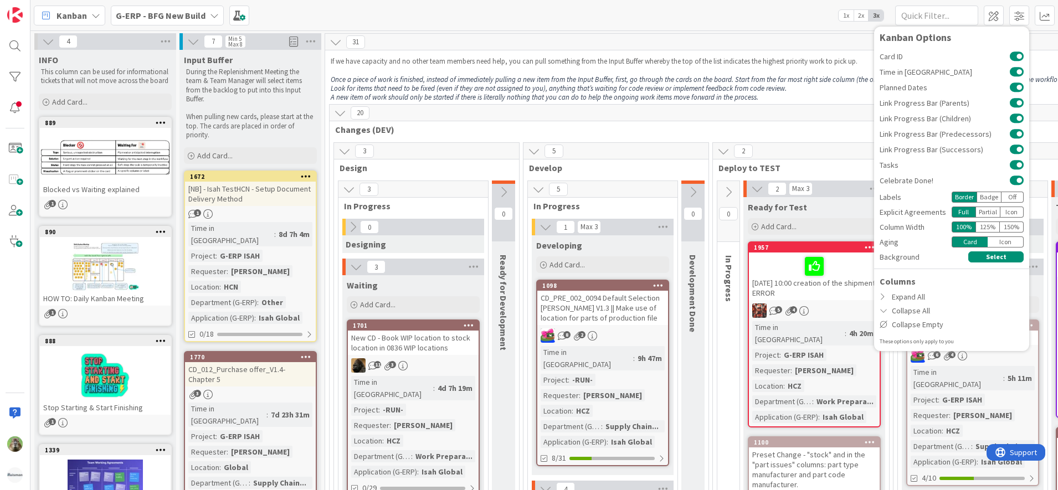
drag, startPoint x: 720, startPoint y: 78, endPoint x: 737, endPoint y: 102, distance: 29.8
click at [720, 79] on em "Once a piece of work is finished, instead of immediately pulling a new item fro…" at bounding box center [697, 79] width 733 height 9
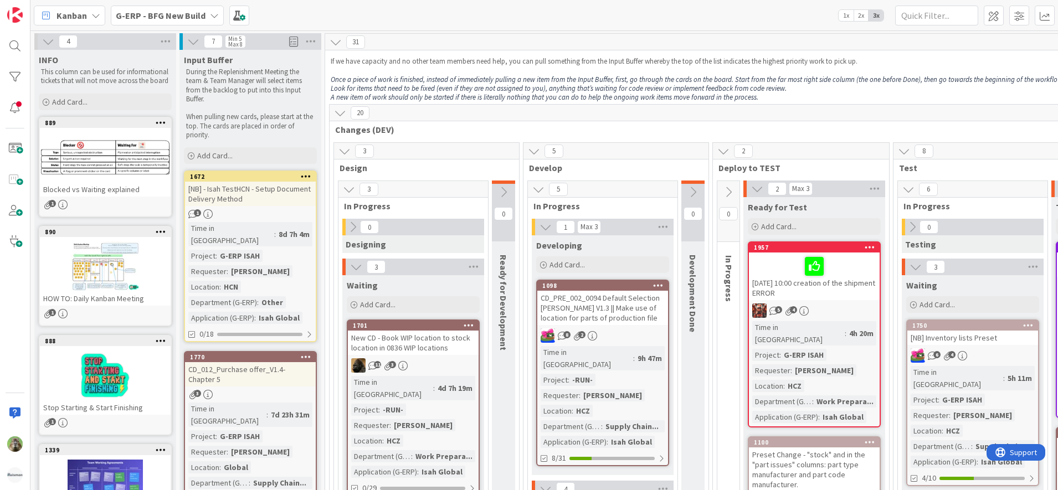
click at [54, 40] on icon at bounding box center [48, 41] width 12 height 12
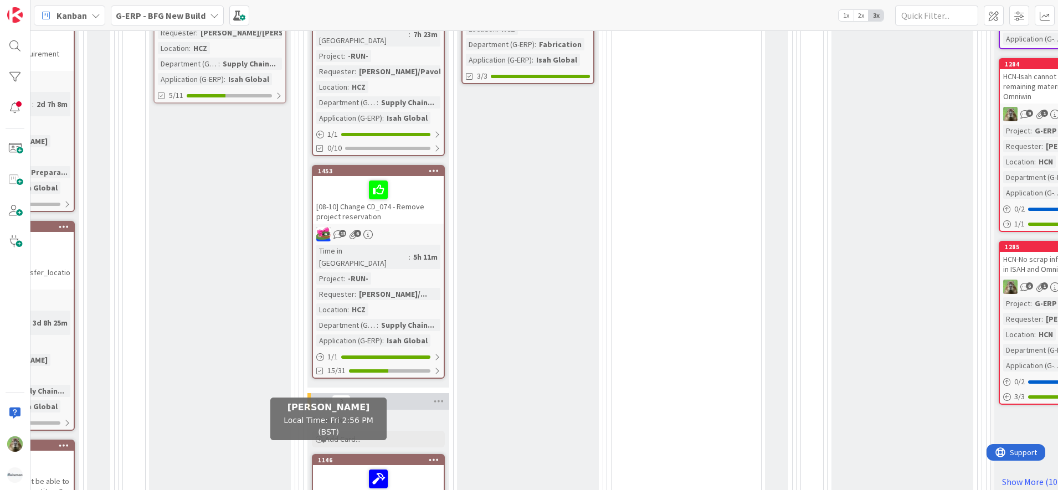
scroll to position [554, 476]
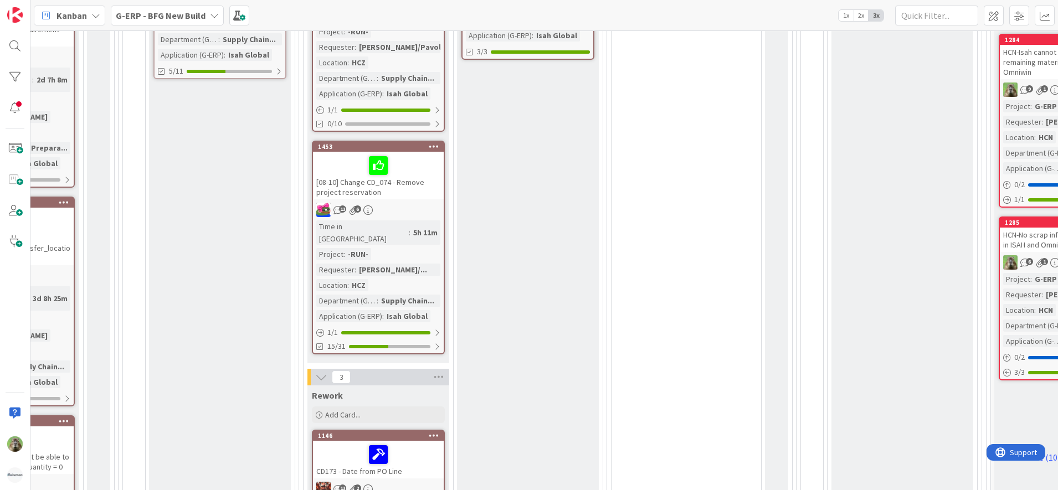
click at [468, 477] on div "Test Done Add Card... 648 Preset changes - Change titles in the preset to make …" at bounding box center [528, 345] width 142 height 1405
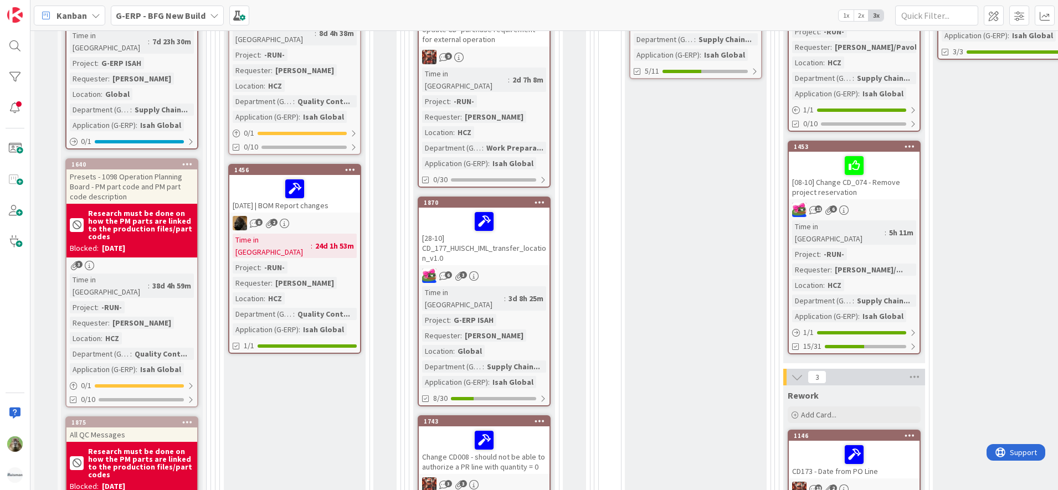
scroll to position [0, 0]
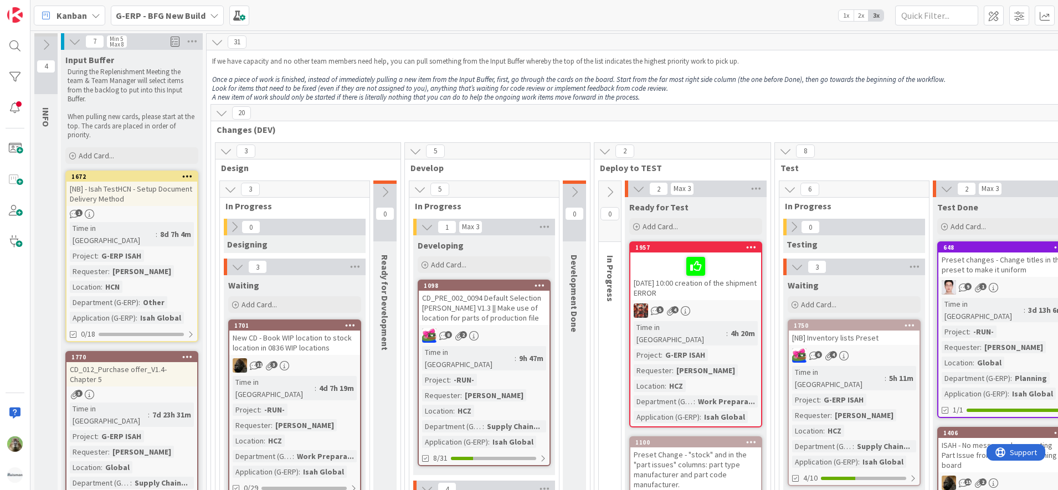
click at [389, 69] on p at bounding box center [836, 70] width 1248 height 9
click at [679, 86] on p "Look for items that need to be fixed (even if they are not assigned to you), an…" at bounding box center [836, 88] width 1248 height 9
click at [610, 64] on p "If we have capacity and no other team members need help, you can pull something…" at bounding box center [836, 61] width 1248 height 9
click at [448, 87] on em "Look for items that need to be fixed (even if they are not assigned to you), an…" at bounding box center [440, 88] width 456 height 9
click at [467, 69] on p at bounding box center [836, 70] width 1248 height 9
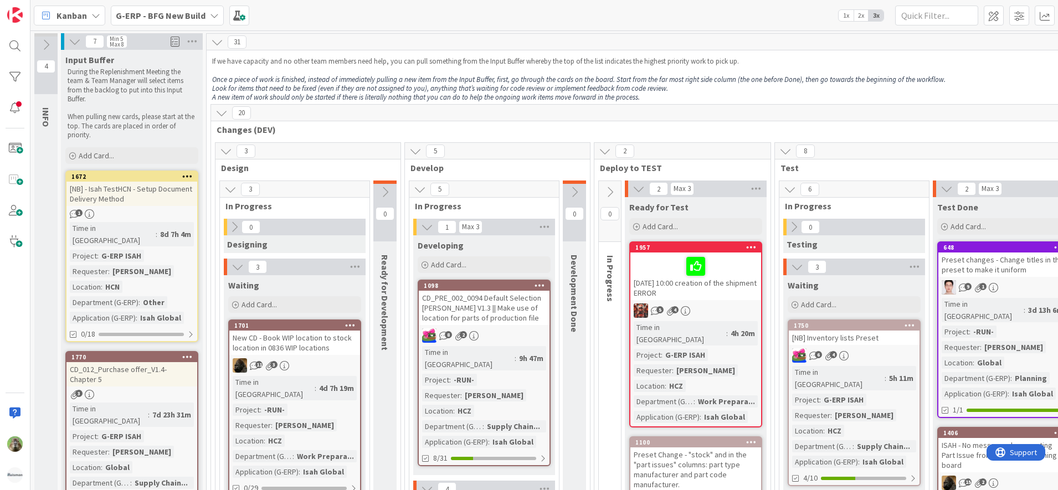
click at [407, 74] on p at bounding box center [836, 70] width 1248 height 9
